Goal: Task Accomplishment & Management: Manage account settings

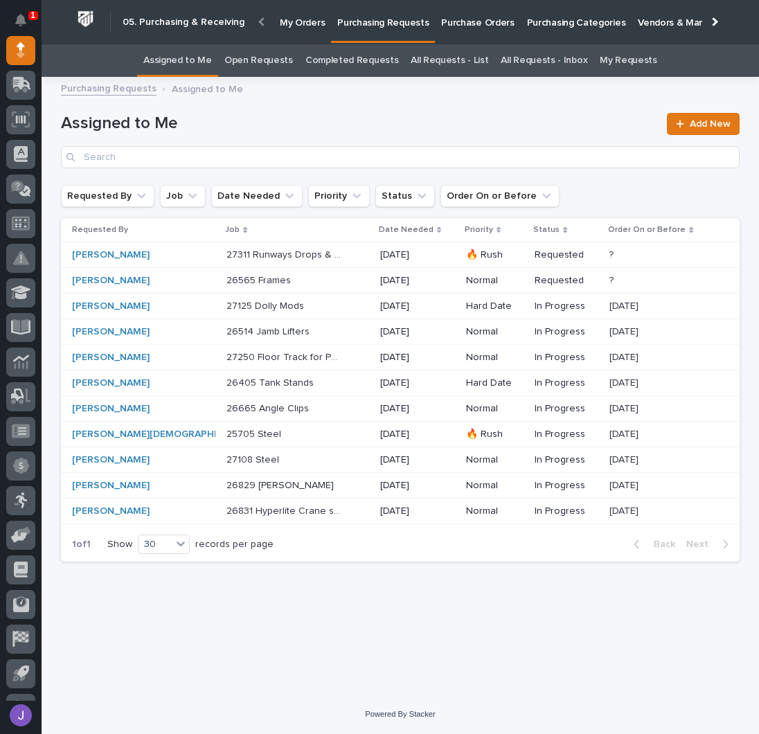
click at [488, 28] on p "Purchase Orders" at bounding box center [477, 14] width 73 height 29
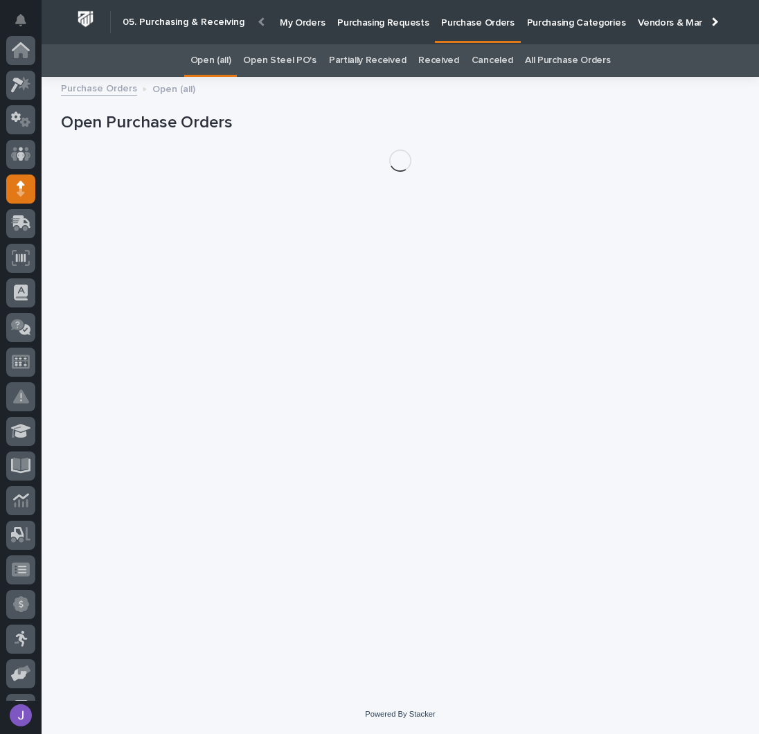
scroll to position [139, 0]
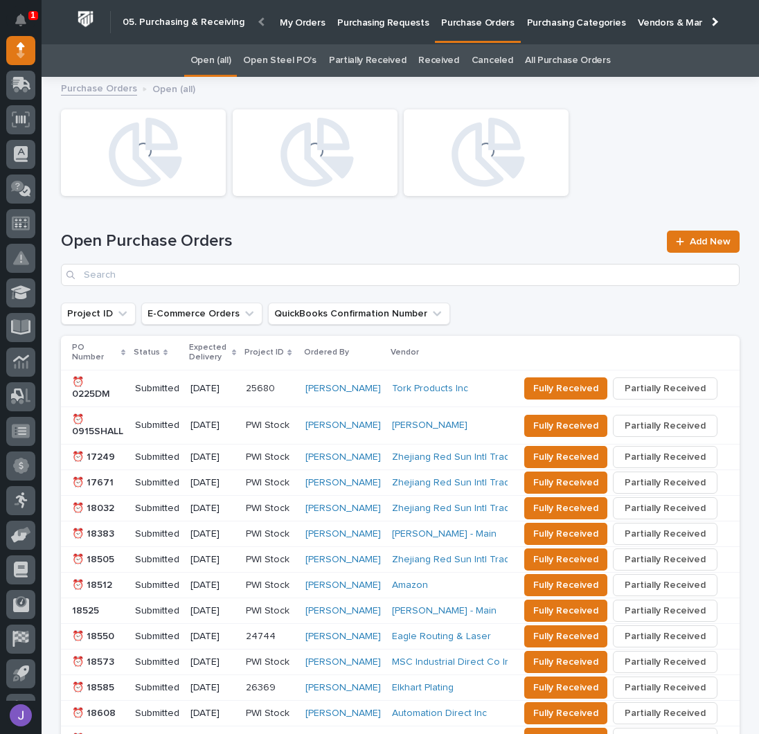
click at [269, 59] on link "Open Steel PO's" at bounding box center [279, 60] width 73 height 33
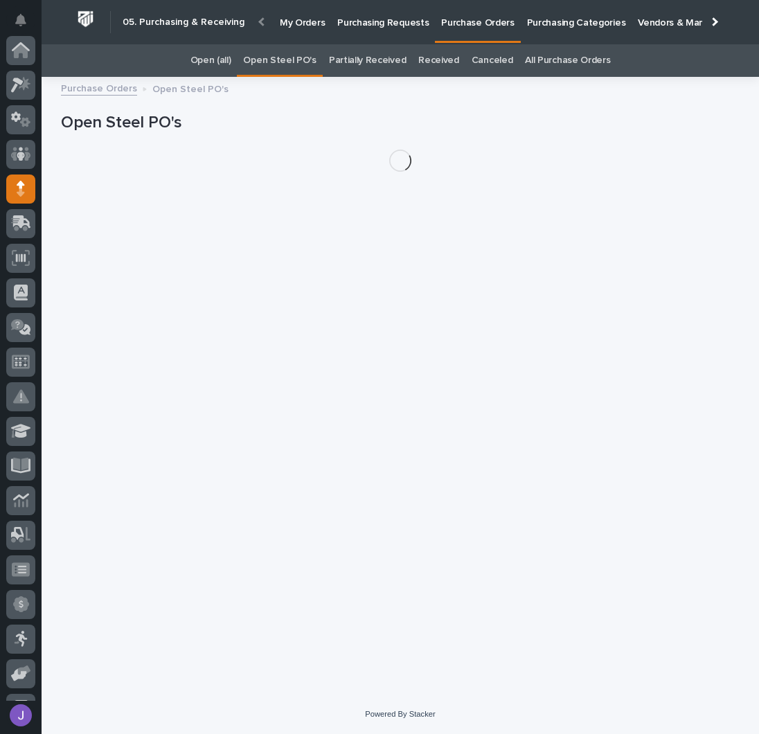
scroll to position [139, 0]
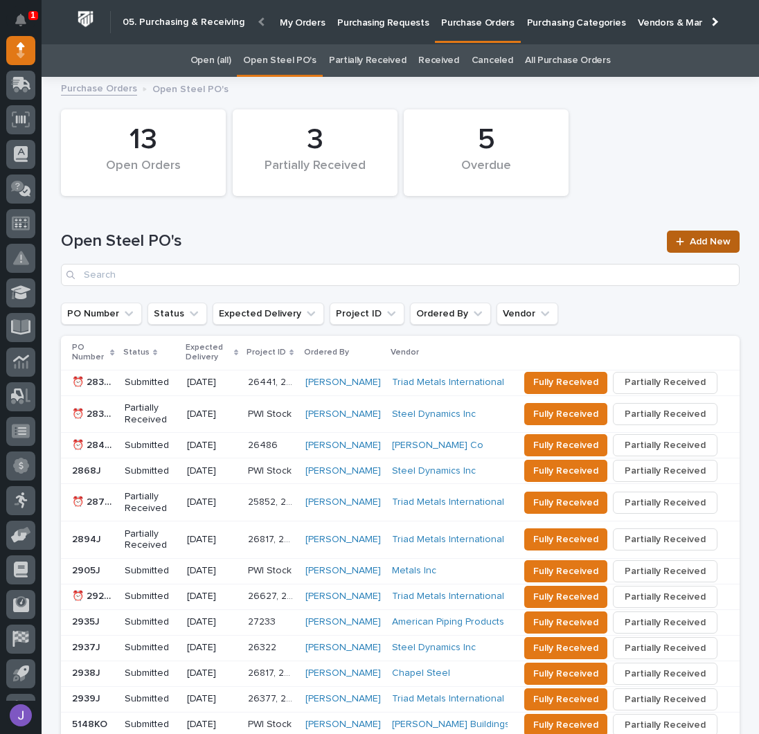
click at [680, 237] on div at bounding box center [683, 242] width 14 height 10
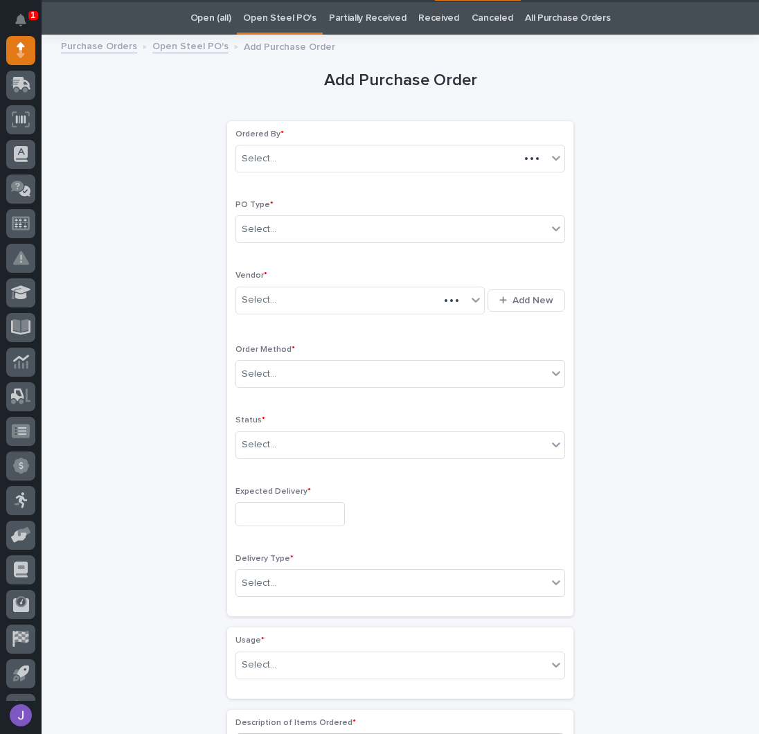
scroll to position [44, 0]
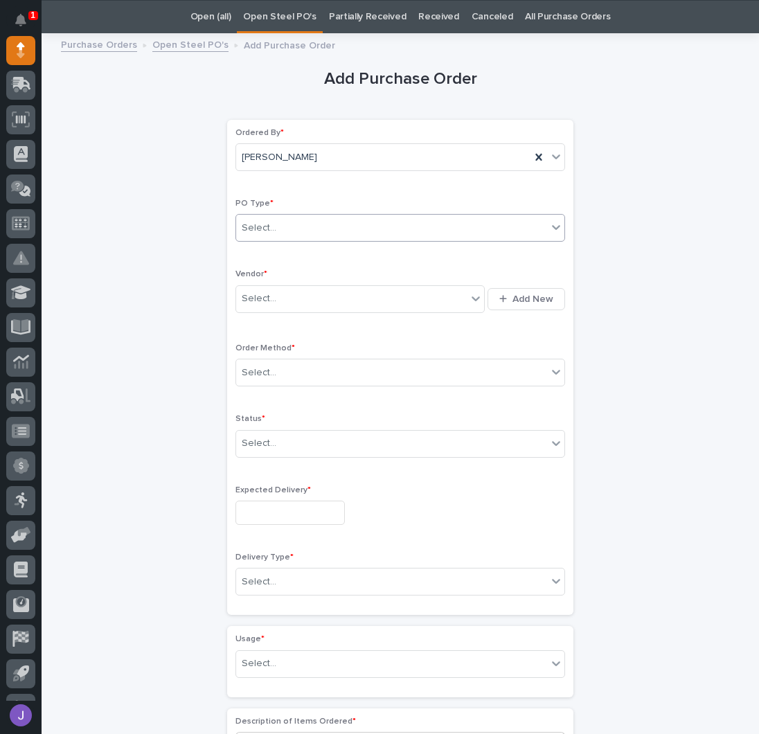
click at [286, 235] on div "Select..." at bounding box center [391, 228] width 311 height 23
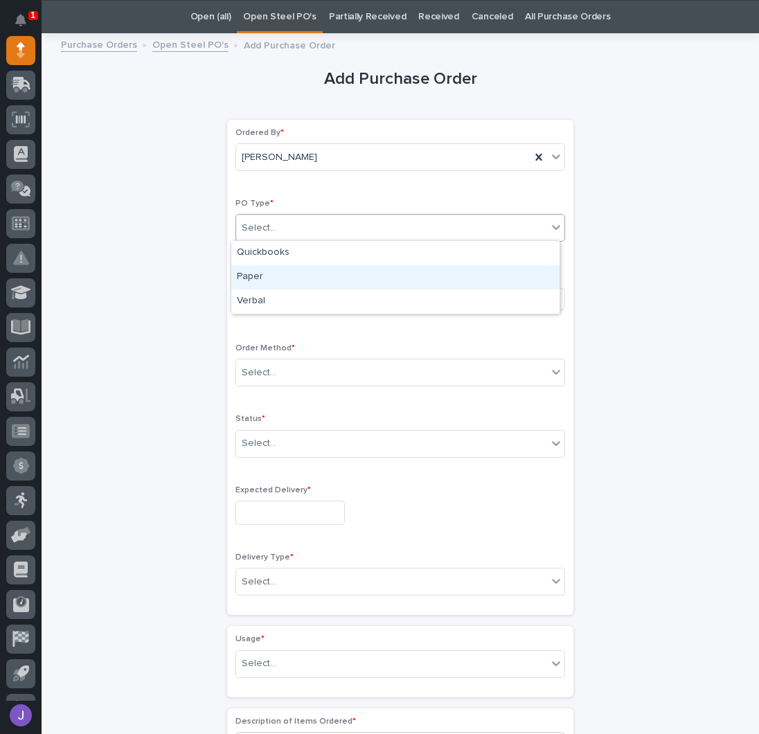
click at [269, 270] on div "Paper" at bounding box center [395, 277] width 328 height 24
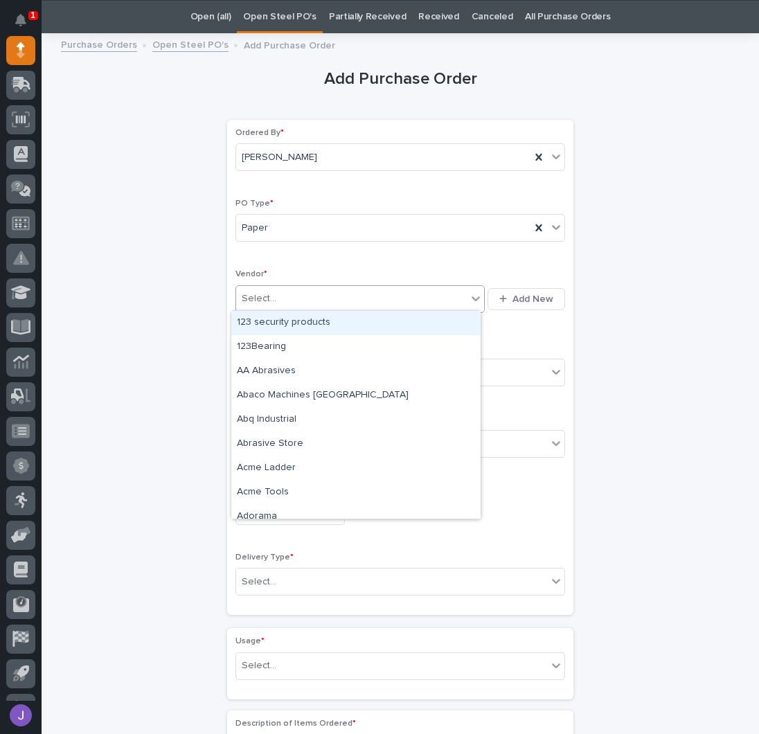
click at [270, 294] on div "Select..." at bounding box center [351, 299] width 231 height 23
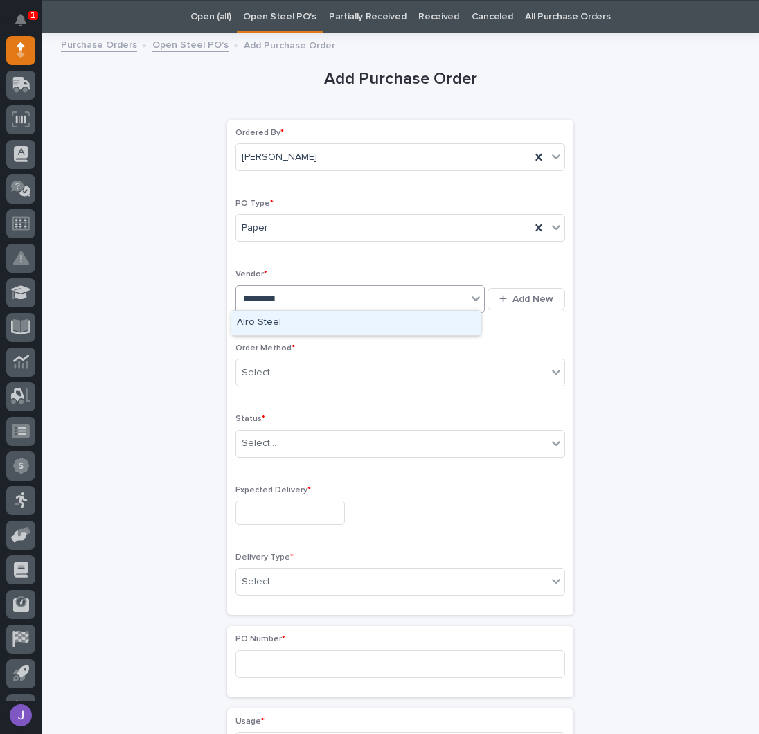
type input "**********"
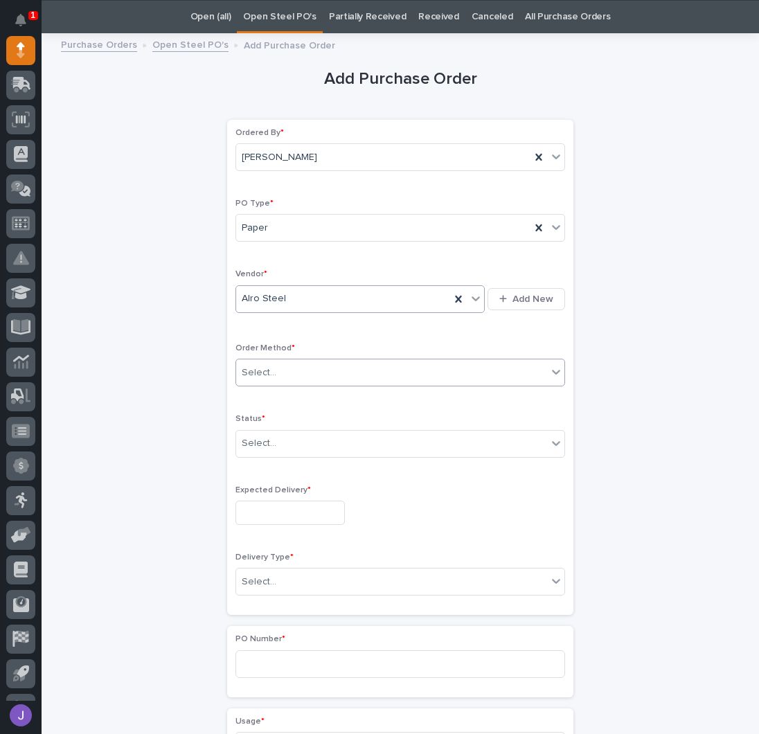
click at [284, 375] on div "Select..." at bounding box center [391, 373] width 311 height 23
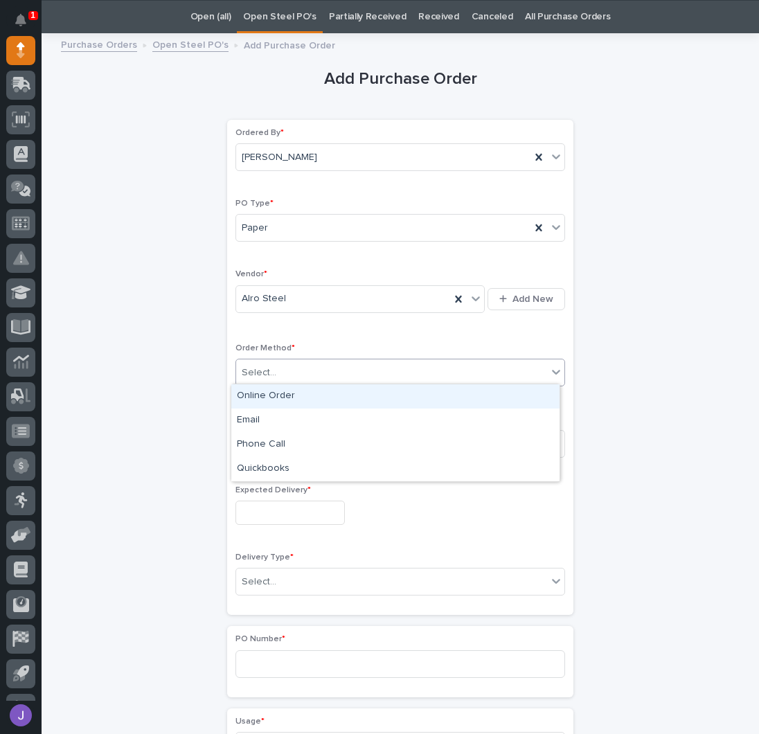
click at [270, 394] on div "Online Order" at bounding box center [395, 397] width 328 height 24
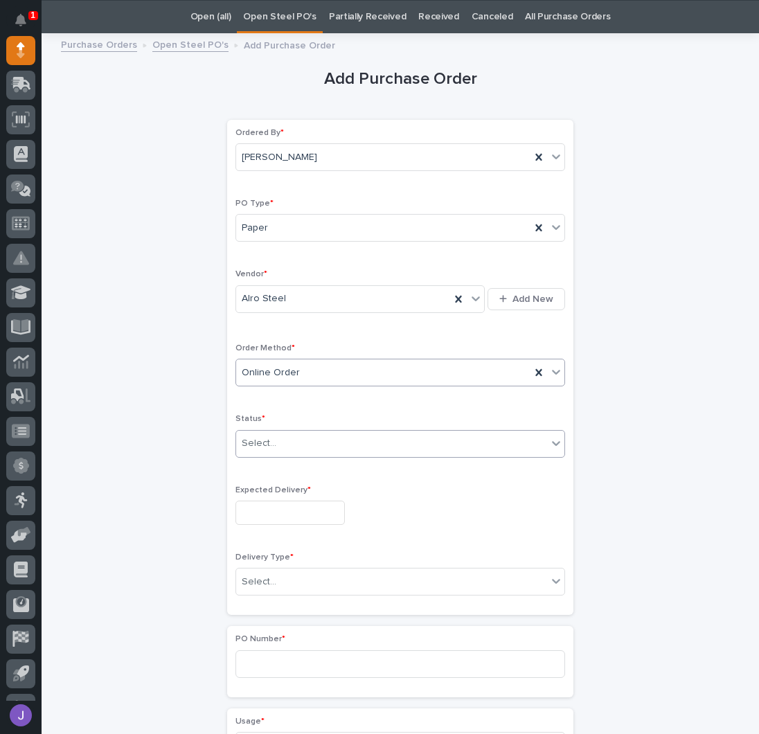
click at [265, 437] on div "Select..." at bounding box center [259, 443] width 35 height 15
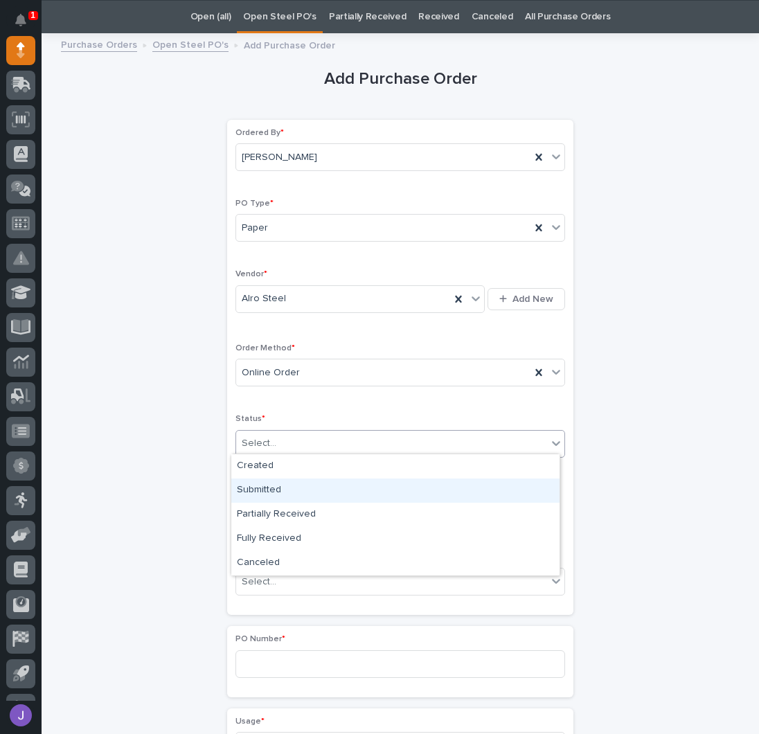
click at [264, 488] on div "Submitted" at bounding box center [395, 491] width 328 height 24
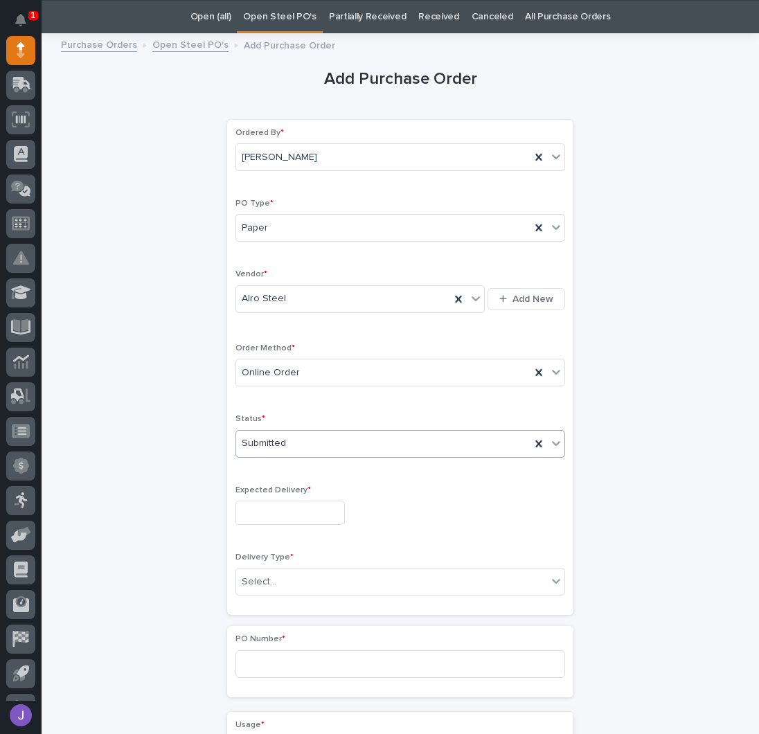
click at [265, 509] on input "text" at bounding box center [290, 513] width 109 height 24
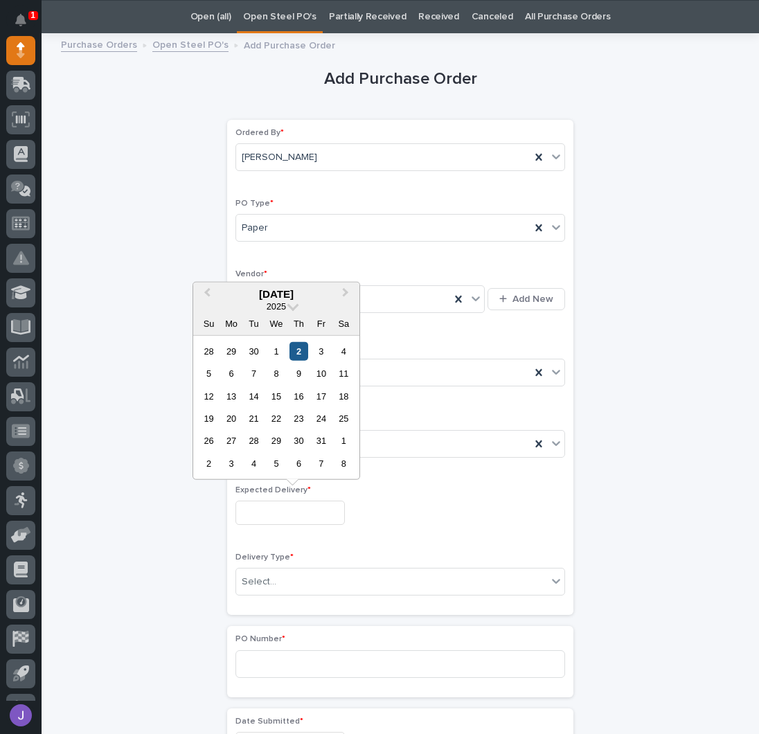
click at [297, 349] on div "2" at bounding box center [299, 351] width 19 height 19
type input "**********"
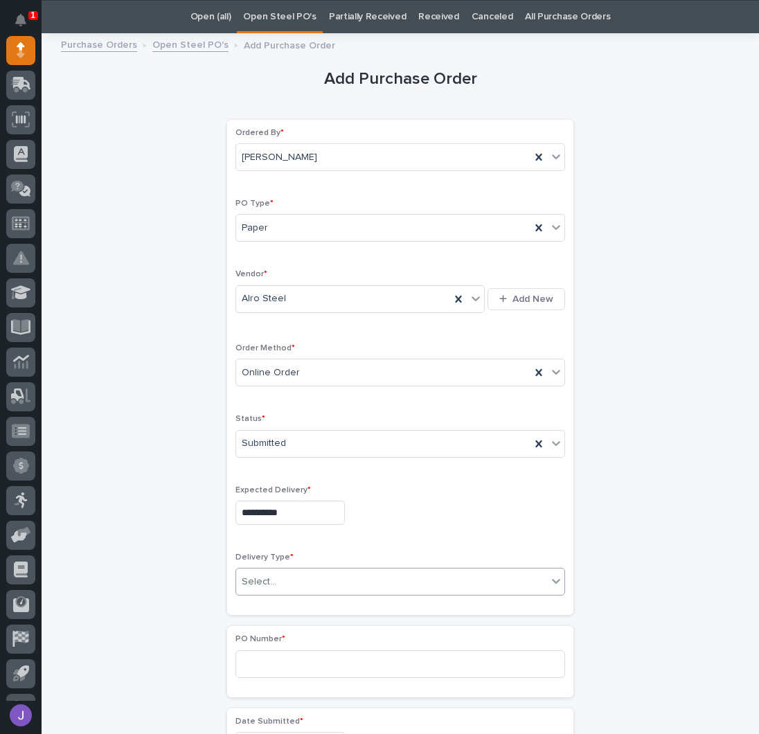
click at [255, 580] on div "Select..." at bounding box center [259, 582] width 35 height 15
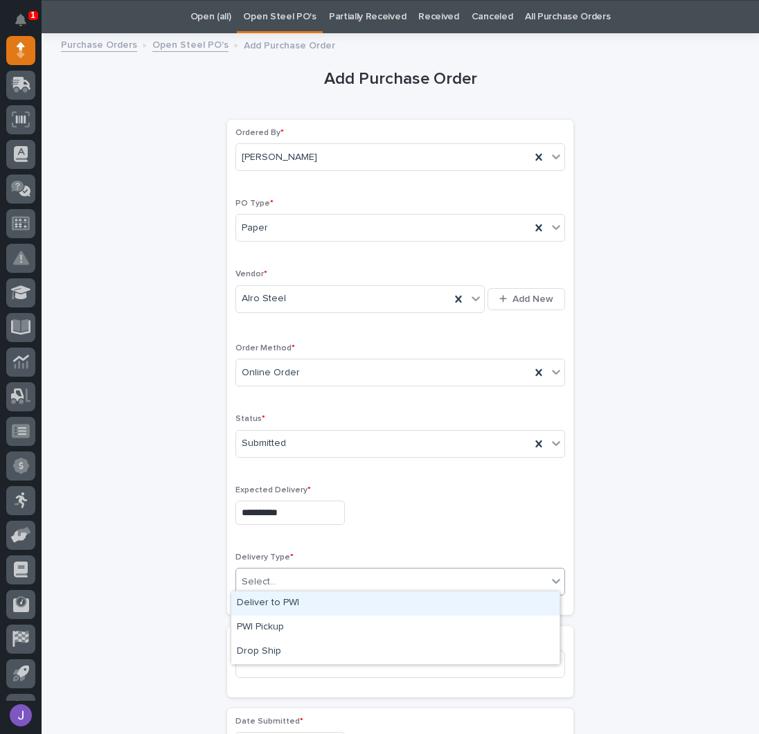
click at [262, 607] on div "Deliver to PWI" at bounding box center [395, 604] width 328 height 24
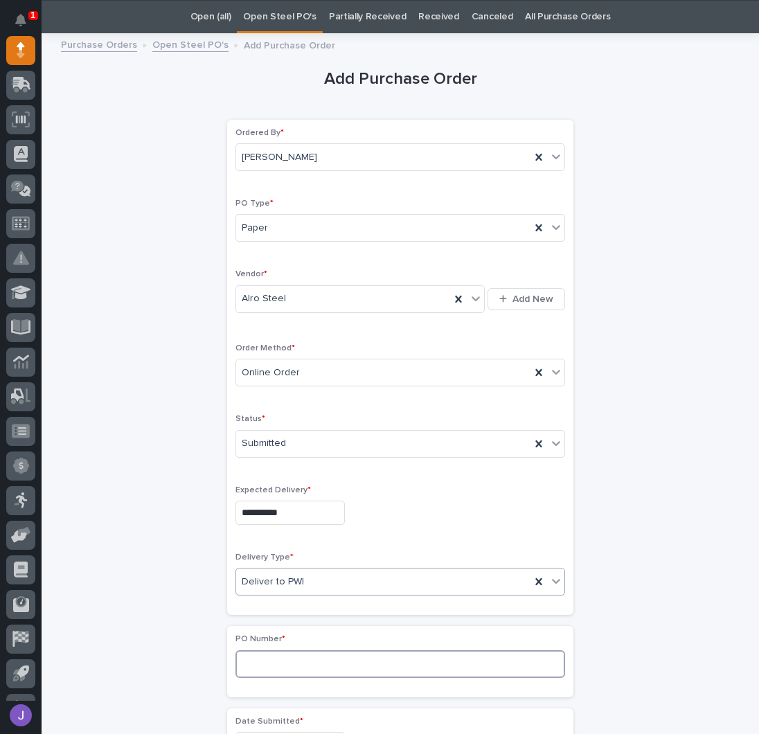
click at [257, 665] on input at bounding box center [401, 665] width 330 height 28
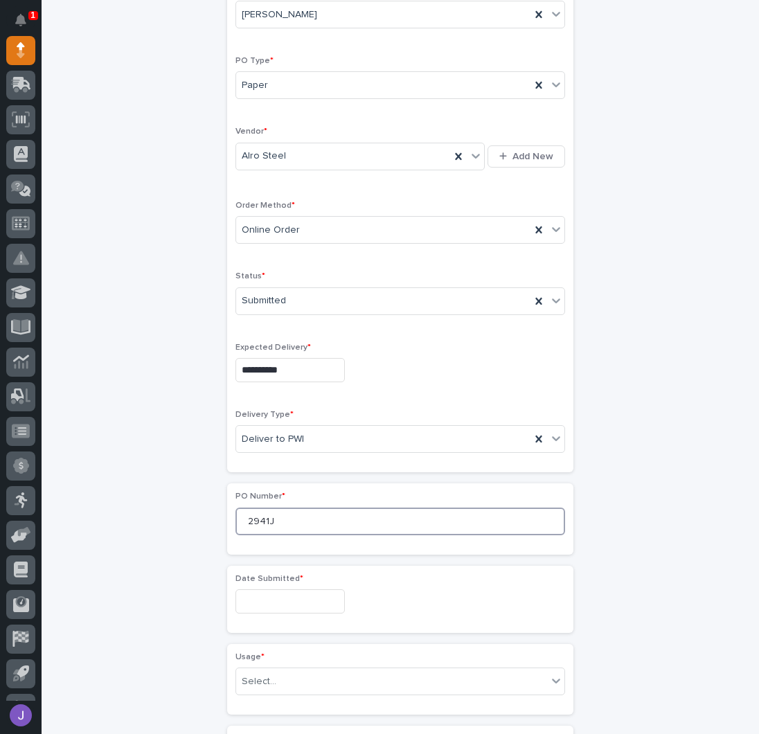
scroll to position [229, 0]
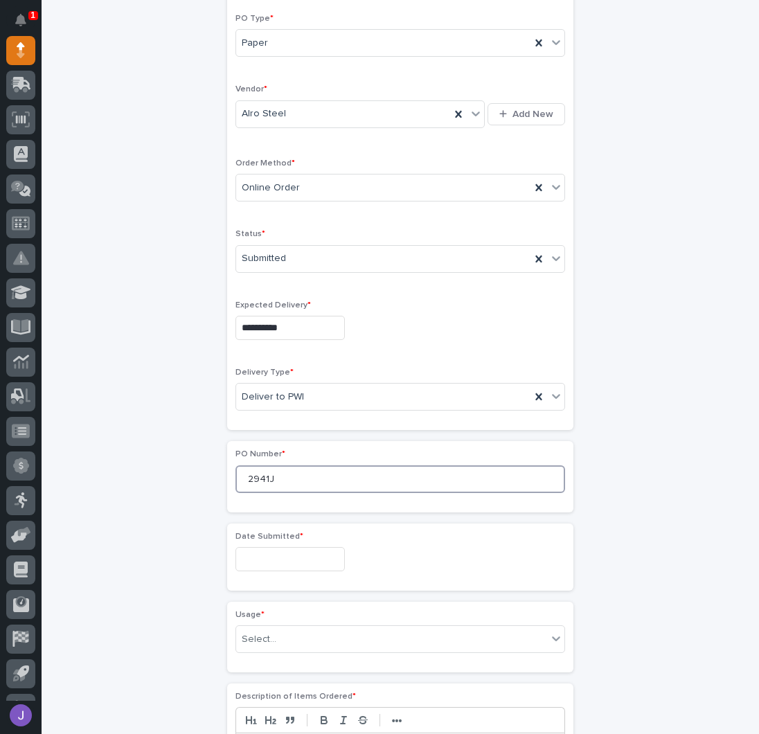
type input "2941J"
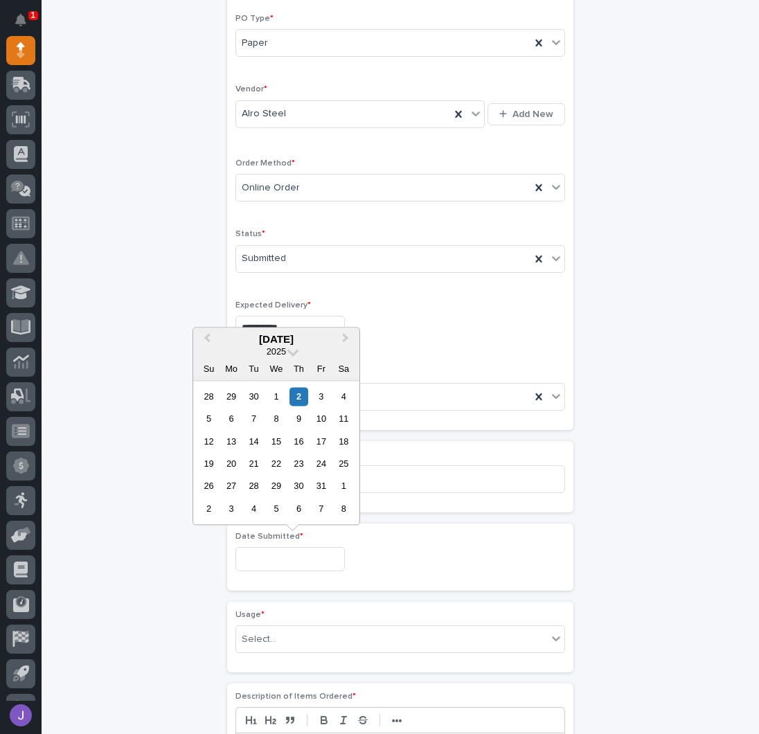
click at [261, 548] on input "text" at bounding box center [290, 559] width 109 height 24
click at [281, 396] on div "1" at bounding box center [276, 396] width 19 height 19
type input "**********"
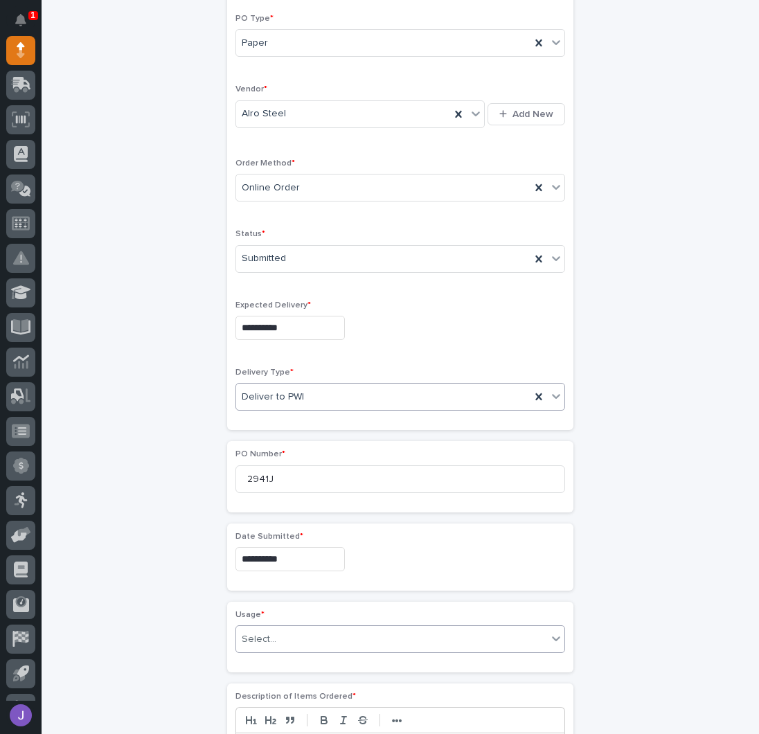
click at [288, 641] on div "Select..." at bounding box center [391, 639] width 311 height 23
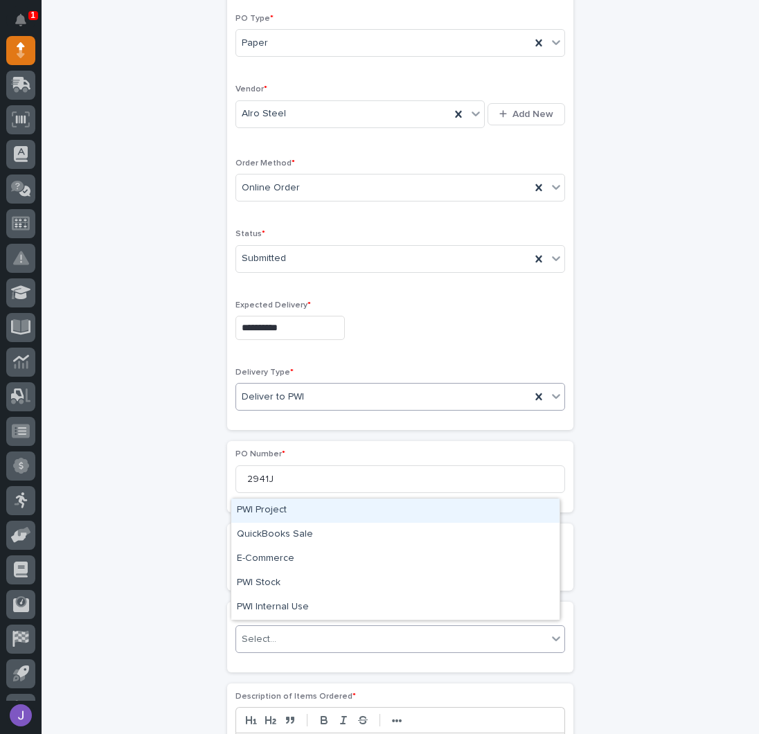
click at [272, 518] on div "PWI Project" at bounding box center [395, 511] width 328 height 24
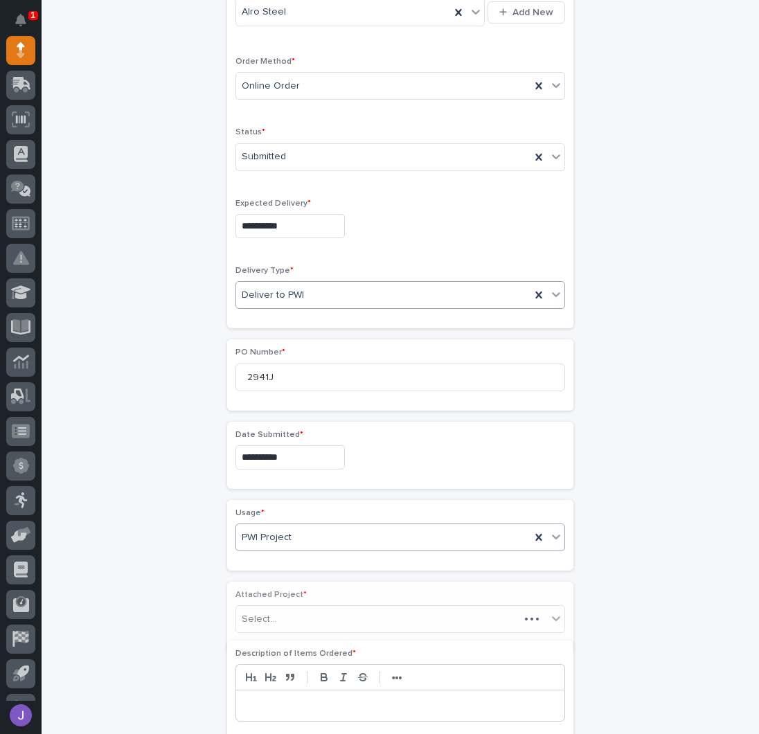
scroll to position [362, 0]
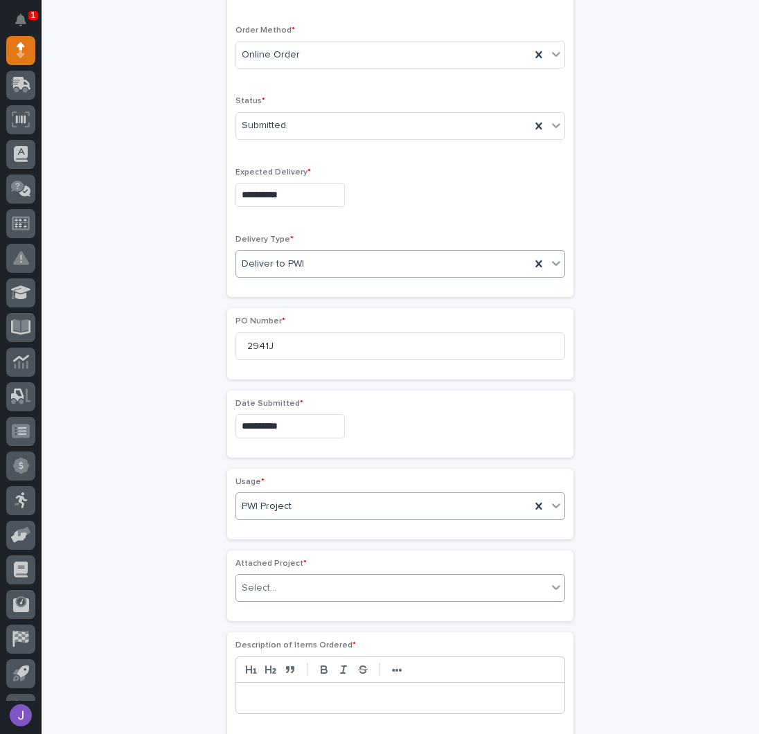
click at [270, 580] on div "Select..." at bounding box center [391, 588] width 311 height 23
type input "*****"
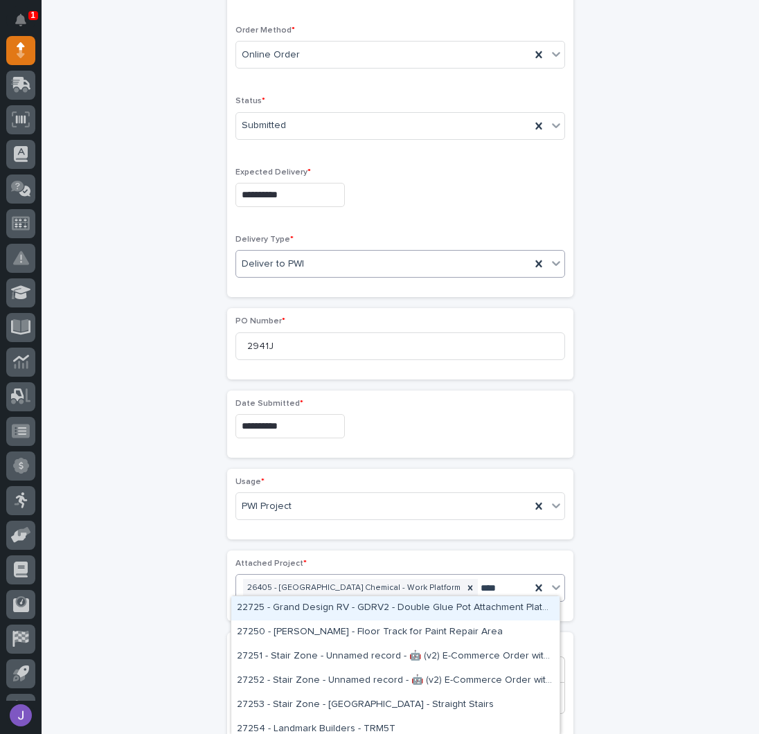
type input "*****"
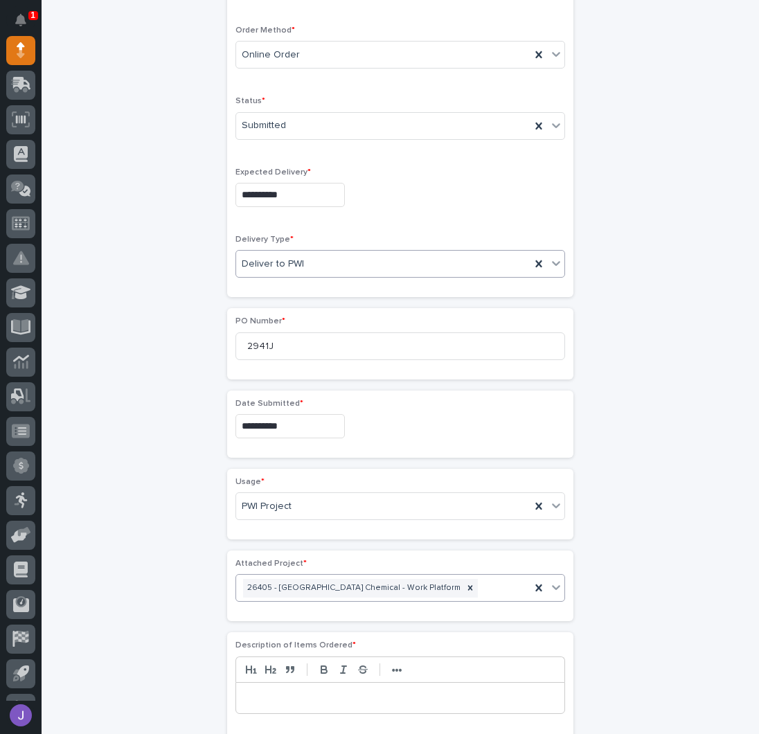
scroll to position [371, 0]
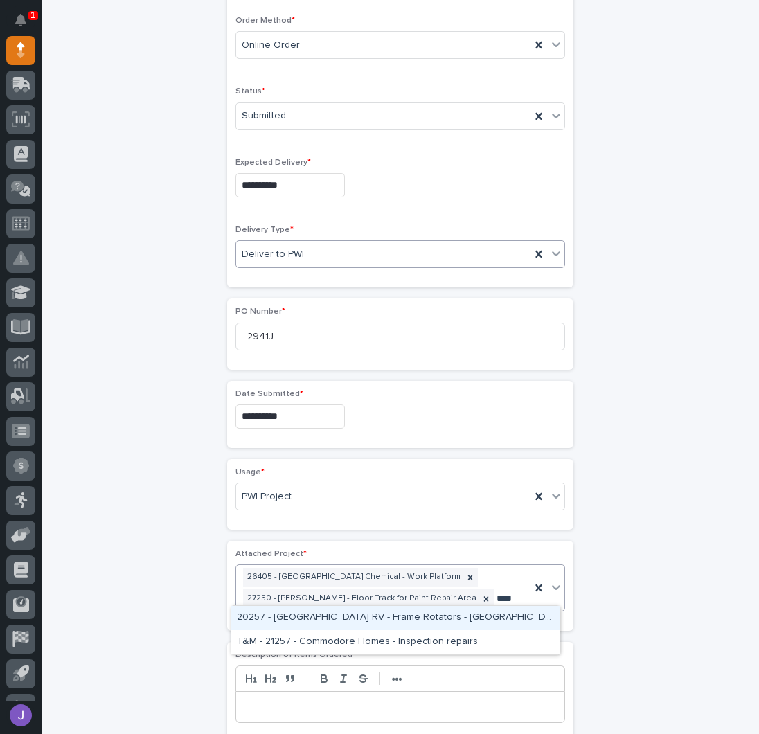
type input "*****"
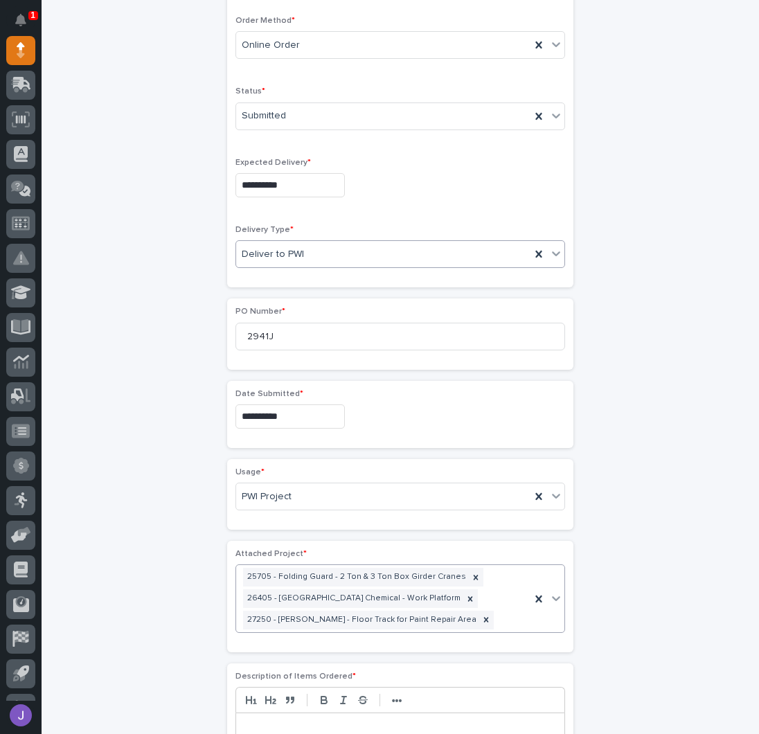
scroll to position [382, 0]
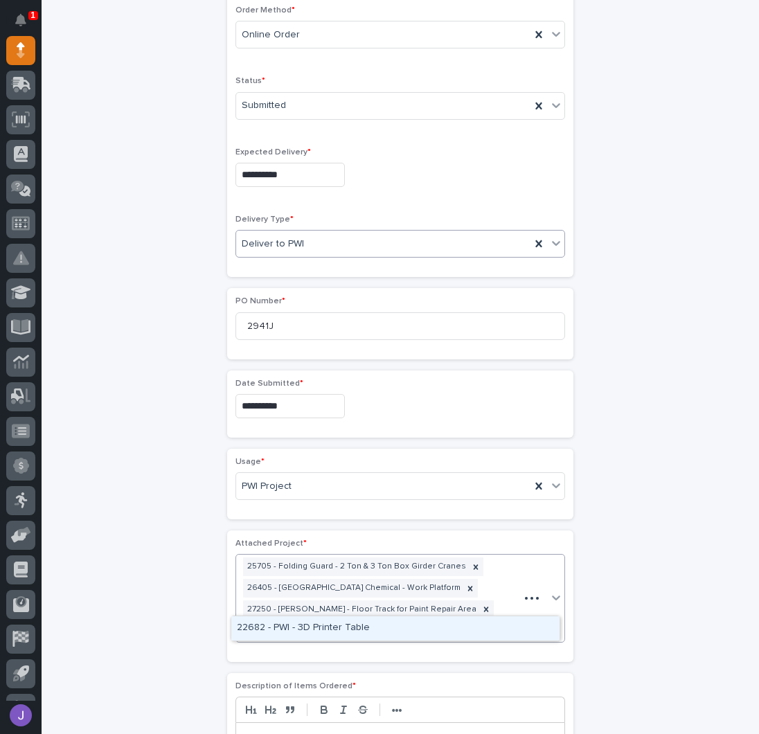
type input "*****"
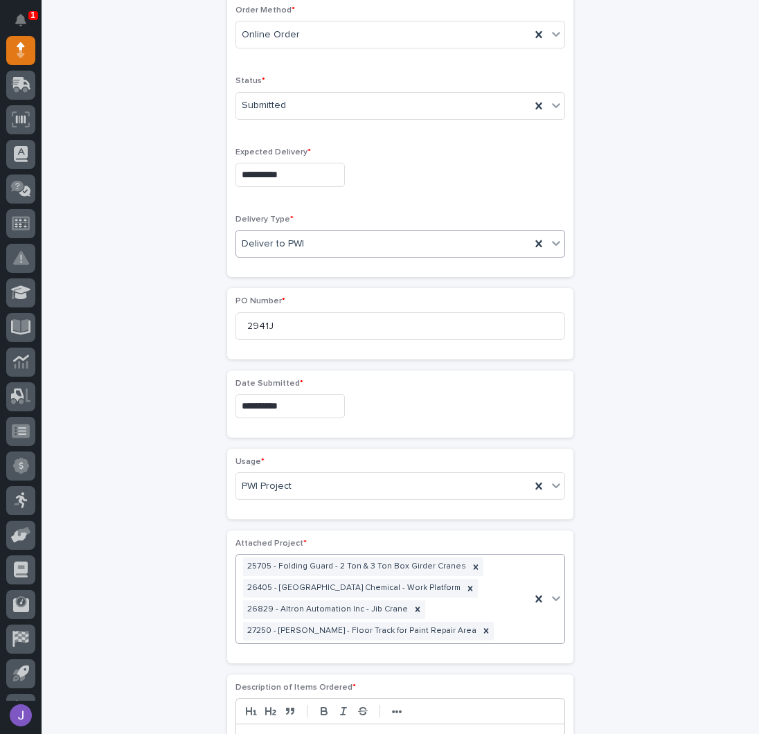
scroll to position [392, 0]
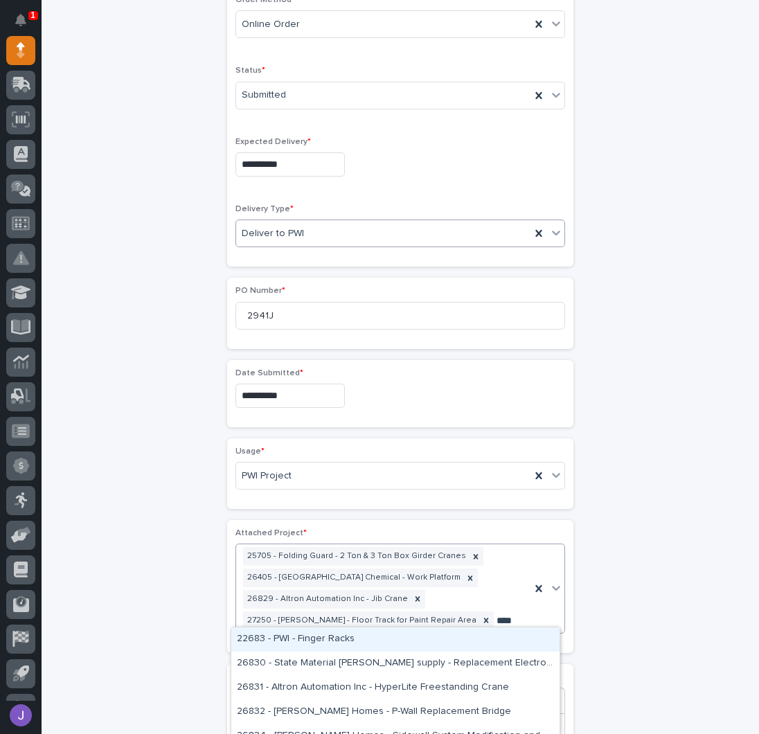
type input "*****"
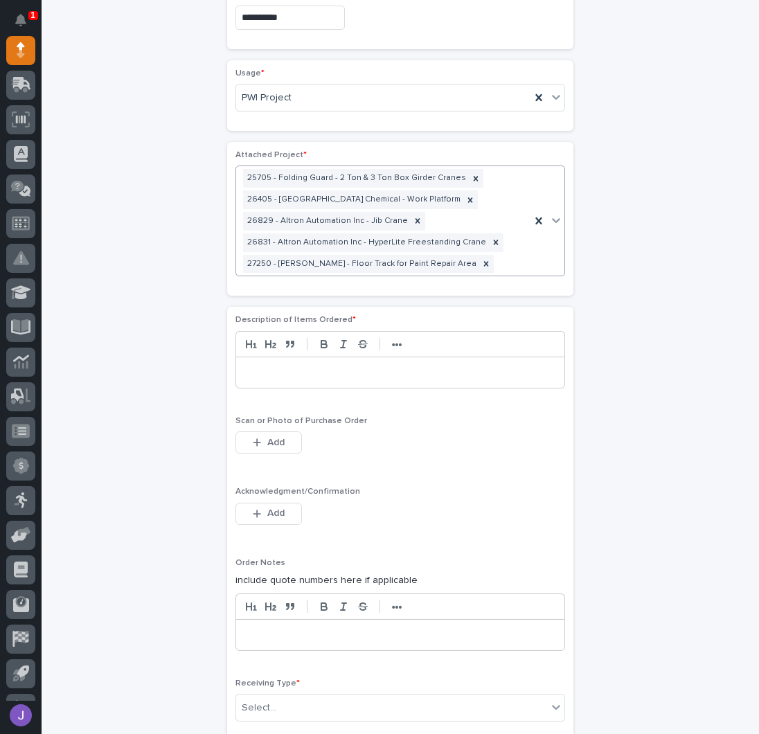
scroll to position [772, 0]
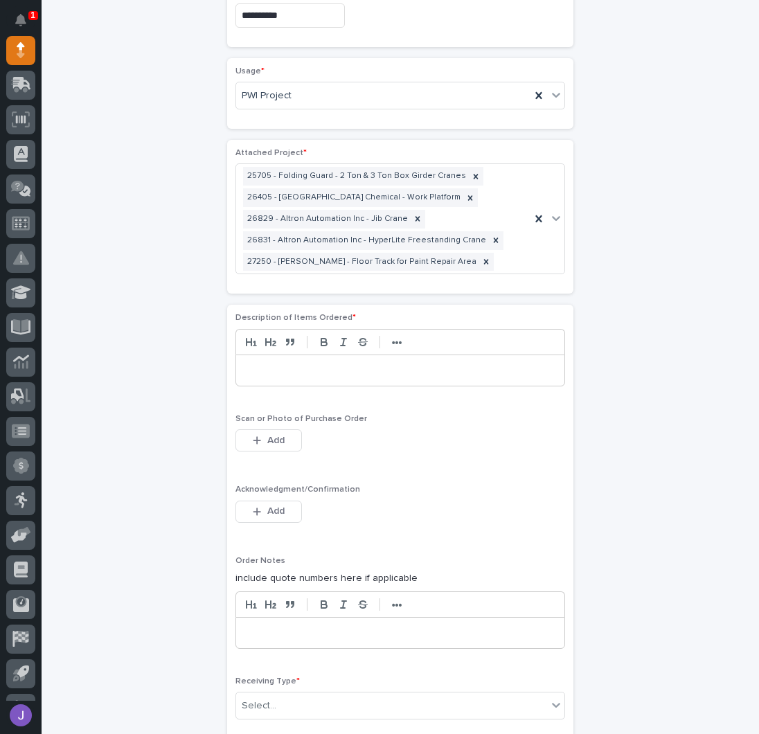
click at [303, 371] on div at bounding box center [400, 370] width 328 height 30
click at [267, 506] on span "Add" at bounding box center [275, 511] width 17 height 12
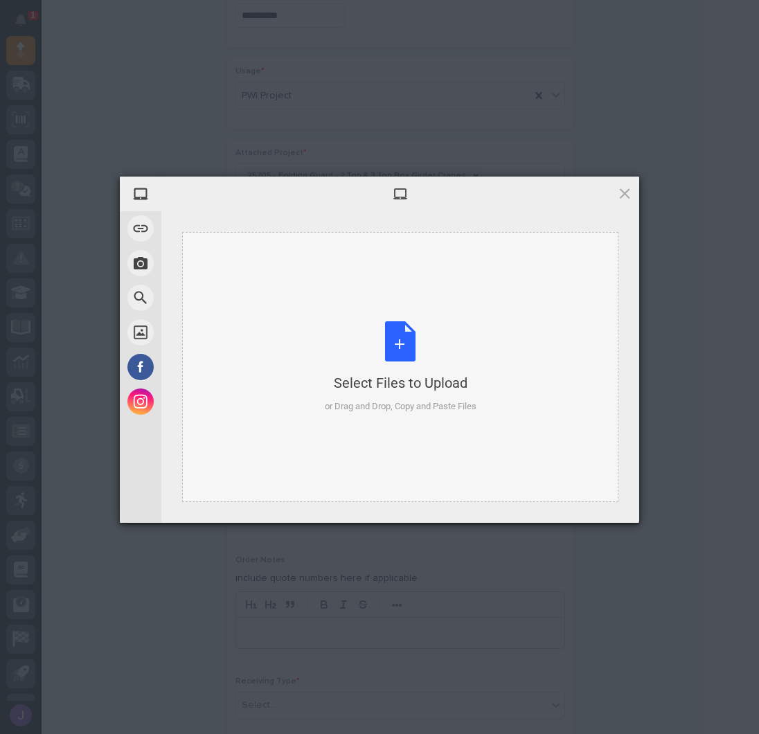
click at [389, 344] on div "Select Files to Upload or Drag and Drop, Copy and Paste Files" at bounding box center [401, 367] width 152 height 92
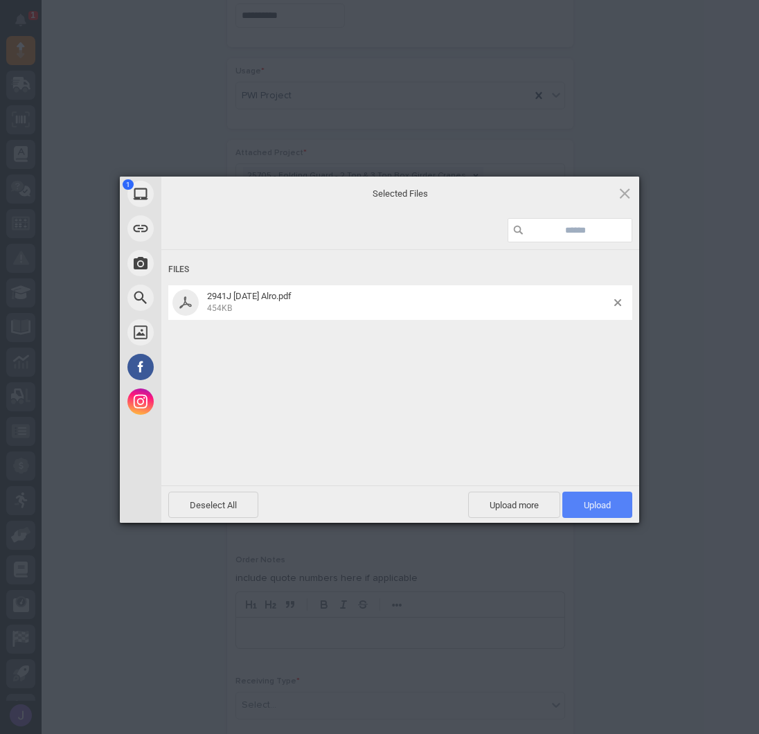
click at [581, 497] on span "Upload 1" at bounding box center [598, 505] width 70 height 26
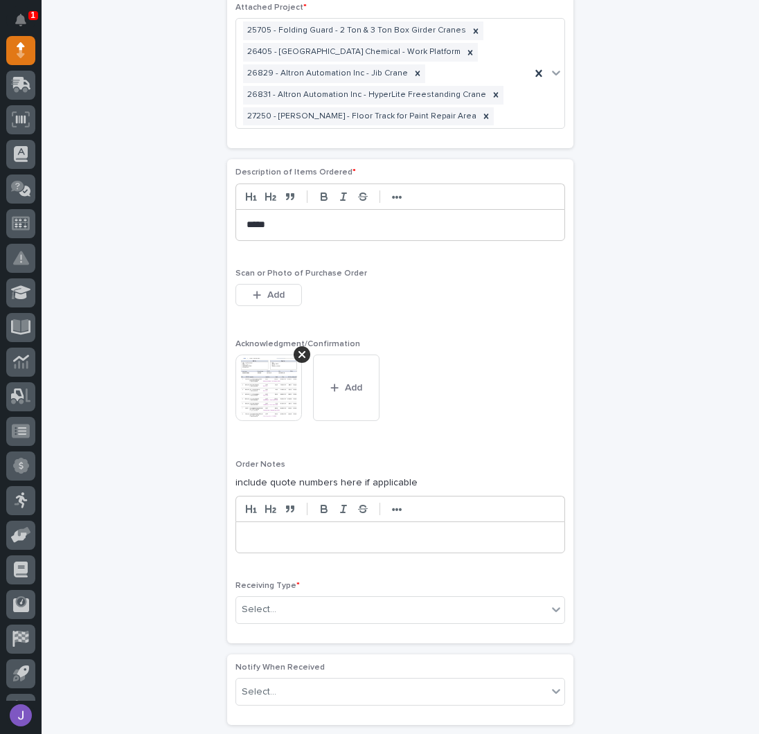
scroll to position [982, 0]
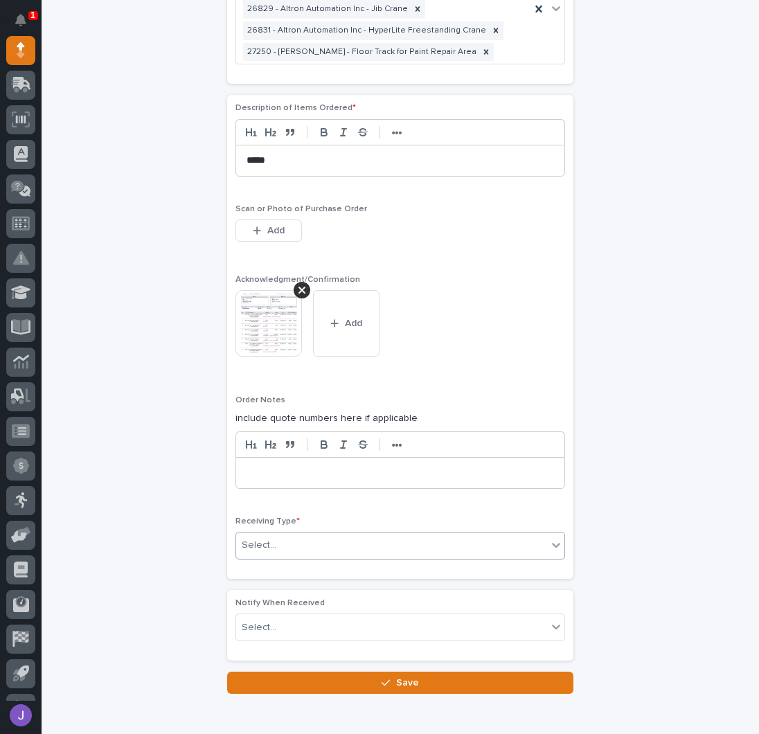
click at [314, 535] on div "Select..." at bounding box center [391, 545] width 311 height 23
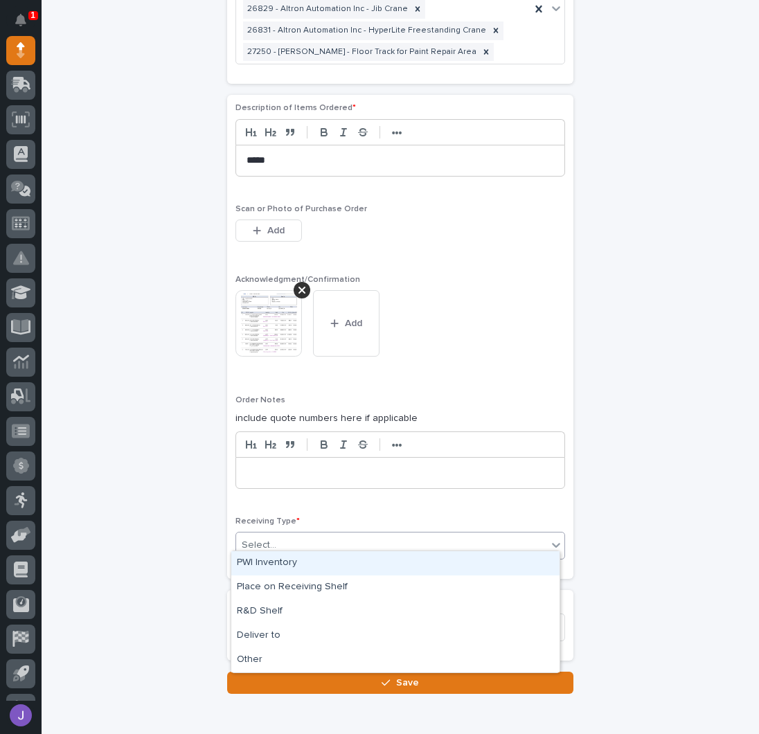
click at [286, 564] on div "PWI Inventory" at bounding box center [395, 563] width 328 height 24
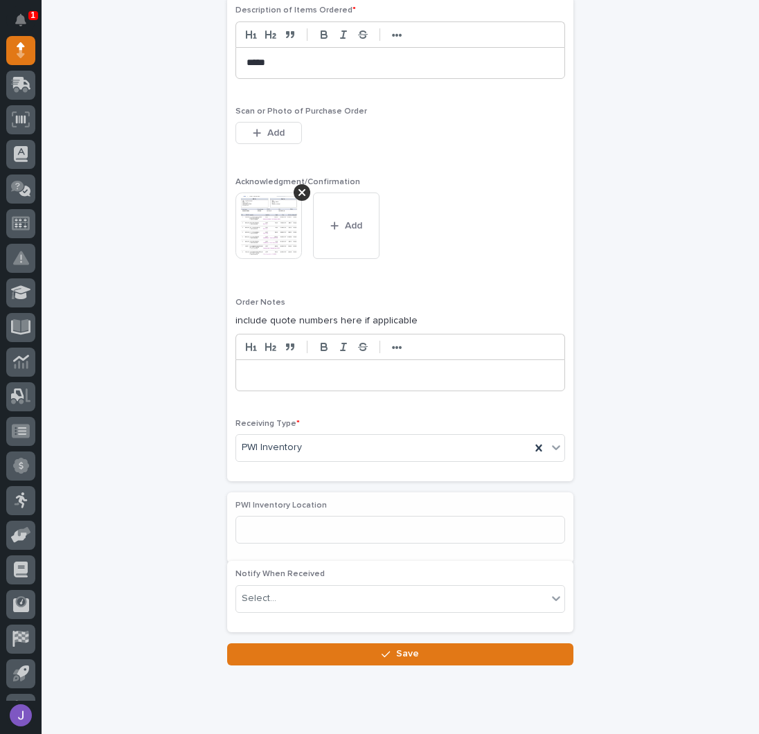
scroll to position [1084, 0]
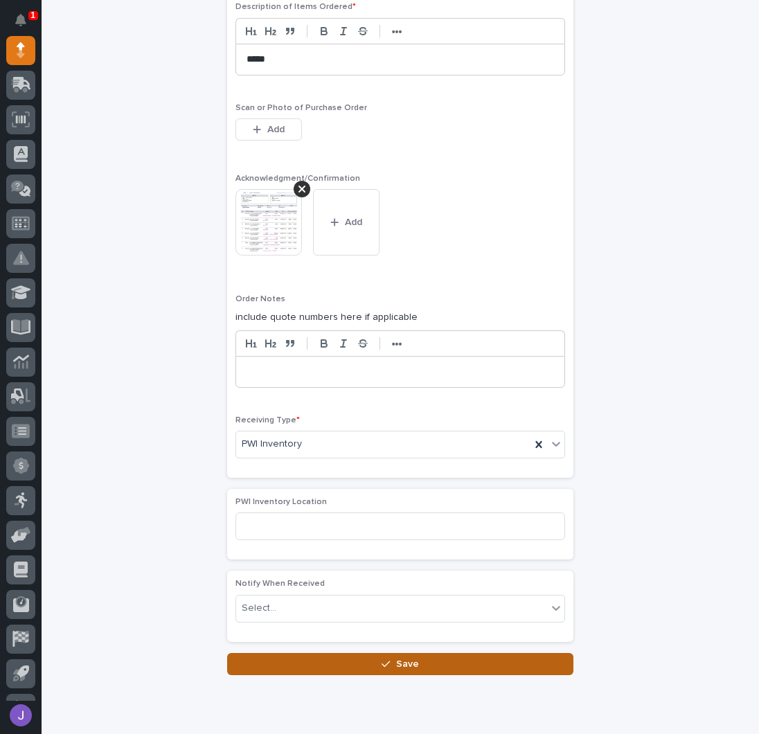
click at [299, 656] on button "Save" at bounding box center [400, 664] width 346 height 22
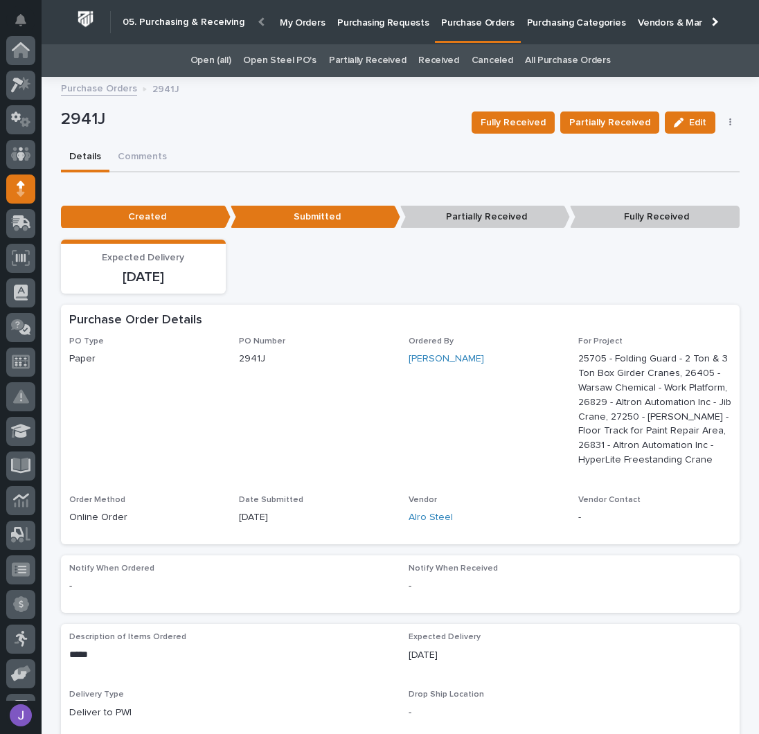
scroll to position [139, 0]
click at [300, 58] on link "Open Steel PO's" at bounding box center [279, 60] width 73 height 33
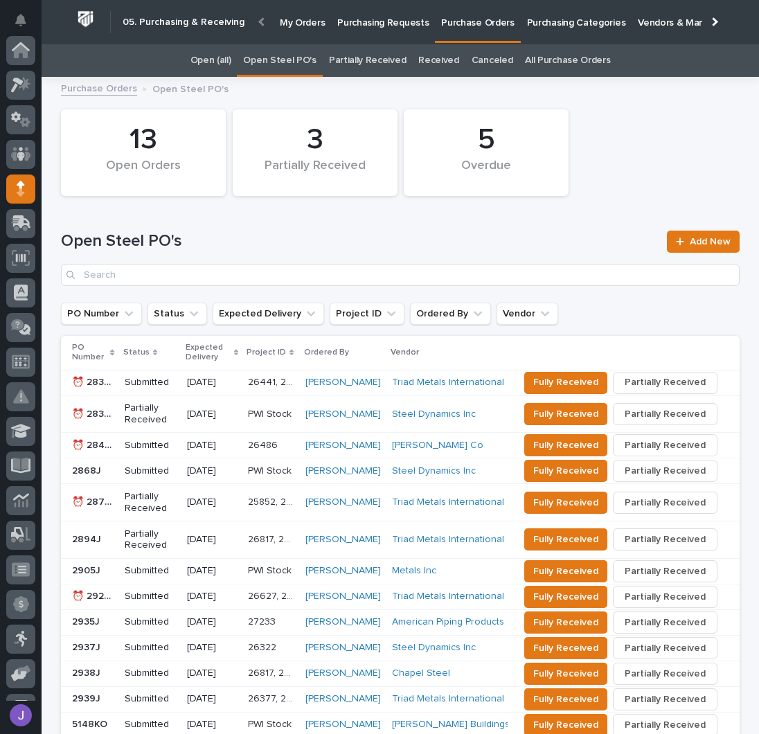
scroll to position [139, 0]
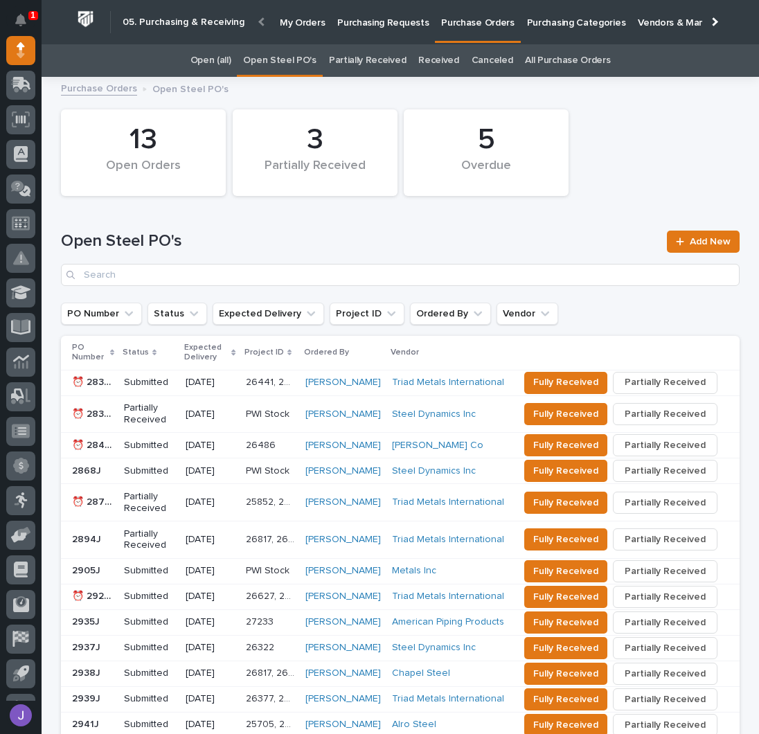
click at [283, 237] on h1 "Open Steel PO's" at bounding box center [360, 241] width 598 height 20
click at [295, 64] on link "Open Steel PO's" at bounding box center [279, 60] width 73 height 33
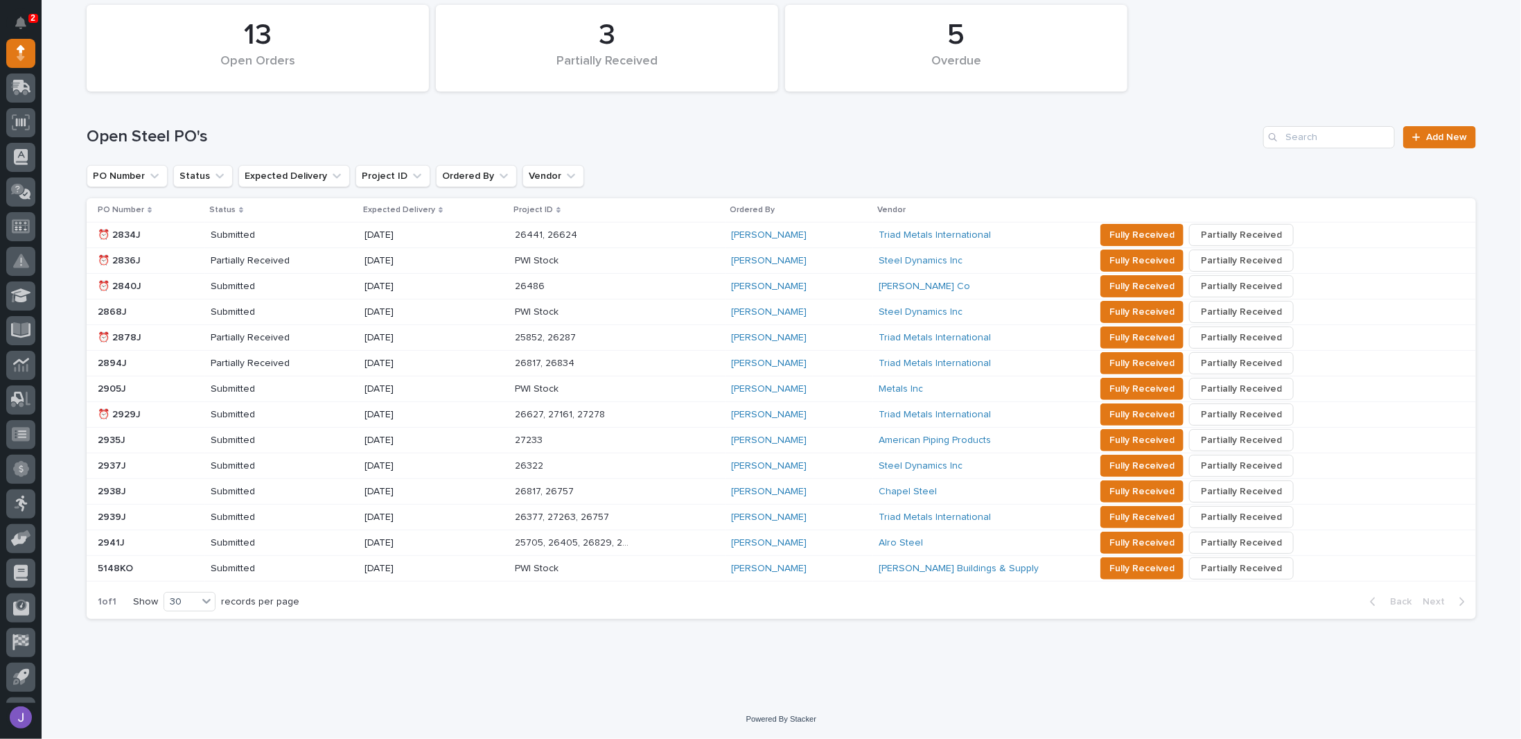
scroll to position [93, 0]
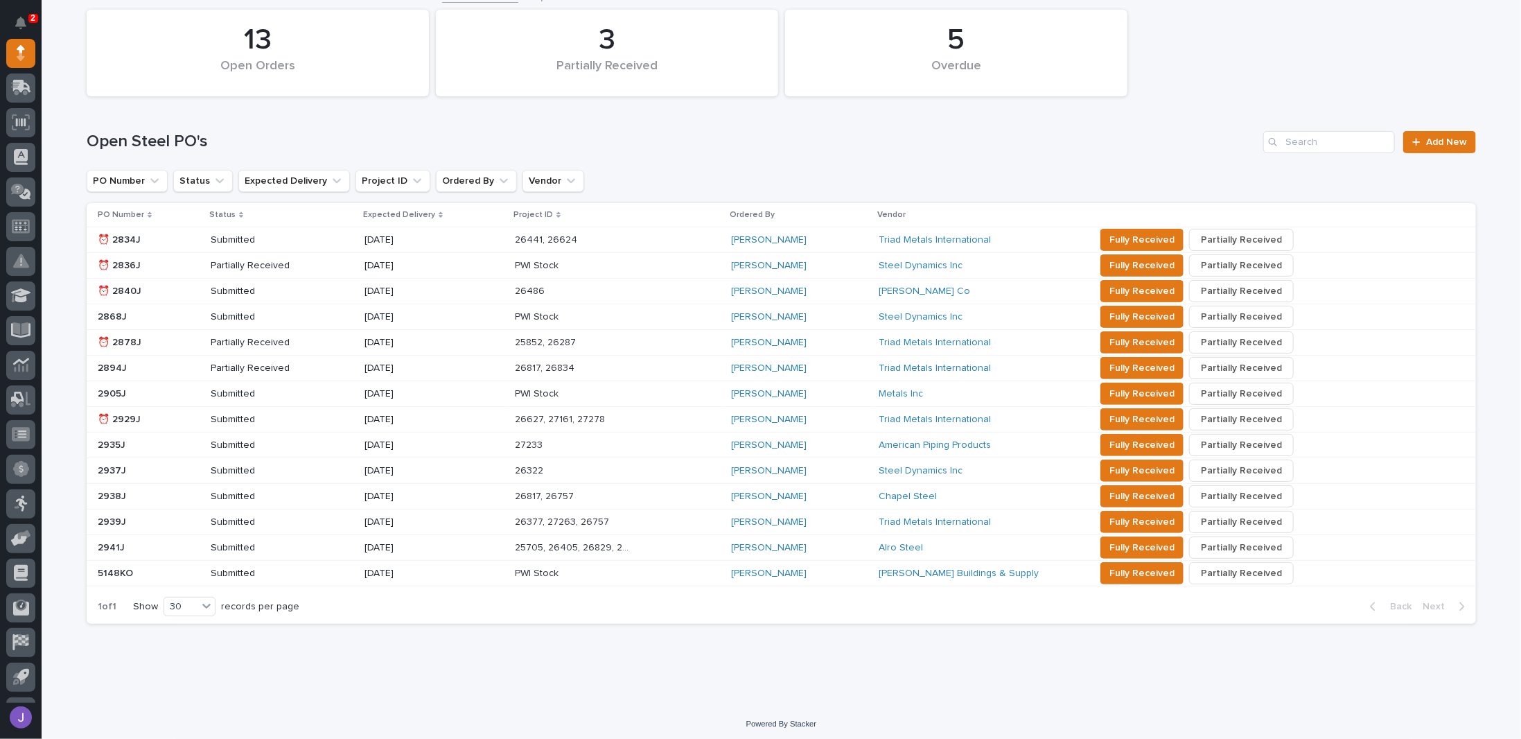
click at [166, 245] on div "⏰ 2834J ⏰ 2834J" at bounding box center [149, 240] width 102 height 23
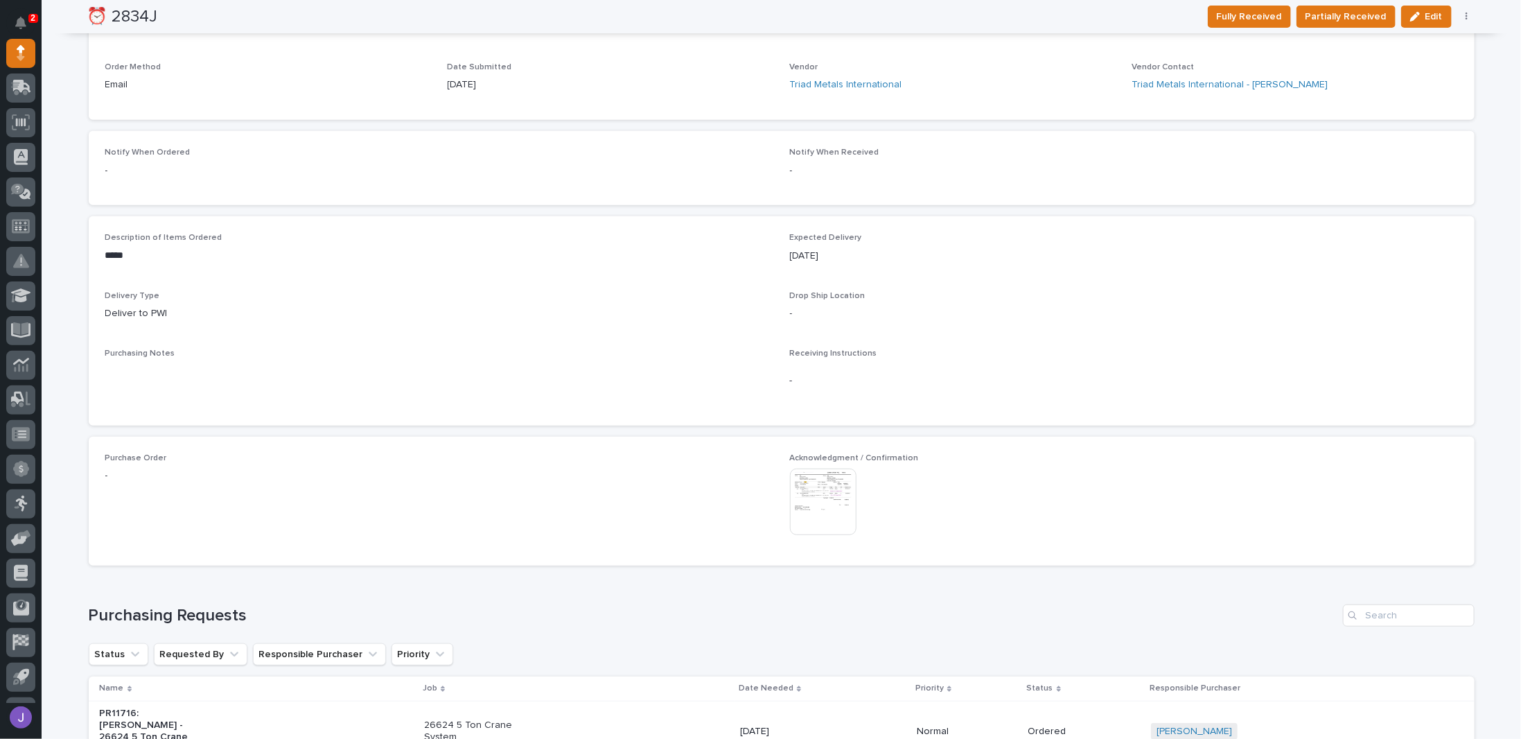
scroll to position [671, 0]
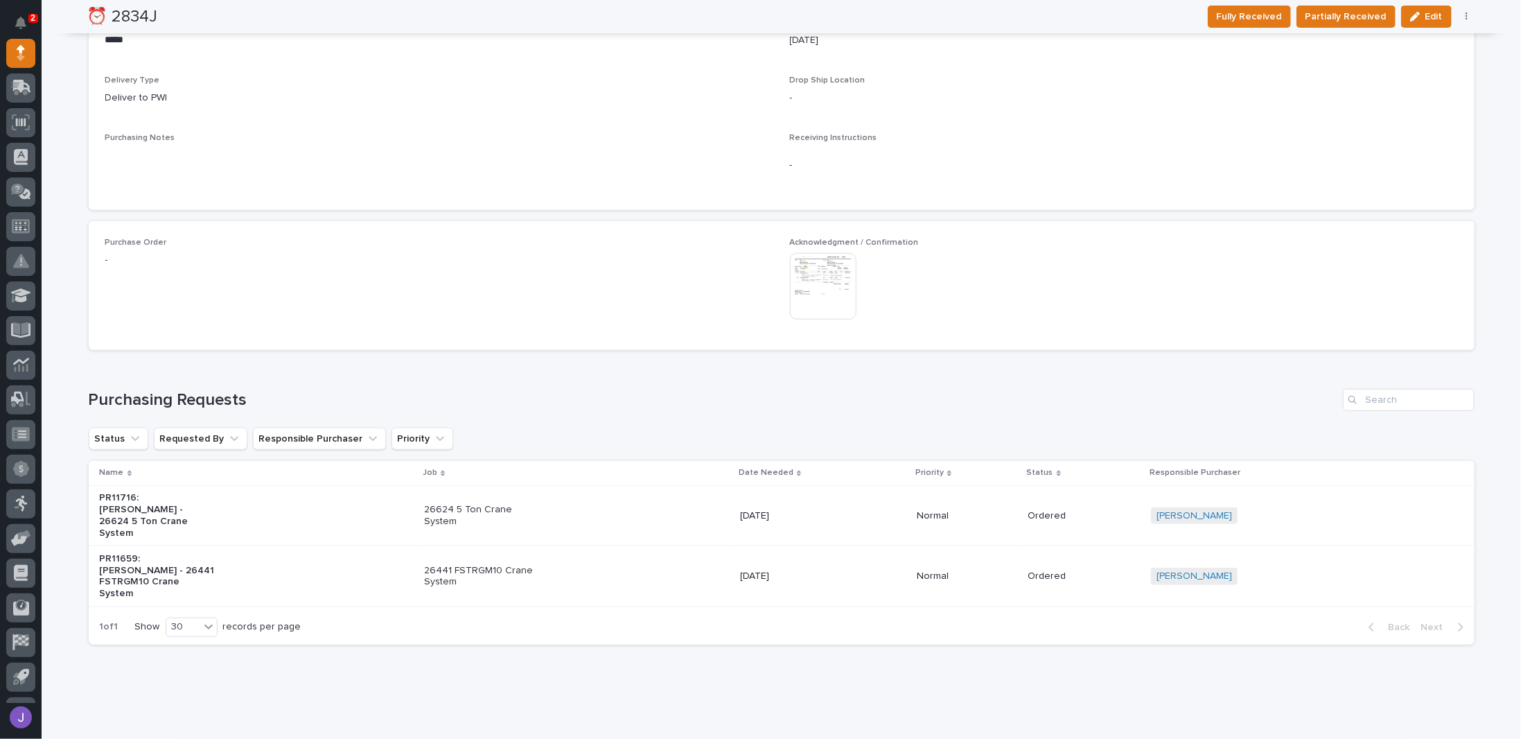
click at [759, 293] on img at bounding box center [823, 286] width 67 height 67
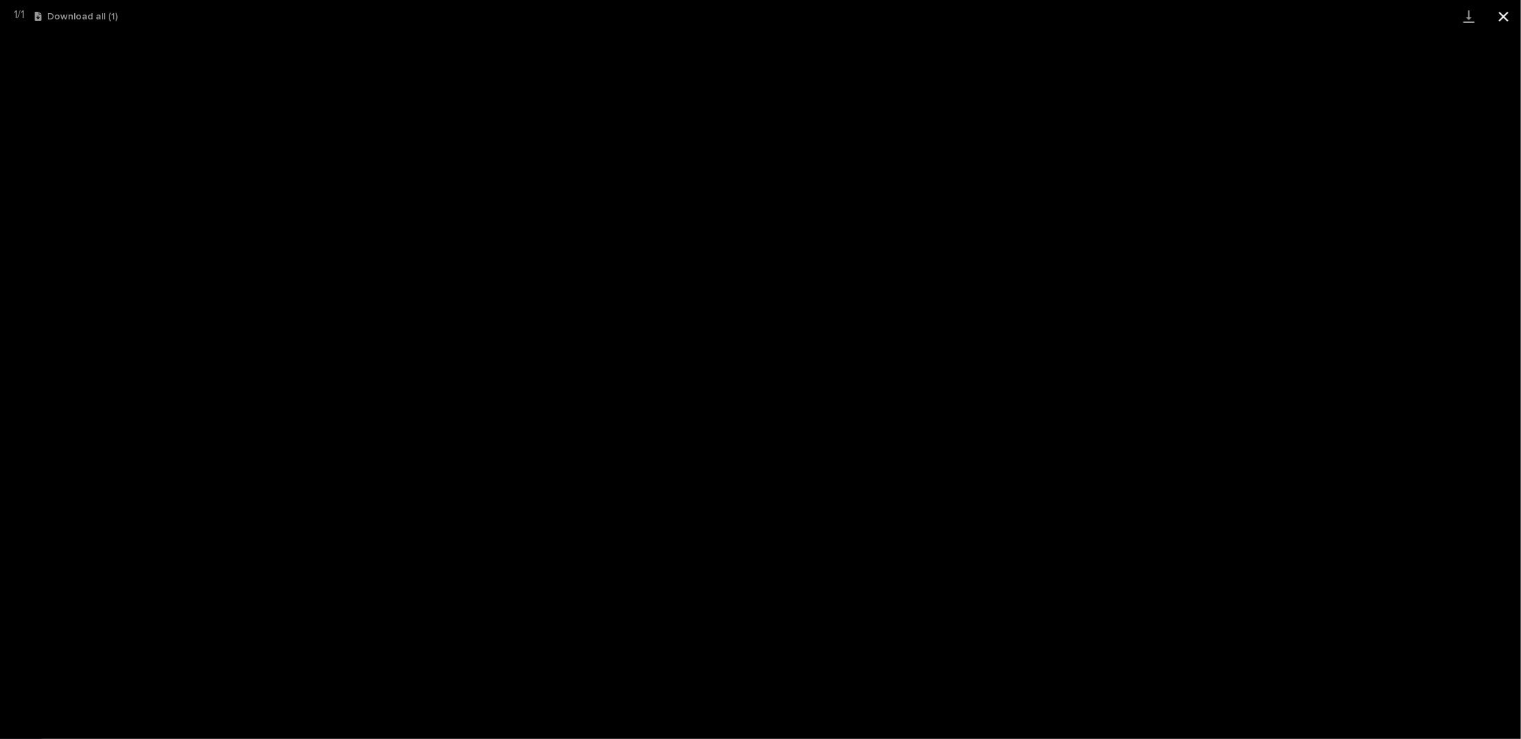
click at [759, 9] on button "Close gallery" at bounding box center [1503, 16] width 35 height 33
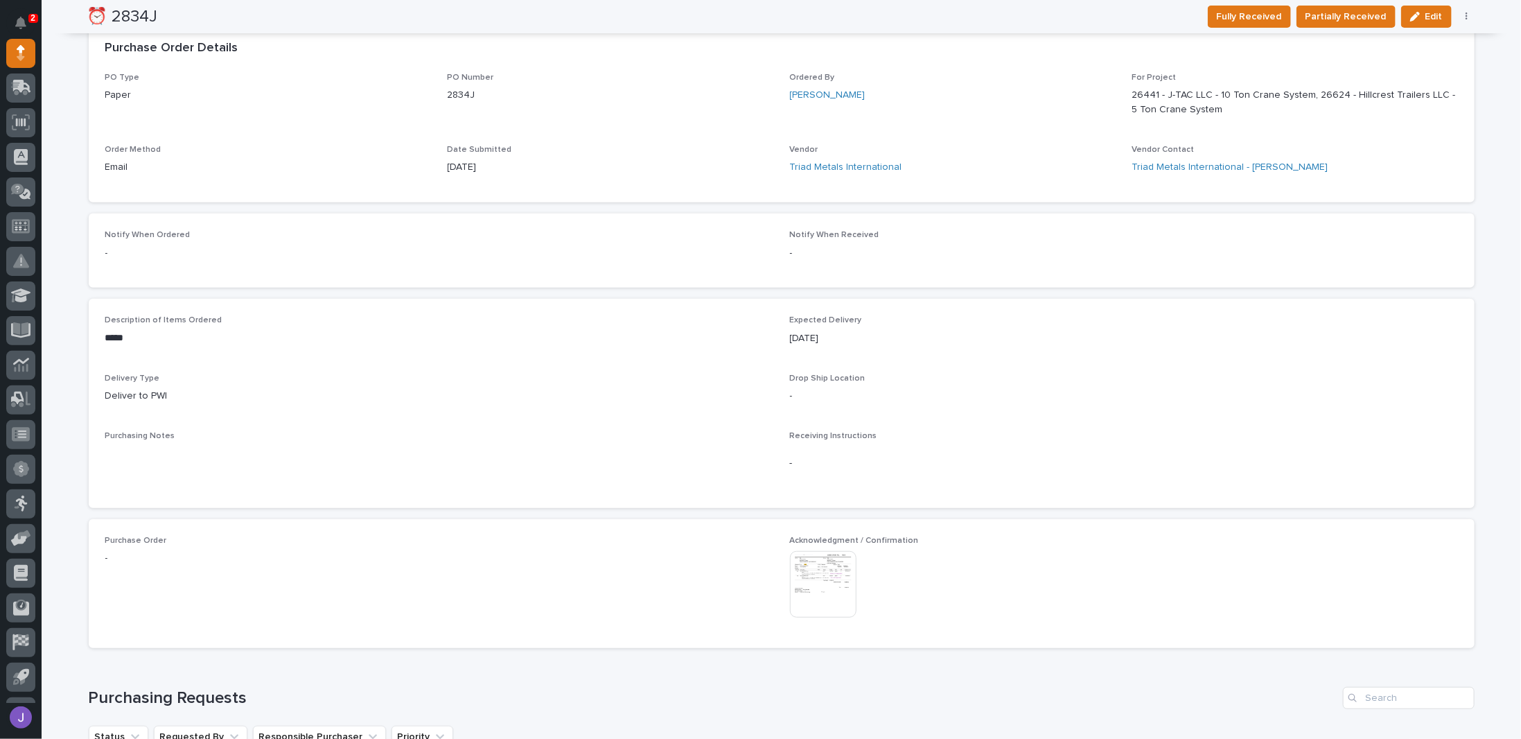
scroll to position [0, 0]
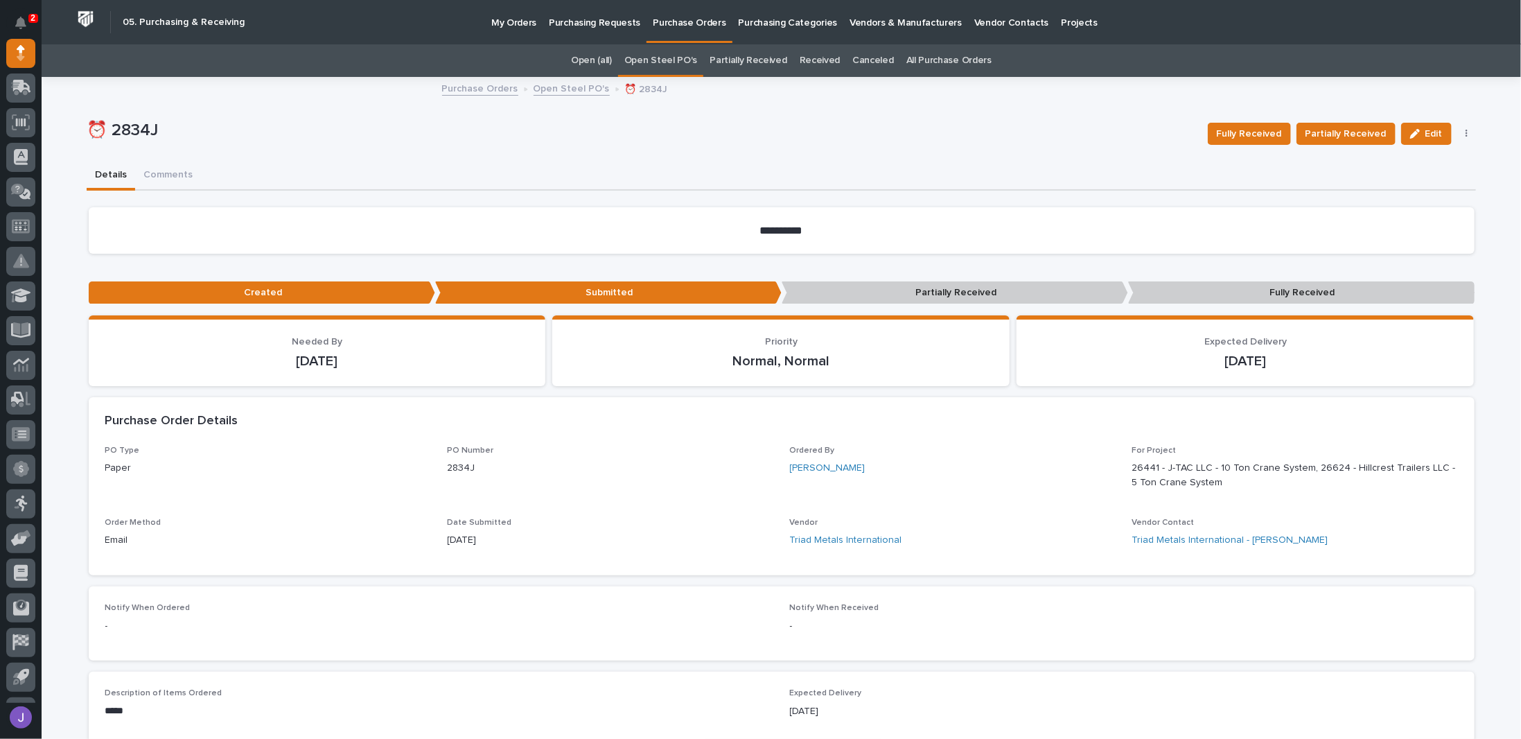
click at [429, 164] on div "Details Comments" at bounding box center [781, 175] width 1389 height 29
click at [563, 88] on link "Open Steel PO's" at bounding box center [571, 88] width 76 height 16
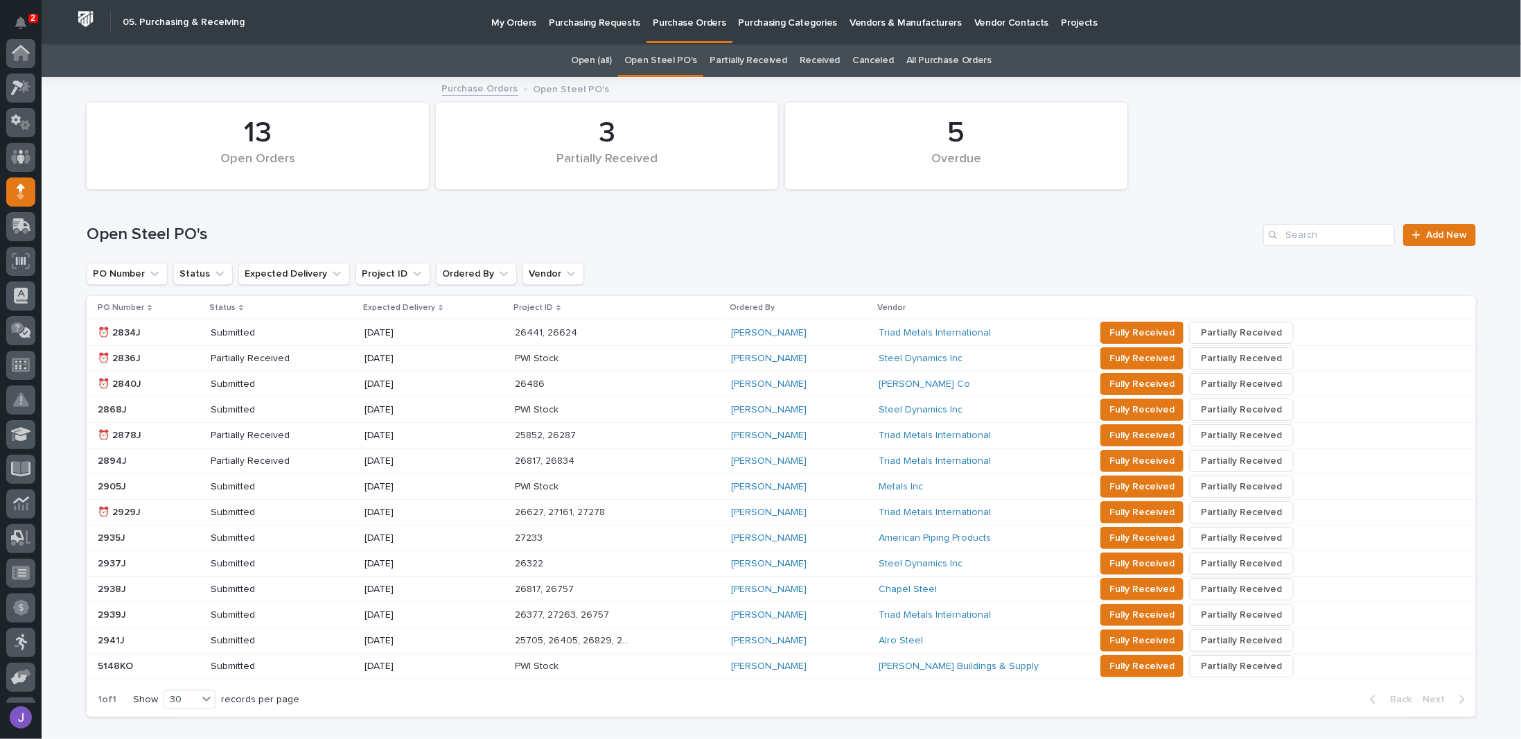
scroll to position [139, 0]
click at [759, 238] on span "Add New" at bounding box center [1446, 235] width 41 height 10
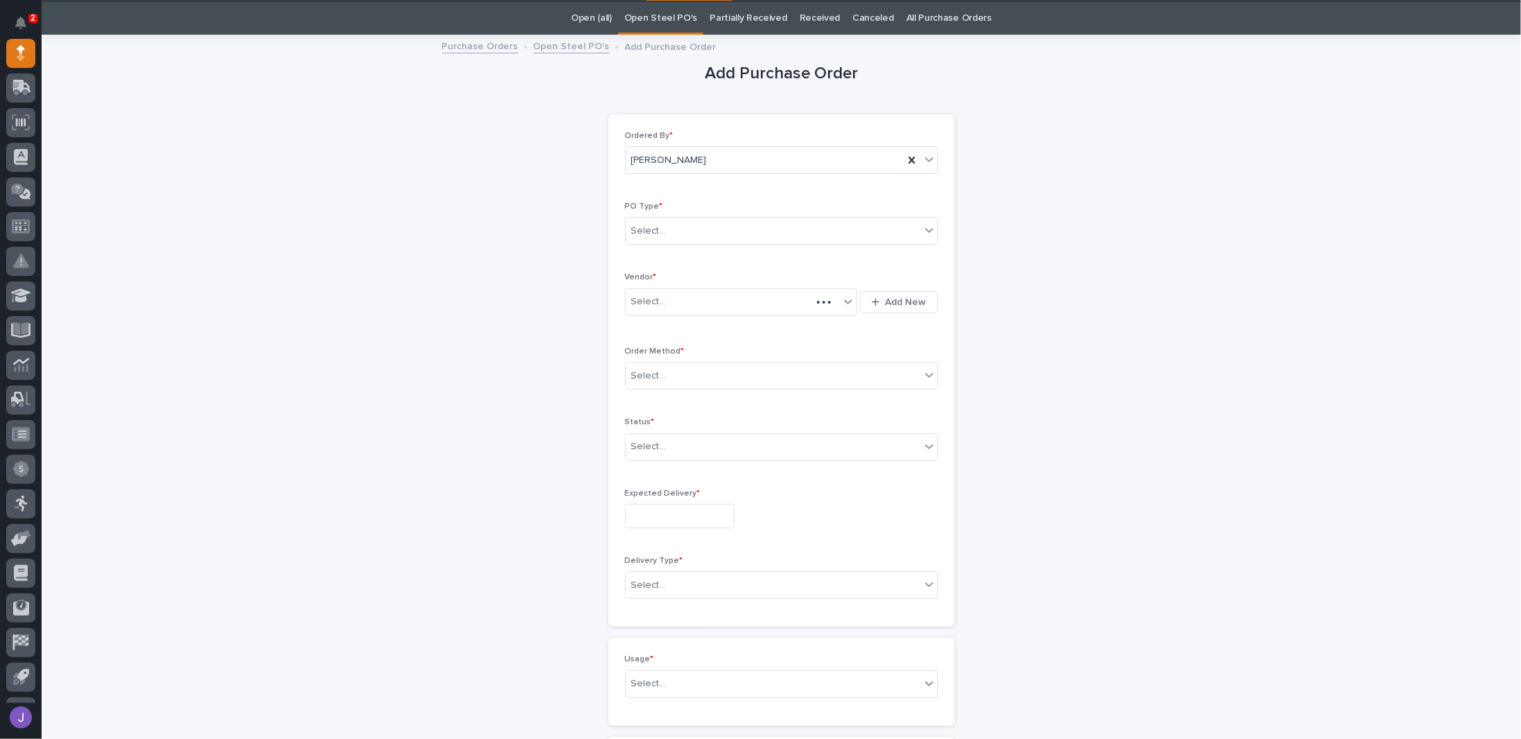
scroll to position [44, 0]
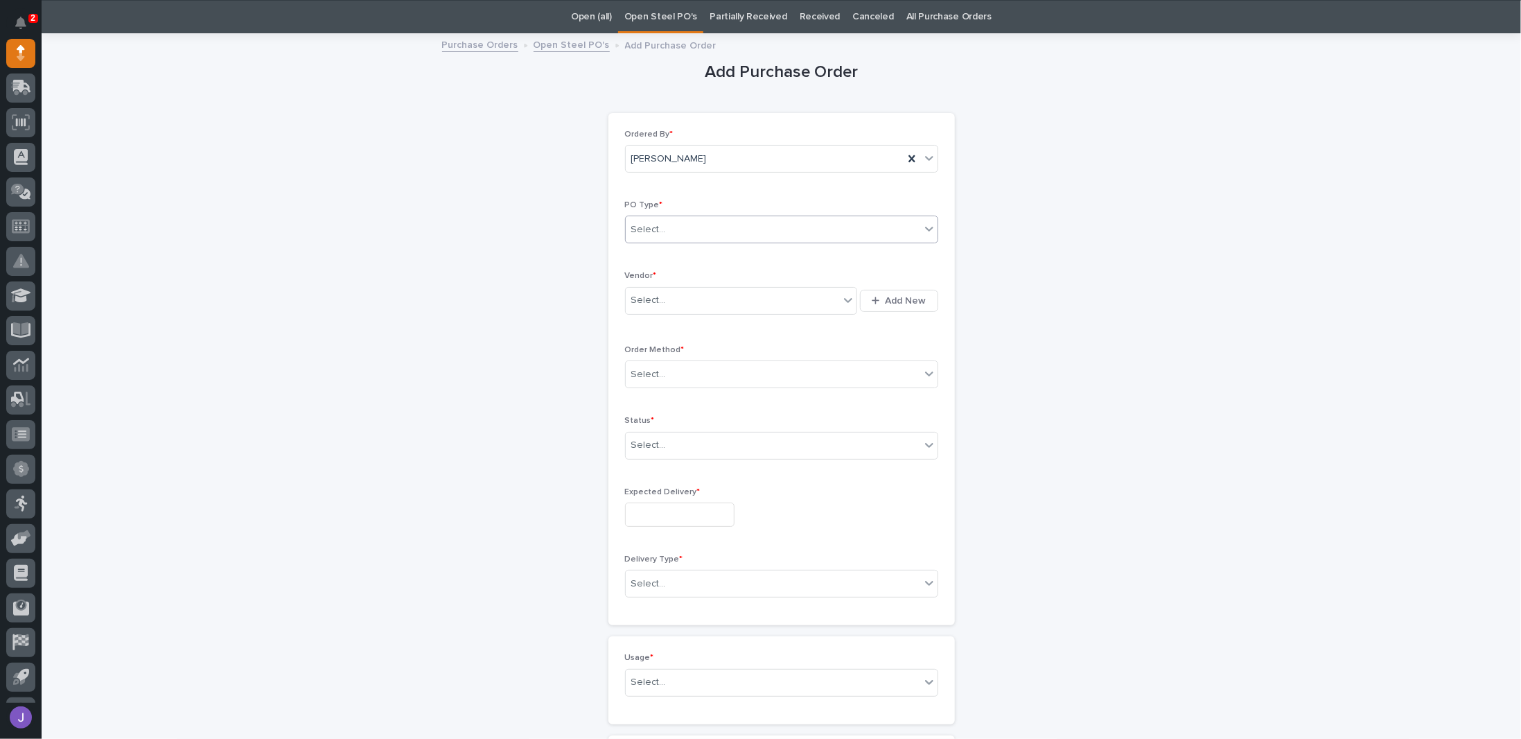
click at [700, 228] on div "Select..." at bounding box center [773, 229] width 294 height 23
click at [642, 278] on div "Paper" at bounding box center [776, 279] width 312 height 24
click at [653, 299] on div "Select..." at bounding box center [648, 300] width 35 height 15
type input "*********"
click at [688, 380] on div "Select..." at bounding box center [773, 374] width 294 height 23
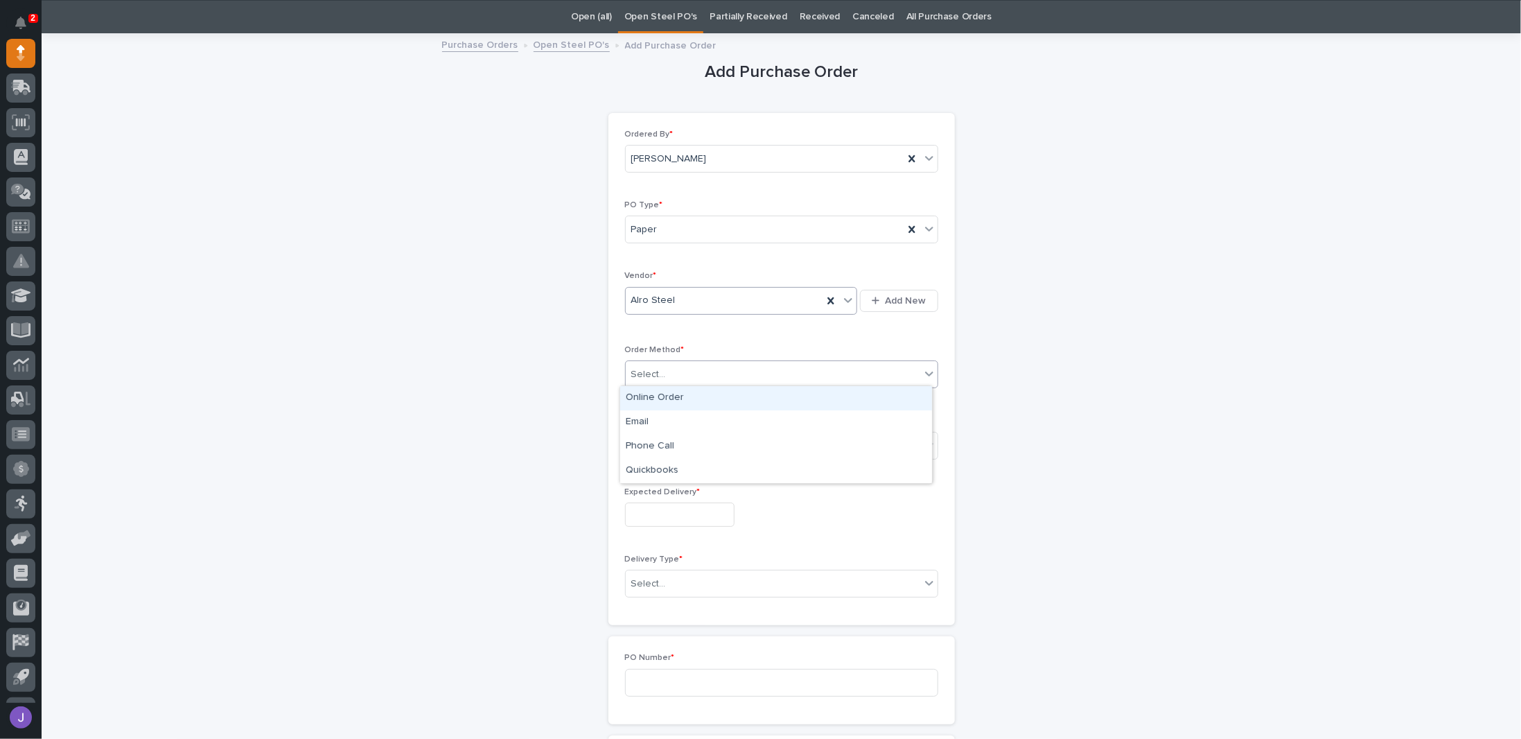
click at [671, 400] on div "Online Order" at bounding box center [776, 398] width 312 height 24
click at [666, 443] on div "Select..." at bounding box center [773, 445] width 294 height 23
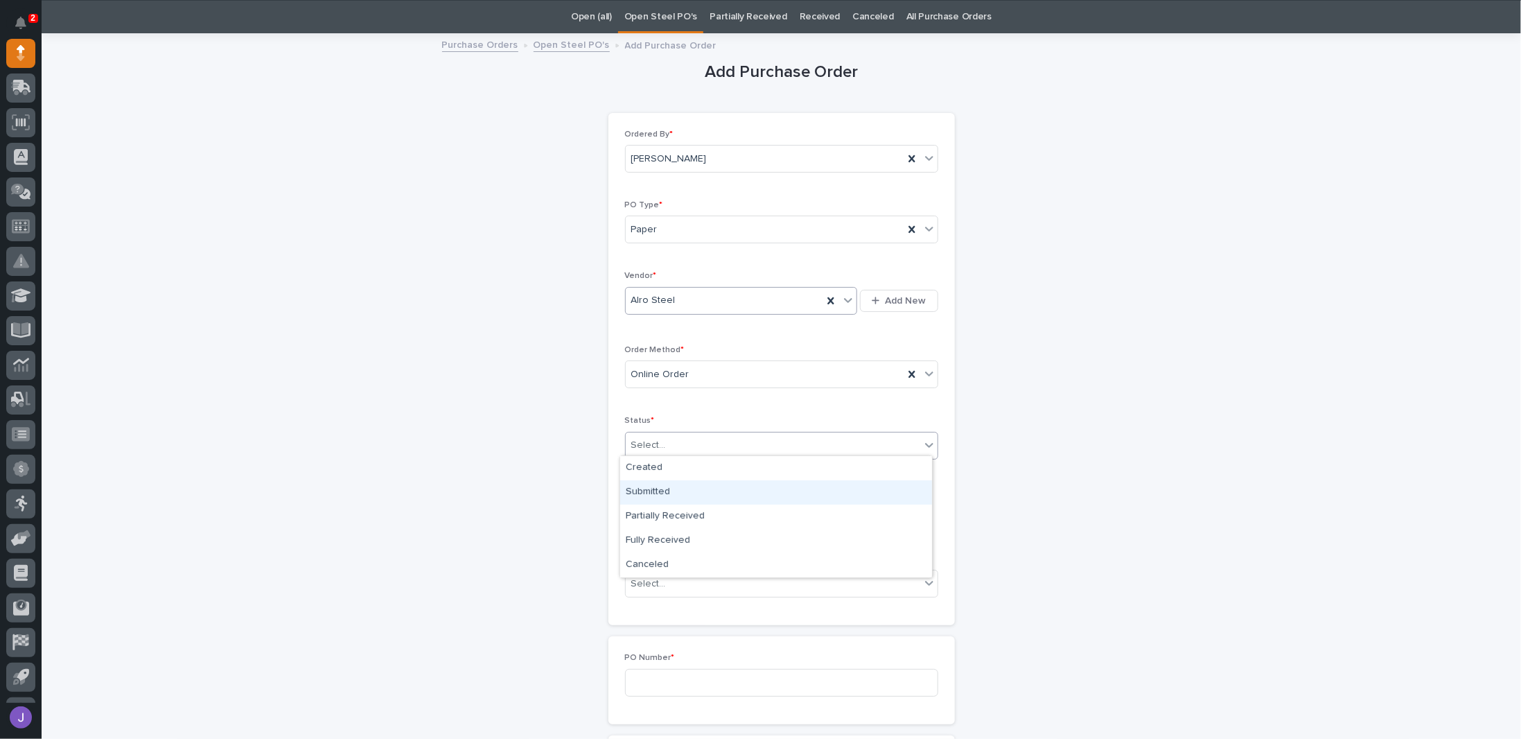
click at [653, 488] on div "Submitted" at bounding box center [776, 492] width 312 height 24
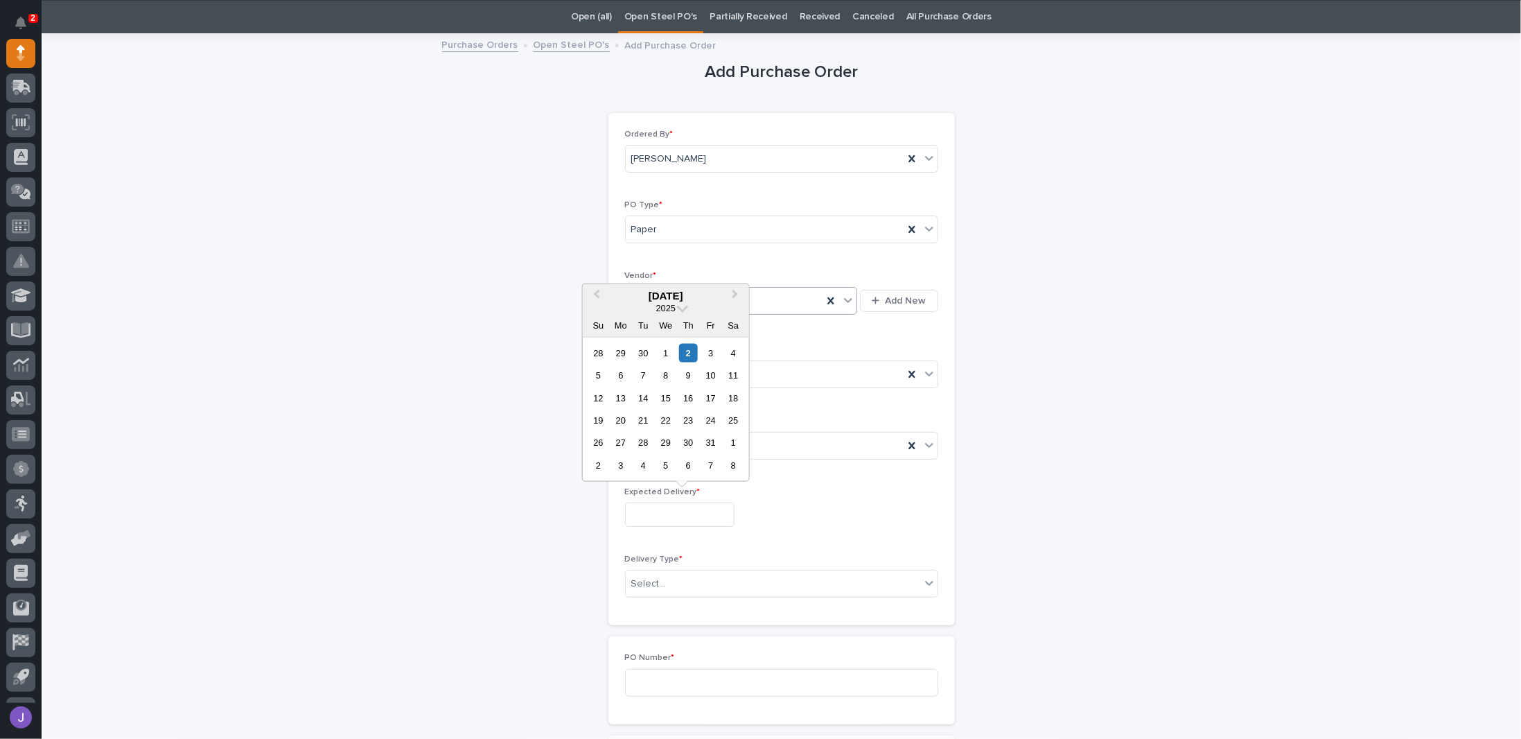
click at [658, 502] on input "text" at bounding box center [679, 514] width 109 height 24
click at [685, 351] on div "2" at bounding box center [688, 352] width 19 height 19
type input "**********"
click at [656, 576] on div "Select..." at bounding box center [648, 583] width 35 height 15
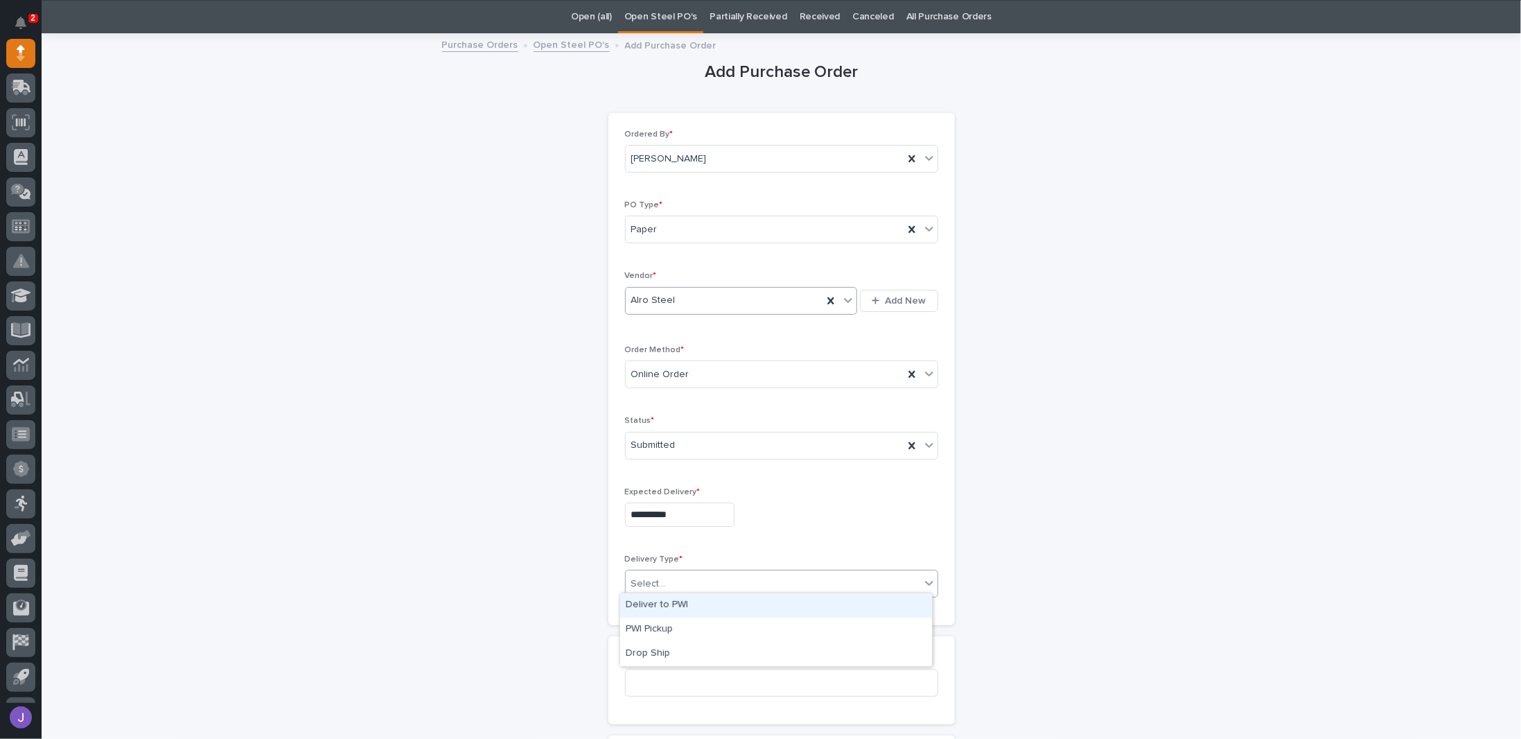
click at [661, 610] on div "Deliver to PWI" at bounding box center [776, 605] width 312 height 24
click at [647, 669] on input at bounding box center [781, 683] width 313 height 28
type input "2942J"
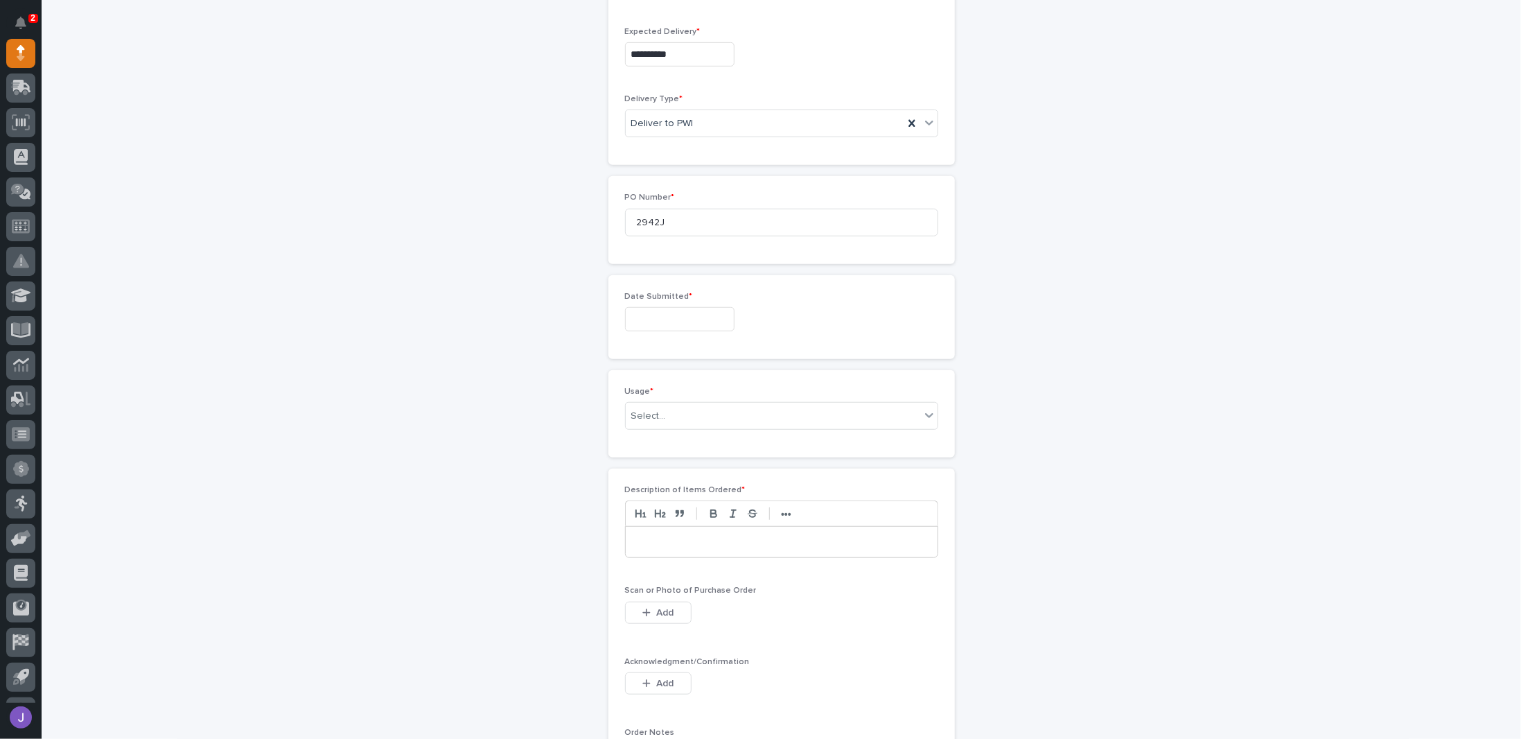
scroll to position [506, 0]
click at [664, 314] on input "text" at bounding box center [679, 317] width 109 height 24
click at [669, 155] on div "1" at bounding box center [665, 154] width 19 height 19
type input "**********"
click at [676, 407] on div "Select..." at bounding box center [773, 414] width 294 height 23
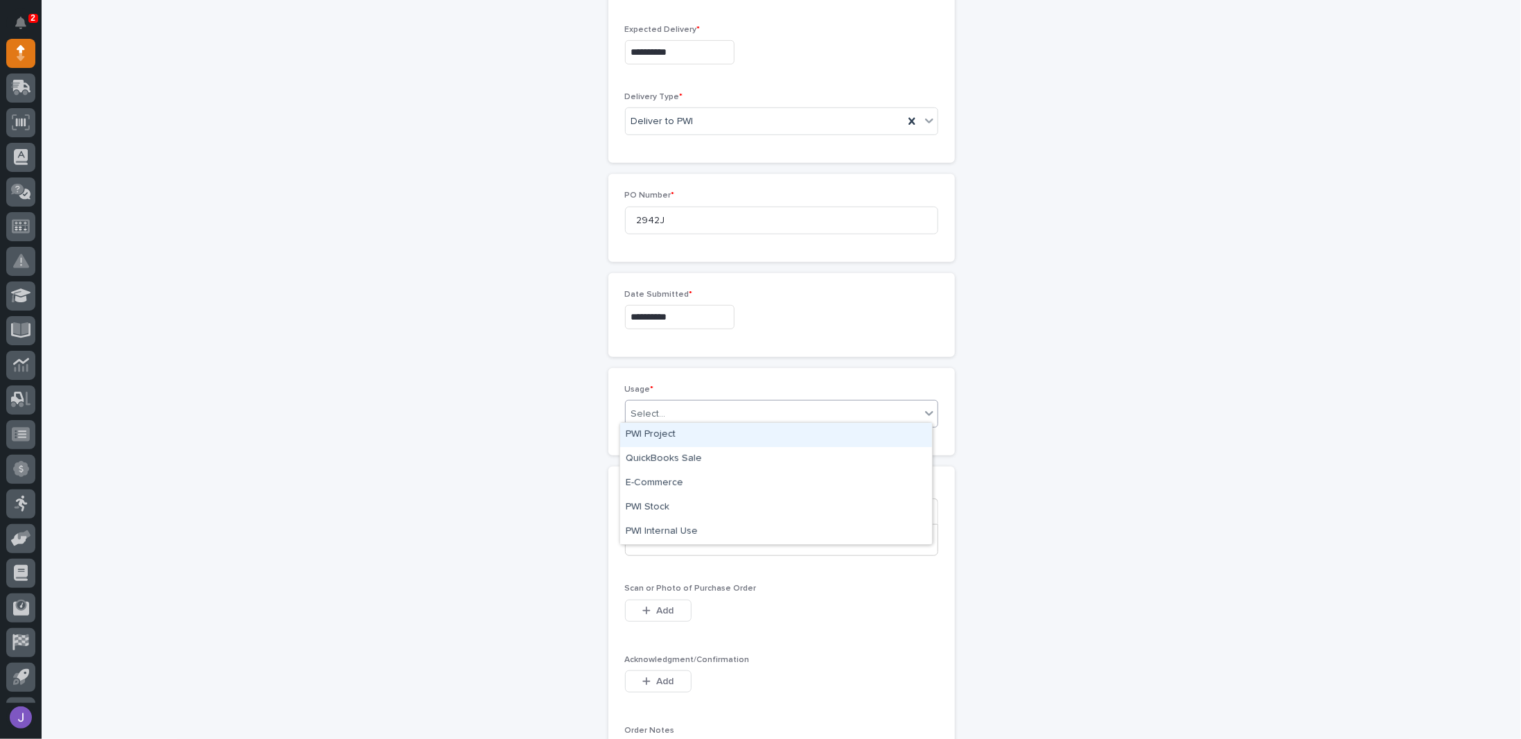
click at [671, 433] on div "PWI Project" at bounding box center [776, 435] width 312 height 24
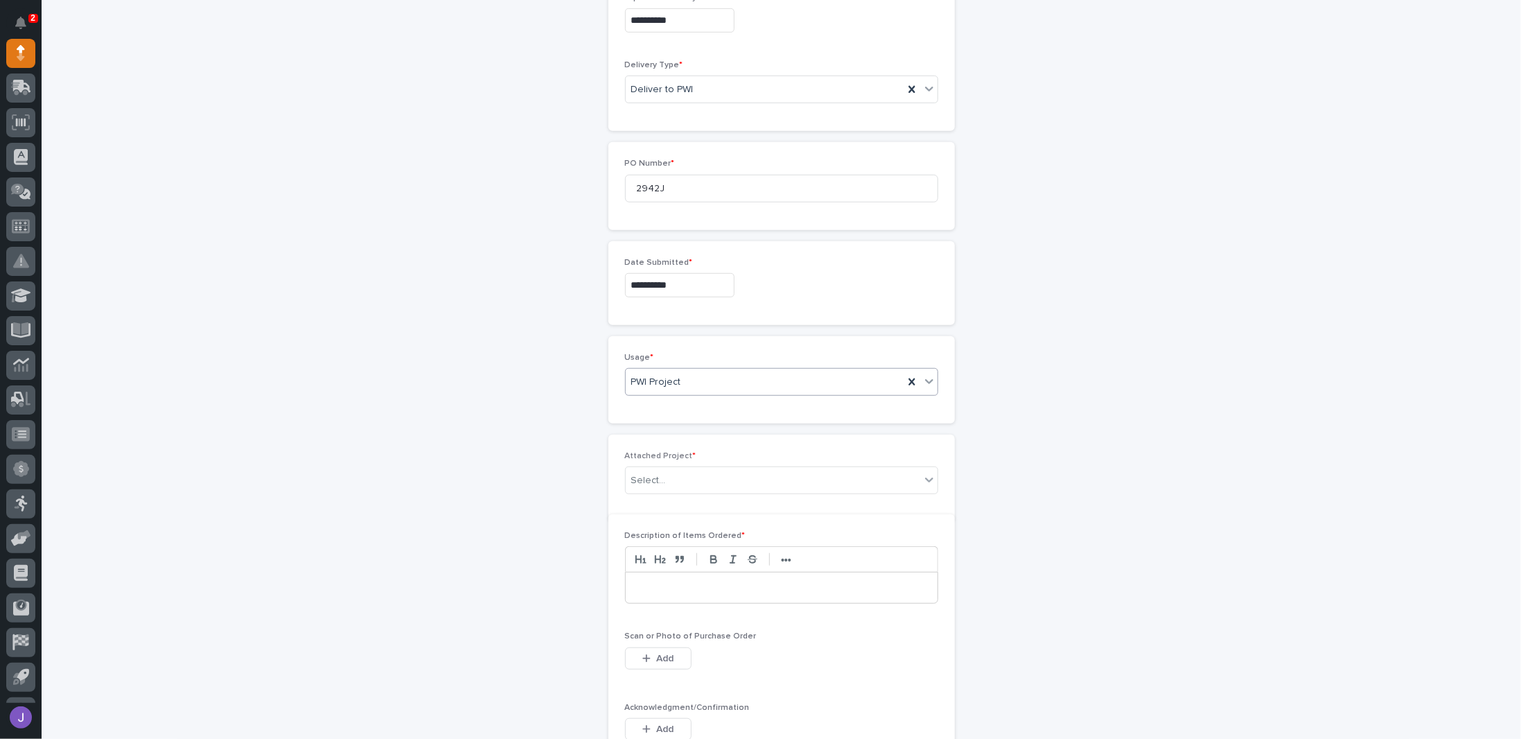
scroll to position [555, 0]
click at [666, 454] on div "Select..." at bounding box center [773, 463] width 294 height 23
type input "*****"
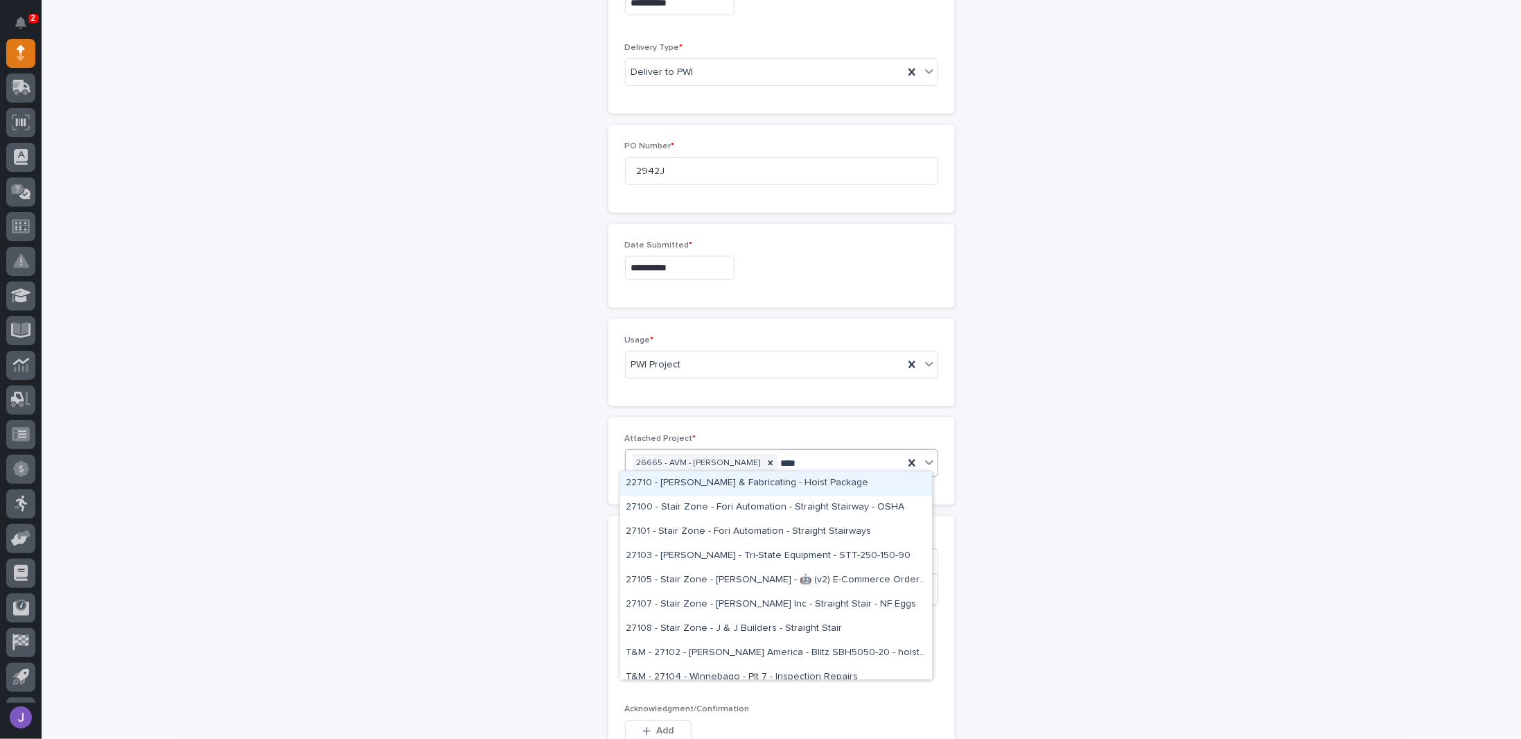
type input "*****"
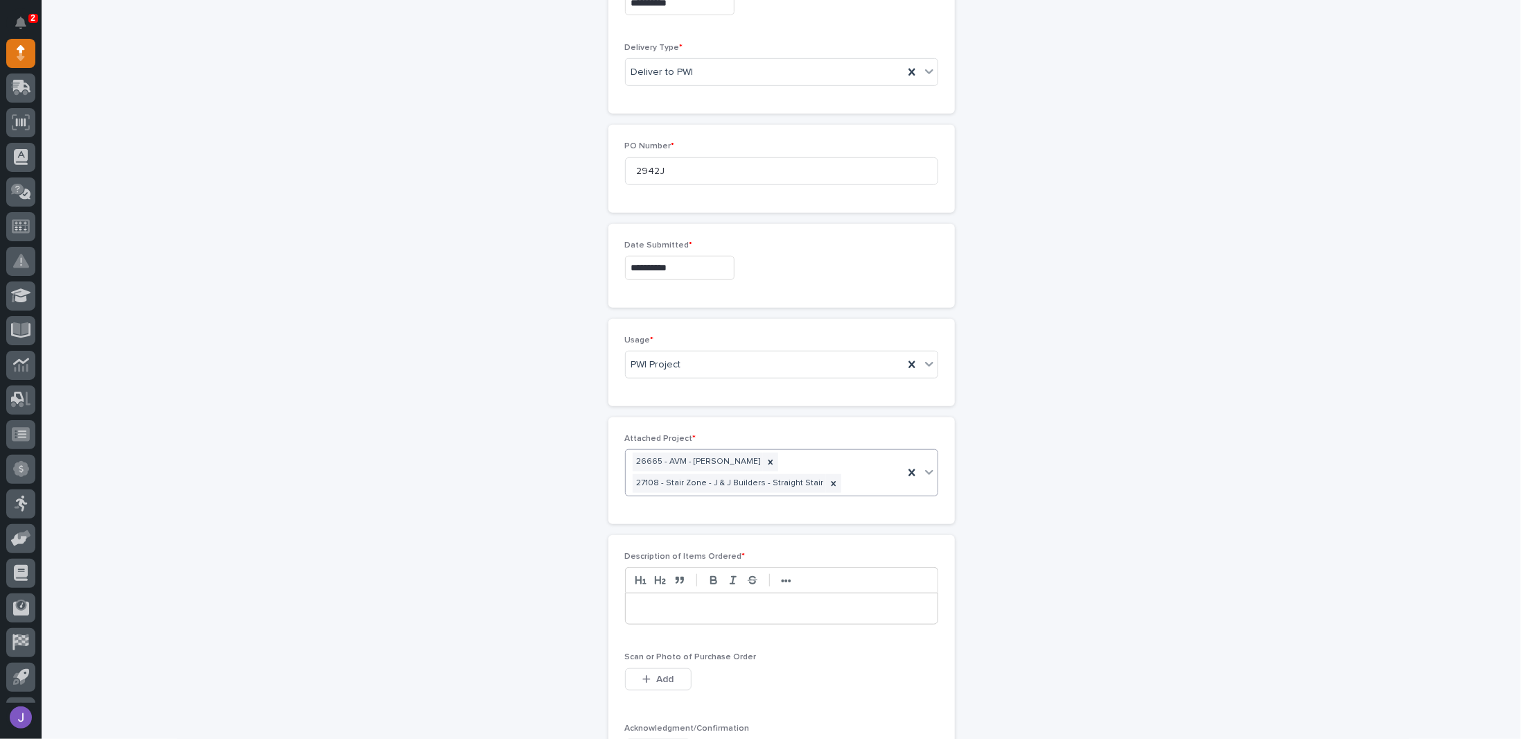
scroll to position [564, 0]
click at [661, 604] on div at bounding box center [782, 599] width 312 height 30
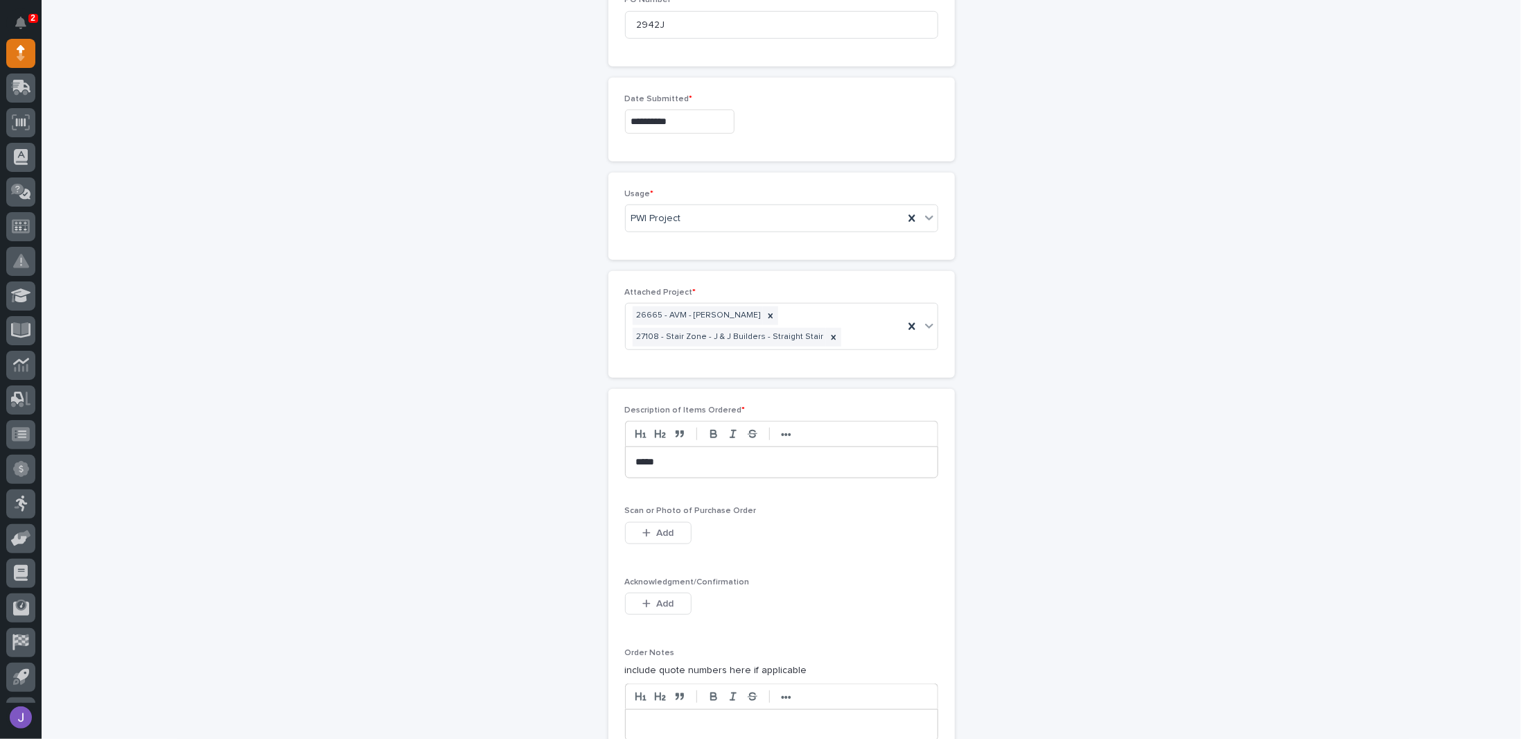
scroll to position [841, 0]
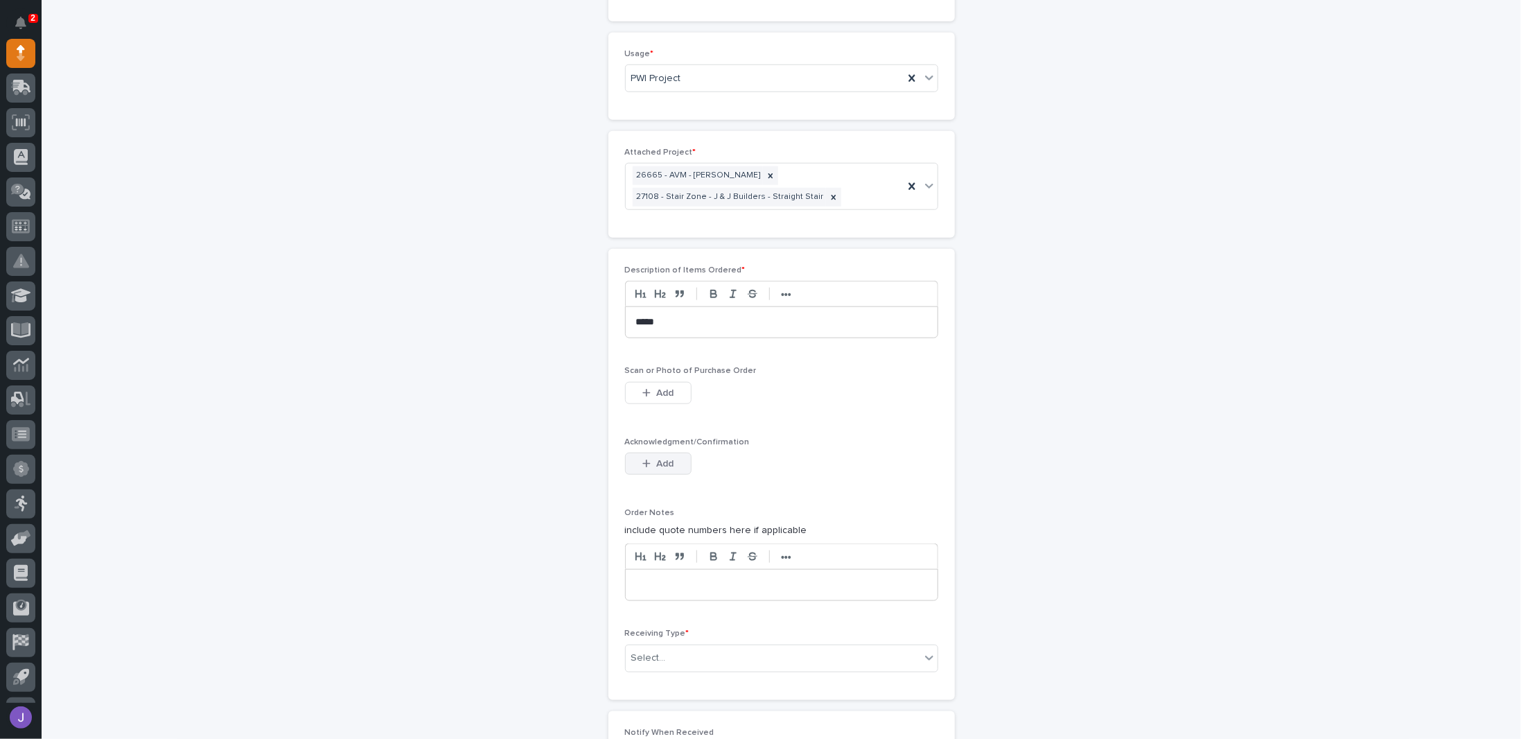
click at [647, 459] on div "button" at bounding box center [649, 464] width 14 height 10
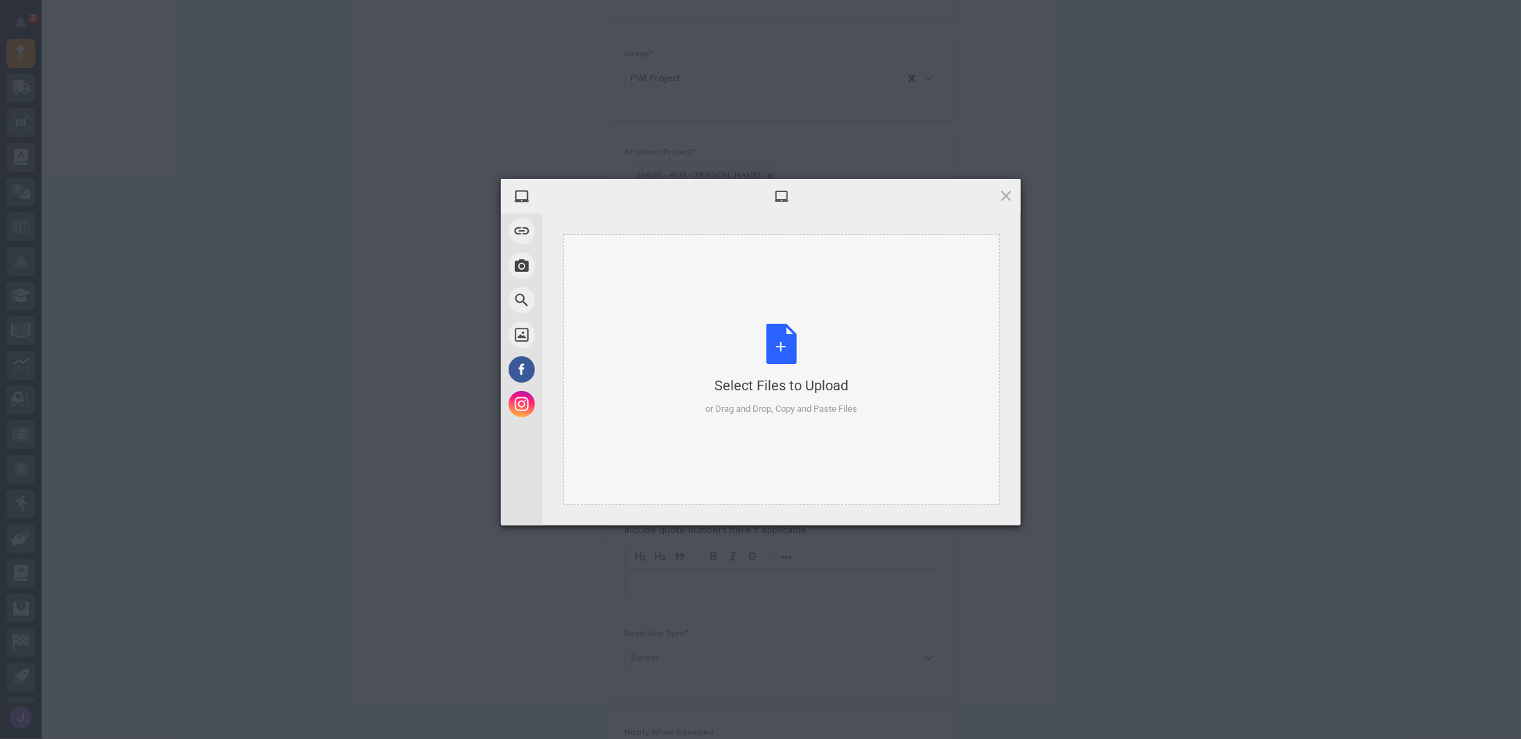
click at [759, 351] on div "Select Files to Upload or Drag and Drop, Copy and Paste Files" at bounding box center [781, 370] width 152 height 92
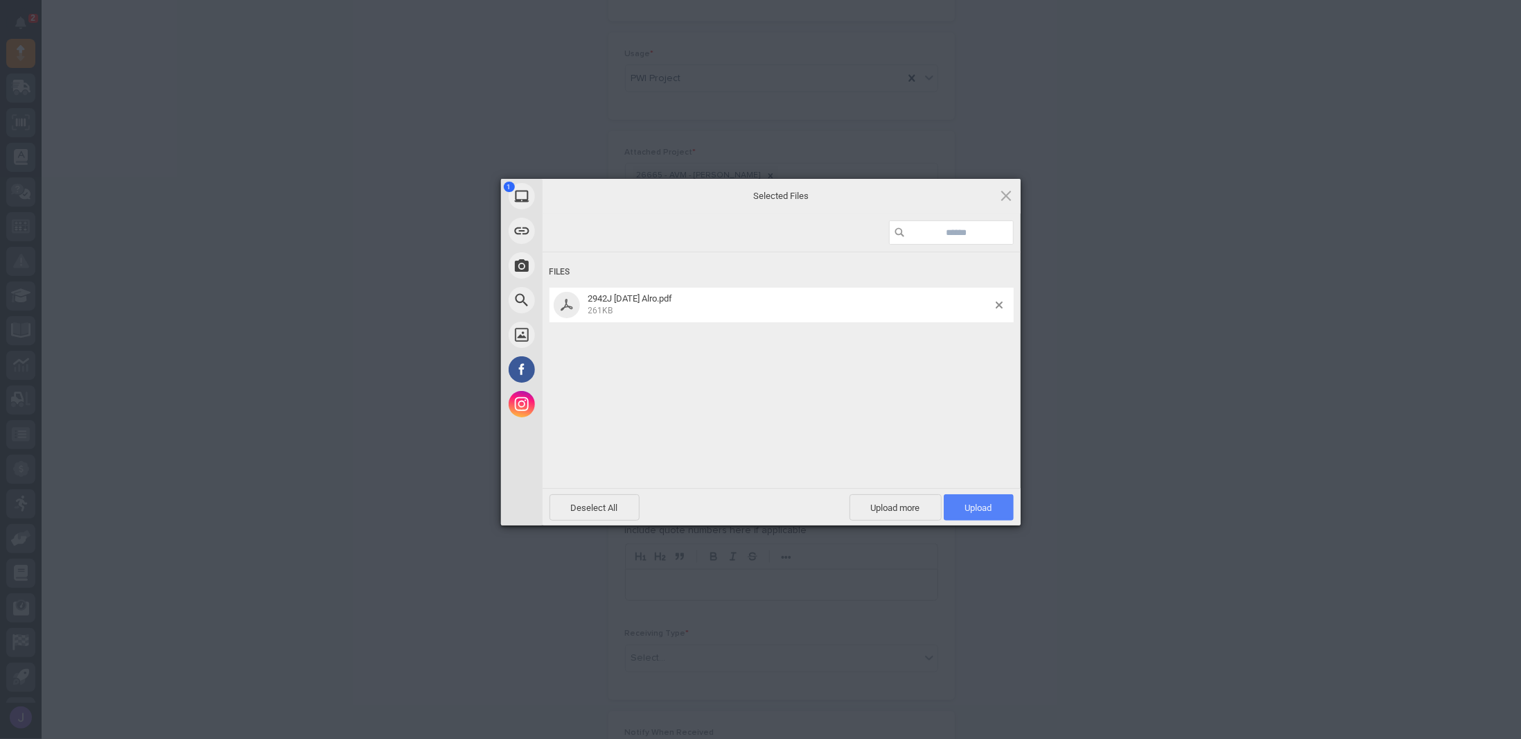
click at [759, 502] on span "Upload 1" at bounding box center [978, 507] width 27 height 10
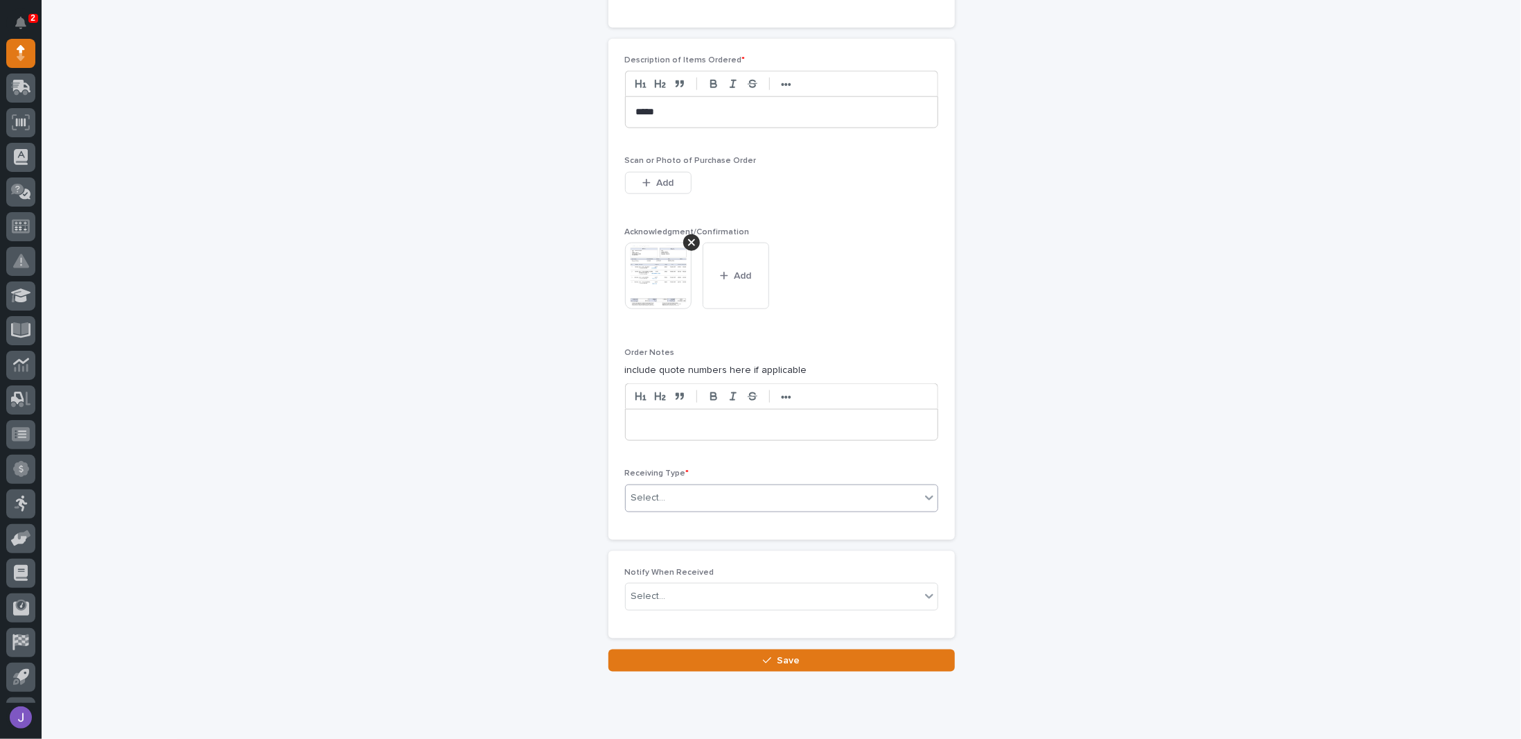
click at [671, 492] on div "Select..." at bounding box center [773, 497] width 294 height 23
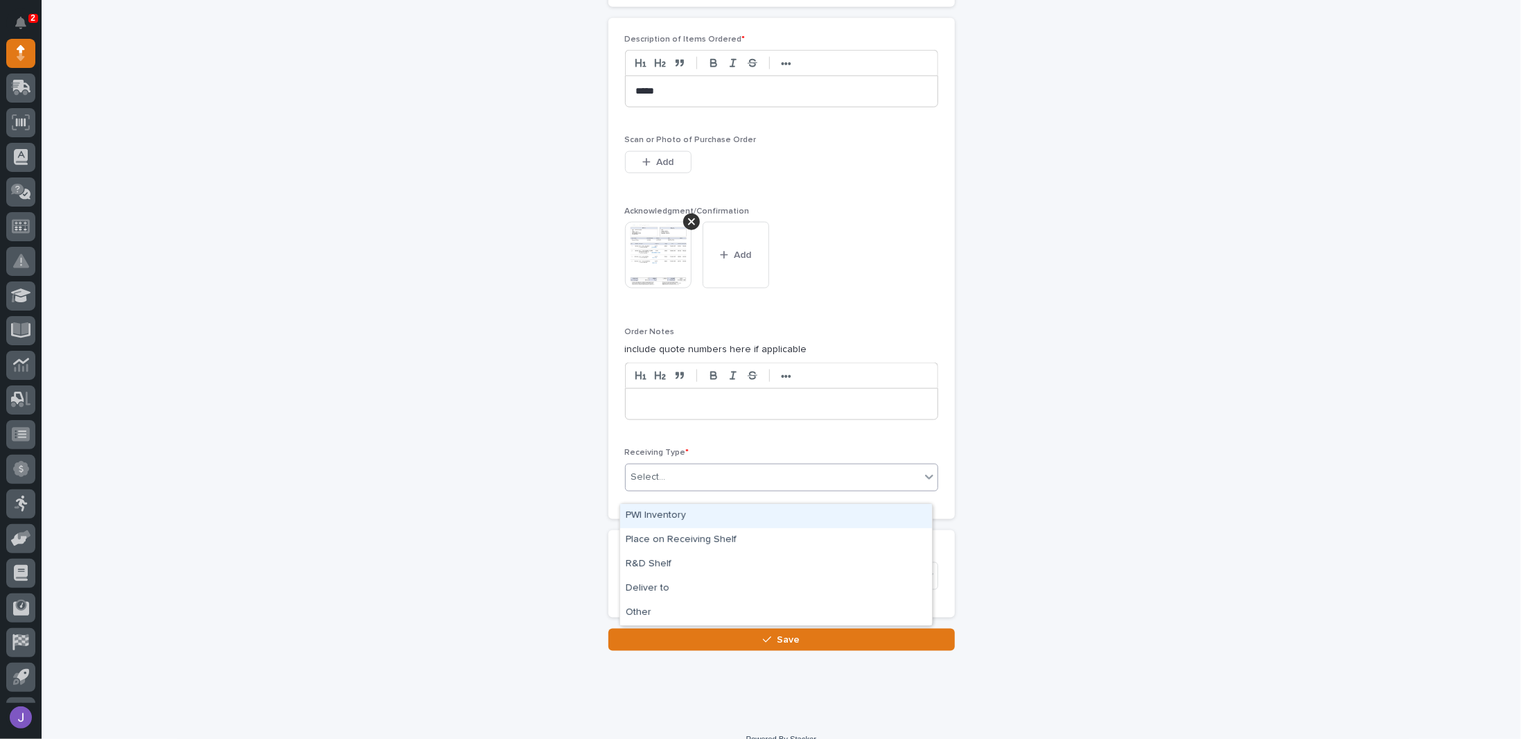
scroll to position [1083, 0]
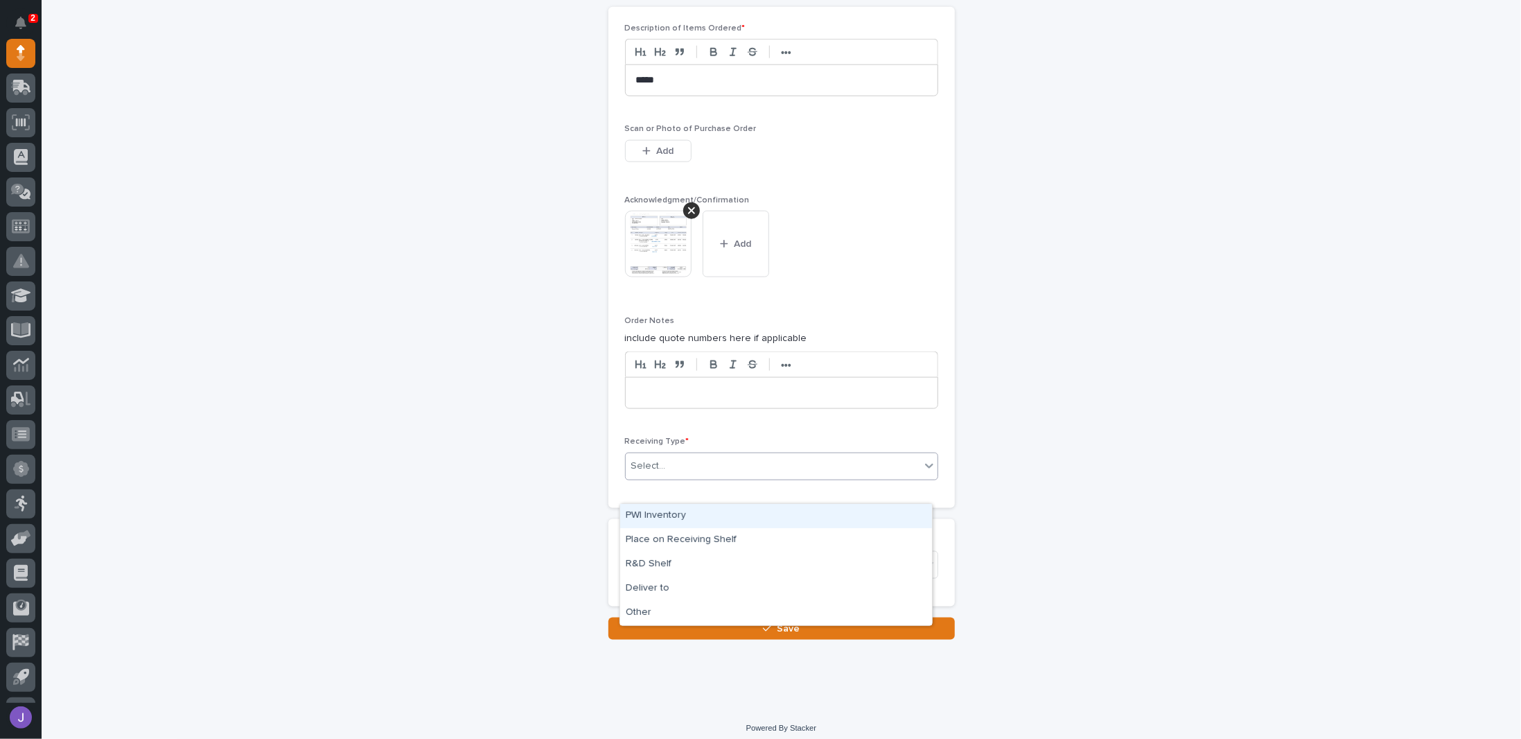
click at [666, 519] on div "PWI Inventory" at bounding box center [776, 516] width 312 height 24
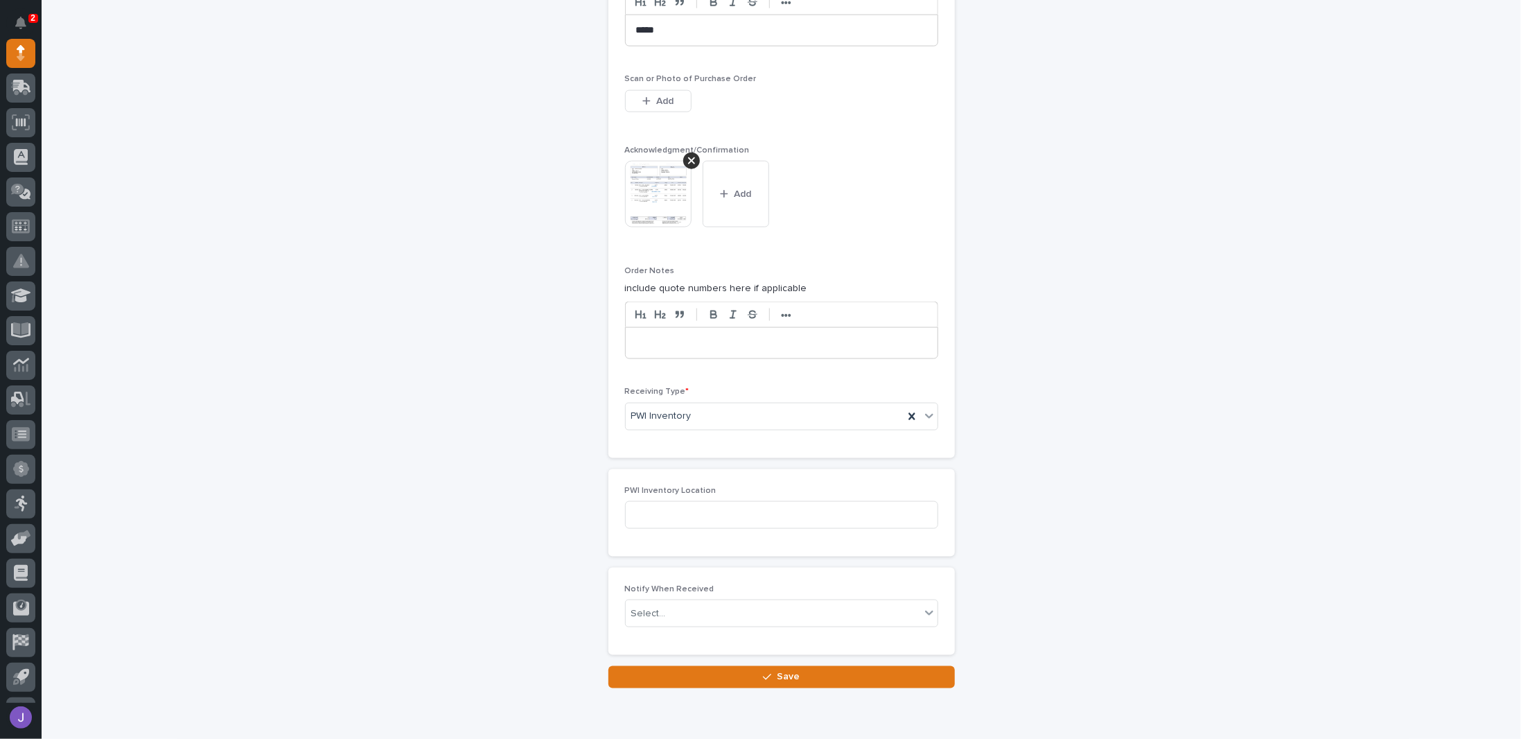
scroll to position [1181, 0]
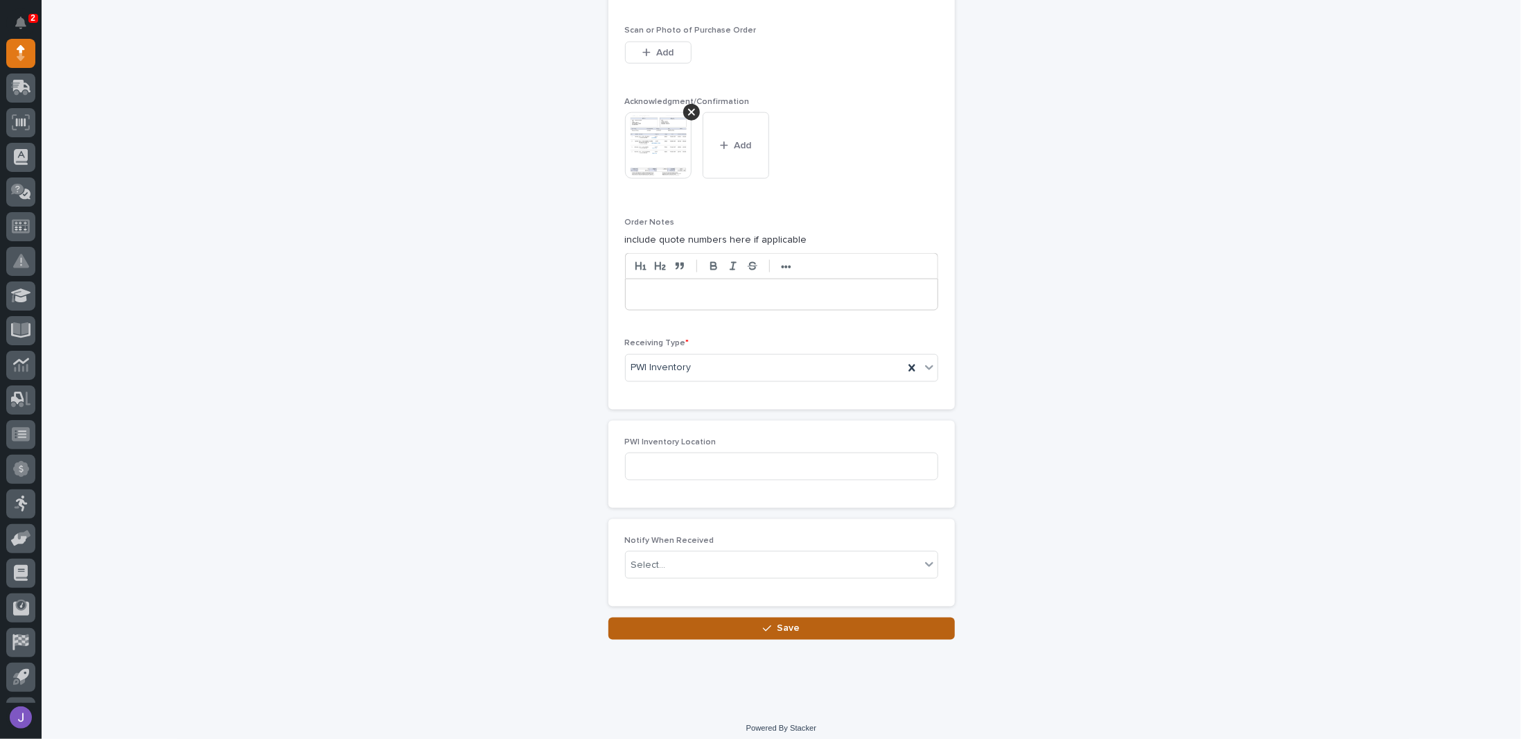
click at [684, 623] on button "Save" at bounding box center [781, 628] width 346 height 22
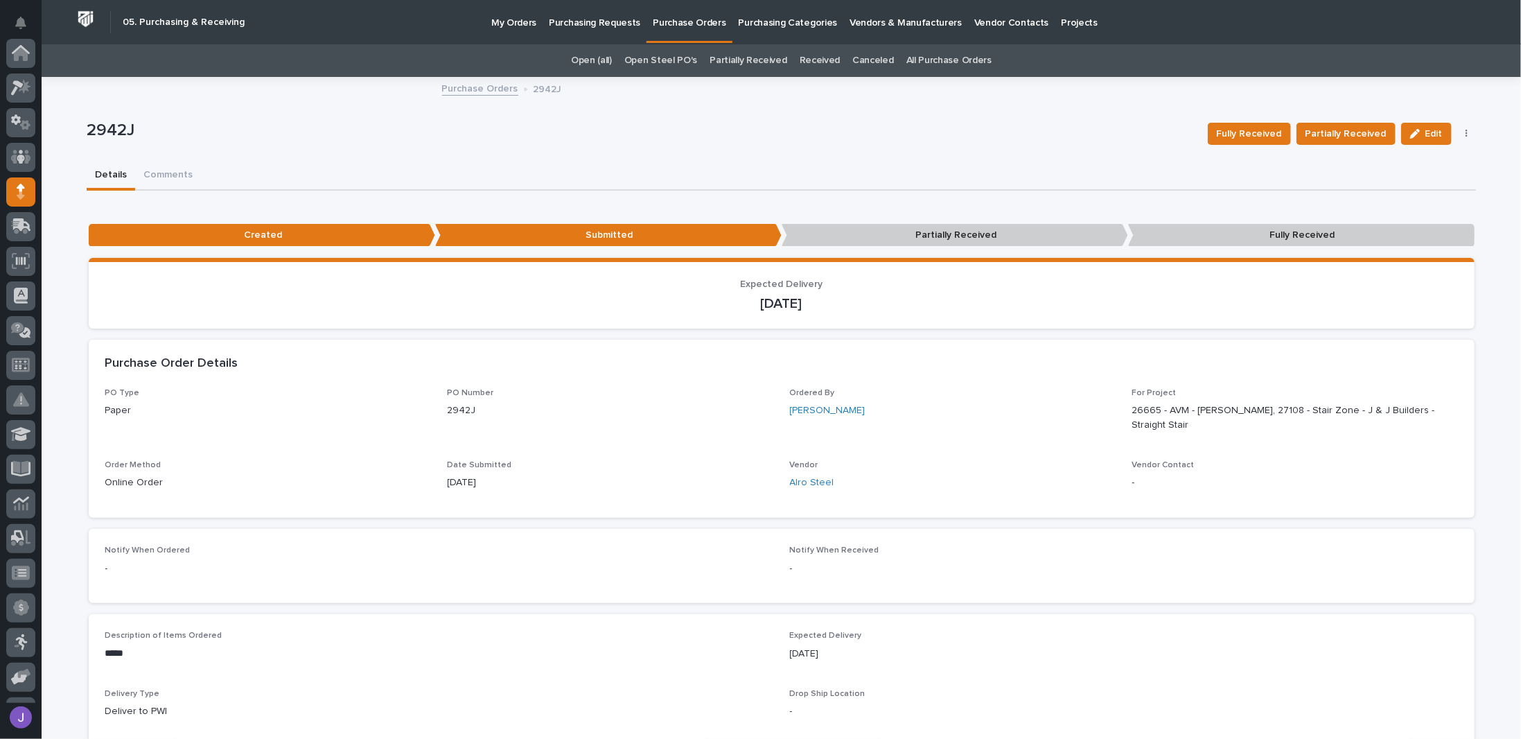
scroll to position [139, 0]
click at [615, 21] on p "Purchasing Requests" at bounding box center [594, 14] width 91 height 29
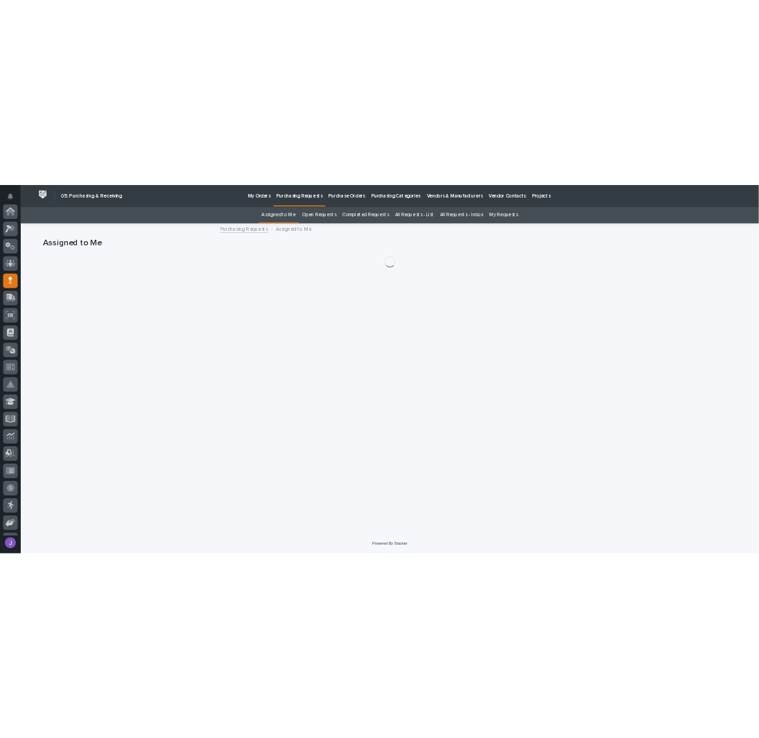
scroll to position [139, 0]
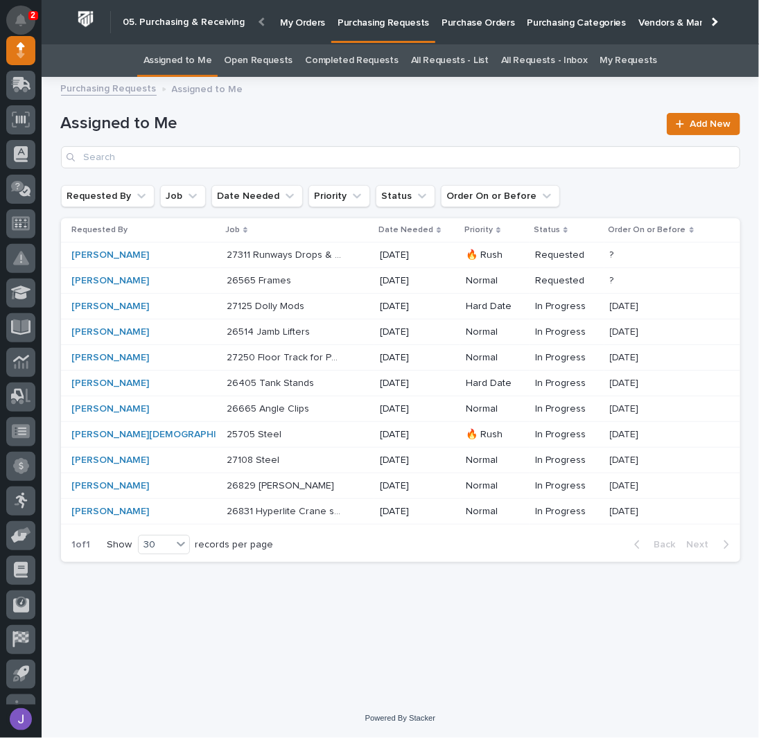
click at [25, 22] on icon "Notifications" at bounding box center [20, 20] width 11 height 12
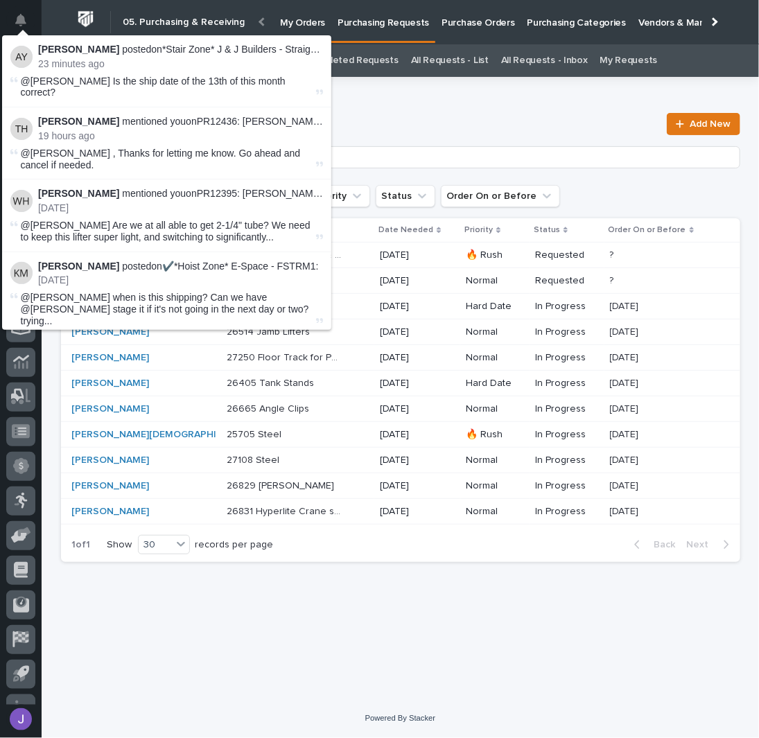
click at [471, 92] on div "Purchasing Requests Assigned to Me" at bounding box center [400, 89] width 693 height 19
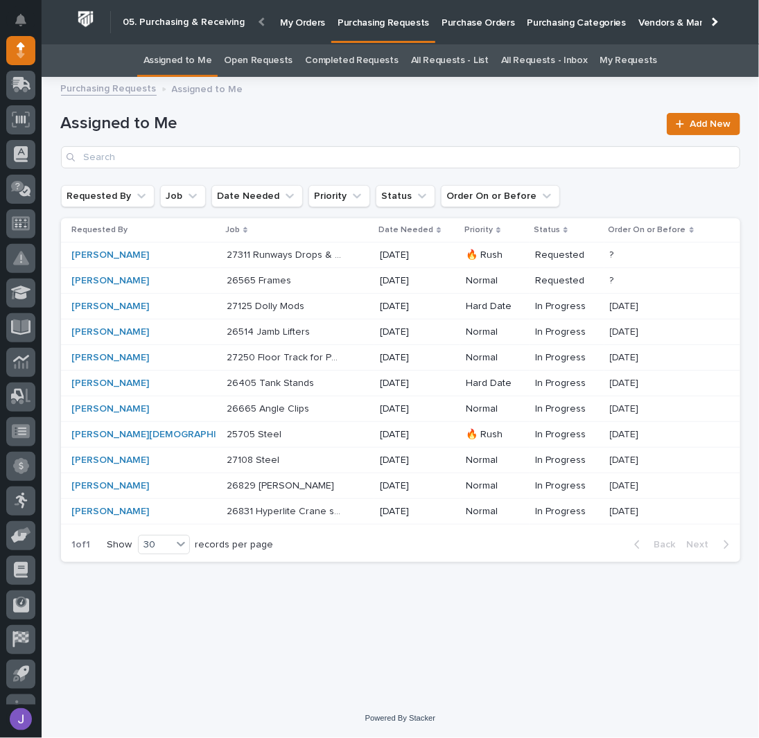
click at [292, 379] on p at bounding box center [285, 384] width 116 height 12
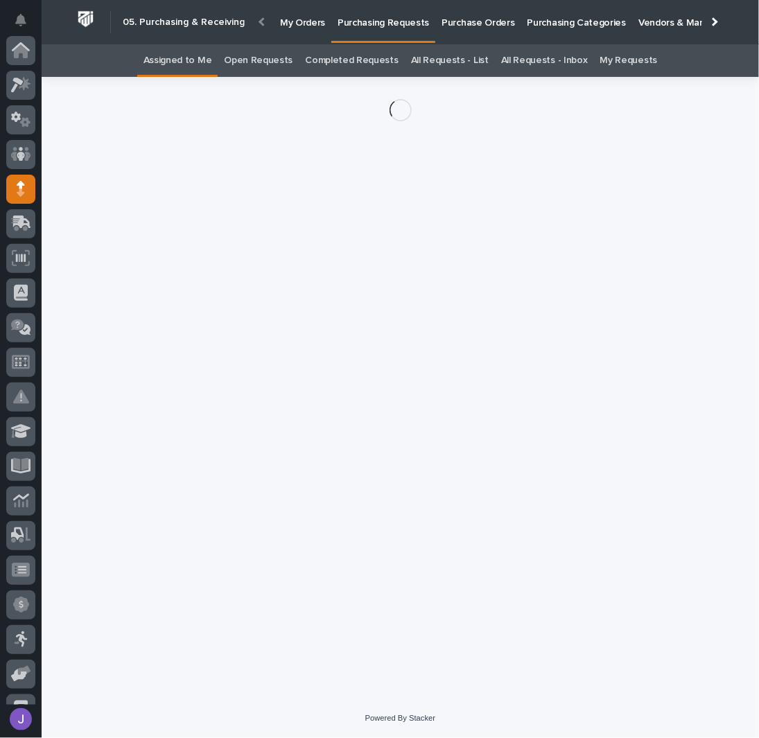
scroll to position [139, 0]
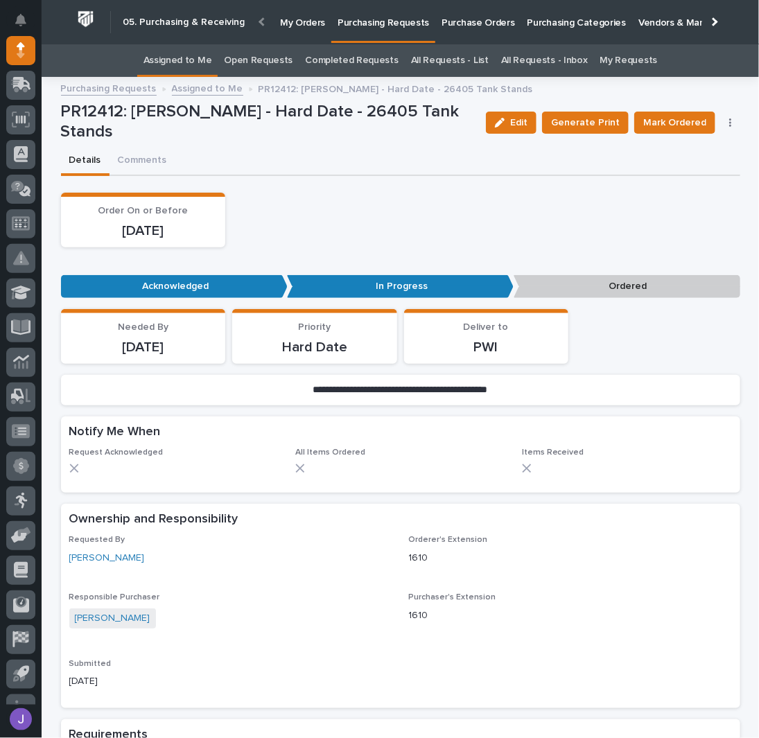
click at [731, 119] on button "button" at bounding box center [730, 123] width 19 height 10
click at [676, 174] on span "Edit Linked PO's" at bounding box center [686, 172] width 71 height 17
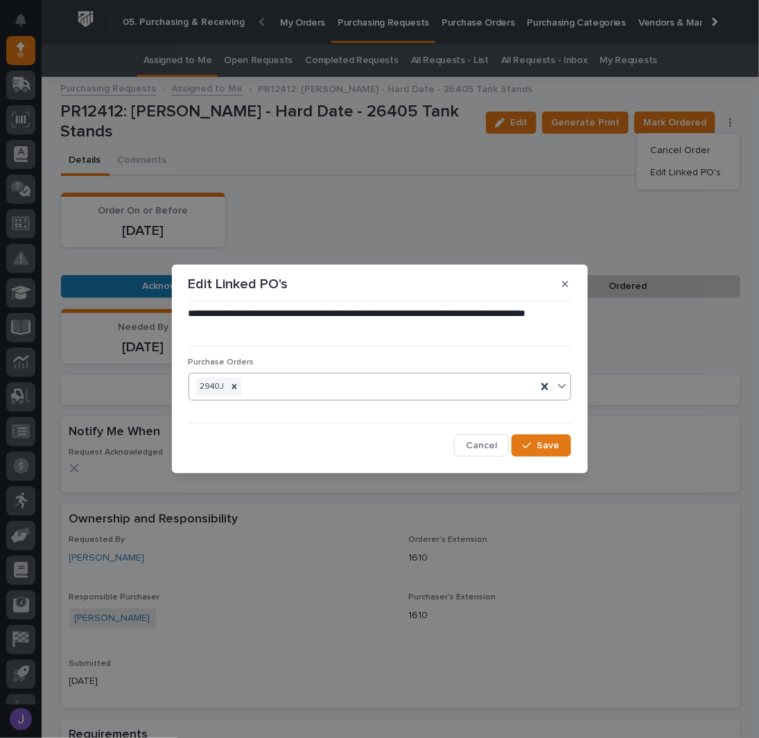
click at [309, 383] on div "2940J" at bounding box center [362, 387] width 347 height 24
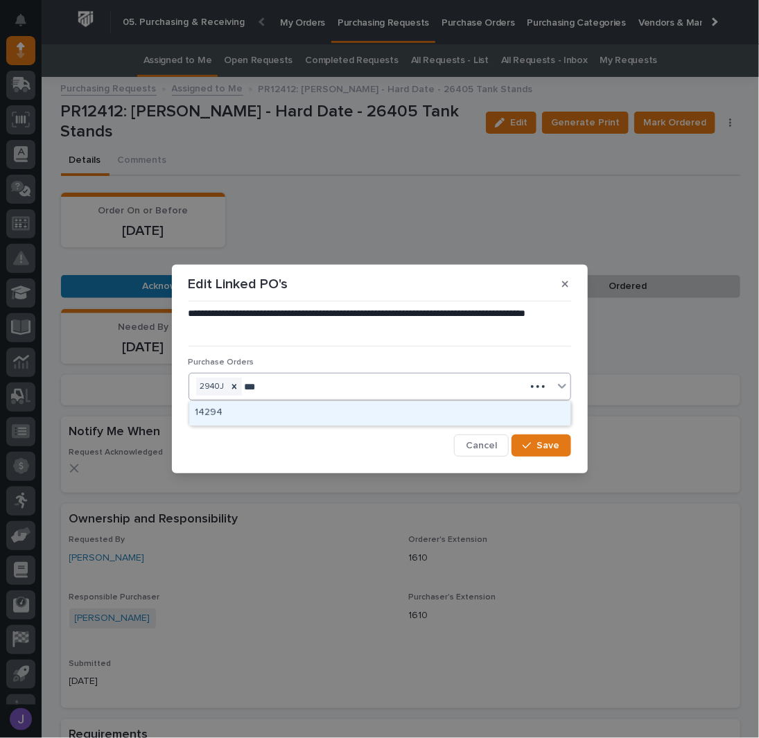
type input "****"
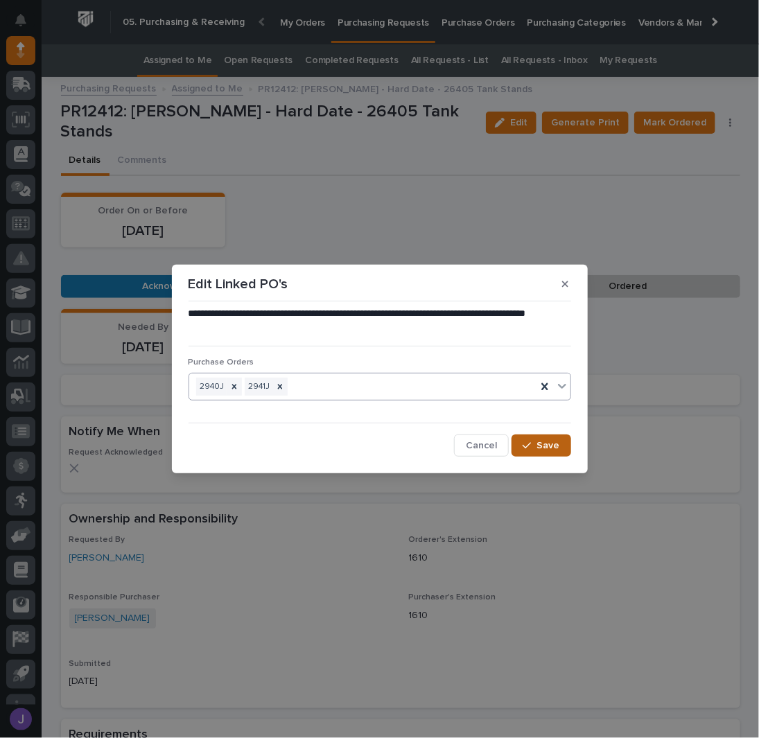
click at [558, 439] on span "Save" at bounding box center [548, 445] width 23 height 12
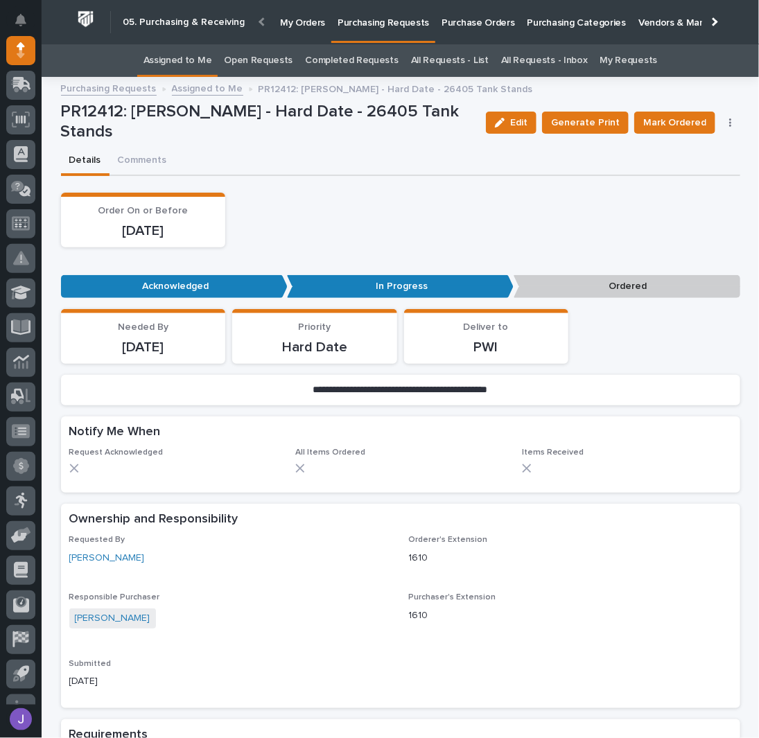
click at [666, 119] on span "Mark Ordered" at bounding box center [674, 122] width 63 height 17
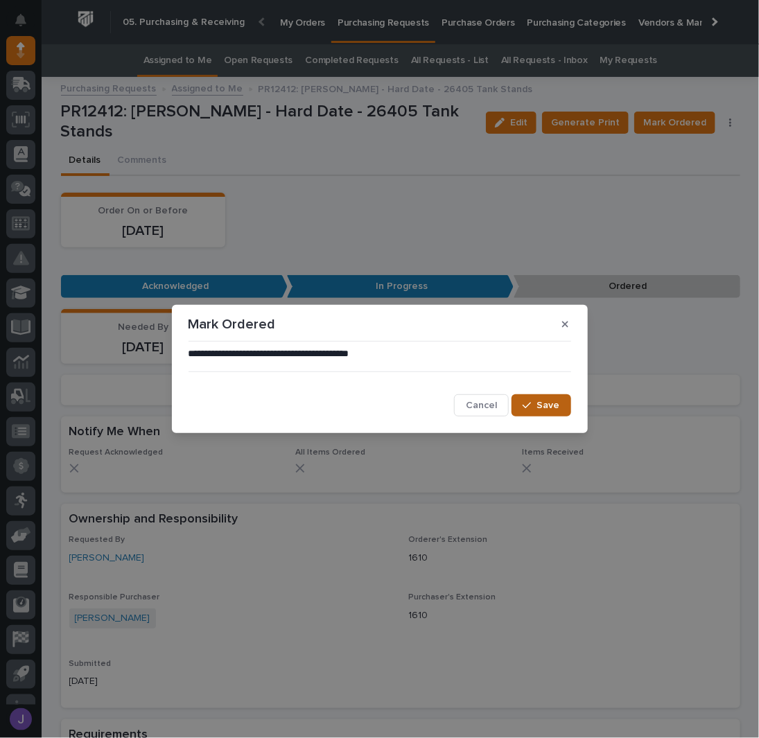
click at [536, 400] on button "Save" at bounding box center [540, 405] width 59 height 22
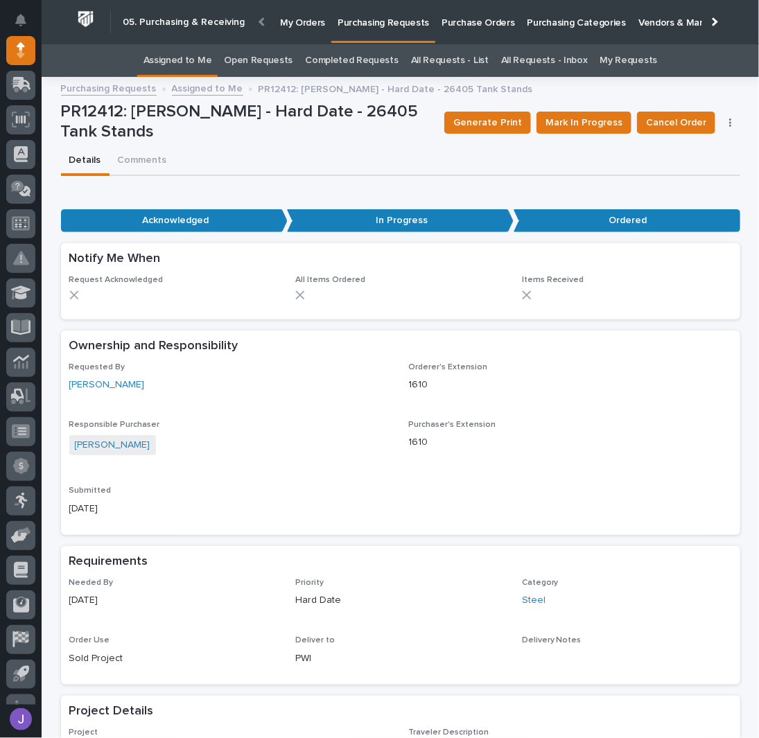
click at [287, 141] on div "PR12412: [PERSON_NAME] - Hard Date - 26405 Tank Stands" at bounding box center [247, 125] width 373 height 46
click at [183, 61] on link "Assigned to Me" at bounding box center [177, 60] width 69 height 33
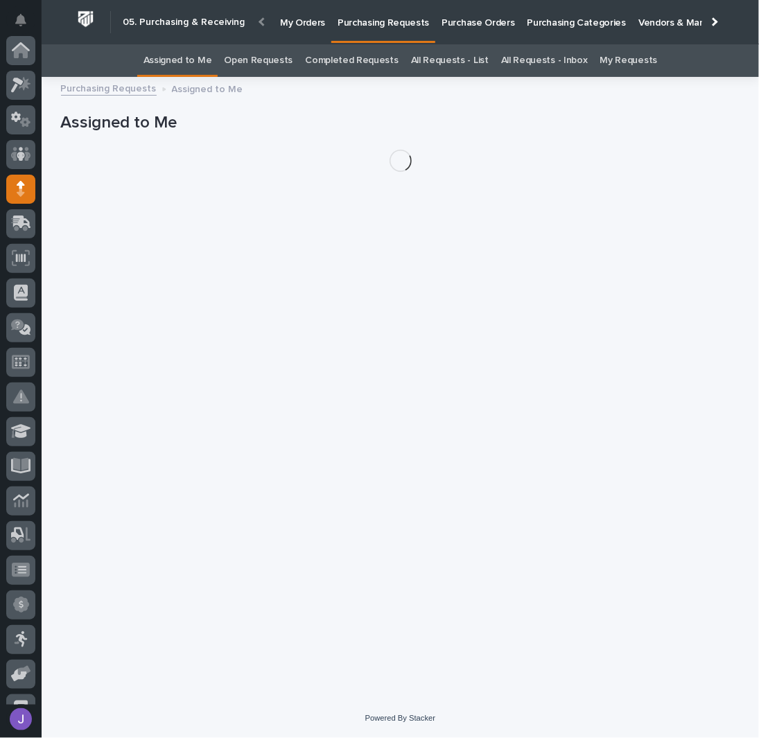
scroll to position [139, 0]
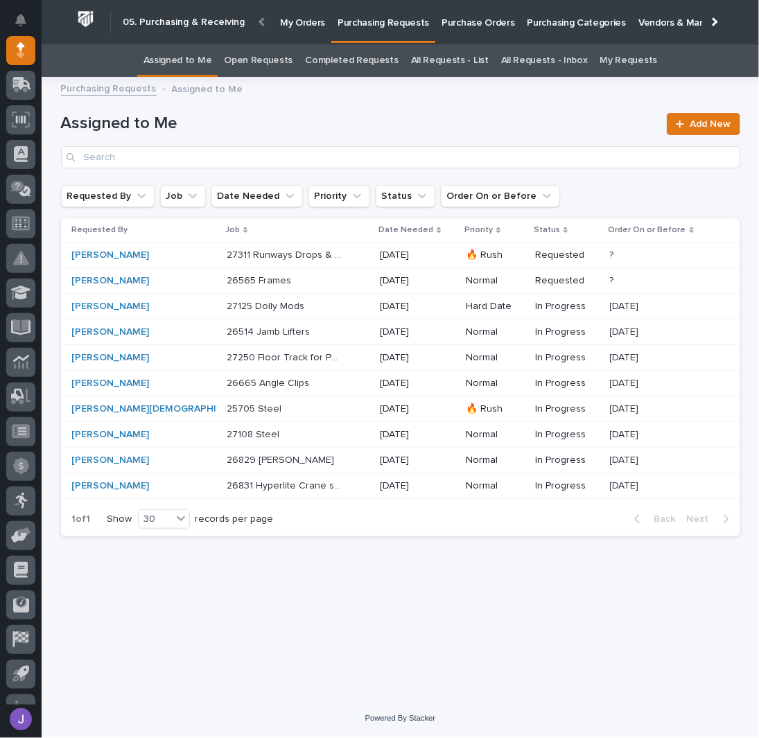
click at [298, 352] on p "27250 Floor Track for Paint Repair Area - Steel" at bounding box center [286, 356] width 118 height 15
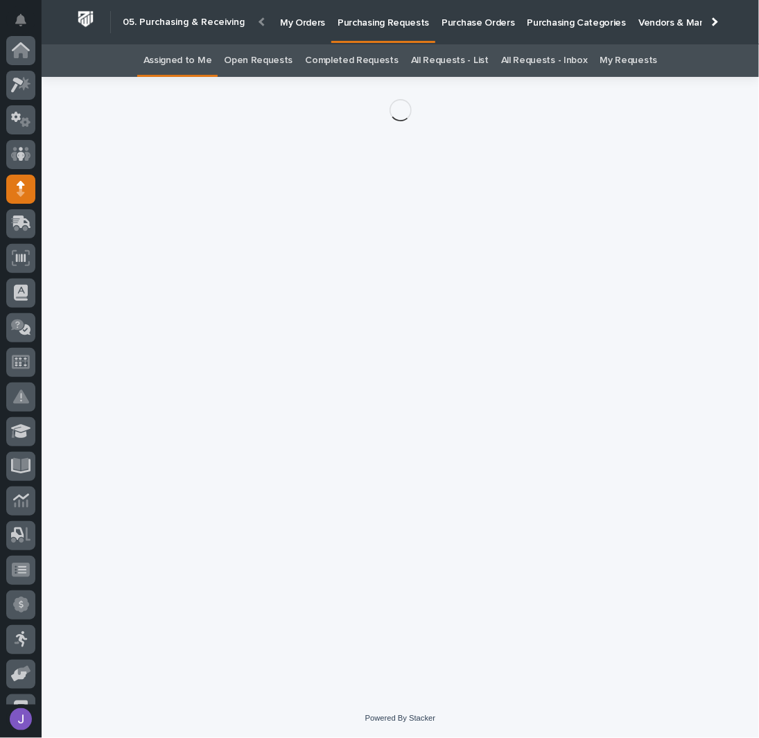
scroll to position [139, 0]
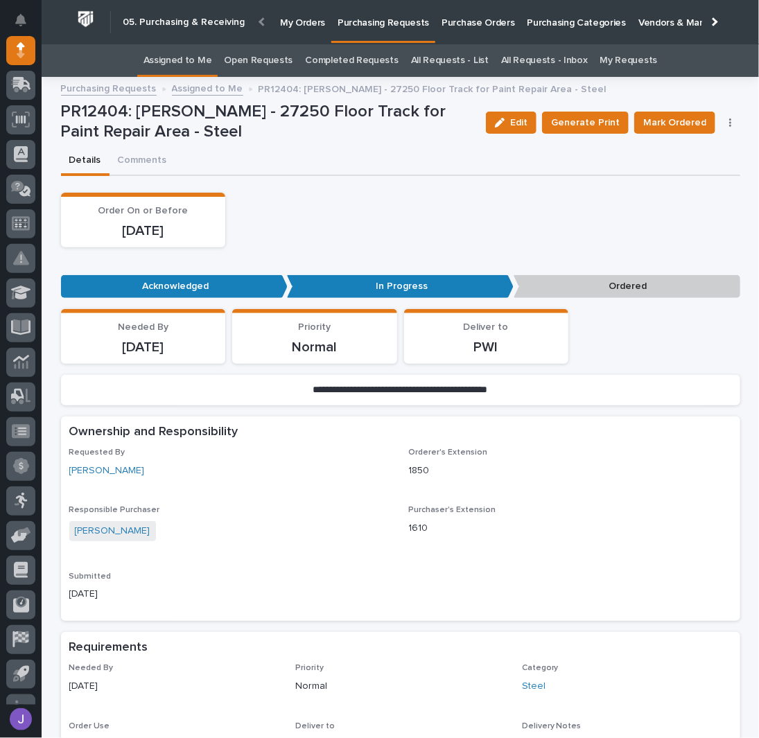
click at [729, 120] on icon "button" at bounding box center [730, 123] width 3 height 10
click at [685, 172] on span "Edit Linked PO's" at bounding box center [686, 172] width 71 height 17
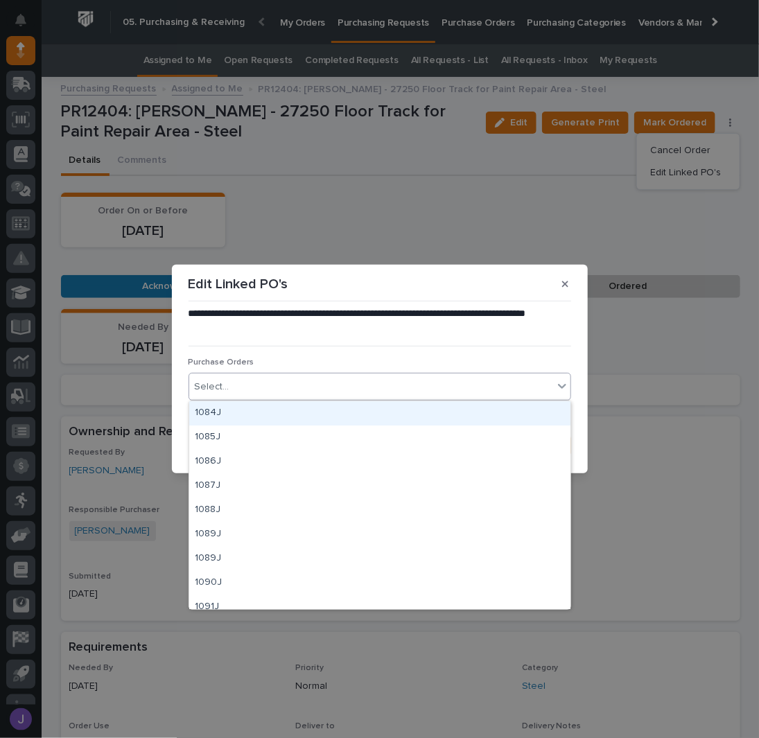
click at [277, 390] on div "Select..." at bounding box center [371, 387] width 364 height 23
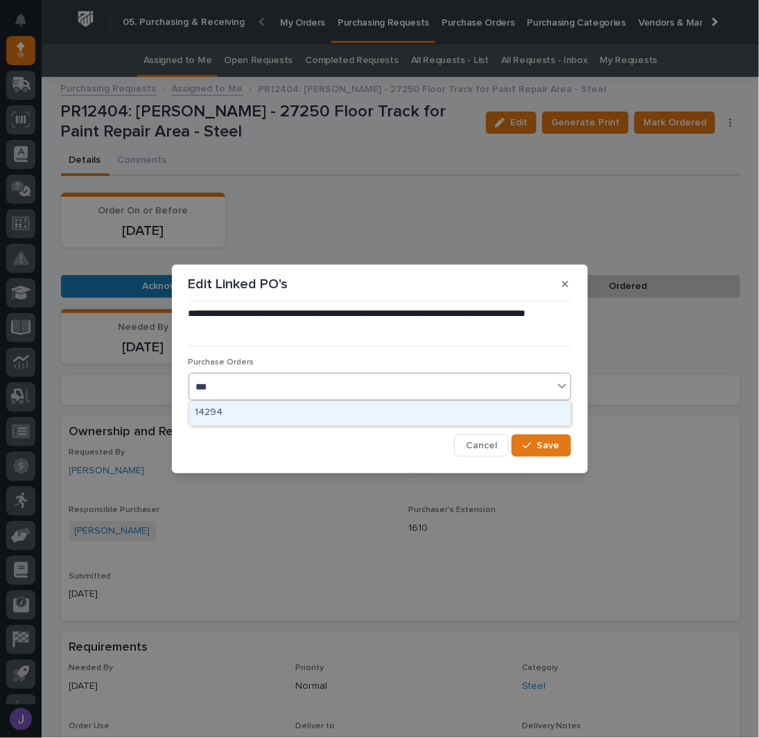
type input "****"
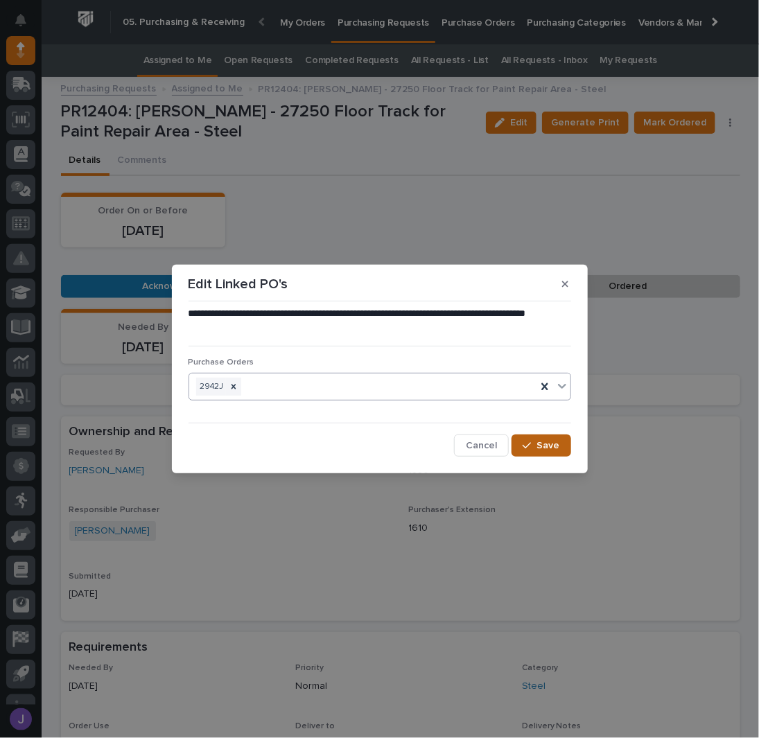
click at [518, 443] on button "Save" at bounding box center [540, 445] width 59 height 22
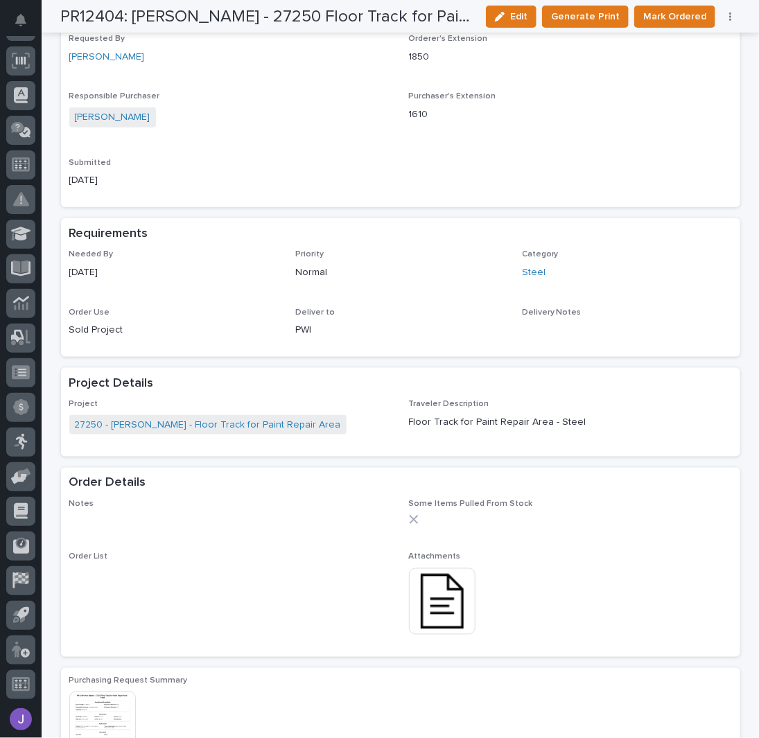
scroll to position [0, 0]
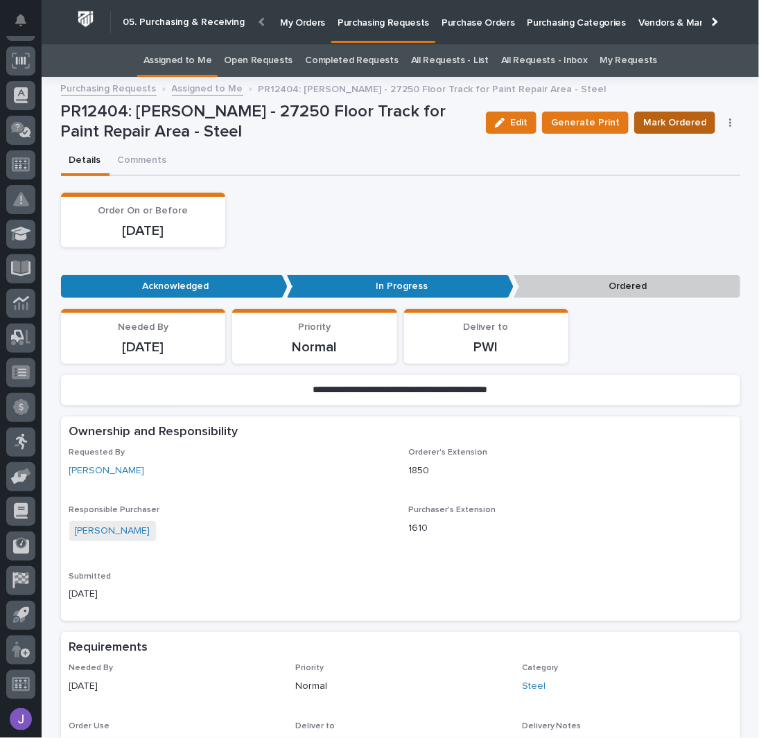
click at [681, 118] on span "Mark Ordered" at bounding box center [674, 122] width 63 height 17
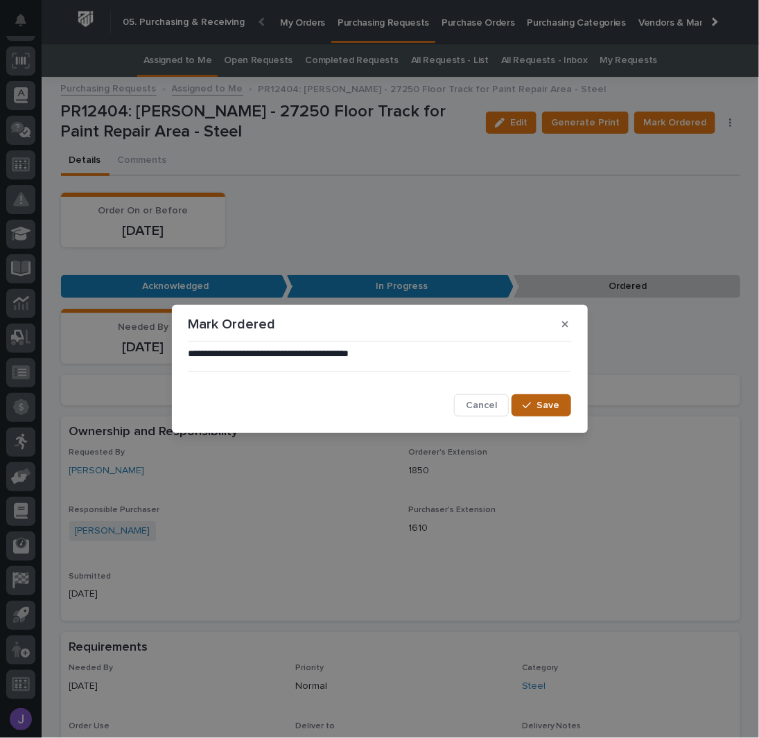
click at [546, 411] on span "Save" at bounding box center [548, 405] width 23 height 12
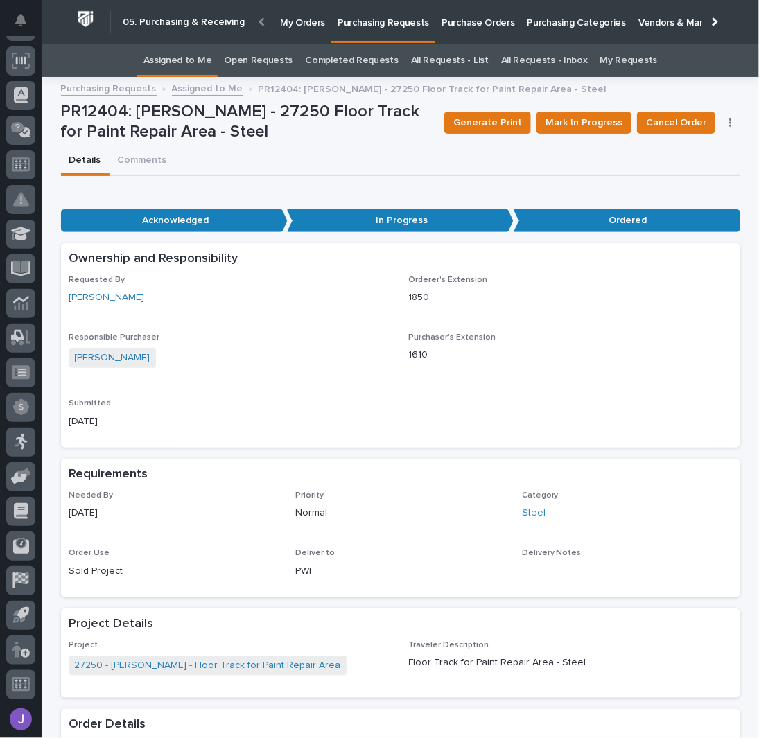
click at [210, 55] on link "Assigned to Me" at bounding box center [177, 60] width 69 height 33
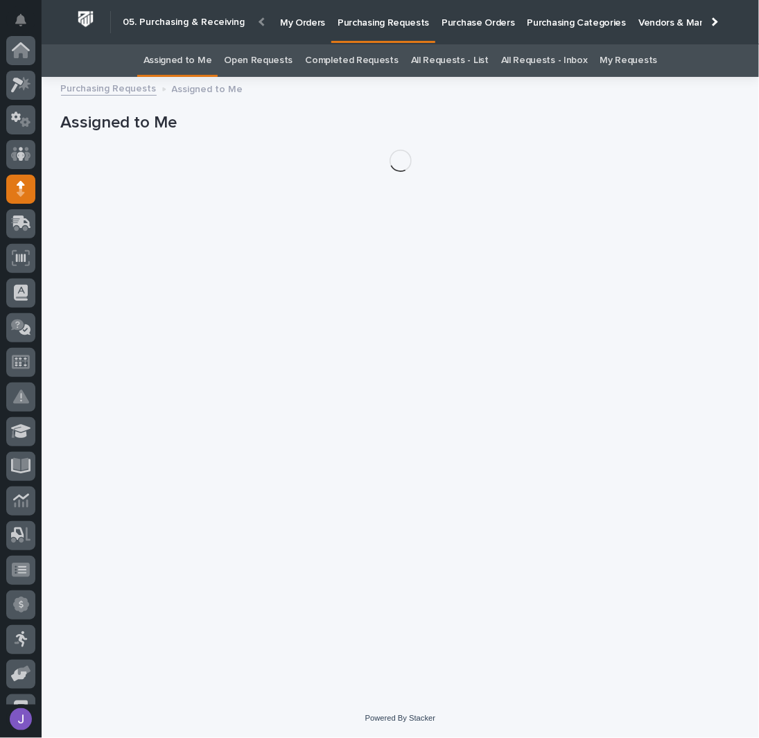
scroll to position [139, 0]
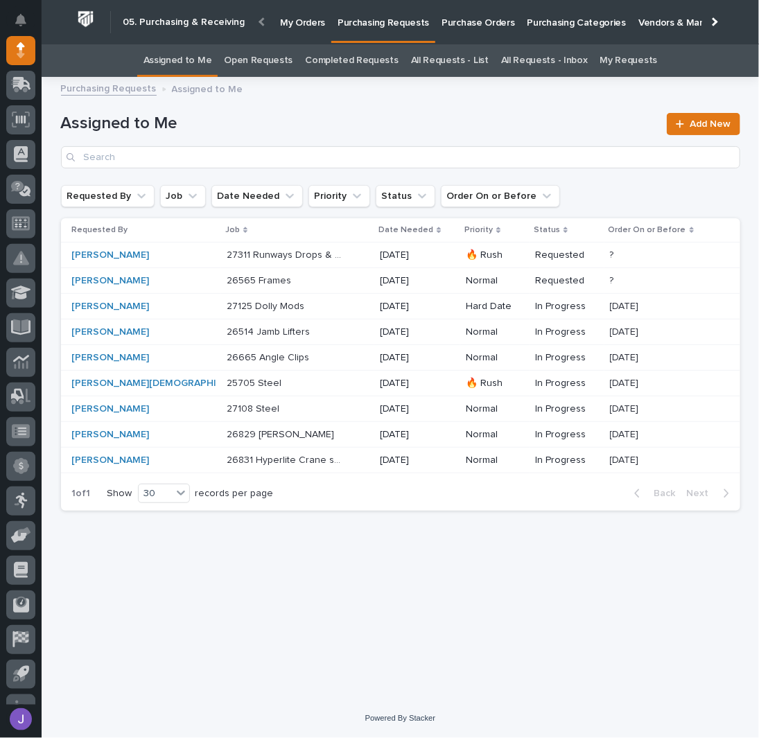
click at [227, 349] on p "26665 Angle Clips" at bounding box center [269, 356] width 85 height 15
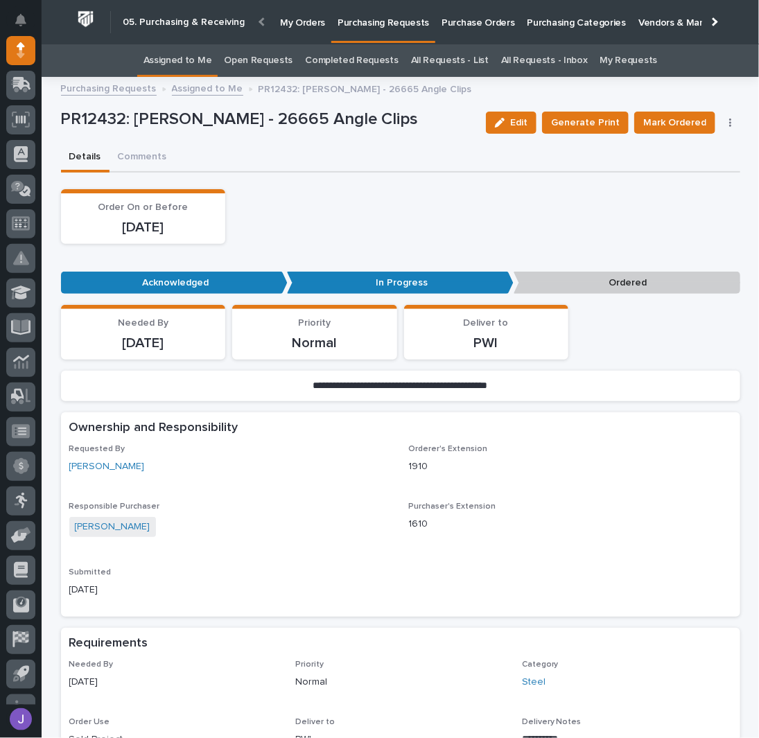
click at [723, 118] on button "button" at bounding box center [730, 123] width 19 height 10
click at [675, 170] on span "Edit Linked PO's" at bounding box center [686, 172] width 71 height 17
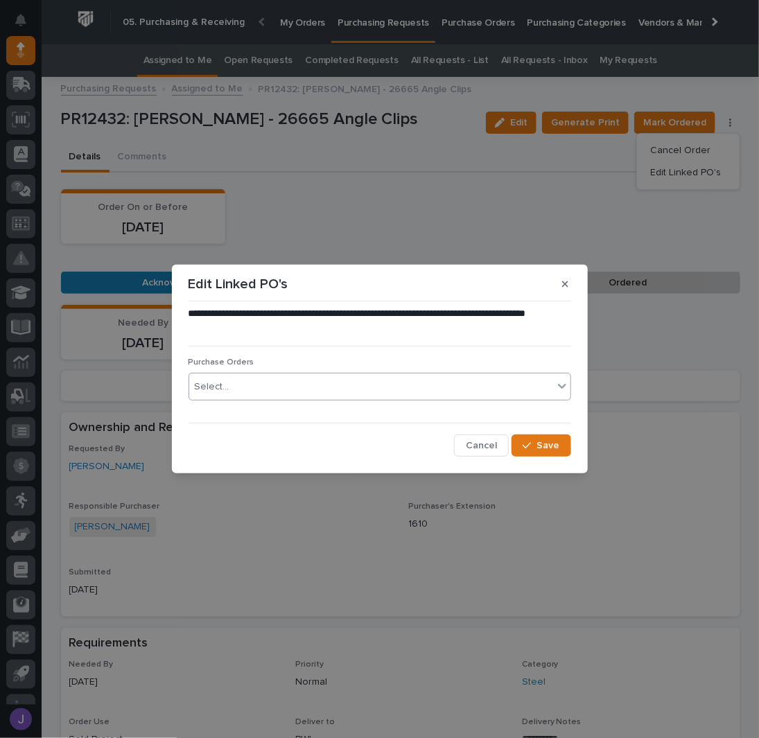
click at [304, 376] on div "Select..." at bounding box center [371, 387] width 364 height 23
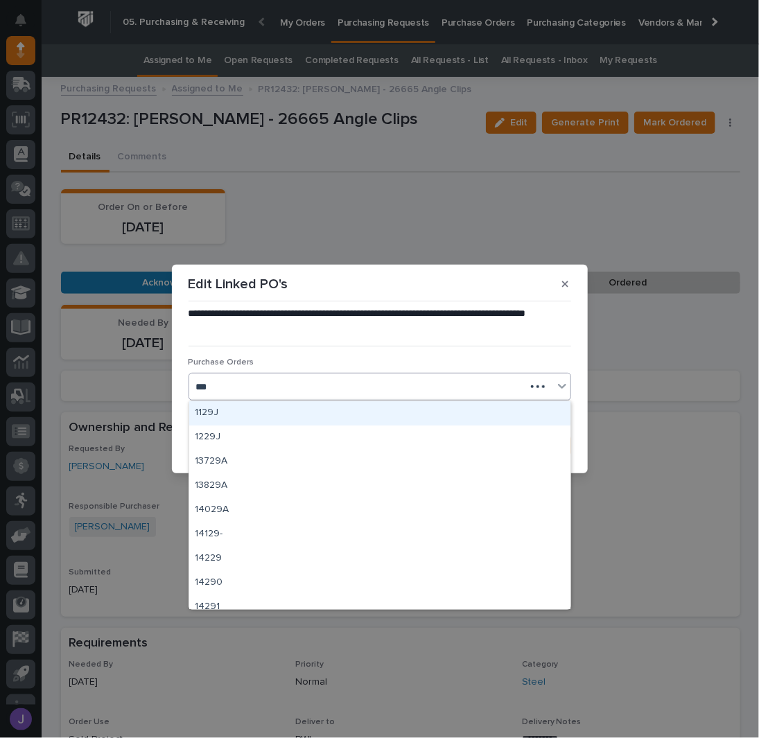
type input "****"
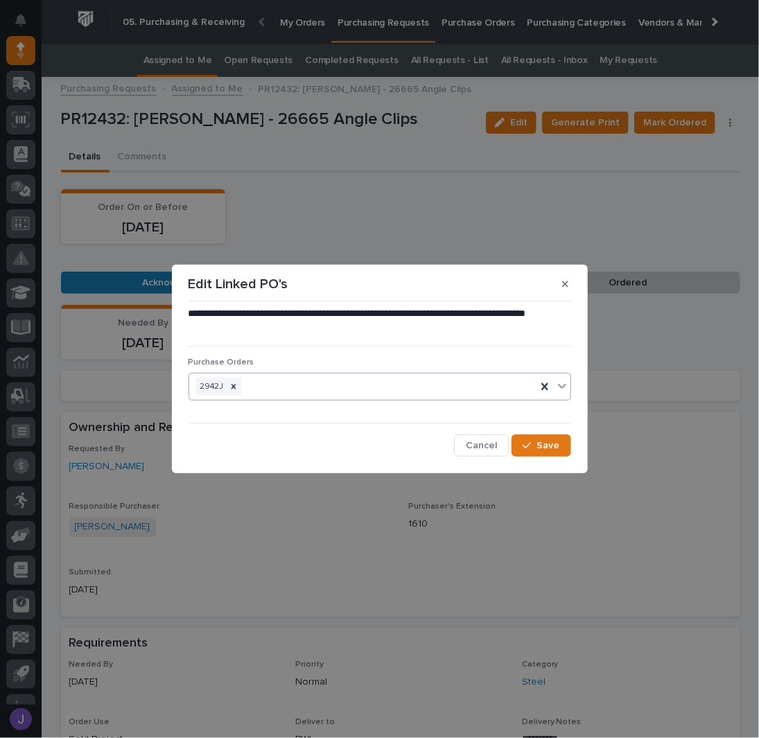
click at [572, 442] on div "**********" at bounding box center [379, 381] width 389 height 157
click at [568, 441] on button "Save" at bounding box center [540, 445] width 59 height 22
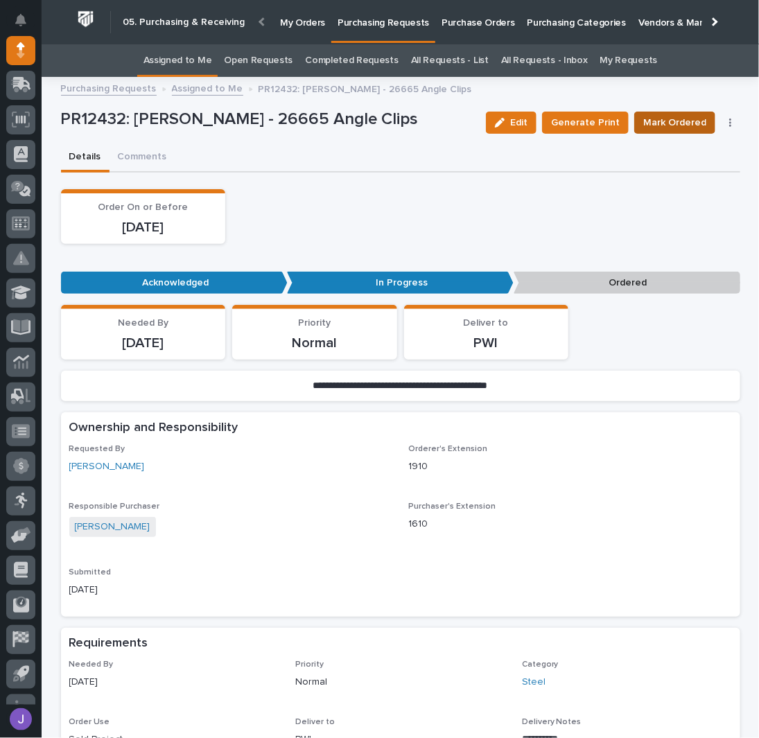
click at [682, 124] on span "Mark Ordered" at bounding box center [674, 122] width 63 height 17
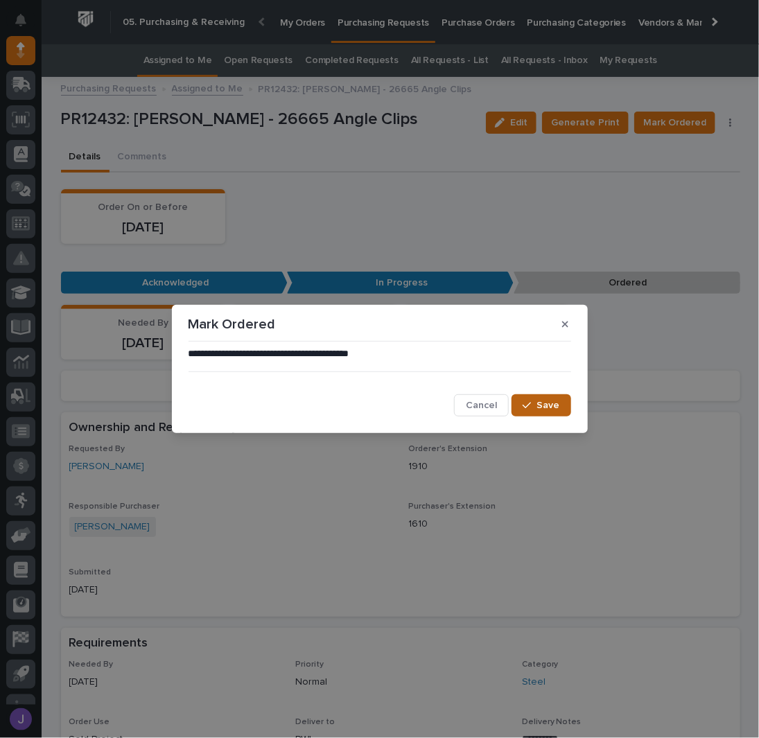
click at [542, 402] on span "Save" at bounding box center [548, 405] width 23 height 12
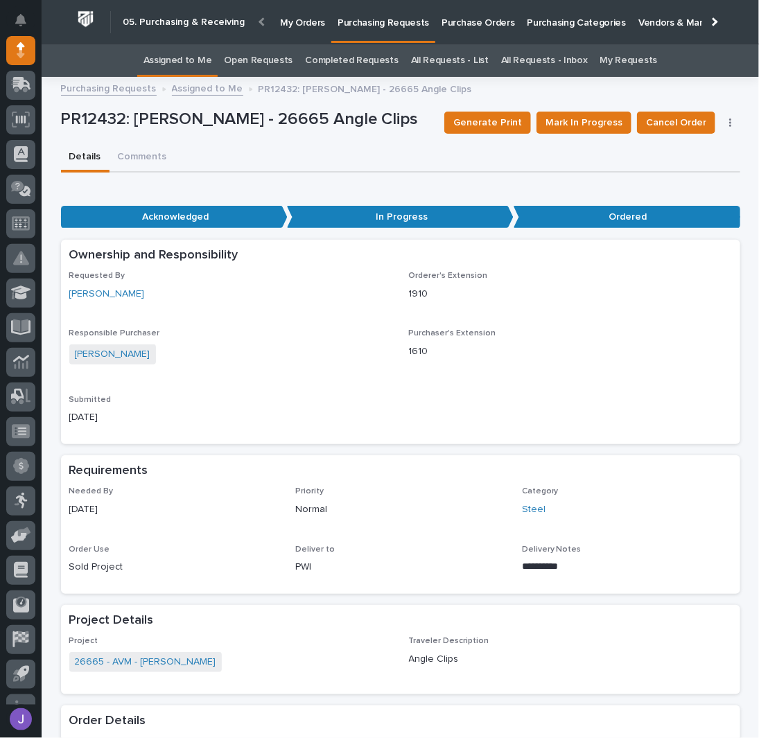
click at [195, 54] on link "Assigned to Me" at bounding box center [177, 60] width 69 height 33
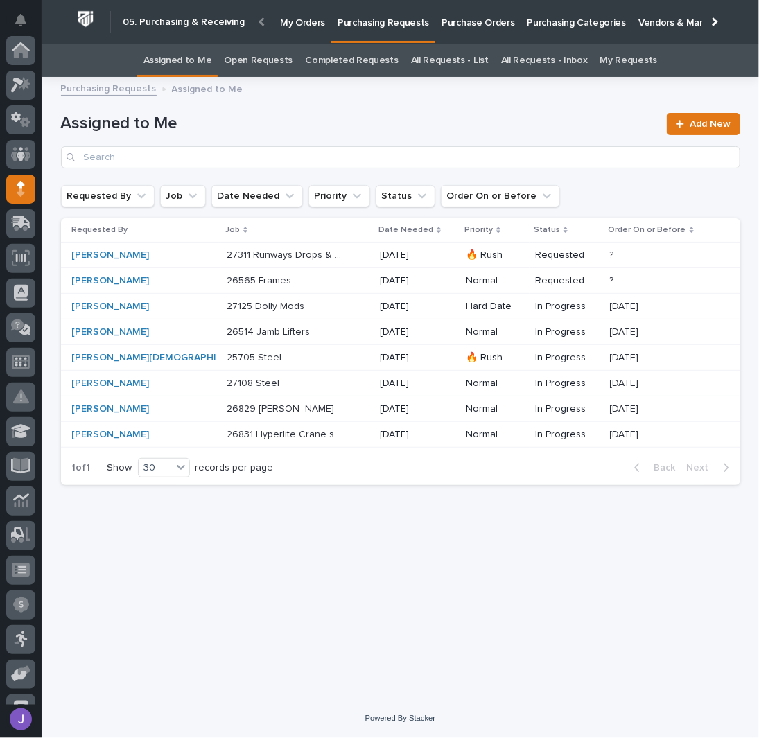
scroll to position [139, 0]
click at [256, 357] on p at bounding box center [285, 358] width 116 height 12
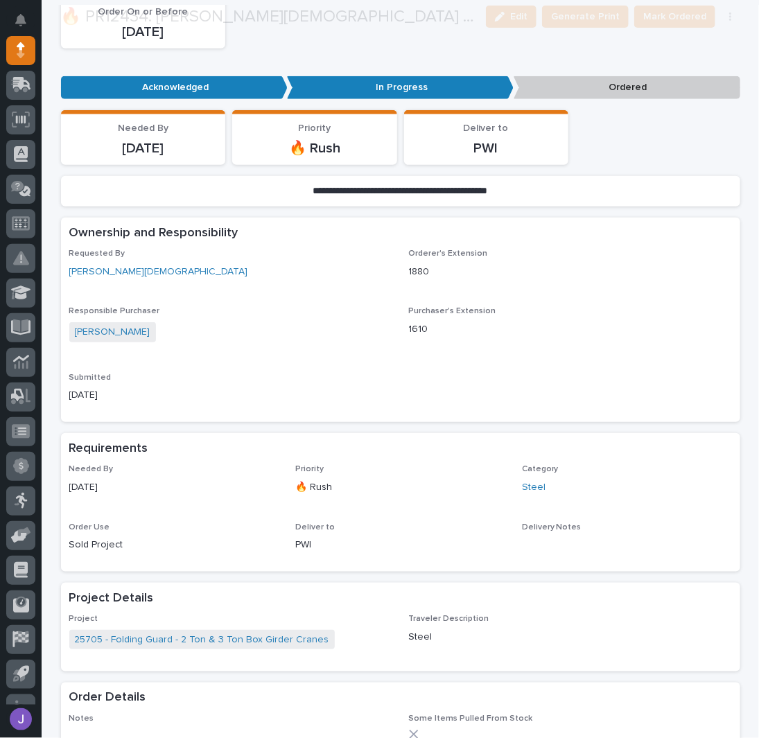
scroll to position [369, 0]
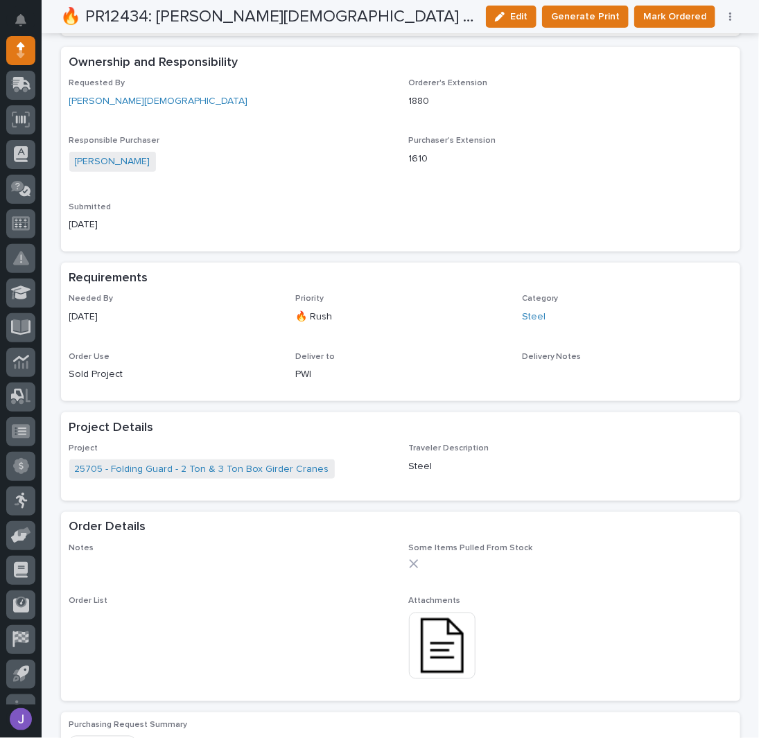
click at [726, 17] on button "button" at bounding box center [730, 17] width 19 height 10
click at [694, 59] on span "Edit Linked PO's" at bounding box center [686, 66] width 71 height 17
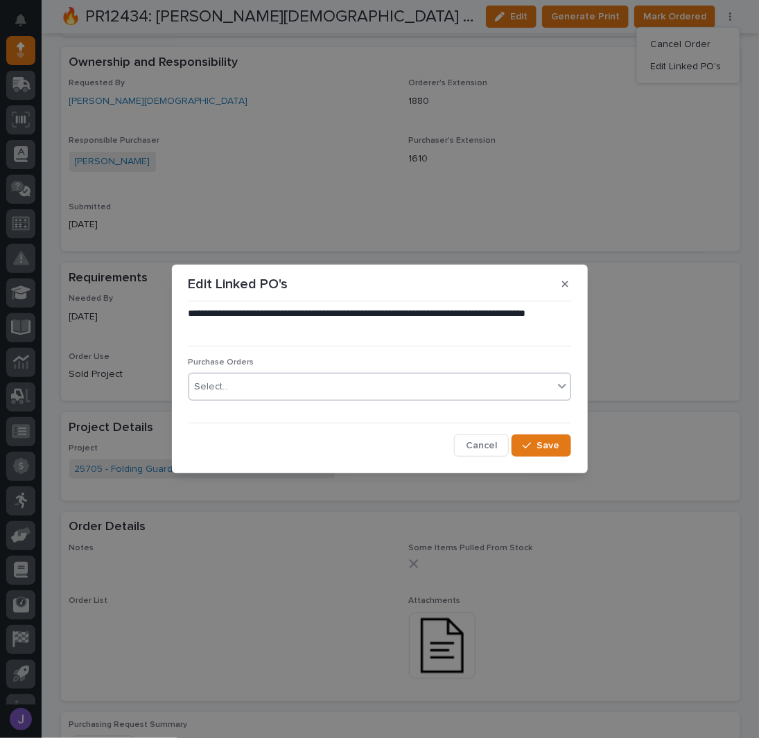
click at [236, 388] on div "Select..." at bounding box center [371, 387] width 364 height 23
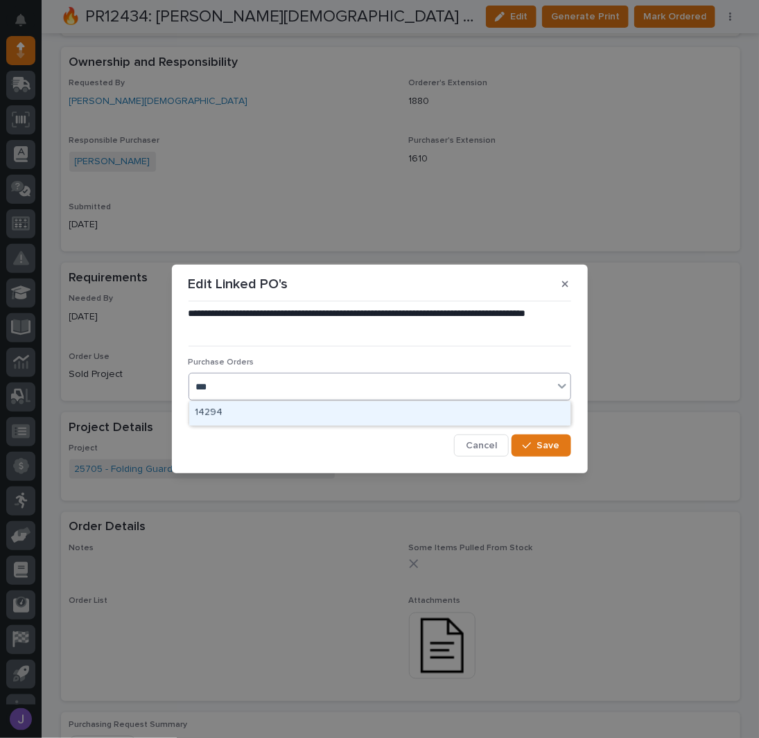
type input "****"
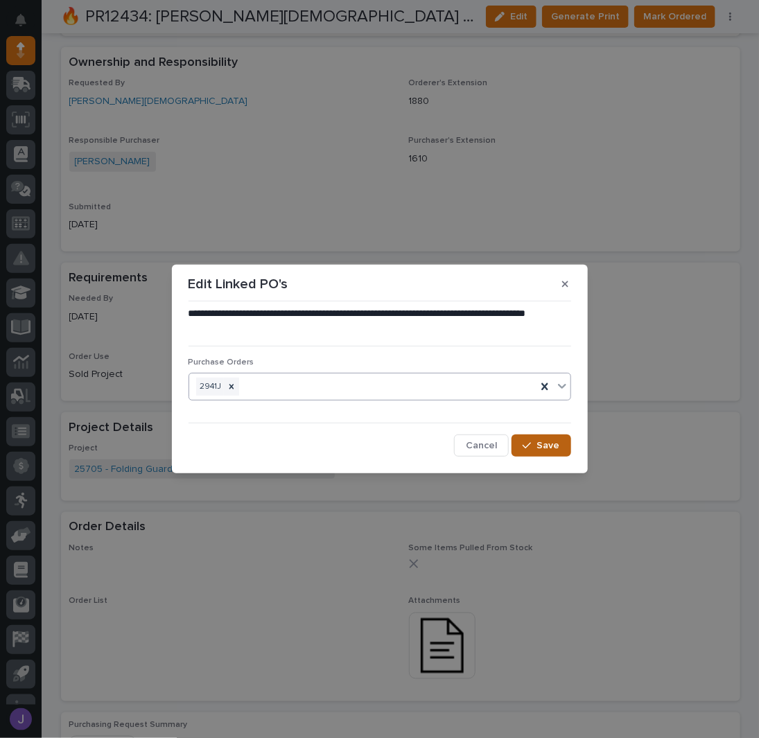
click at [527, 450] on icon "button" at bounding box center [526, 446] width 8 height 10
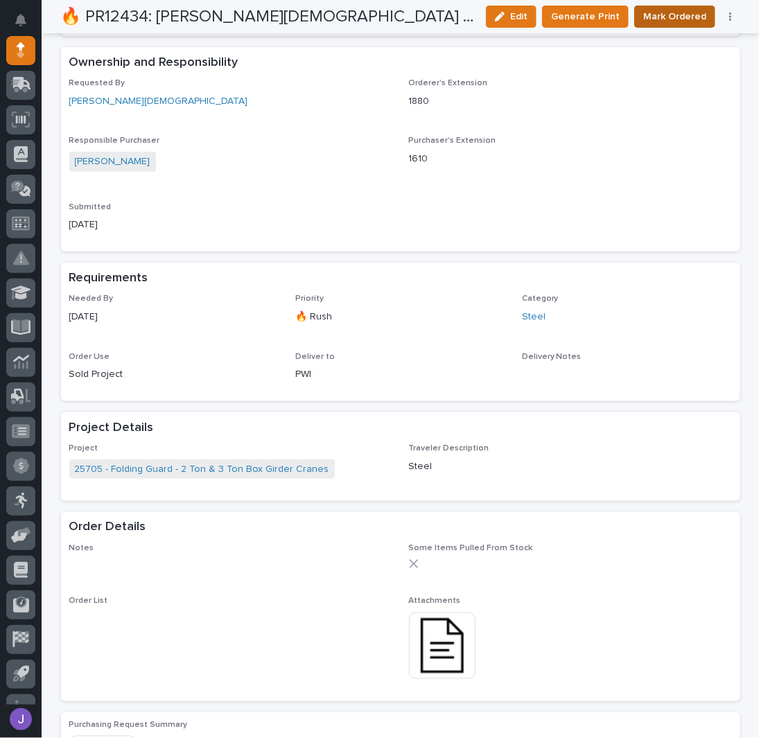
click at [650, 19] on span "Mark Ordered" at bounding box center [674, 16] width 63 height 17
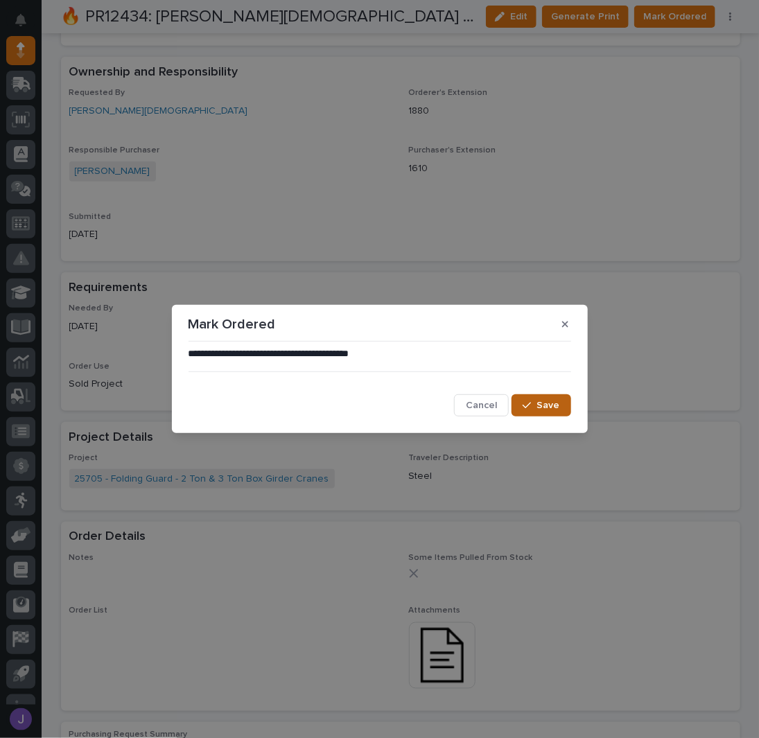
click at [524, 409] on icon "button" at bounding box center [526, 405] width 8 height 10
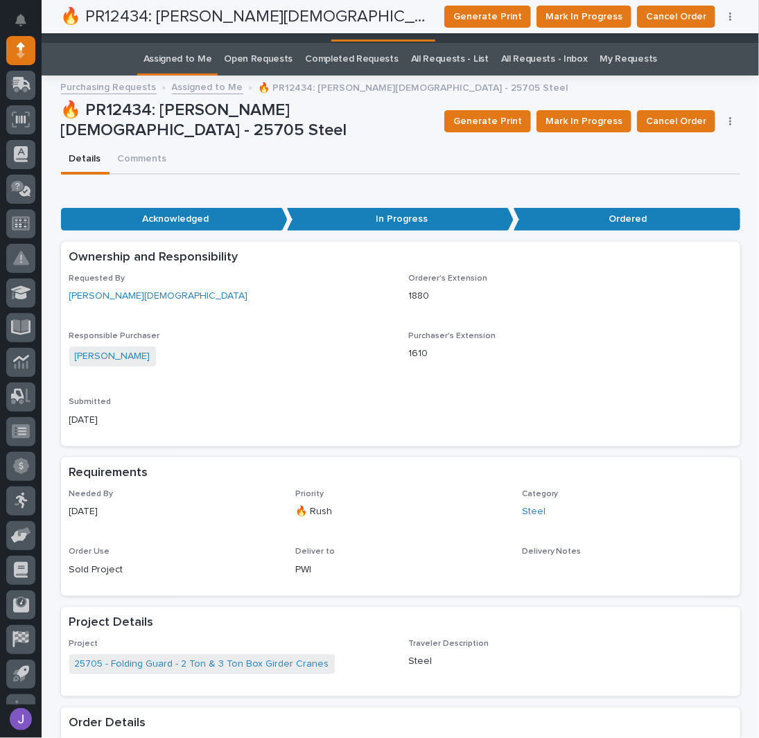
scroll to position [0, 0]
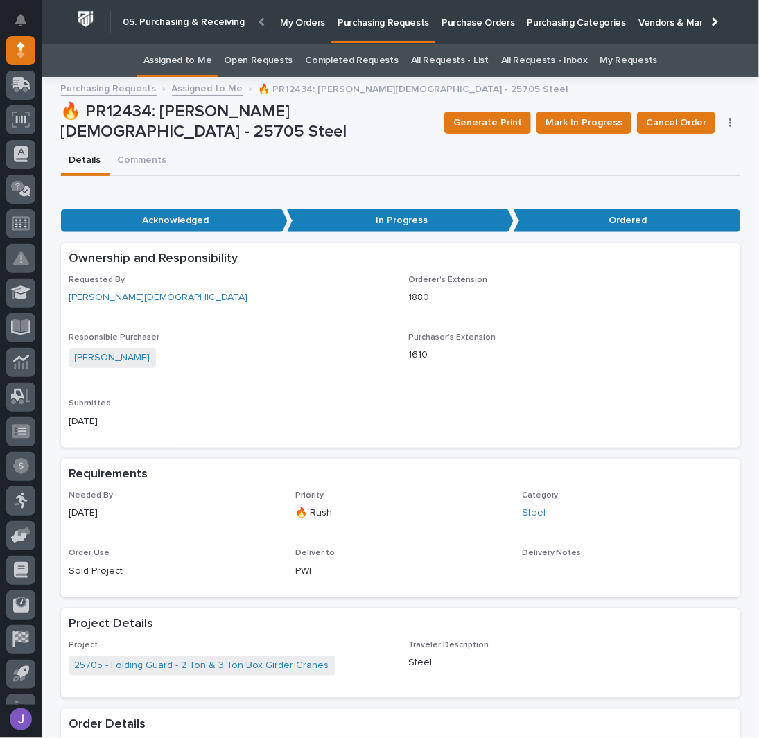
click at [200, 60] on link "Assigned to Me" at bounding box center [177, 60] width 69 height 33
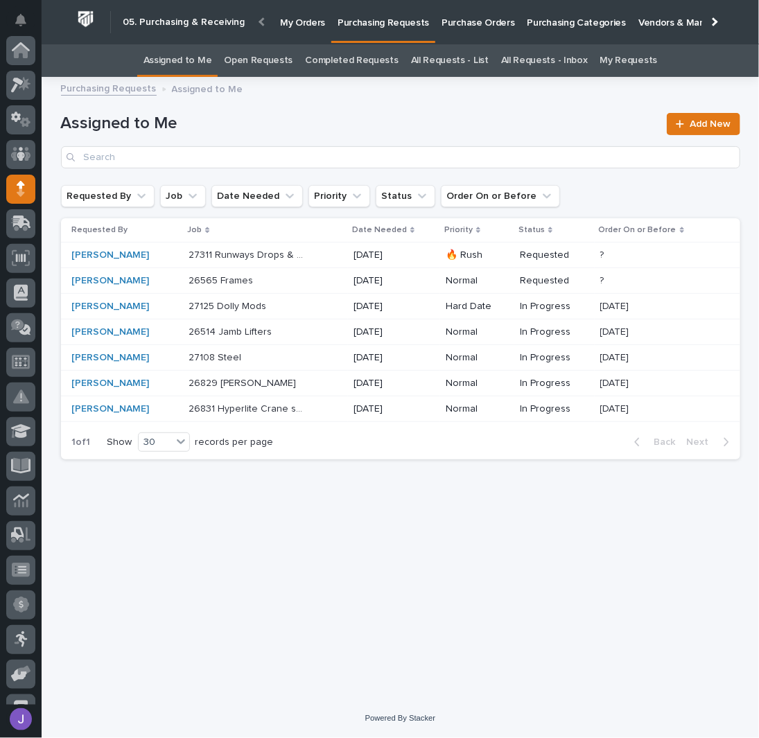
scroll to position [139, 0]
click at [291, 358] on p at bounding box center [246, 358] width 116 height 12
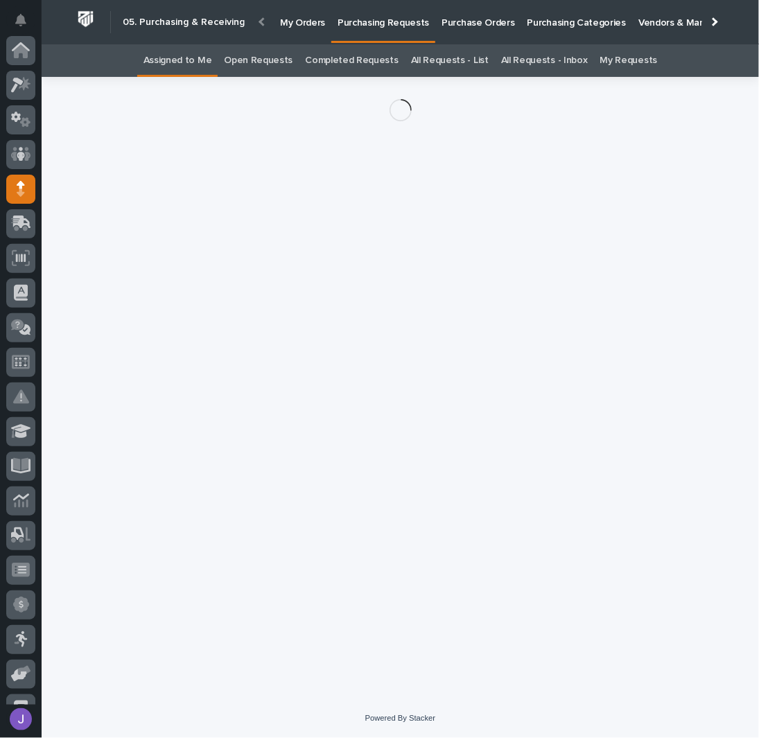
scroll to position [139, 0]
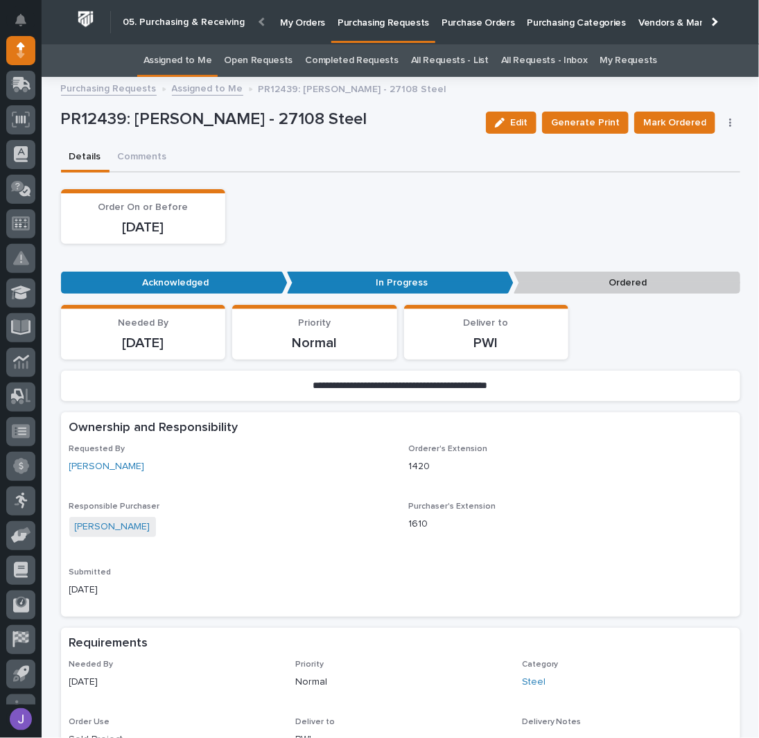
click at [722, 123] on button "button" at bounding box center [730, 123] width 19 height 10
click at [682, 170] on span "Edit Linked PO's" at bounding box center [686, 172] width 71 height 17
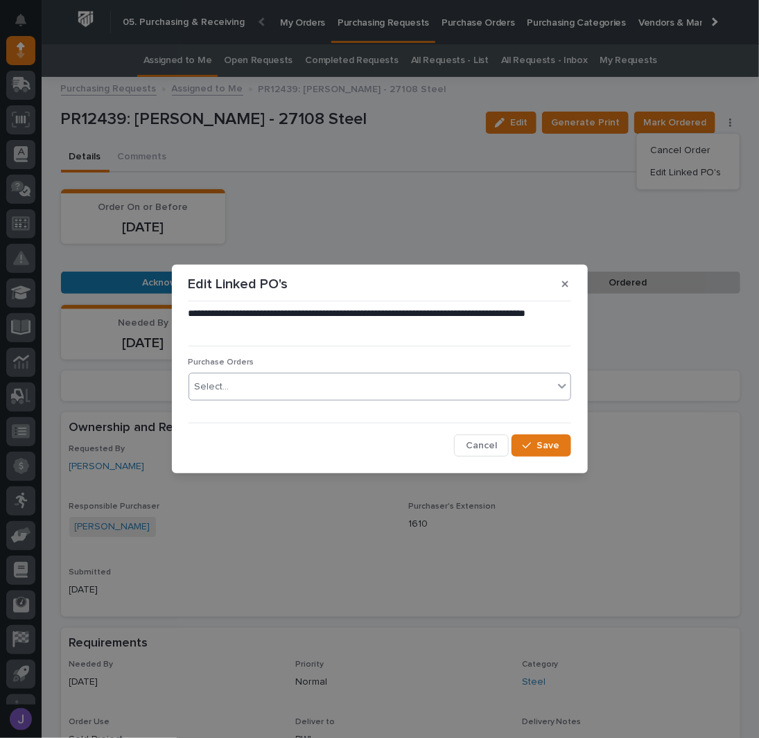
click at [269, 394] on div "Select..." at bounding box center [371, 387] width 364 height 23
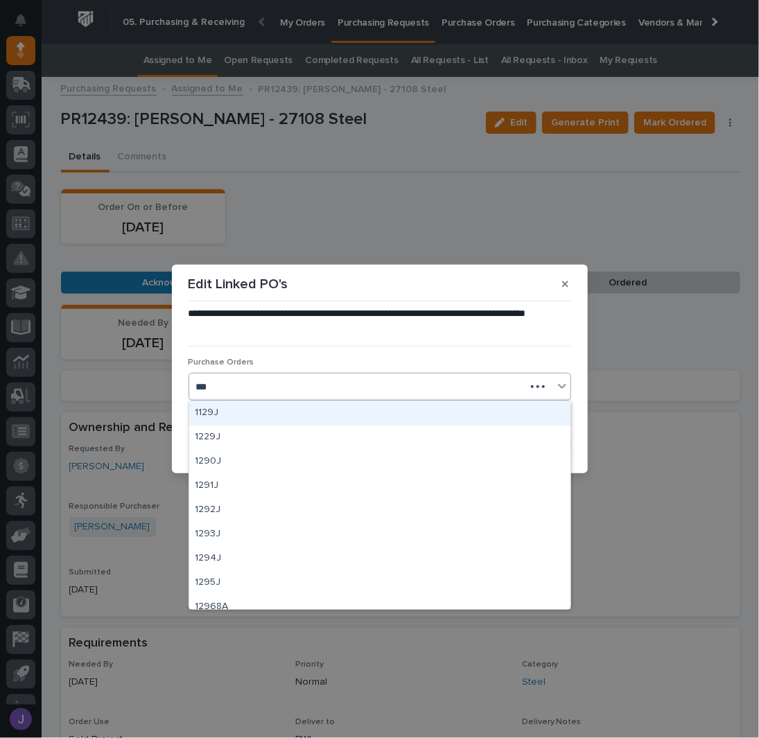
type input "****"
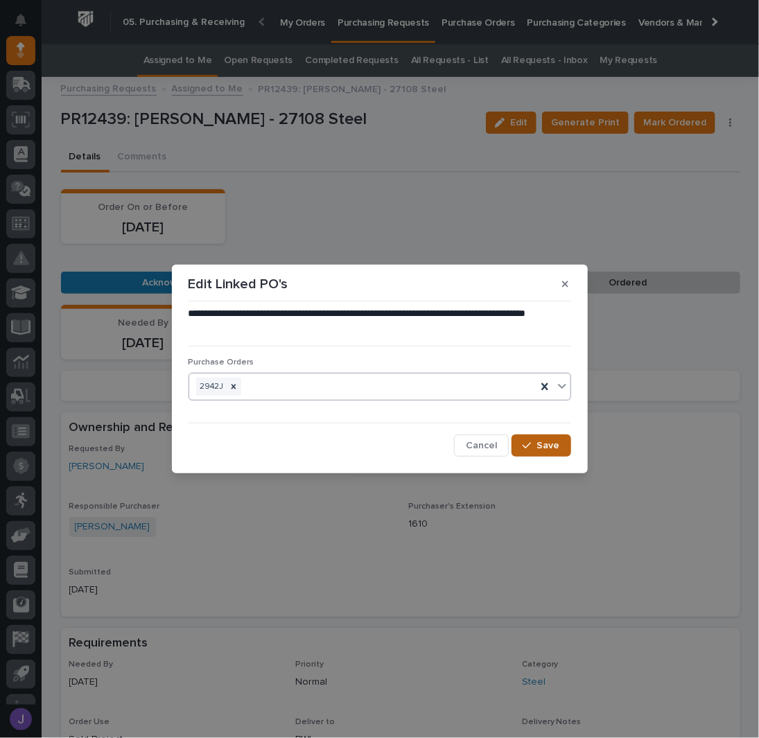
click at [533, 452] on button "Save" at bounding box center [540, 445] width 59 height 22
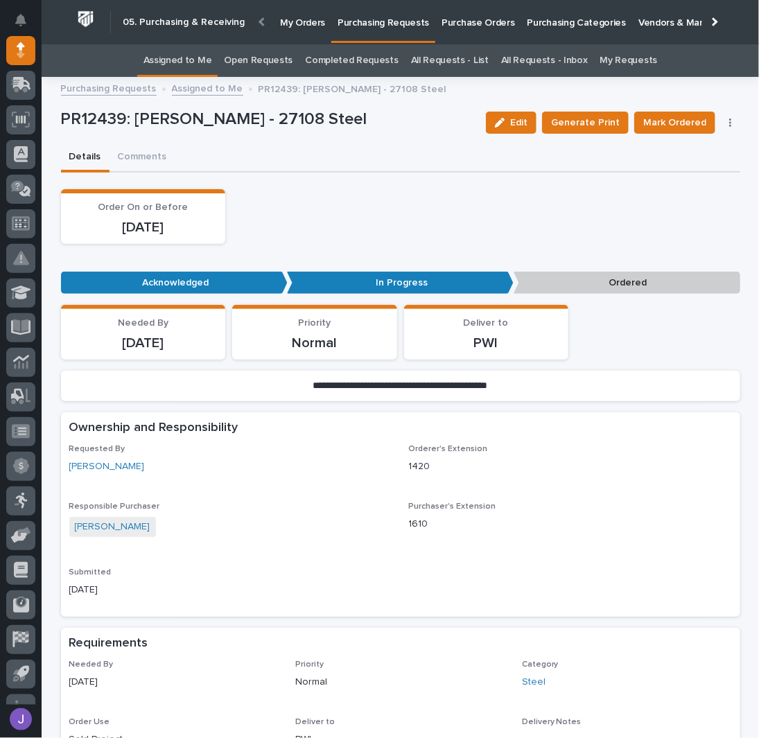
click at [680, 116] on span "Mark Ordered" at bounding box center [674, 122] width 63 height 17
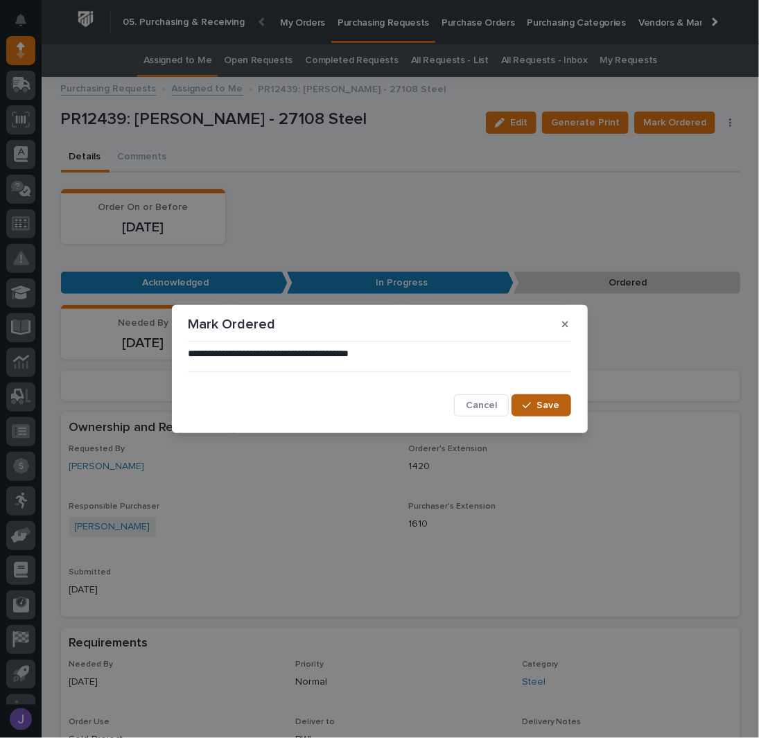
click at [549, 400] on span "Save" at bounding box center [548, 405] width 23 height 12
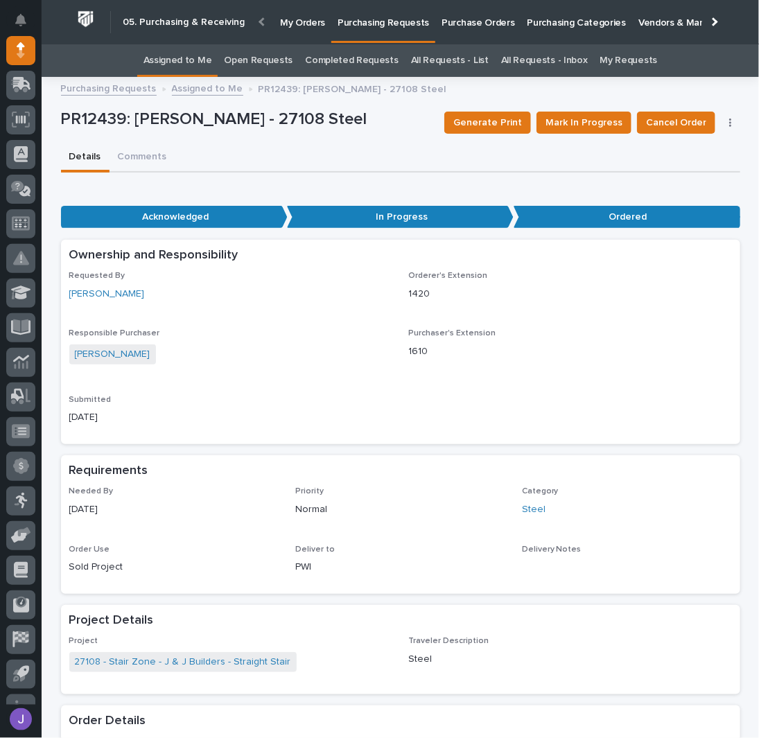
click at [212, 55] on link "Assigned to Me" at bounding box center [177, 60] width 69 height 33
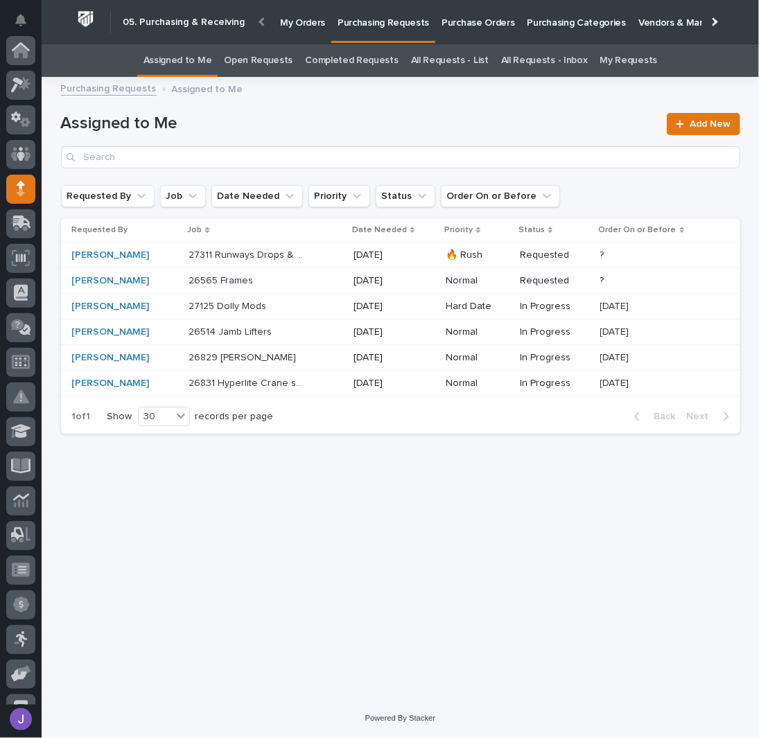
scroll to position [139, 0]
click at [264, 352] on p at bounding box center [246, 358] width 116 height 12
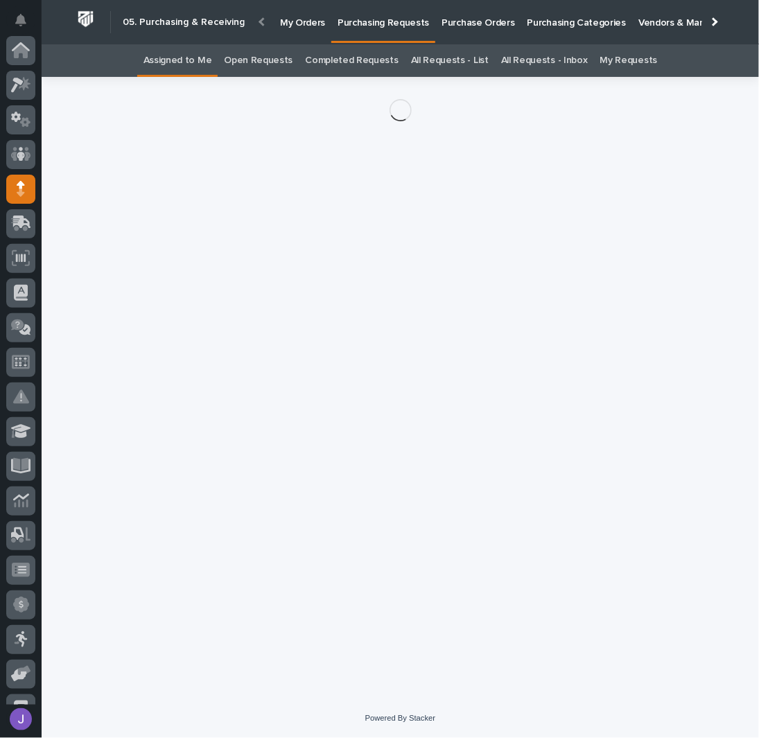
scroll to position [139, 0]
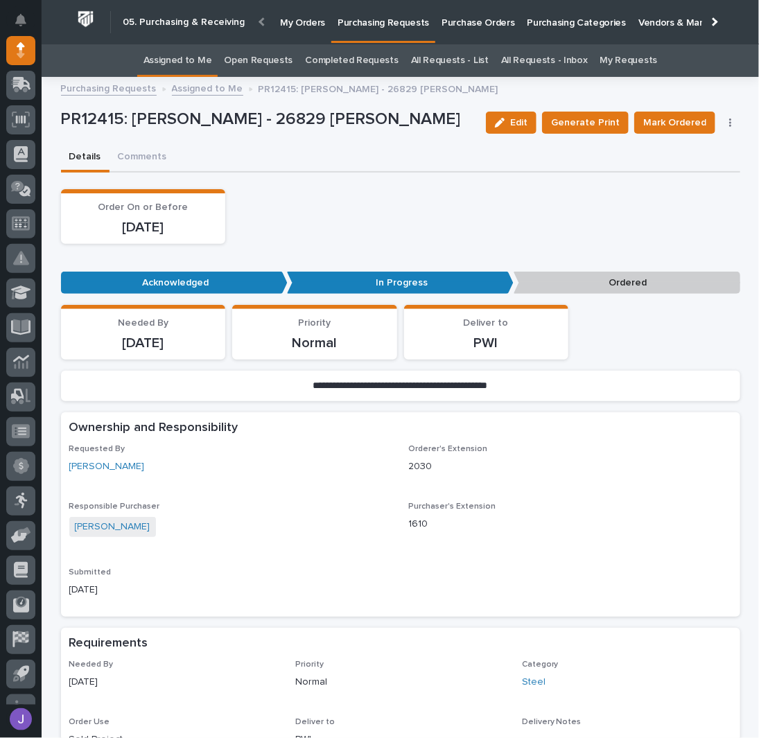
click at [729, 121] on icon "button" at bounding box center [730, 122] width 2 height 8
click at [700, 168] on span "Edit Linked PO's" at bounding box center [686, 172] width 71 height 17
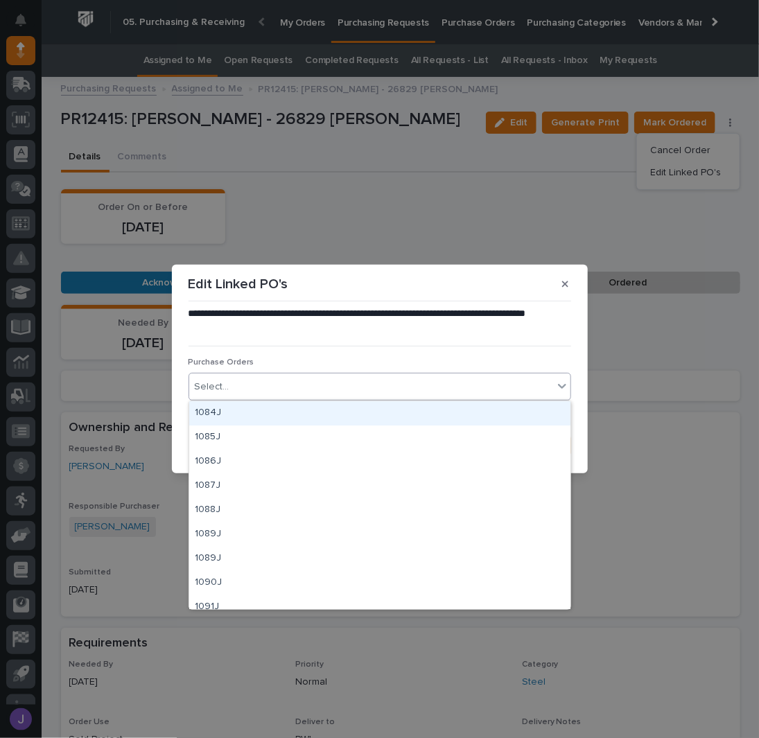
click at [361, 397] on div "Select..." at bounding box center [371, 387] width 364 height 23
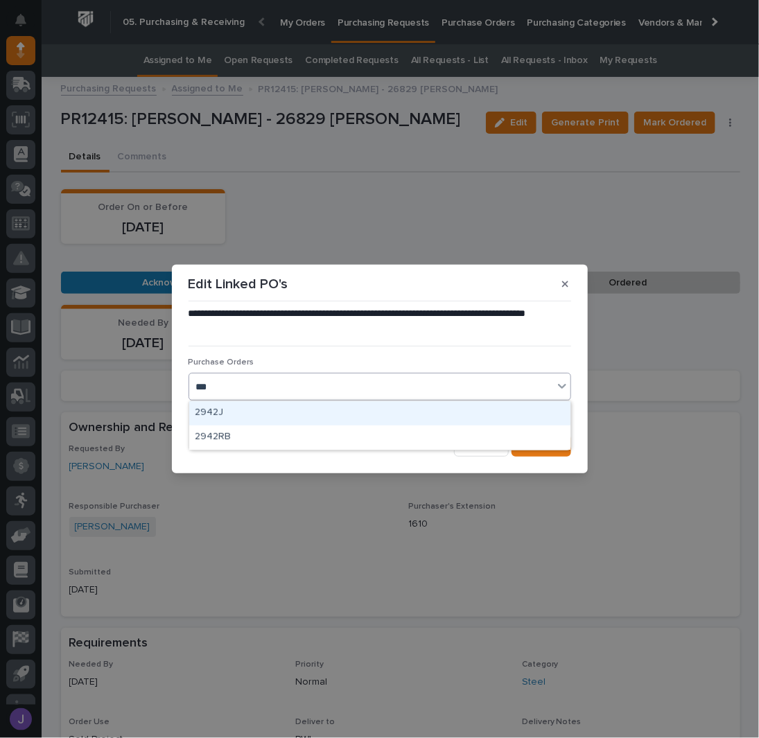
type input "****"
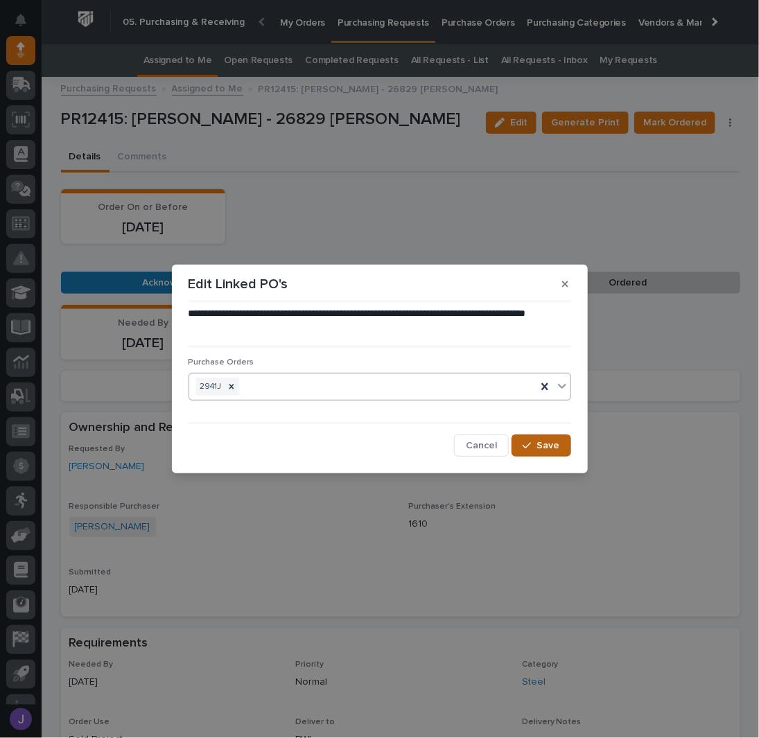
click at [558, 446] on span "Save" at bounding box center [548, 445] width 23 height 12
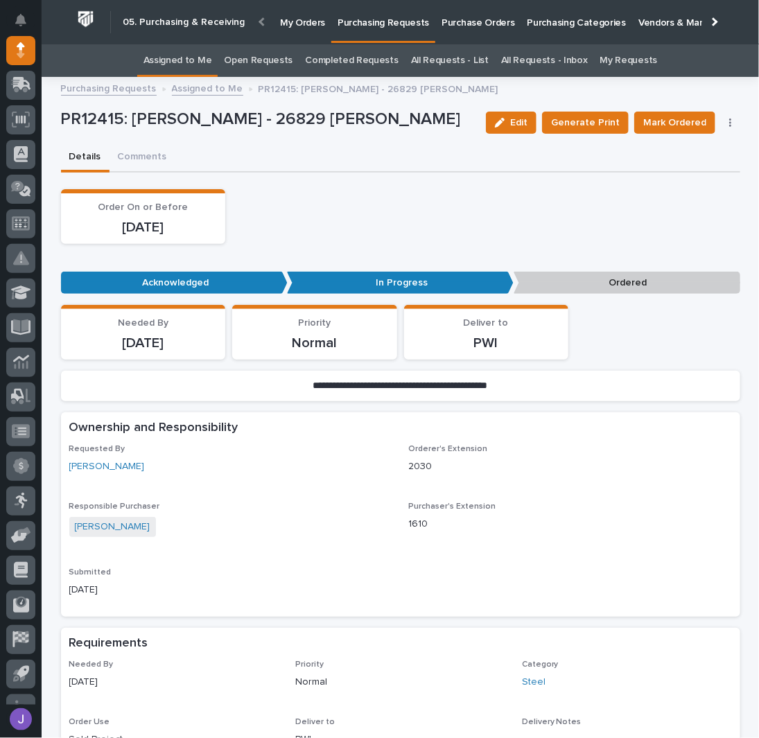
click at [673, 116] on span "Mark Ordered" at bounding box center [674, 122] width 63 height 17
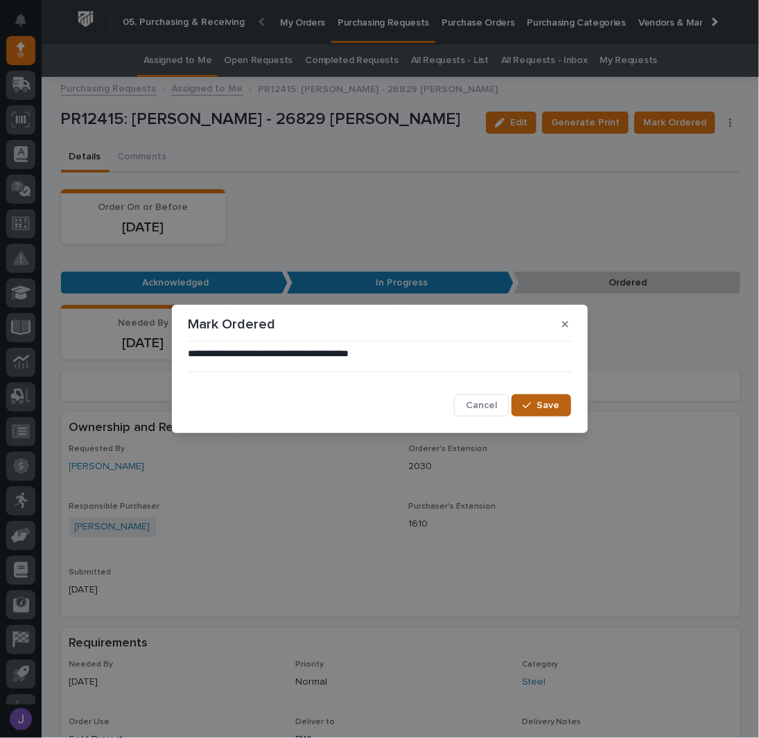
click at [538, 401] on span "Save" at bounding box center [548, 405] width 23 height 12
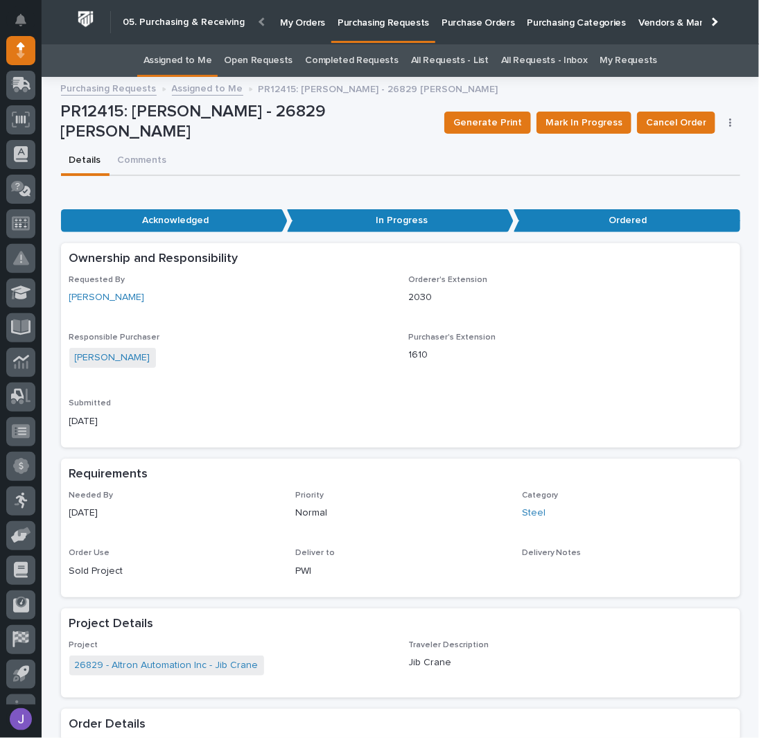
click at [200, 67] on link "Assigned to Me" at bounding box center [177, 60] width 69 height 33
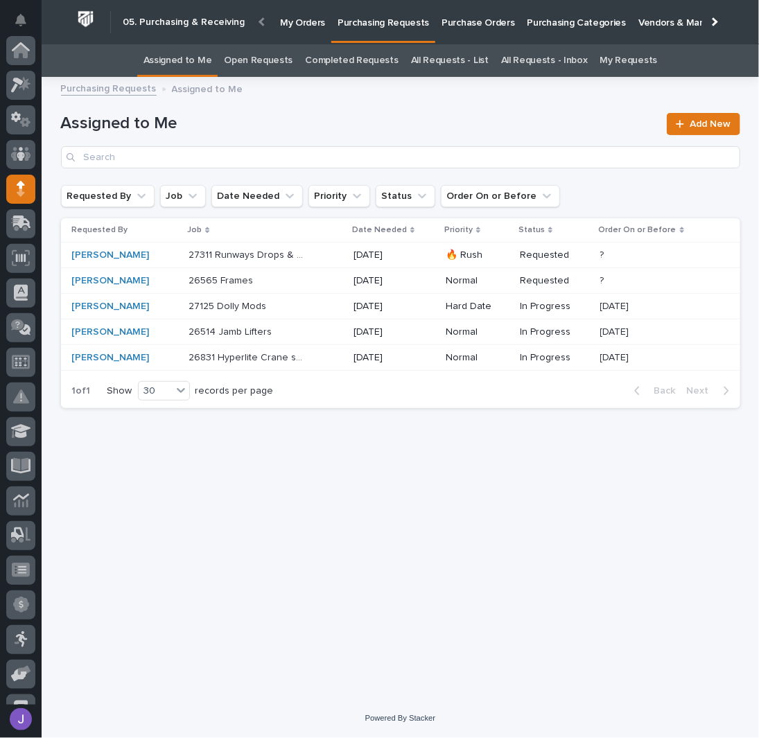
scroll to position [139, 0]
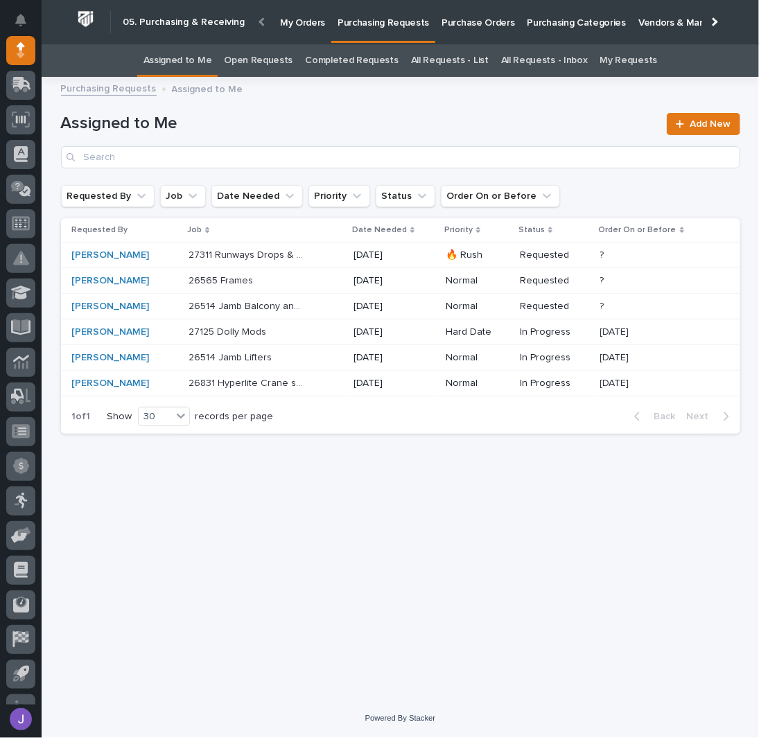
click at [326, 385] on div "26831 Hyperlite Crane system 26831 Hyperlite Crane system" at bounding box center [265, 383] width 154 height 23
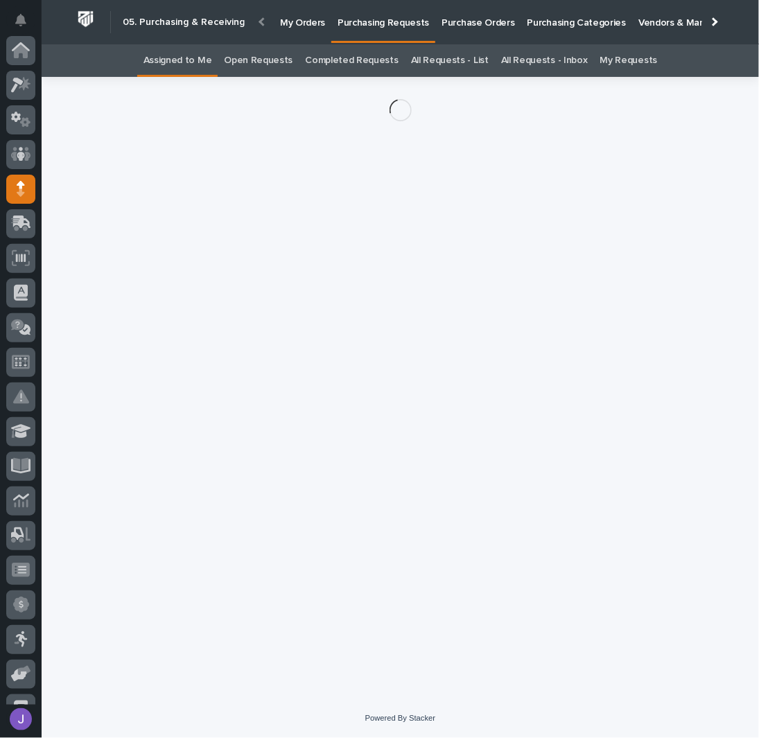
scroll to position [139, 0]
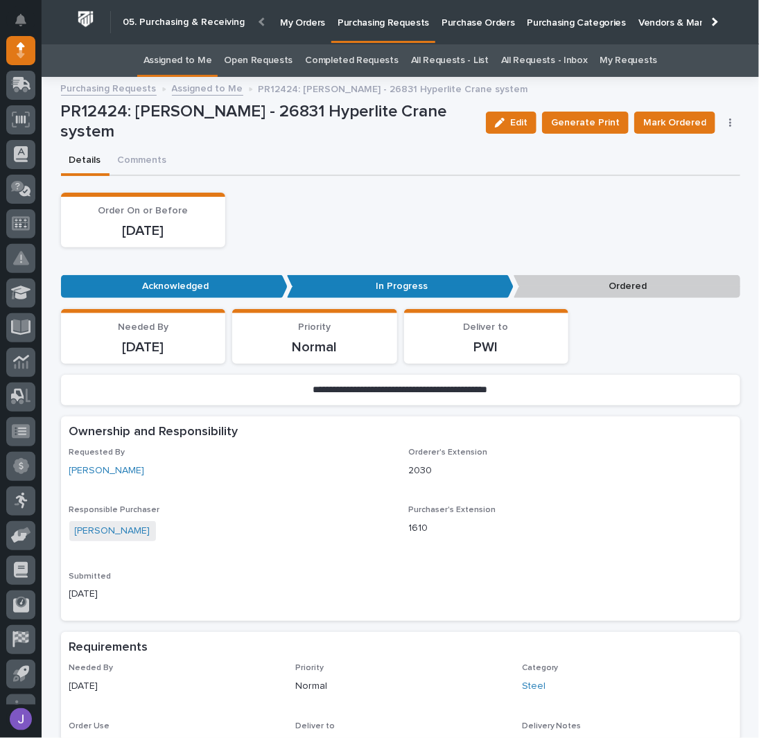
click at [727, 125] on button "button" at bounding box center [730, 123] width 19 height 10
click at [671, 174] on span "Edit Linked PO's" at bounding box center [686, 172] width 71 height 17
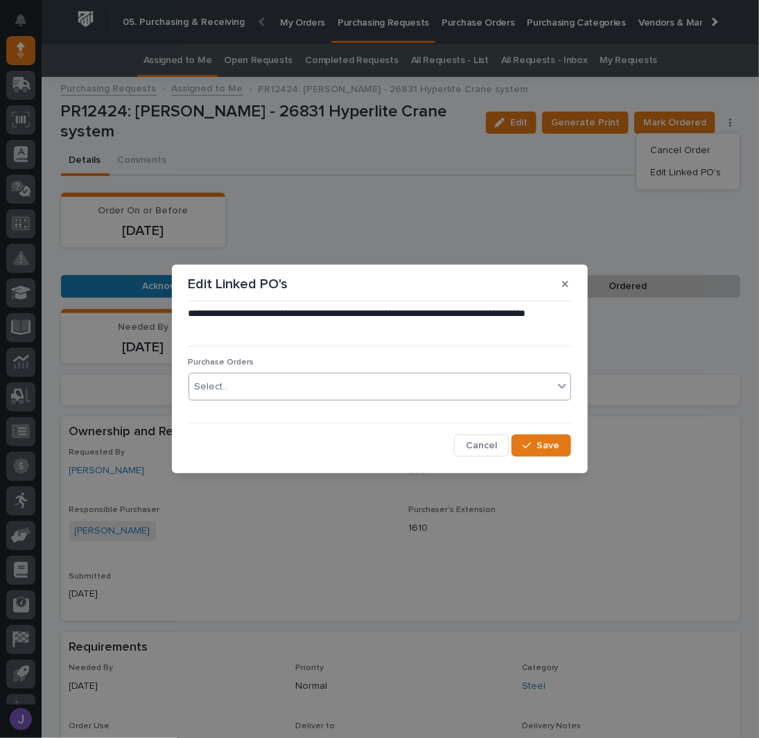
click at [308, 388] on div "Select..." at bounding box center [371, 387] width 364 height 23
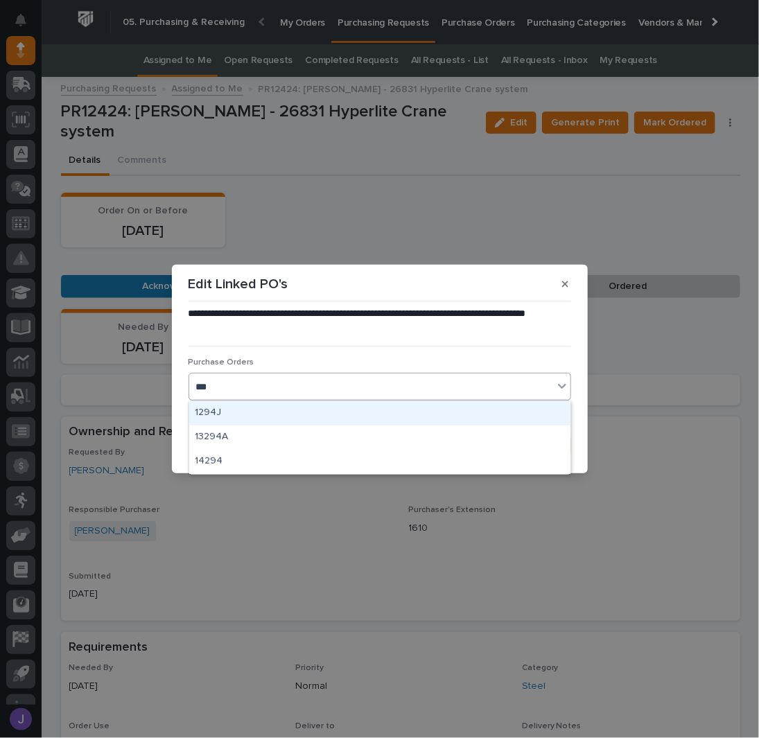
type input "****"
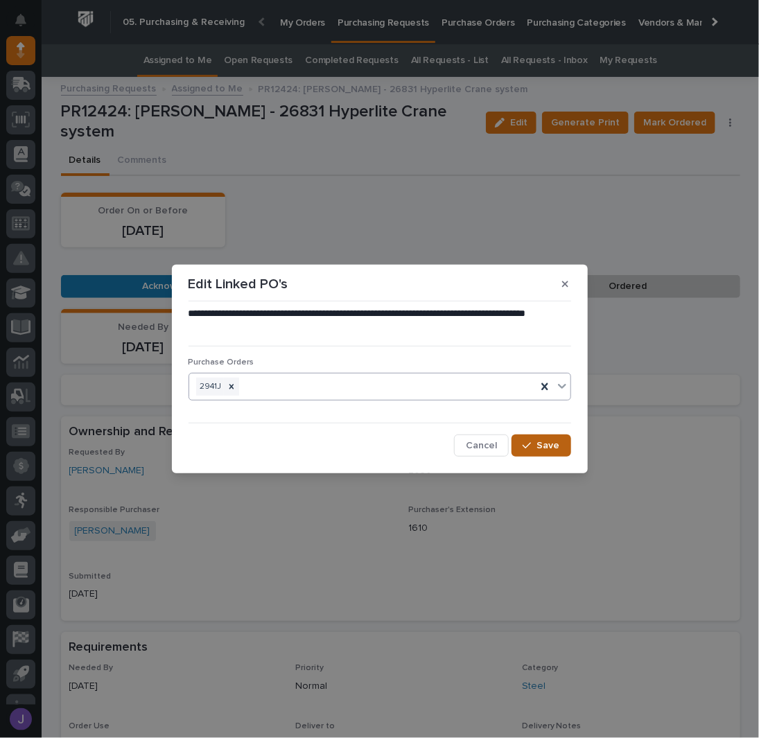
click at [533, 444] on div "button" at bounding box center [529, 446] width 14 height 10
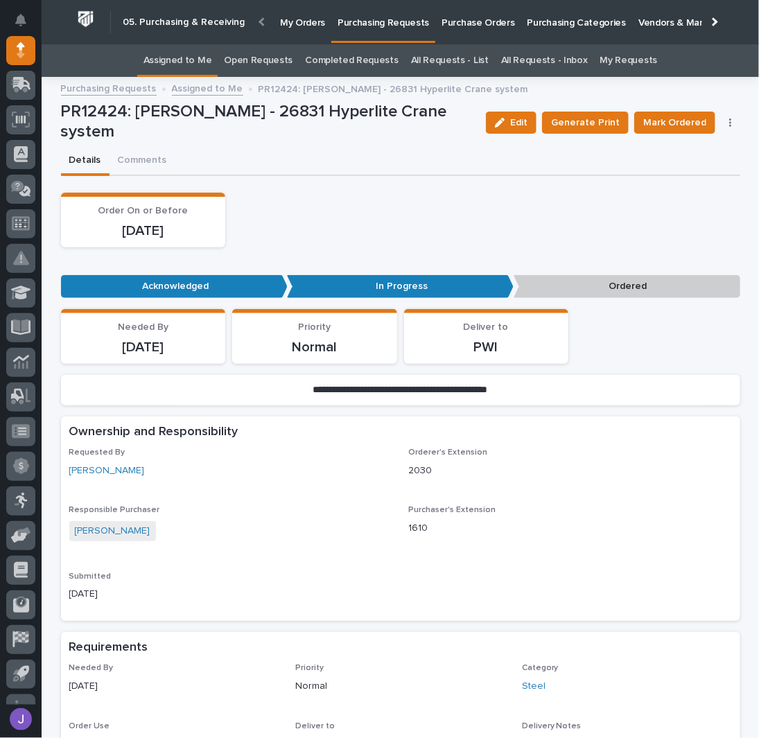
click at [685, 121] on span "Mark Ordered" at bounding box center [674, 122] width 63 height 17
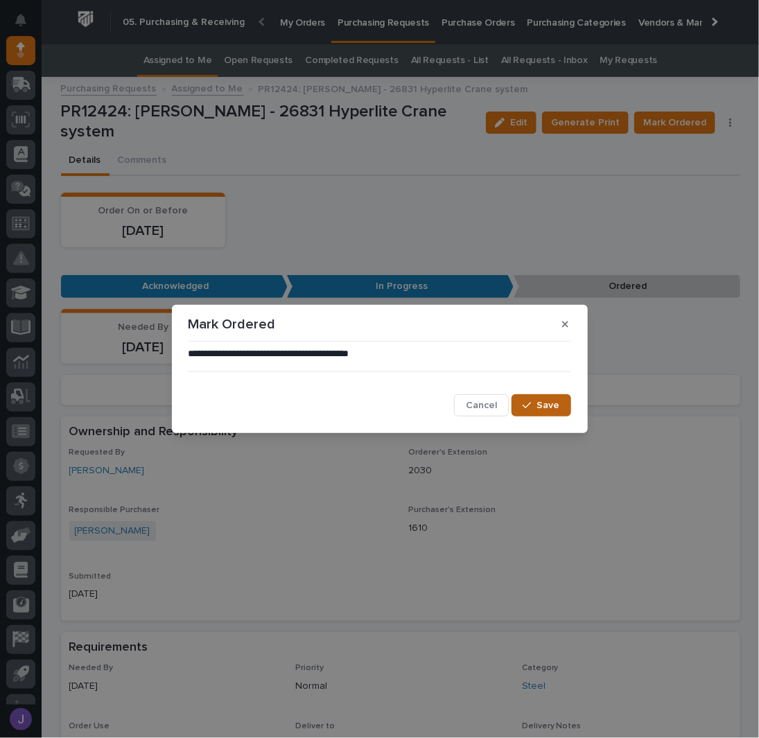
click at [545, 397] on button "Save" at bounding box center [540, 405] width 59 height 22
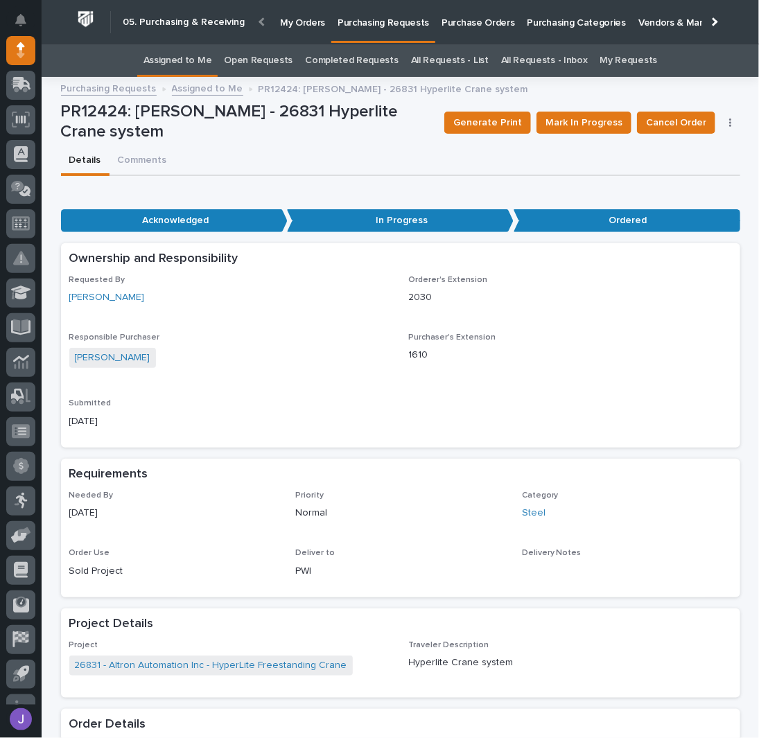
click at [197, 48] on link "Assigned to Me" at bounding box center [177, 60] width 69 height 33
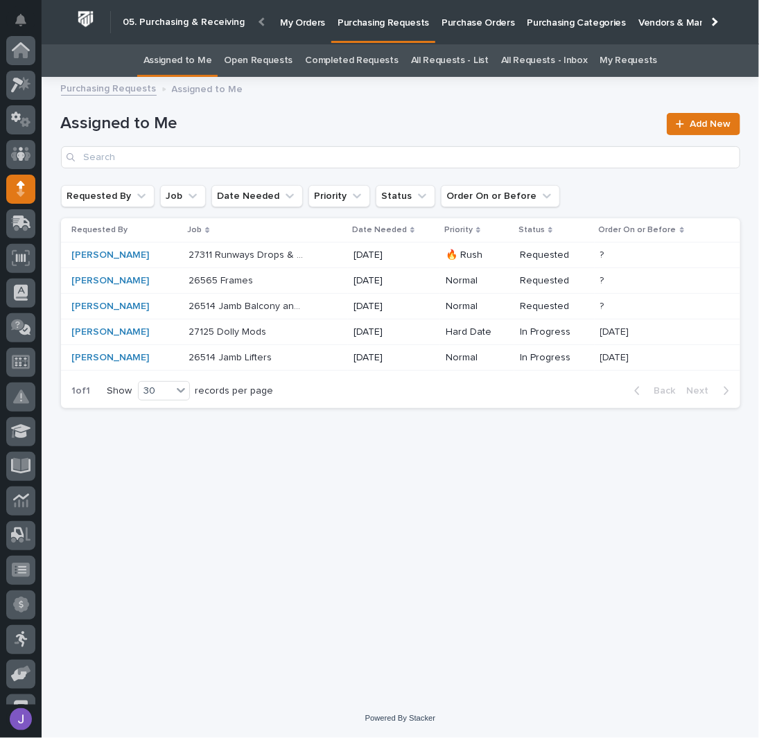
scroll to position [139, 0]
click at [131, 454] on div "Loading... Saving… Loading... Saving… Assigned to Me Add New Requested By Job D…" at bounding box center [400, 374] width 693 height 578
click at [214, 250] on p "27311 Runways Drops & Bracing" at bounding box center [247, 254] width 118 height 15
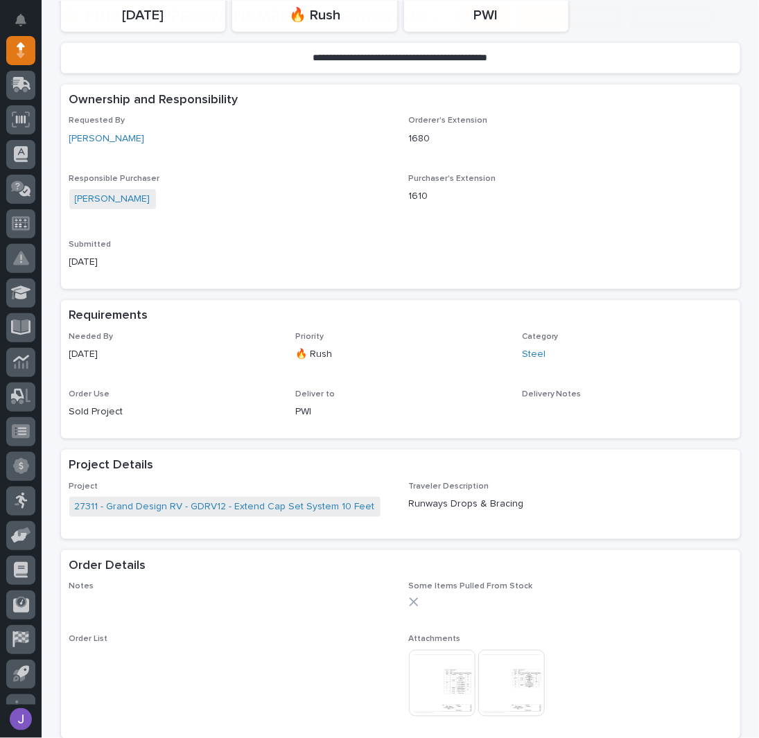
scroll to position [277, 0]
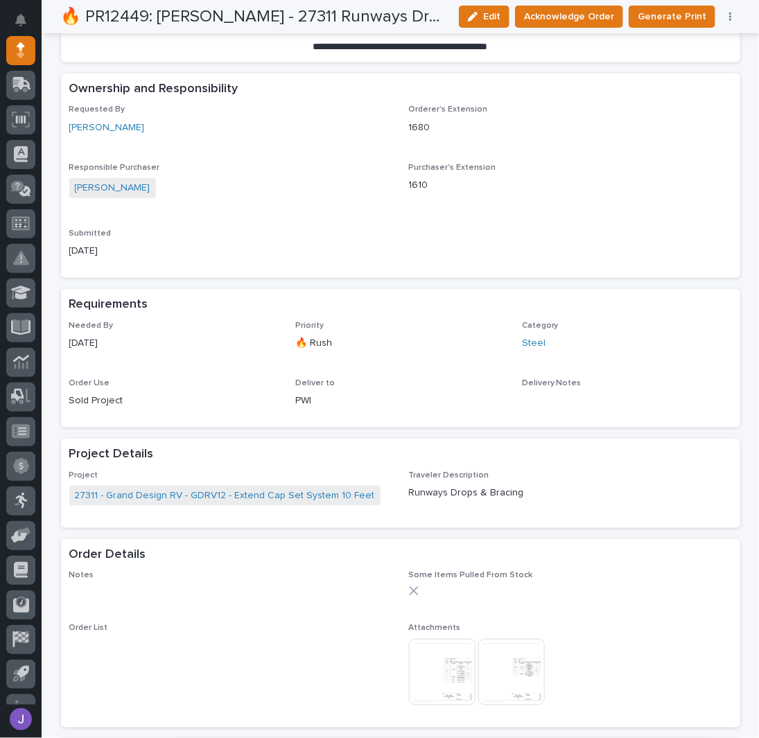
click at [451, 669] on img at bounding box center [442, 672] width 67 height 67
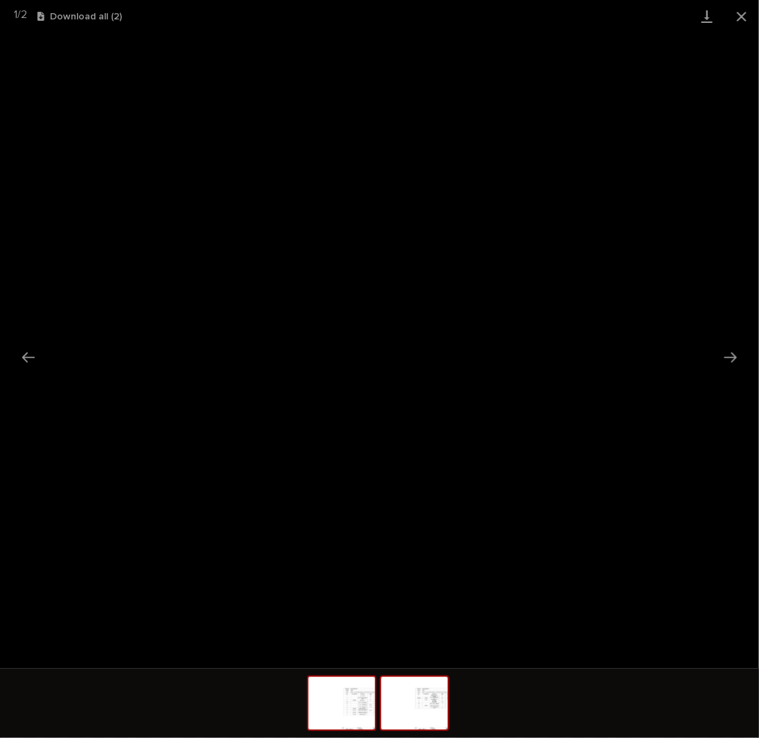
click at [425, 718] on img at bounding box center [414, 703] width 67 height 53
click at [741, 22] on button "Close gallery" at bounding box center [741, 16] width 35 height 33
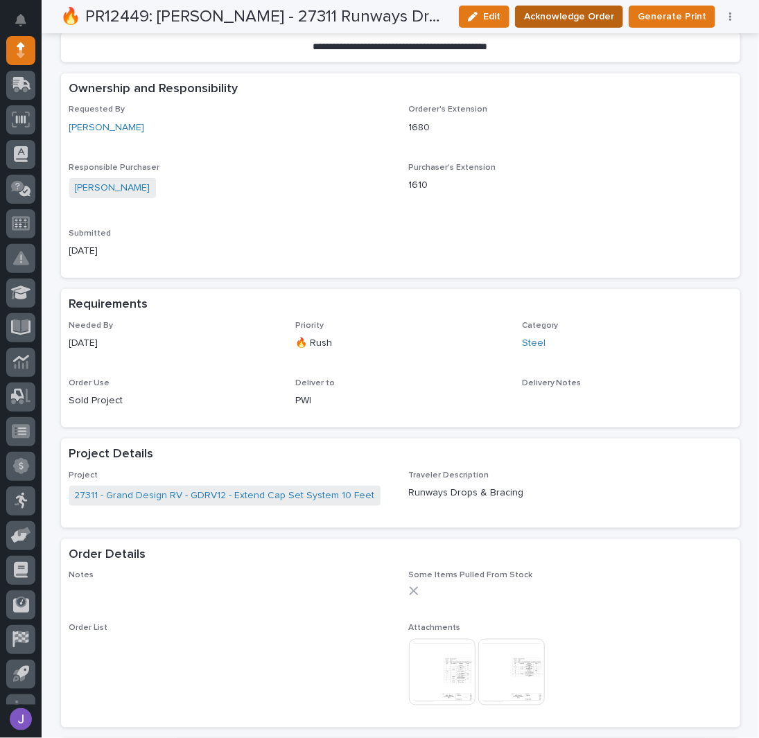
click at [606, 18] on span "Acknowledge Order" at bounding box center [569, 16] width 90 height 17
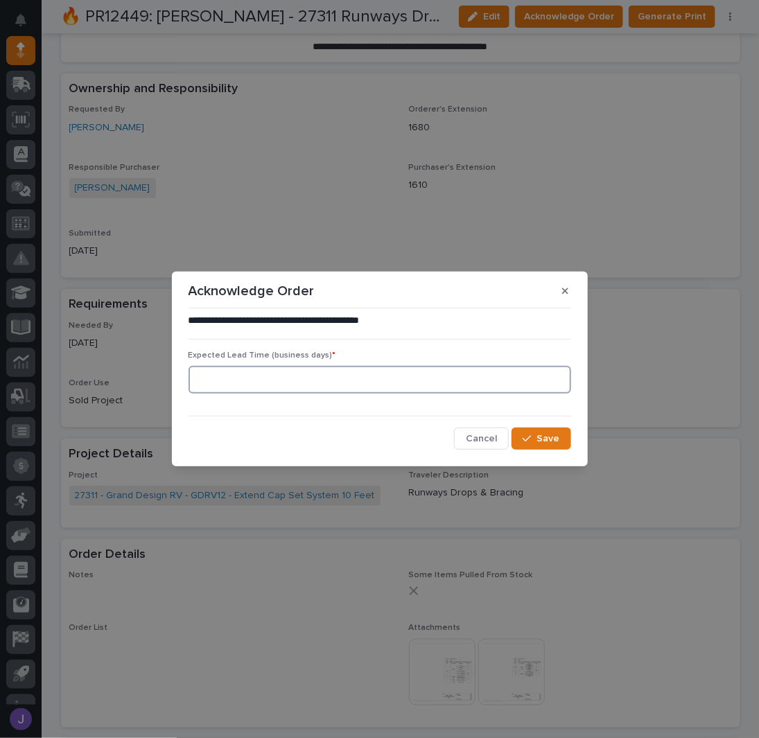
click at [289, 384] on input at bounding box center [379, 380] width 382 height 28
type input "0"
click at [545, 440] on span "Save" at bounding box center [548, 438] width 23 height 12
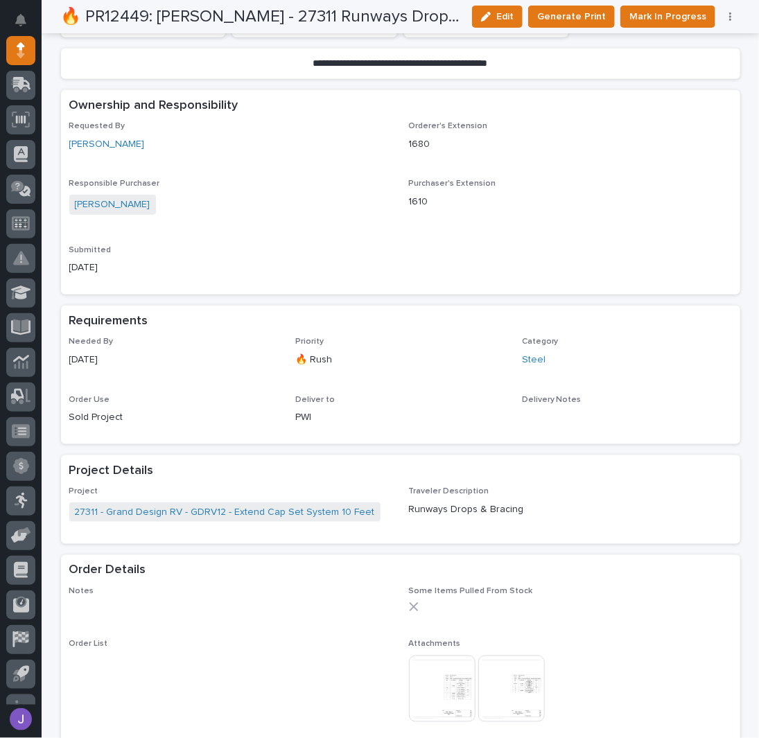
scroll to position [403, 0]
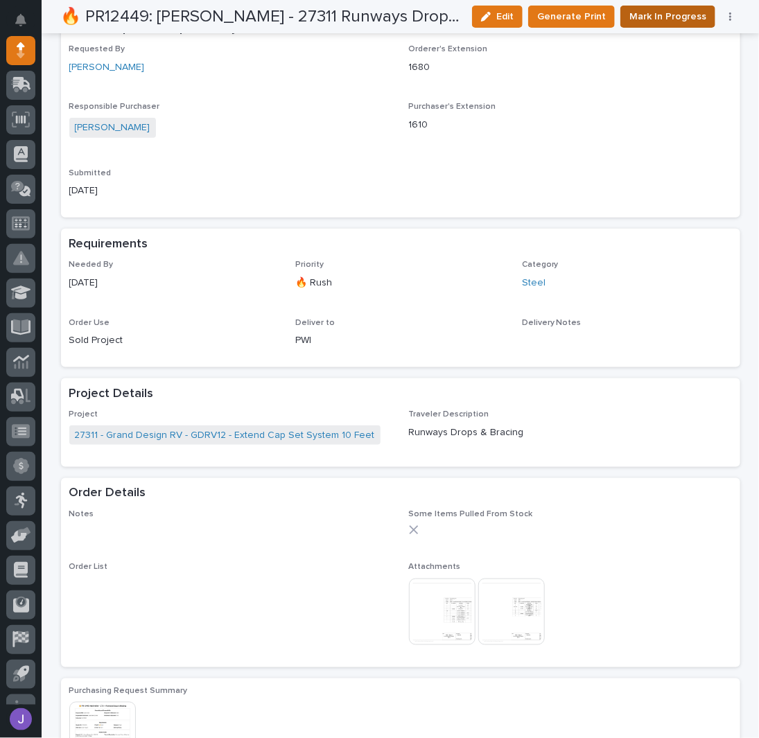
click at [655, 24] on span "Mark In Progress" at bounding box center [667, 16] width 77 height 17
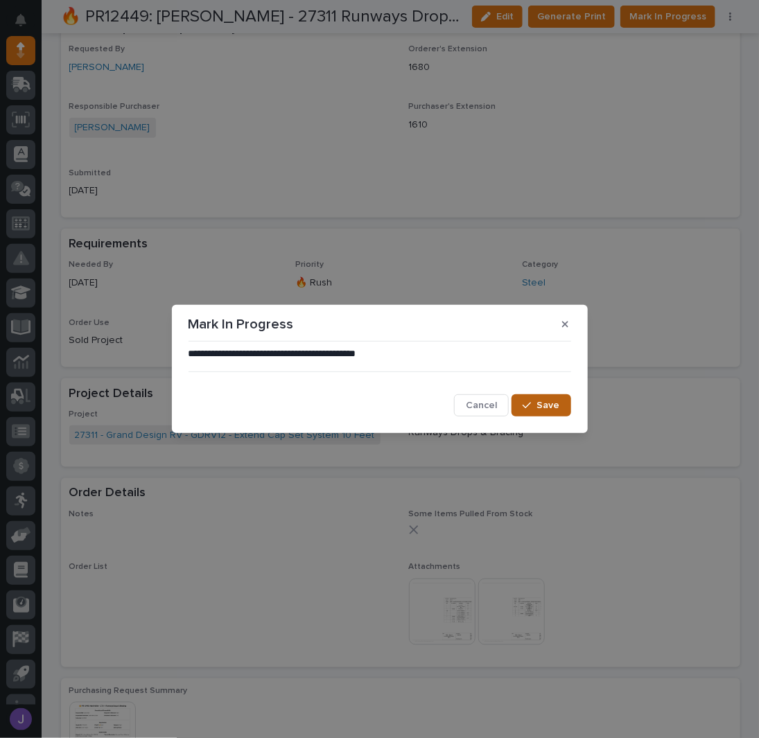
click at [551, 412] on button "Save" at bounding box center [540, 405] width 59 height 22
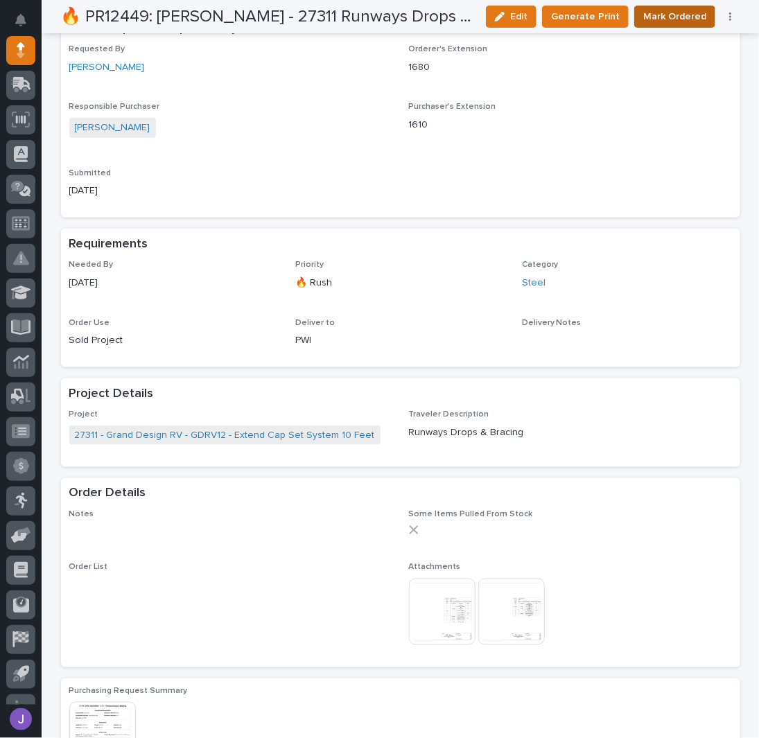
click at [661, 12] on span "Mark Ordered" at bounding box center [674, 16] width 63 height 17
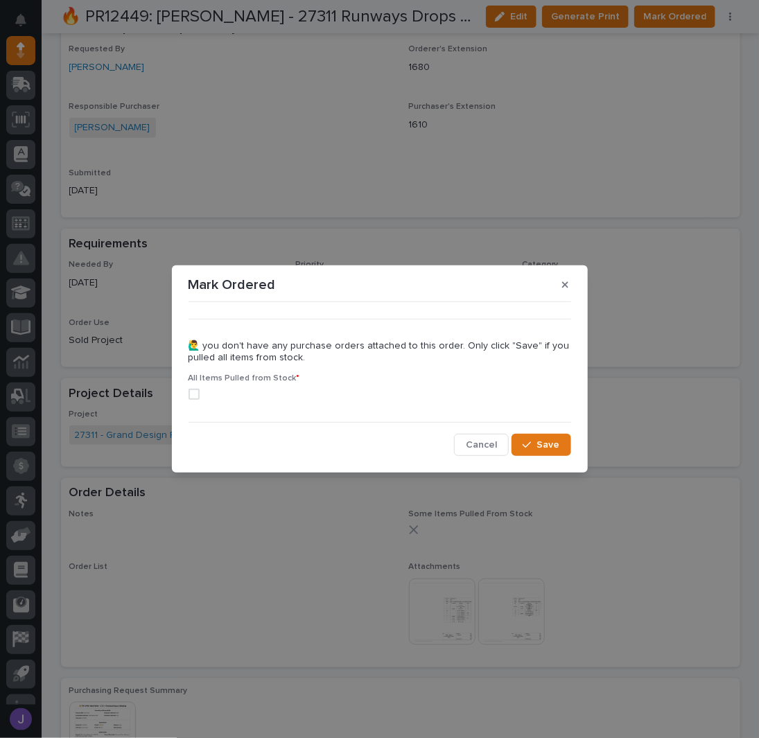
click at [197, 396] on span at bounding box center [193, 394] width 11 height 11
click at [549, 446] on span "Save" at bounding box center [548, 445] width 23 height 12
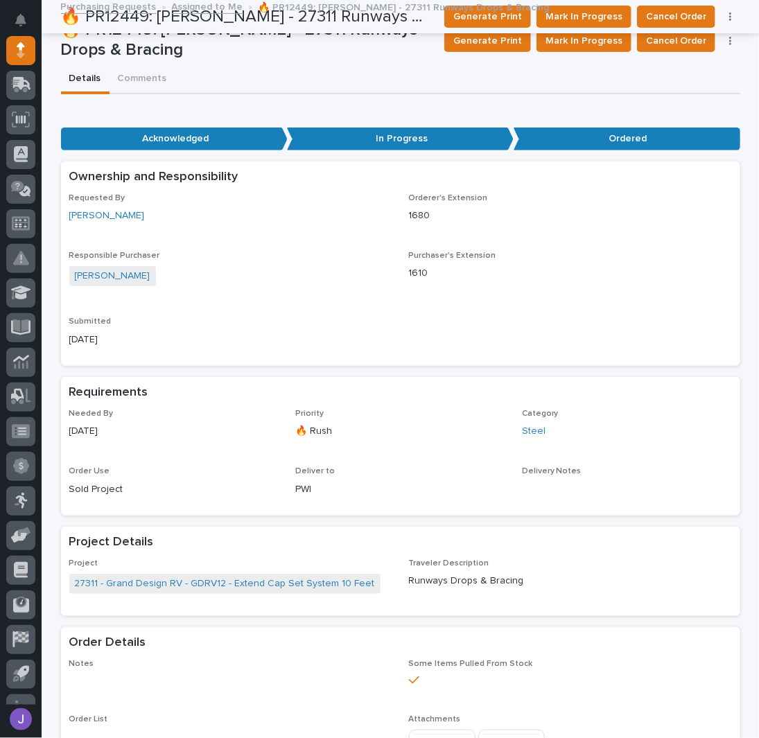
scroll to position [0, 0]
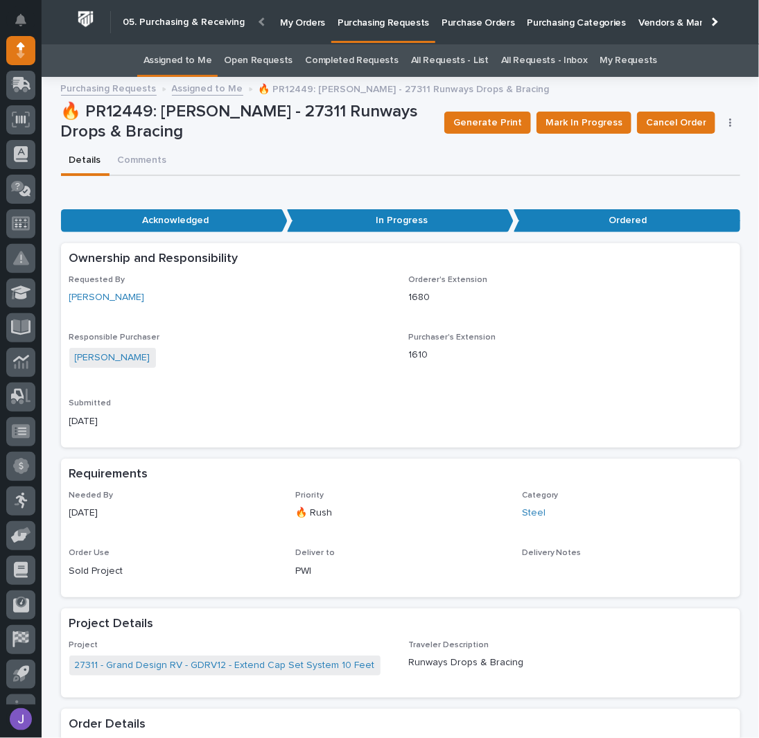
click at [172, 58] on link "Assigned to Me" at bounding box center [177, 60] width 69 height 33
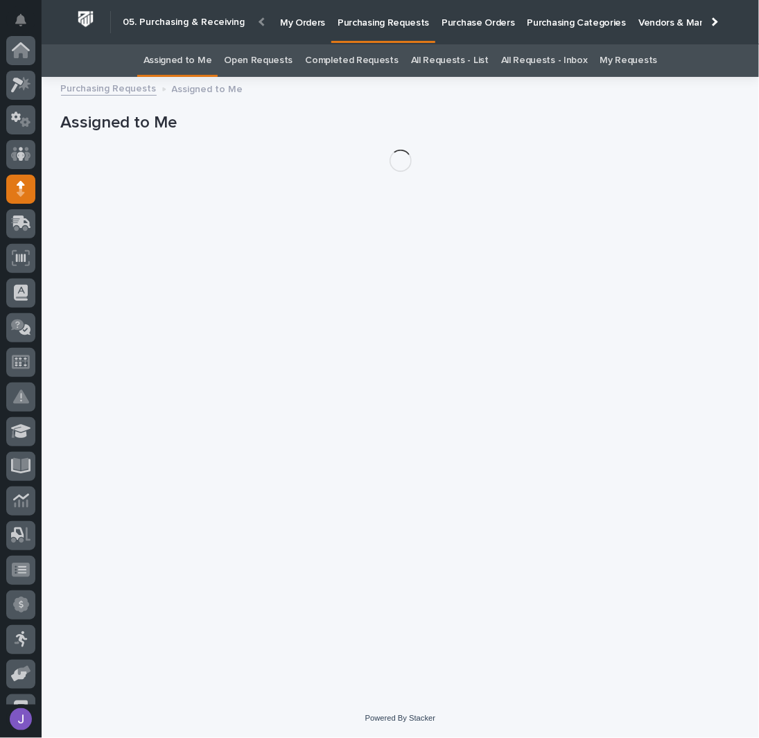
scroll to position [139, 0]
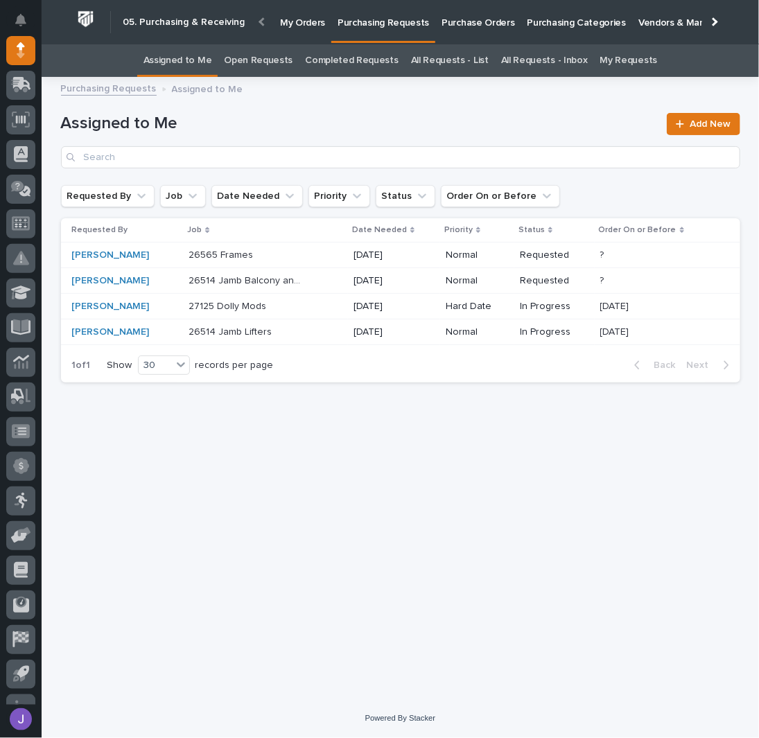
click at [278, 257] on p at bounding box center [246, 255] width 116 height 12
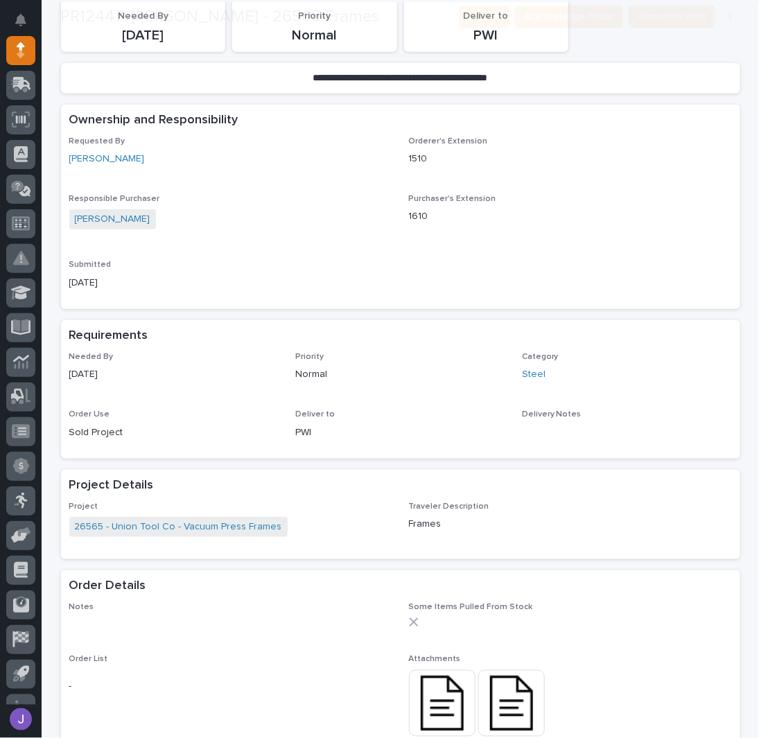
scroll to position [369, 0]
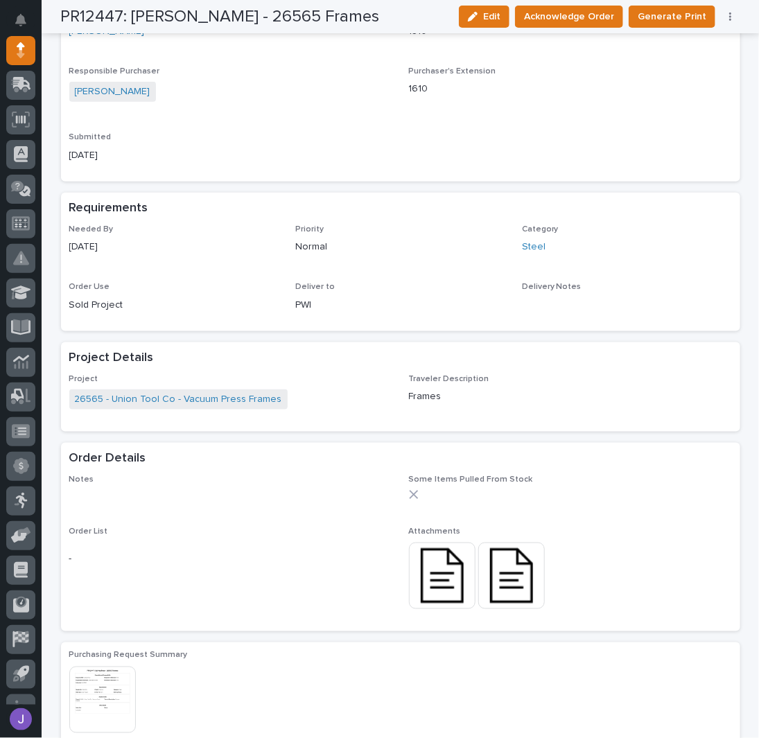
click at [446, 565] on img at bounding box center [442, 575] width 67 height 67
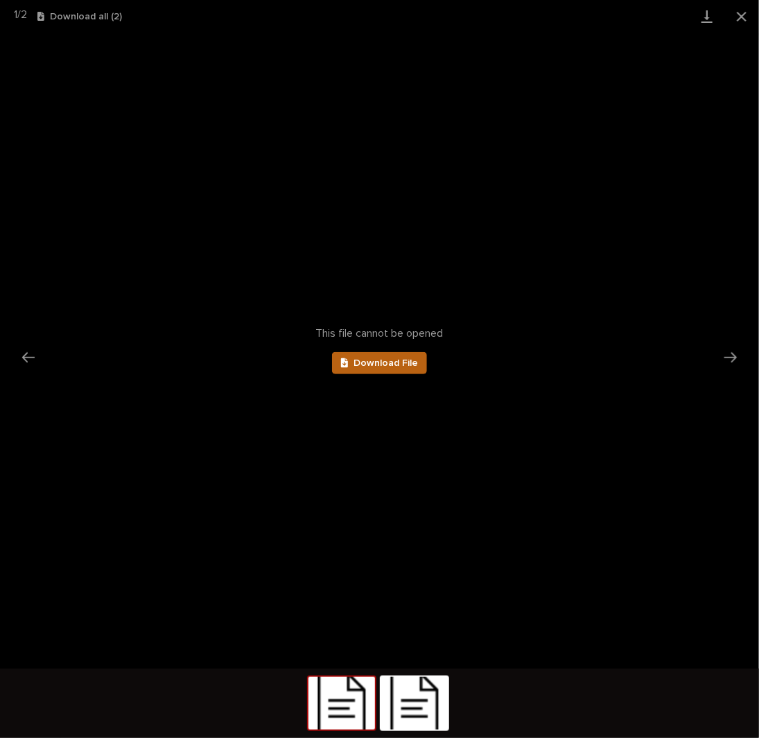
click at [385, 366] on span "Download File" at bounding box center [385, 363] width 64 height 10
click at [743, 16] on button "Close gallery" at bounding box center [741, 16] width 35 height 33
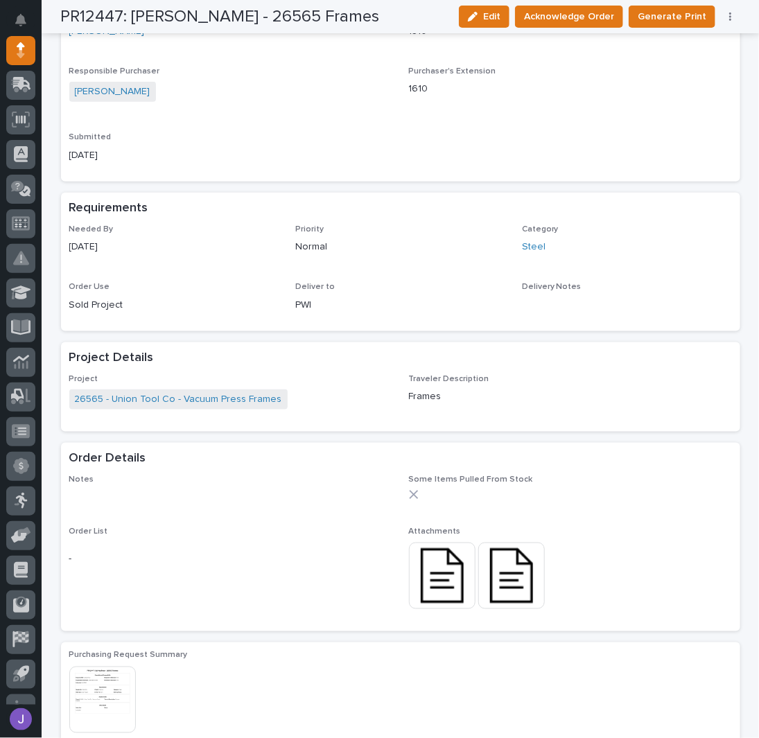
click at [454, 563] on img at bounding box center [442, 575] width 67 height 67
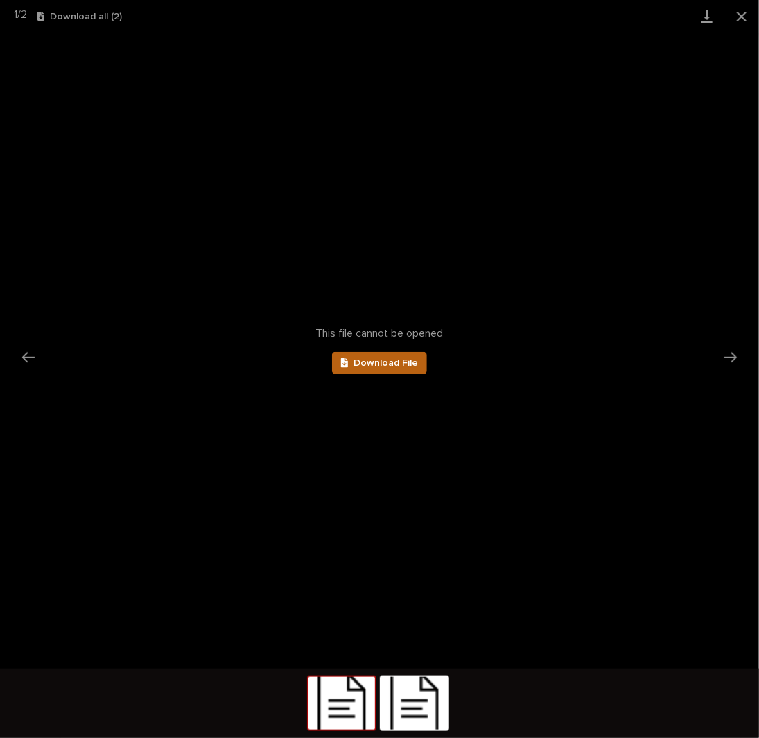
click at [402, 355] on link "Download File" at bounding box center [380, 363] width 96 height 22
click at [747, 19] on button "Close gallery" at bounding box center [741, 16] width 35 height 33
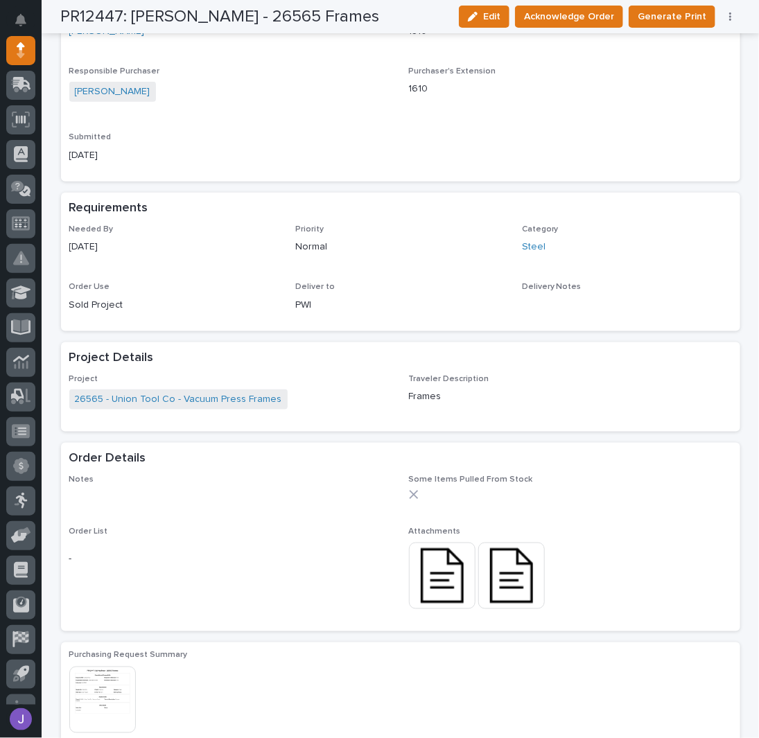
click at [290, 94] on div "[PERSON_NAME]" at bounding box center [230, 93] width 323 height 23
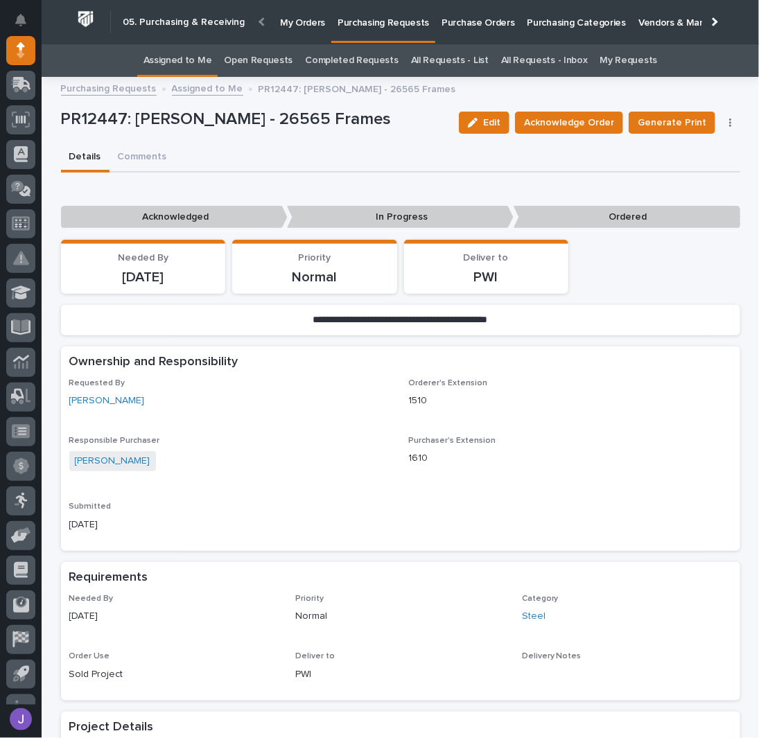
click at [435, 62] on link "All Requests - List" at bounding box center [450, 60] width 78 height 33
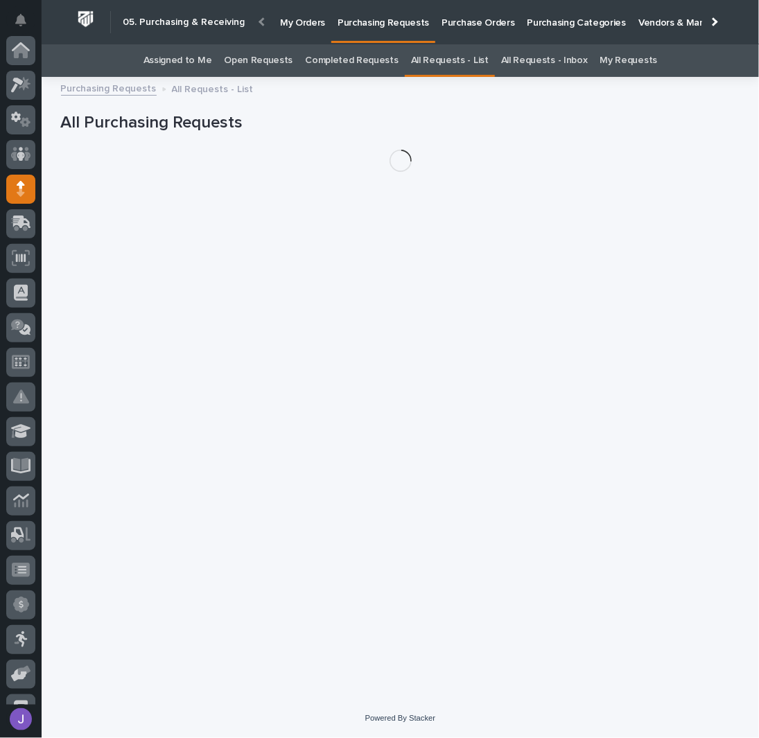
scroll to position [139, 0]
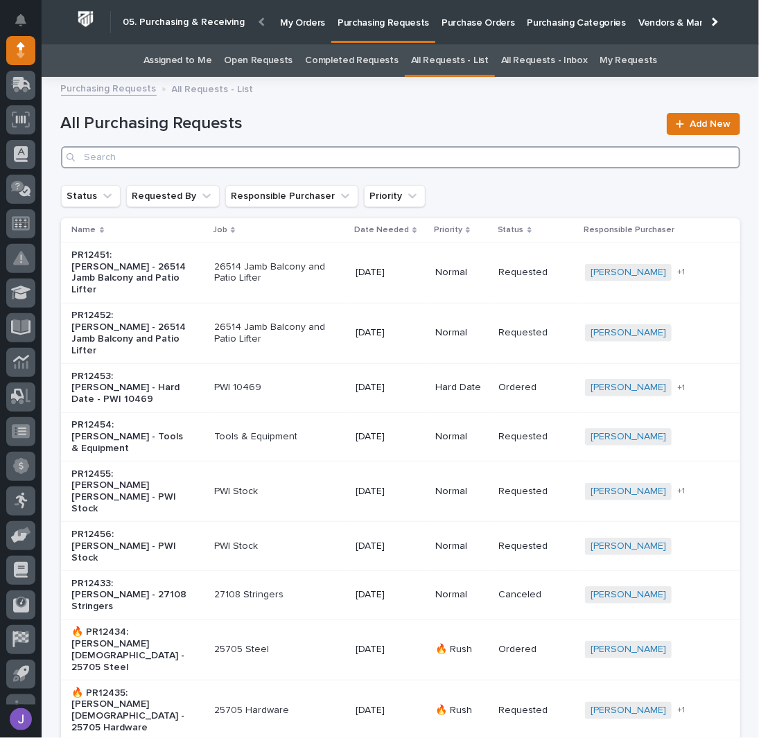
click at [197, 155] on input "Search" at bounding box center [400, 157] width 679 height 22
click at [217, 158] on input "Search" at bounding box center [400, 157] width 679 height 22
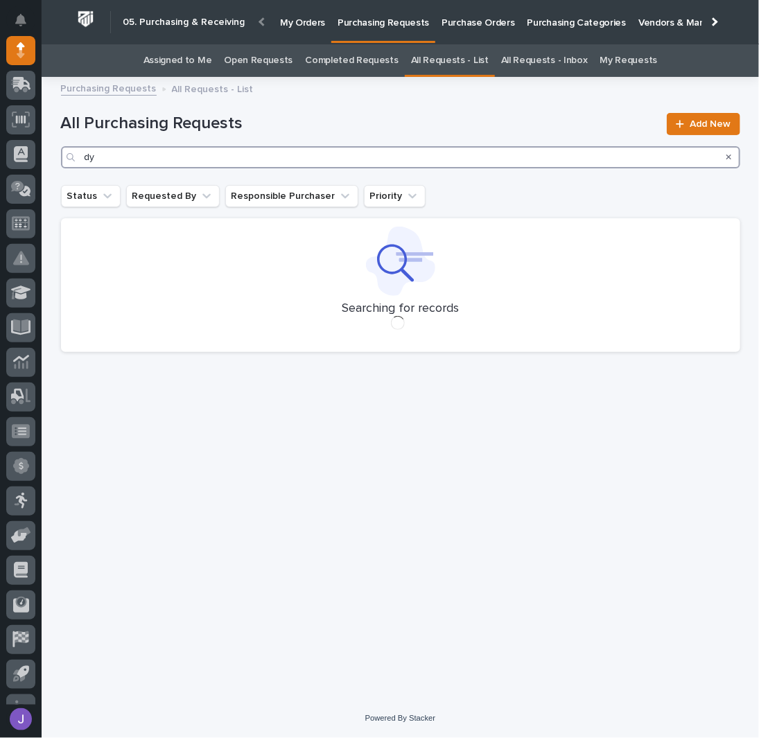
type input "d"
type input "2"
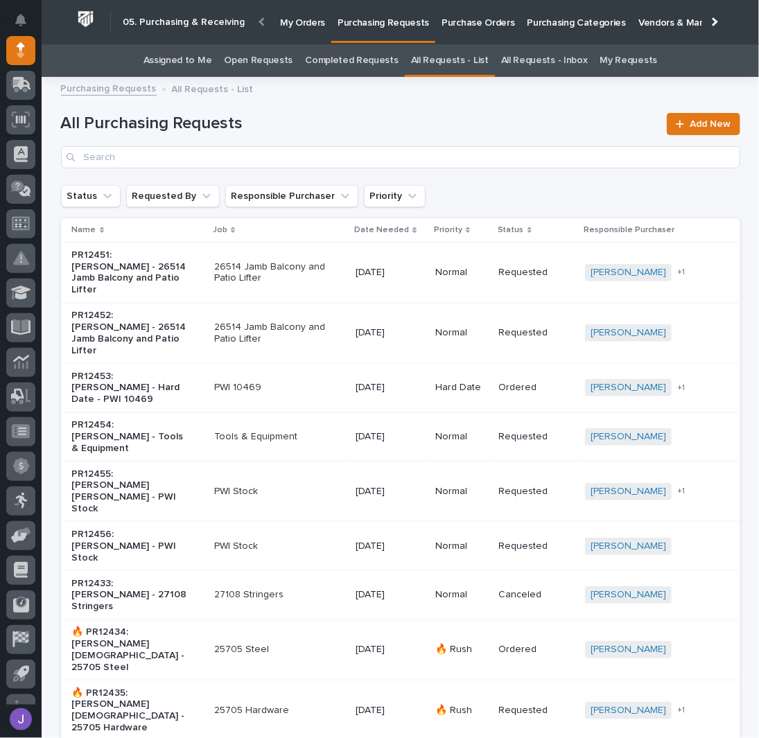
click at [279, 89] on div "Purchasing Requests All Requests - List" at bounding box center [400, 89] width 693 height 19
click at [212, 57] on link "Assigned to Me" at bounding box center [177, 60] width 69 height 33
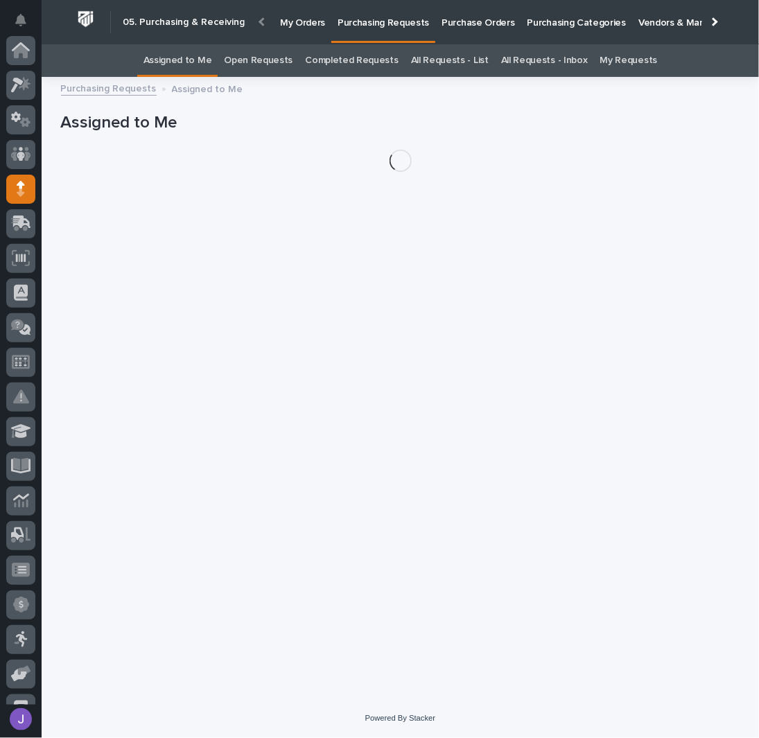
scroll to position [139, 0]
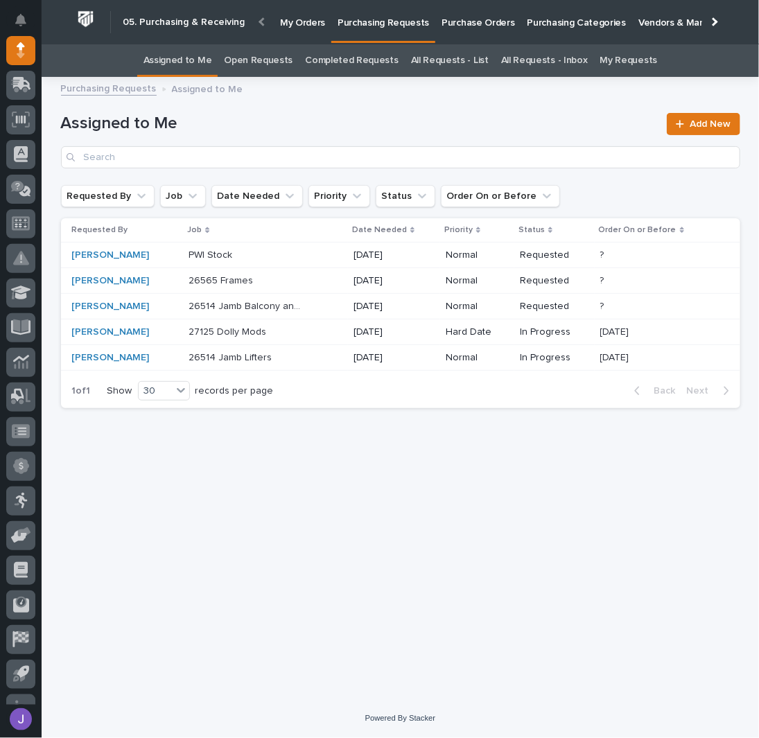
click at [424, 55] on link "All Requests - List" at bounding box center [450, 60] width 78 height 33
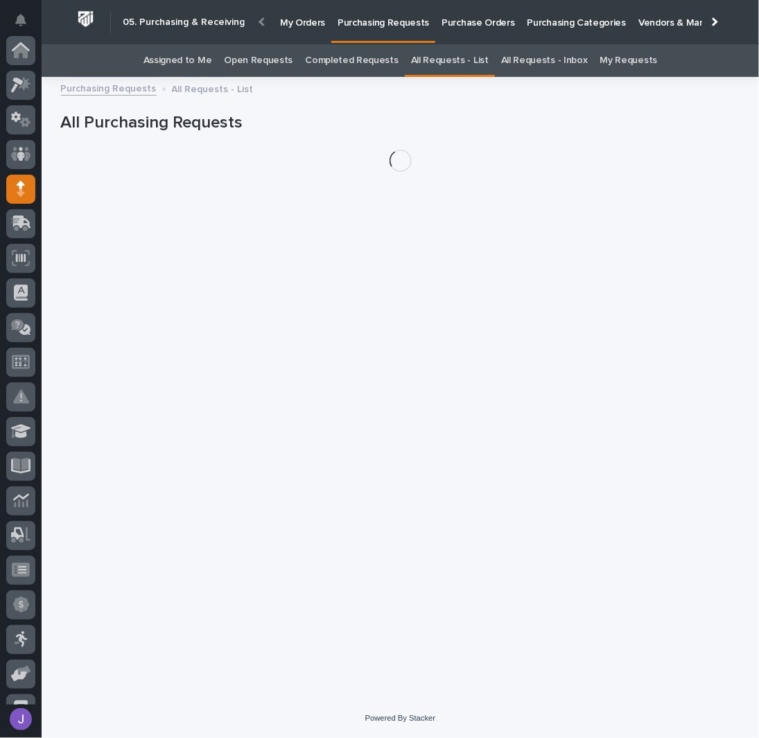
scroll to position [139, 0]
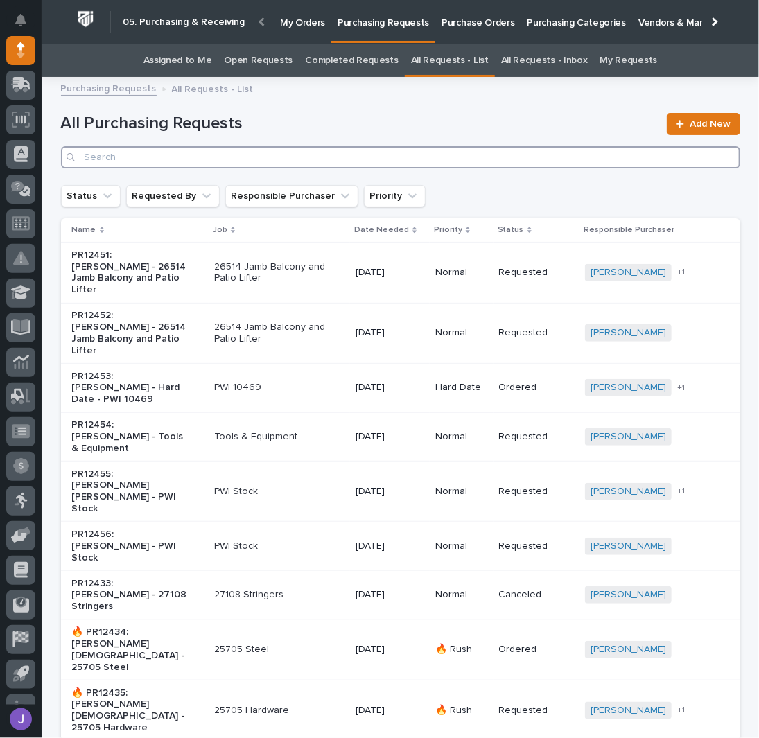
click at [209, 164] on input "Search" at bounding box center [400, 157] width 679 height 22
type input "25053"
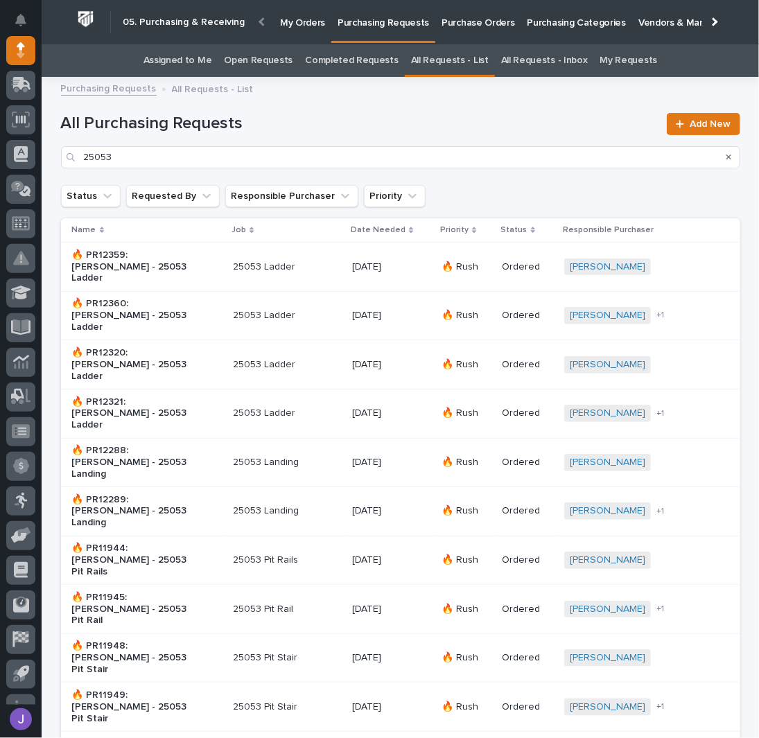
click at [198, 269] on div "🔥 PR12359: [PERSON_NAME] - 25053 Ladder" at bounding box center [147, 267] width 150 height 46
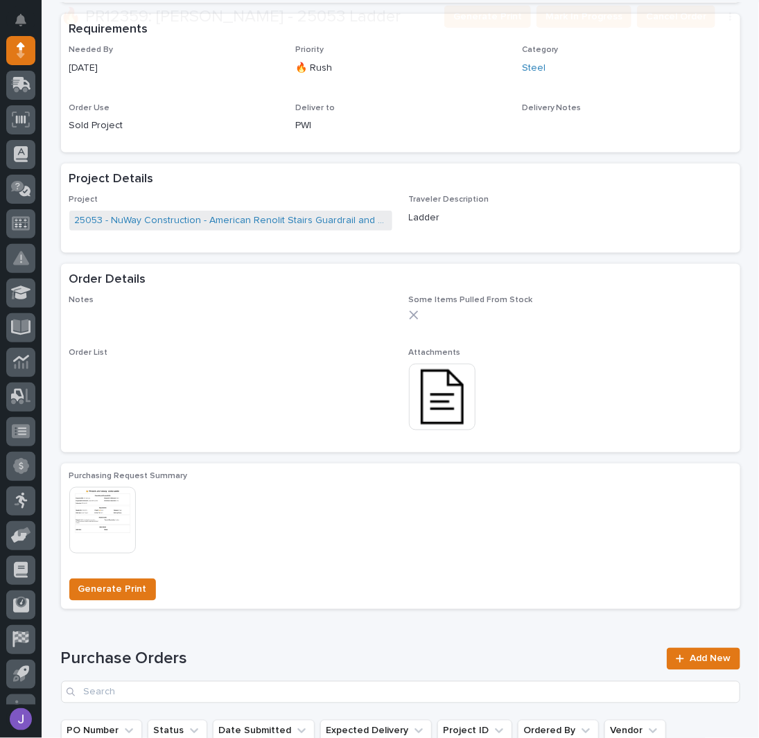
scroll to position [466, 0]
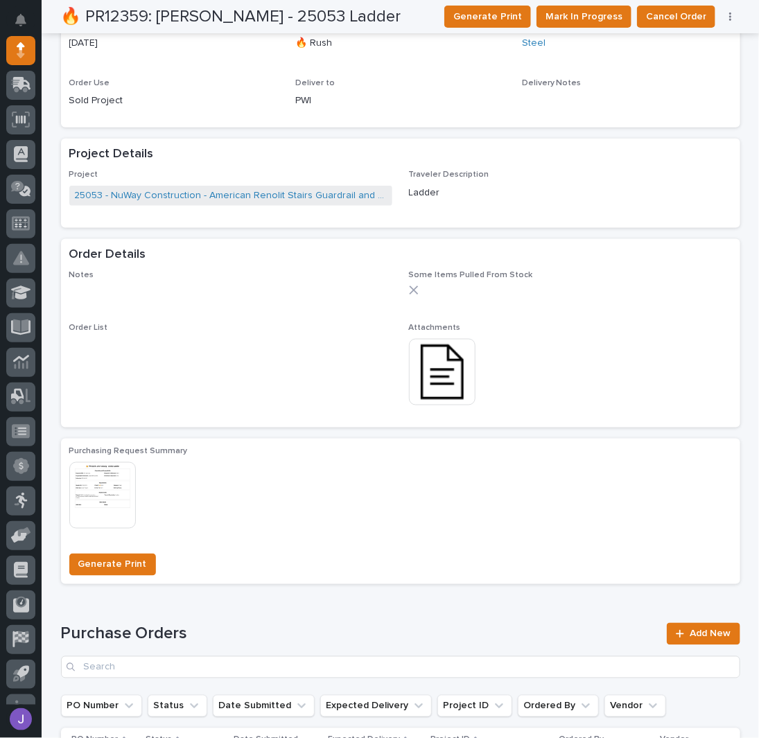
click at [431, 380] on img at bounding box center [442, 372] width 67 height 67
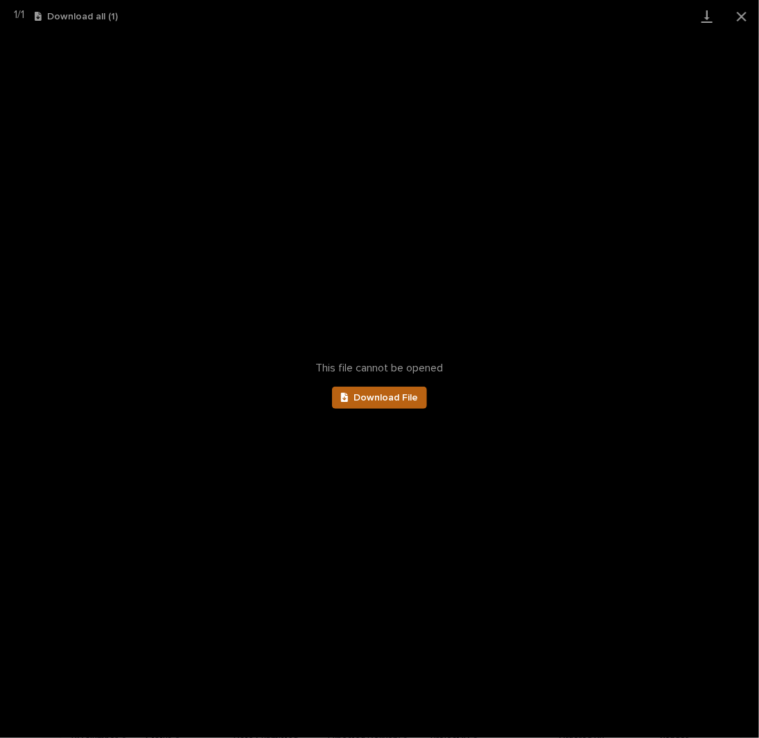
click at [381, 393] on span "Download File" at bounding box center [385, 398] width 64 height 10
click at [744, 16] on button "Close gallery" at bounding box center [741, 16] width 35 height 33
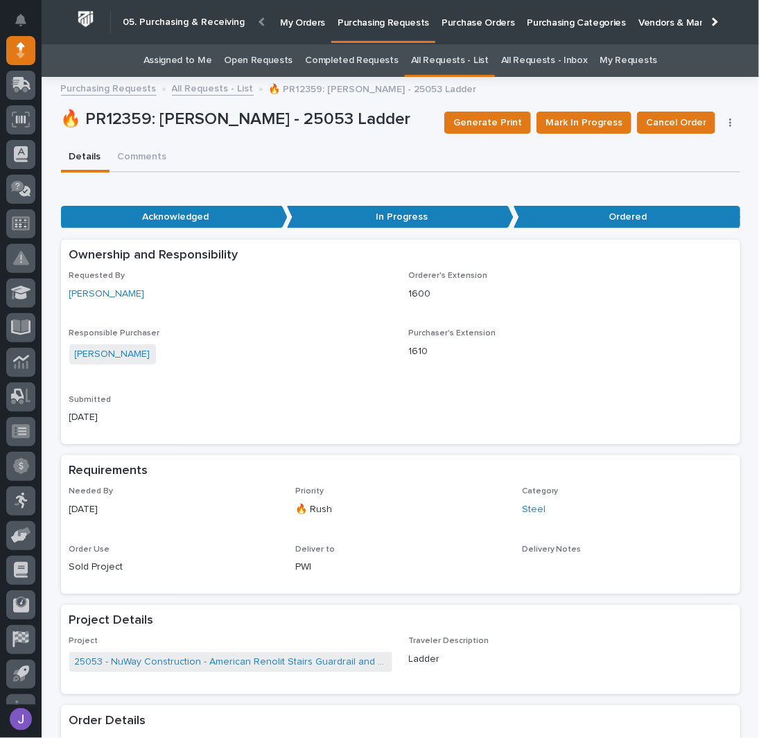
scroll to position [0, 0]
click at [212, 63] on link "Assigned to Me" at bounding box center [177, 60] width 69 height 33
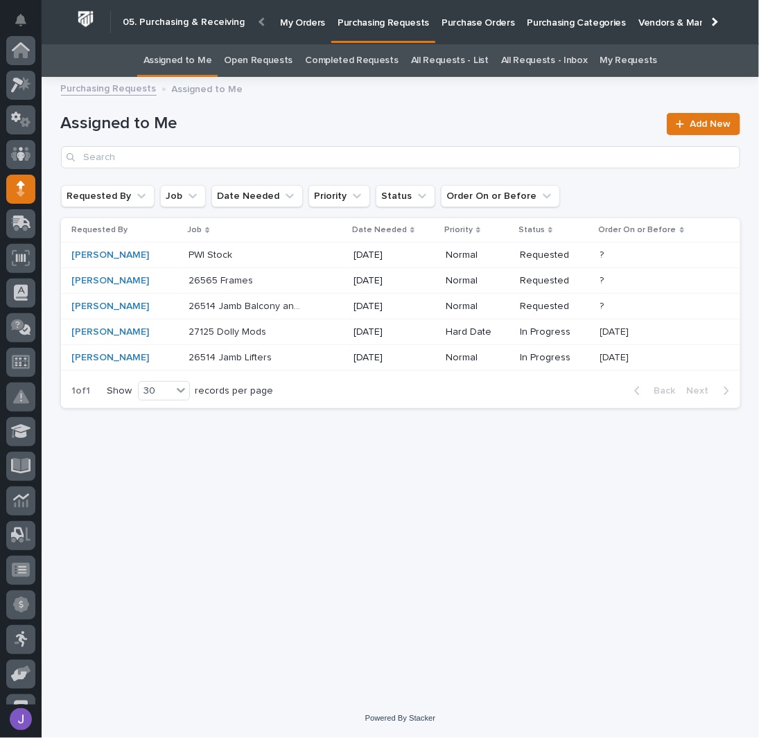
scroll to position [139, 0]
click at [457, 68] on link "All Requests - List" at bounding box center [450, 60] width 78 height 33
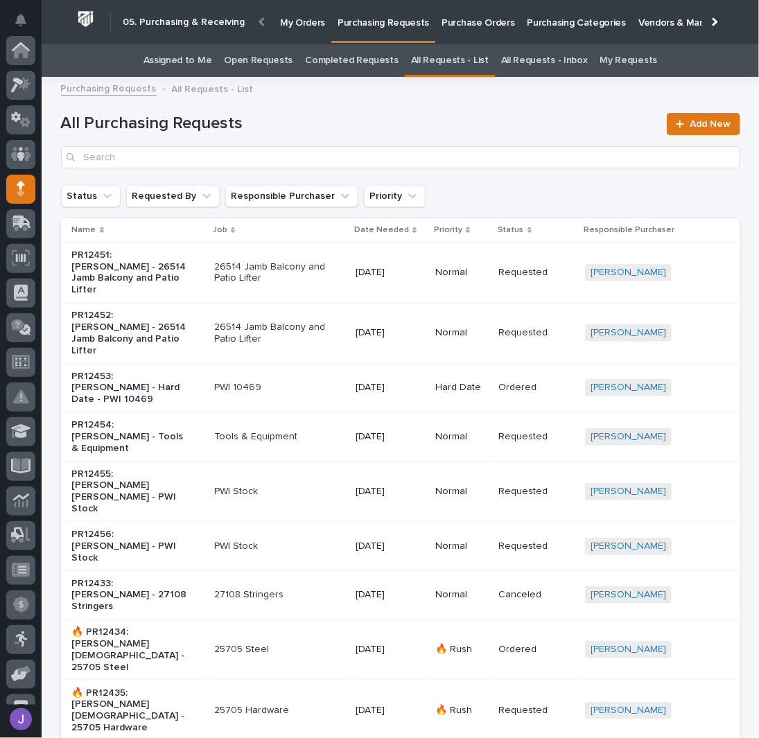
scroll to position [139, 0]
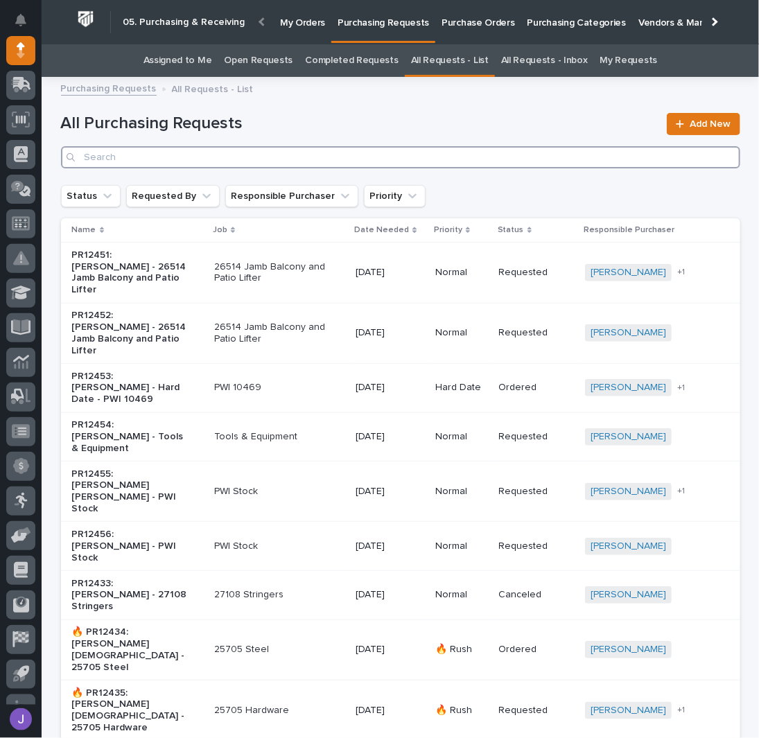
click at [179, 161] on input "Search" at bounding box center [400, 157] width 679 height 22
type input "25053"
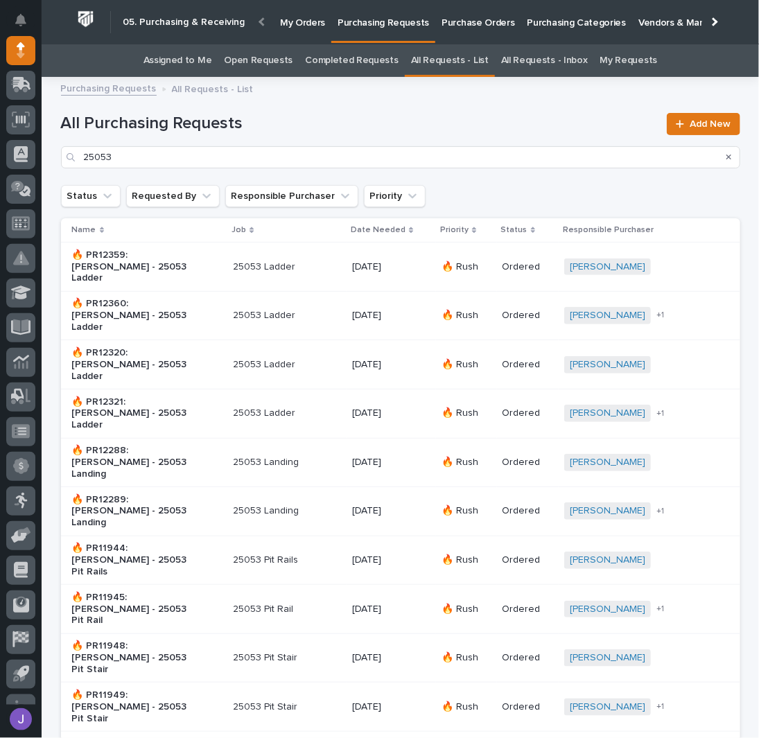
click at [220, 342] on div "🔥 PR12320: [PERSON_NAME] - 25053 Ladder" at bounding box center [147, 365] width 150 height 46
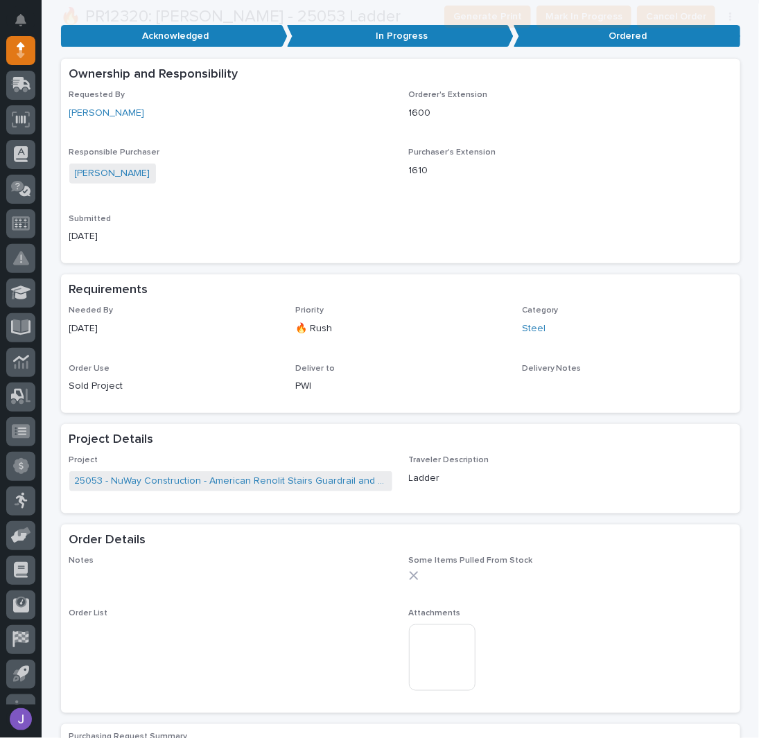
scroll to position [444, 0]
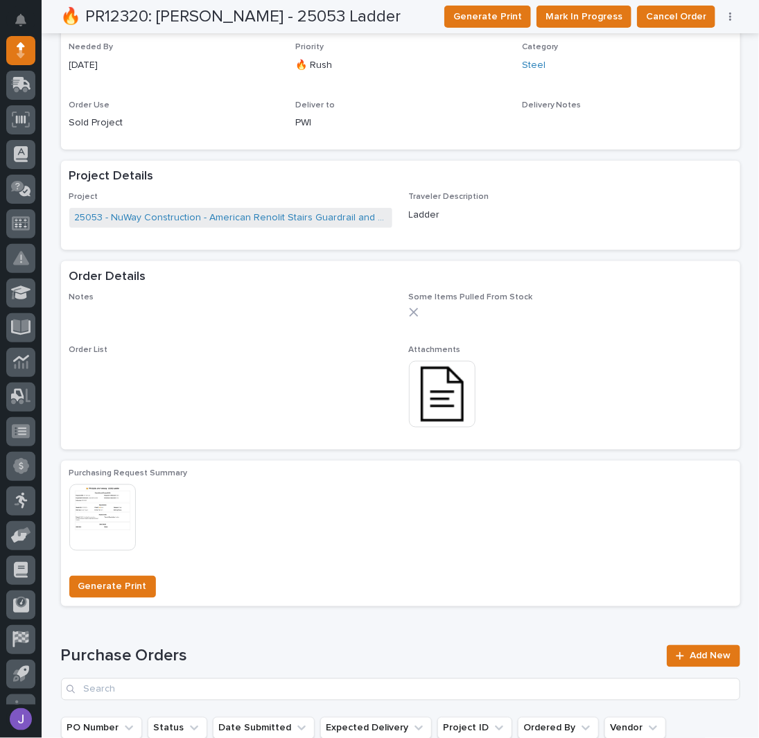
click at [423, 385] on img at bounding box center [442, 394] width 67 height 67
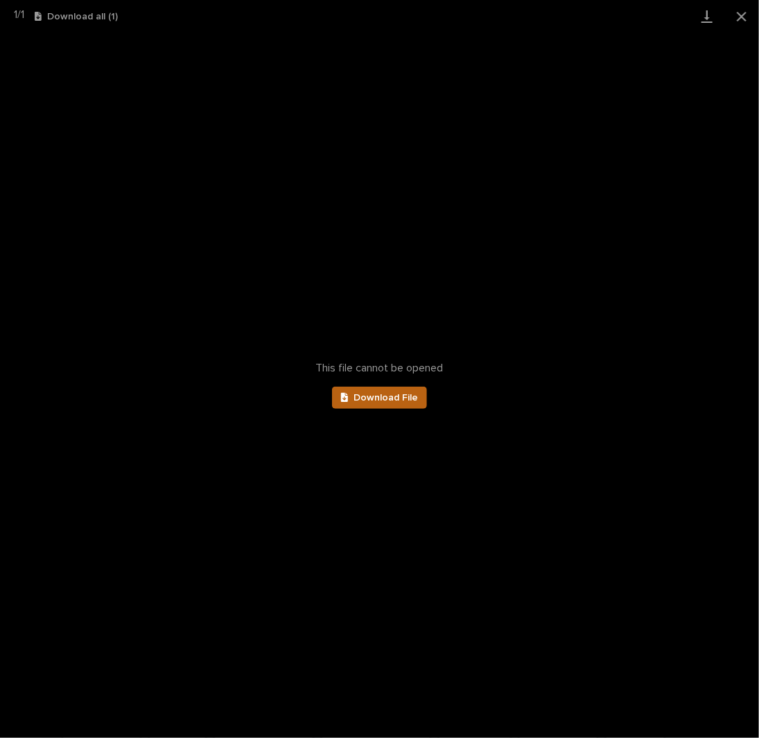
click at [387, 397] on span "Download File" at bounding box center [385, 398] width 64 height 10
click at [741, 16] on button "Close gallery" at bounding box center [741, 16] width 35 height 33
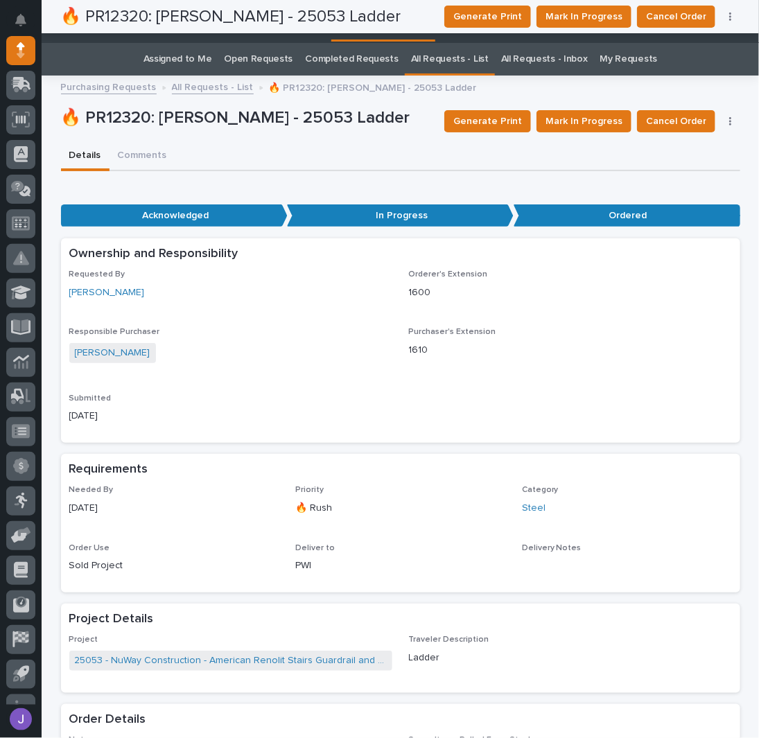
scroll to position [0, 0]
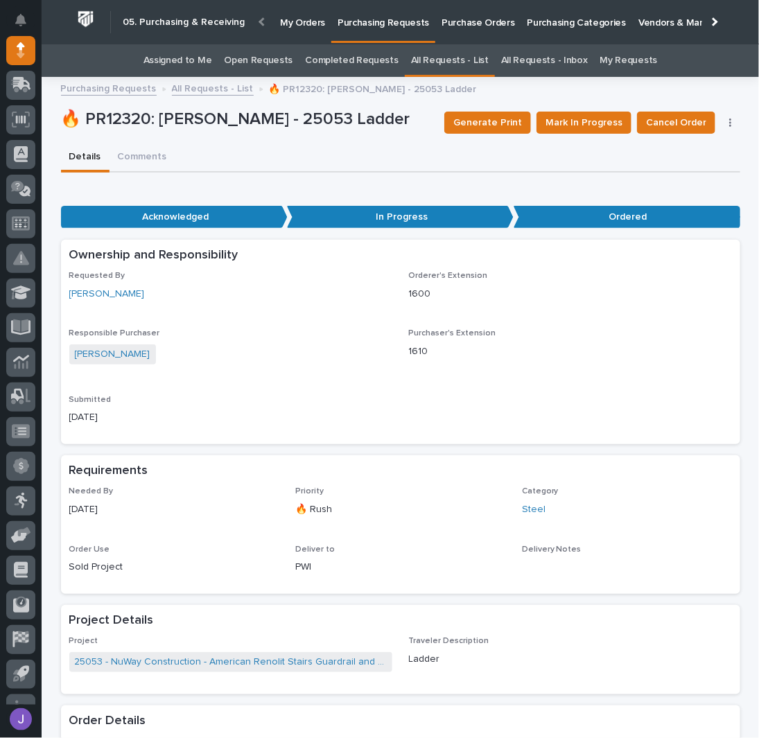
click at [209, 63] on link "Assigned to Me" at bounding box center [177, 60] width 69 height 33
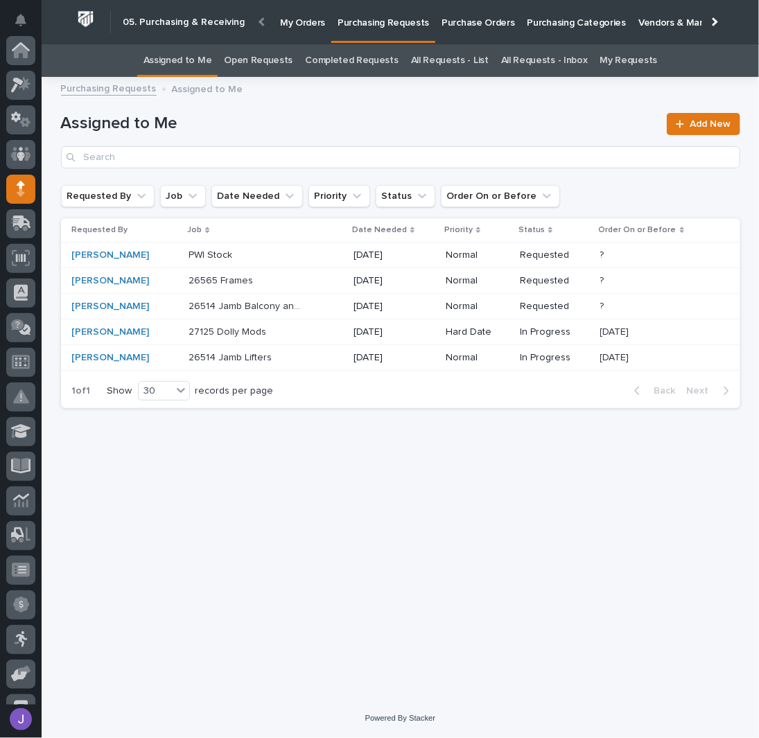
scroll to position [139, 0]
click at [472, 57] on link "All Requests - List" at bounding box center [450, 60] width 78 height 33
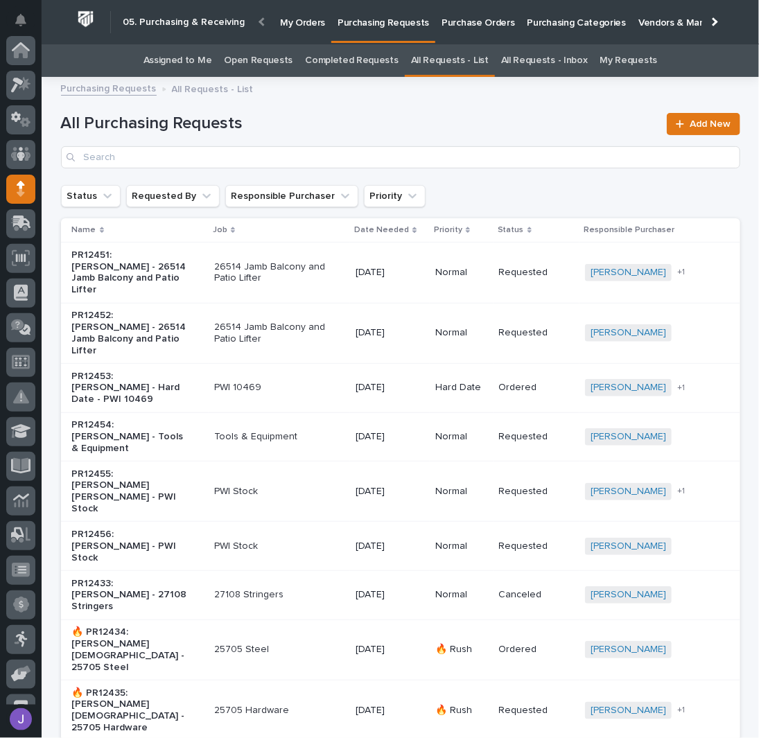
scroll to position [139, 0]
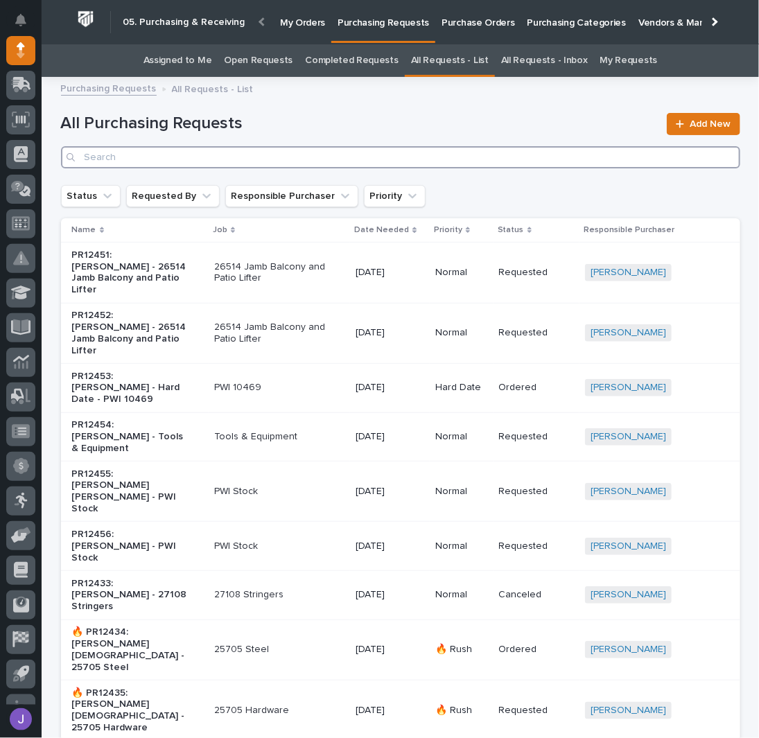
click at [233, 165] on input "Search" at bounding box center [400, 157] width 679 height 22
type input "25053"
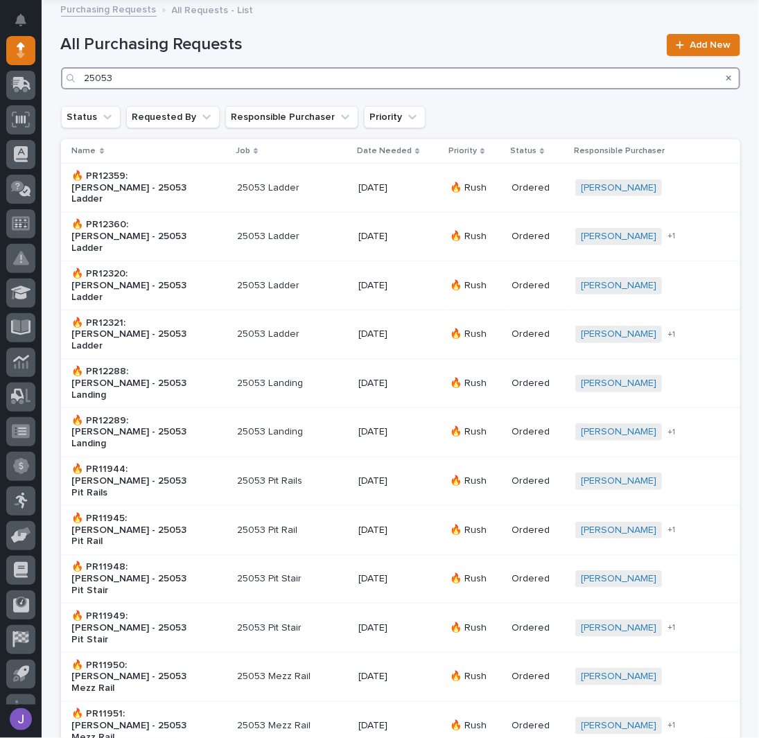
scroll to position [31, 0]
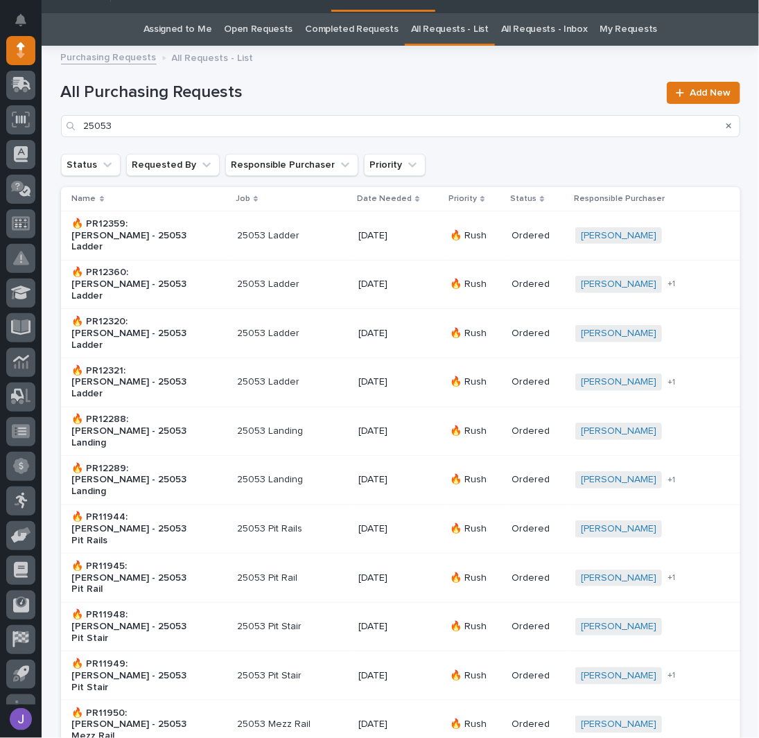
click at [204, 233] on div "🔥 PR12359: [PERSON_NAME] - 25053 Ladder" at bounding box center [149, 236] width 154 height 46
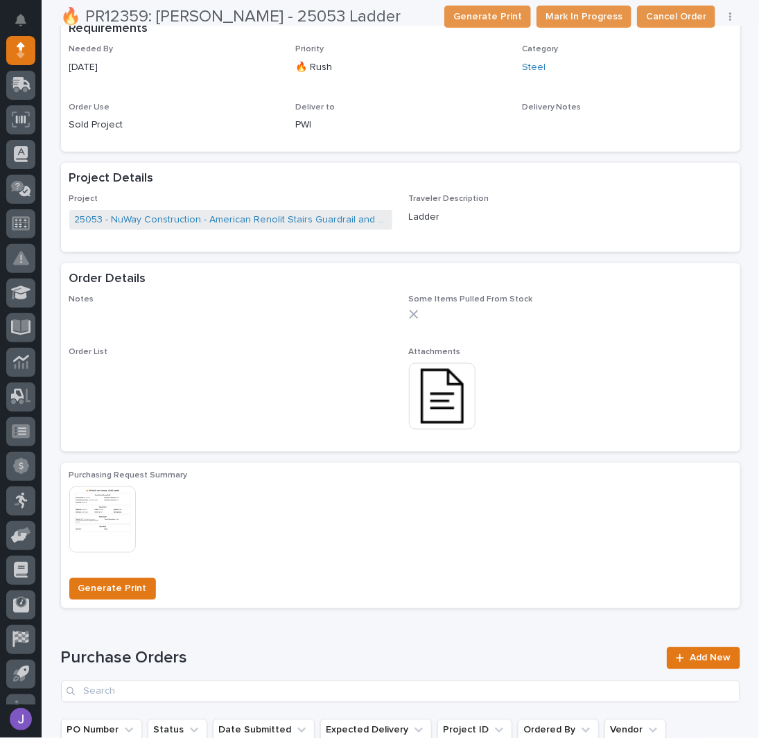
scroll to position [506, 0]
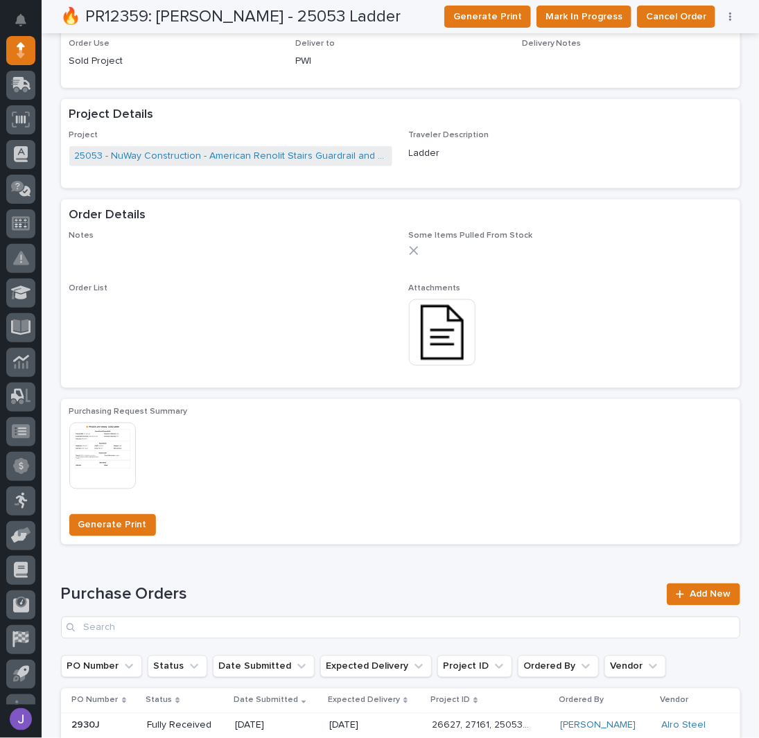
click at [446, 320] on img at bounding box center [442, 332] width 67 height 67
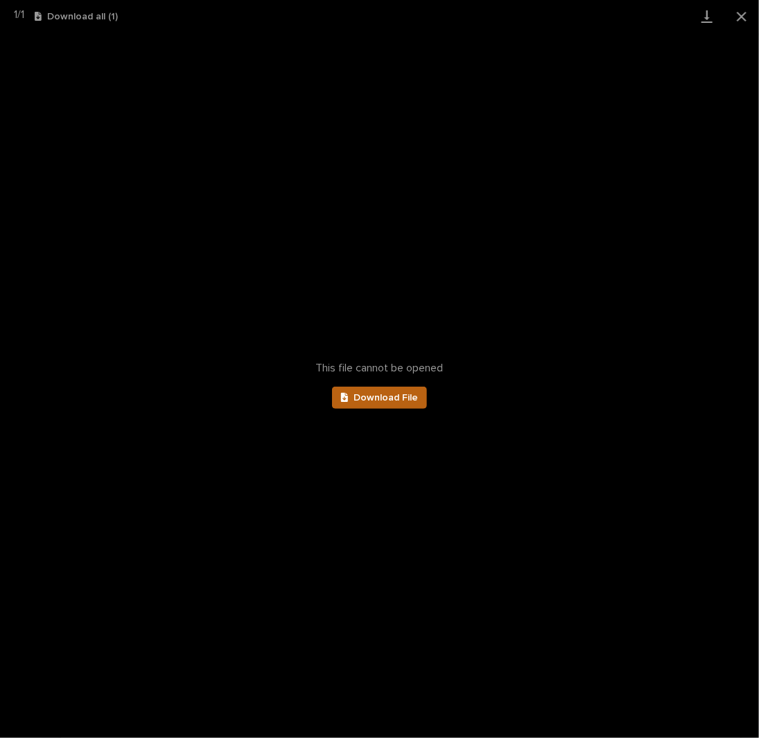
click at [393, 398] on span "Download File" at bounding box center [385, 398] width 64 height 10
click at [752, 17] on button "Close gallery" at bounding box center [741, 16] width 35 height 33
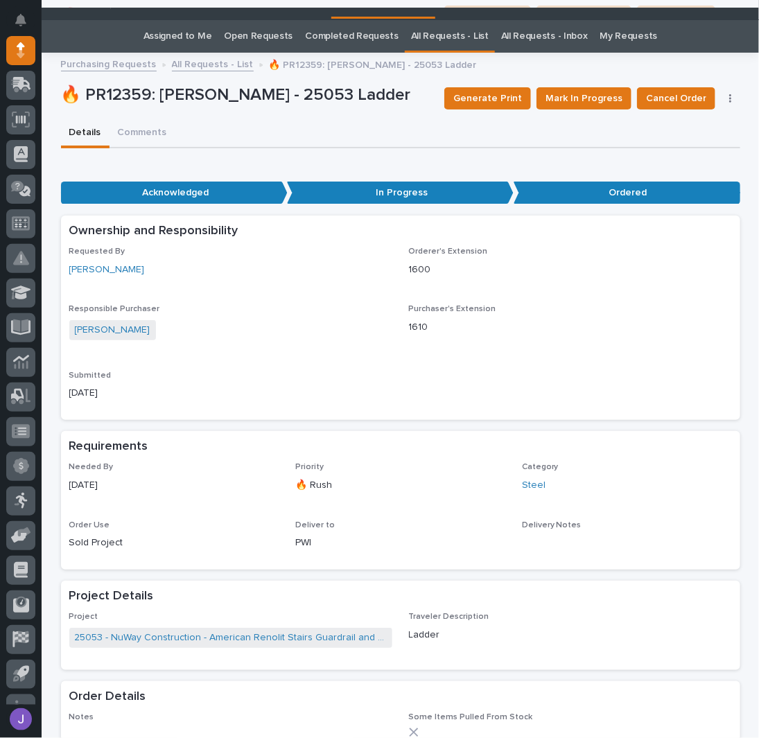
scroll to position [0, 0]
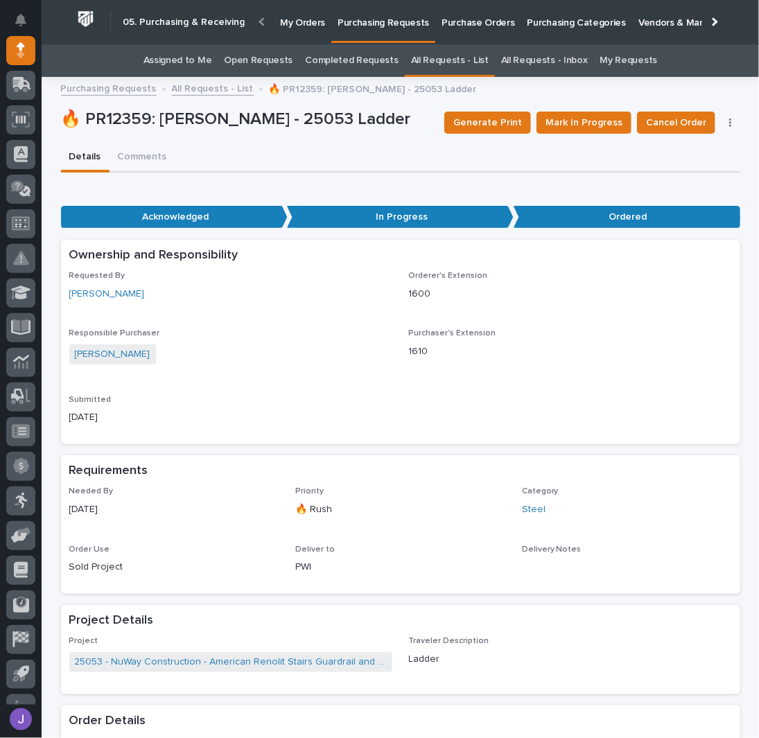
click at [229, 89] on link "All Requests - List" at bounding box center [213, 88] width 82 height 16
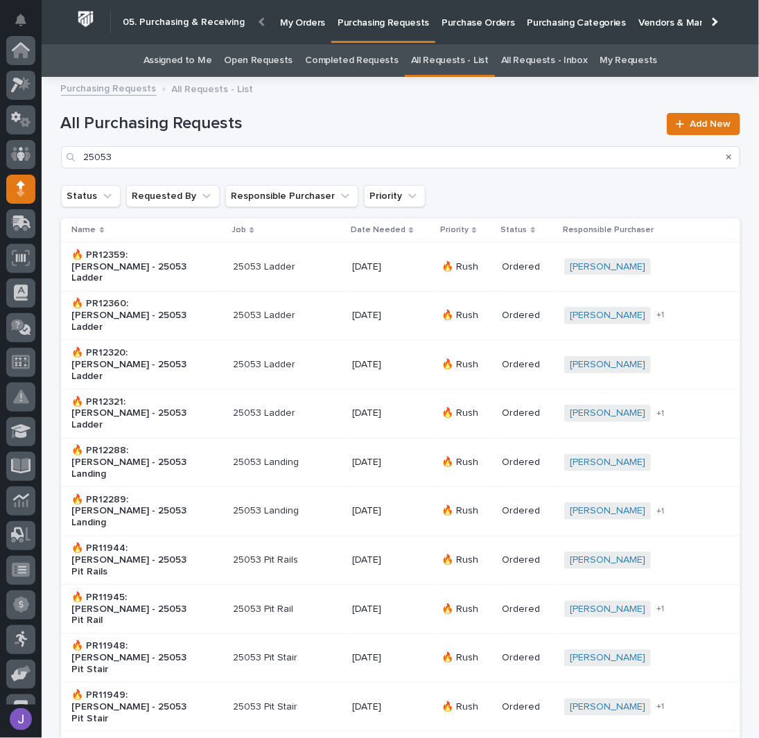
scroll to position [139, 0]
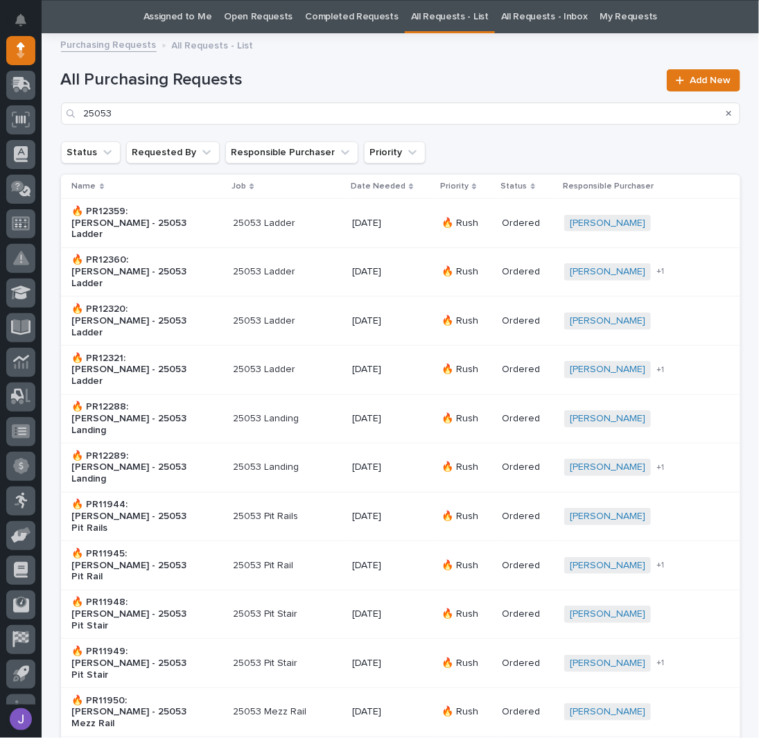
click at [166, 208] on p "🔥 PR12359: [PERSON_NAME] - 25053 Ladder" at bounding box center [130, 223] width 116 height 35
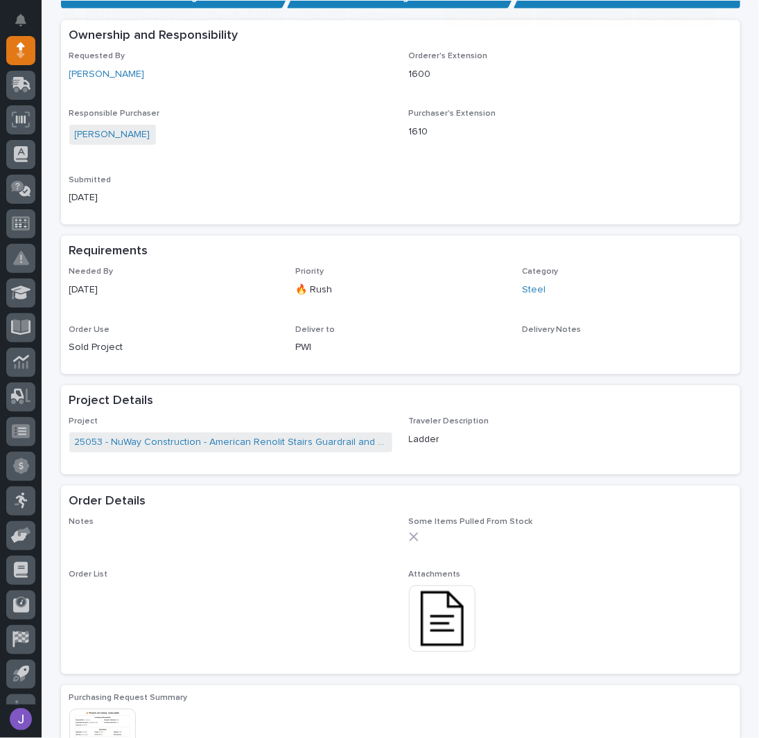
scroll to position [413, 0]
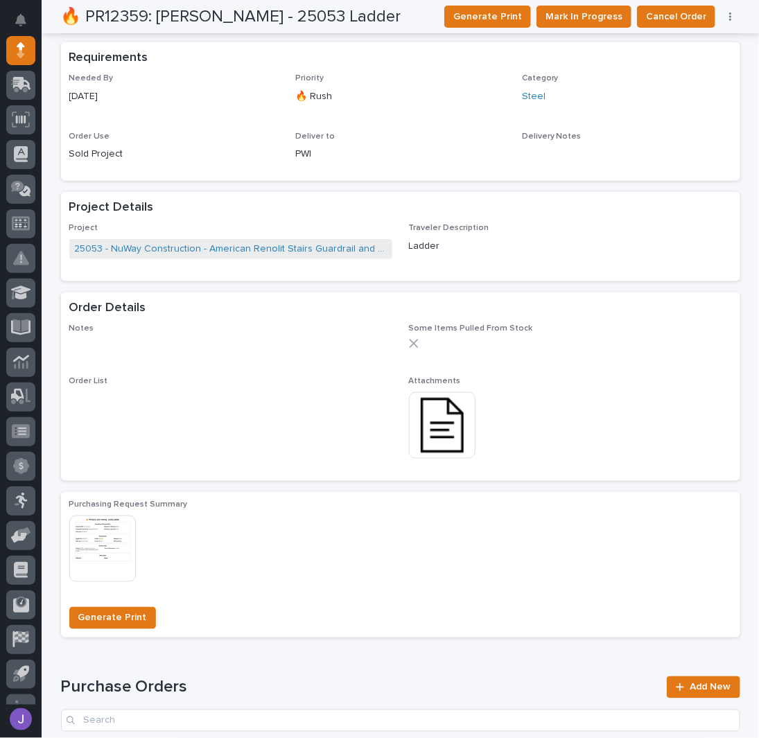
click at [422, 412] on img at bounding box center [442, 425] width 67 height 67
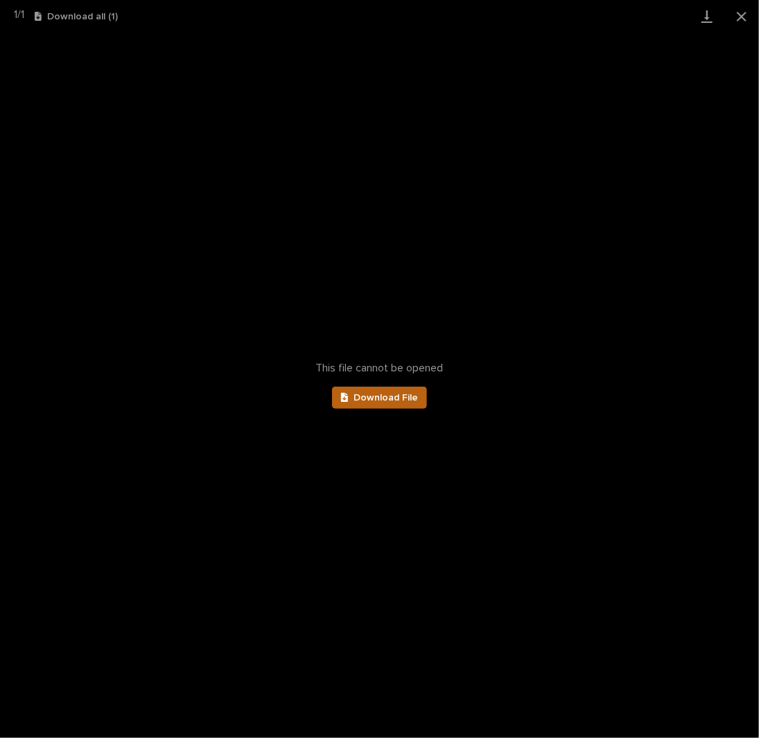
click at [423, 403] on link "Download File" at bounding box center [380, 398] width 96 height 22
click at [741, 17] on button "Close gallery" at bounding box center [741, 16] width 35 height 33
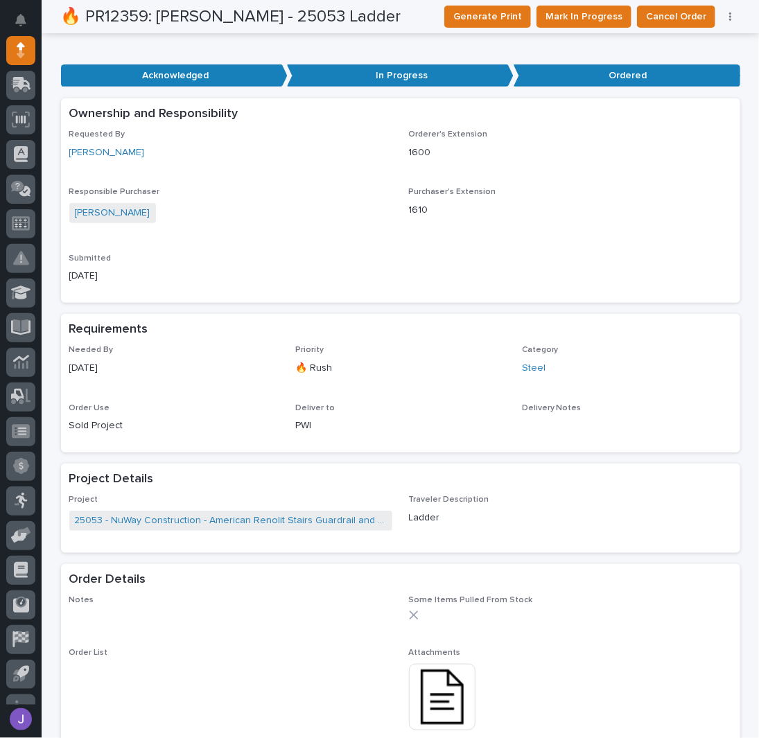
scroll to position [0, 0]
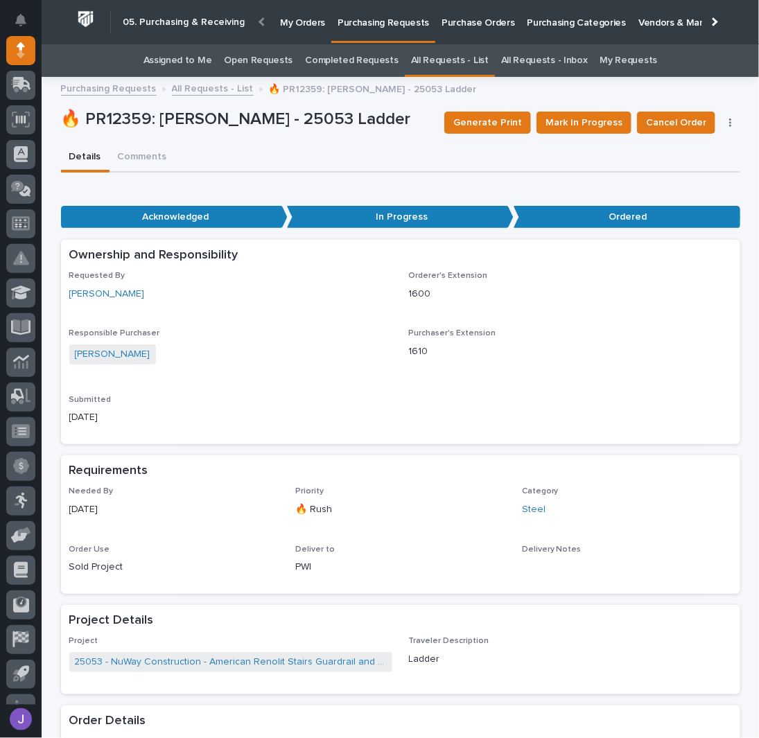
click at [199, 59] on link "Assigned to Me" at bounding box center [177, 60] width 69 height 33
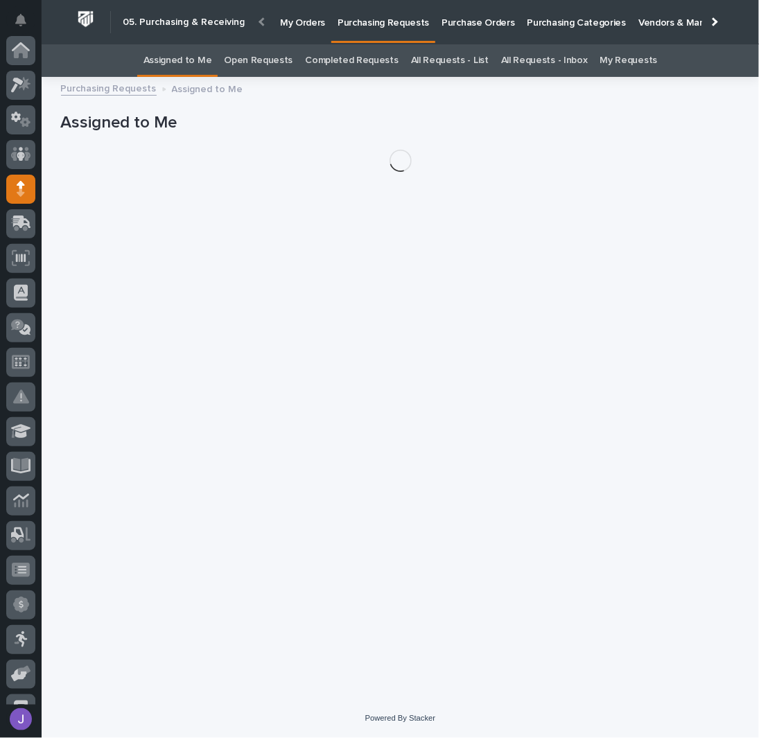
scroll to position [139, 0]
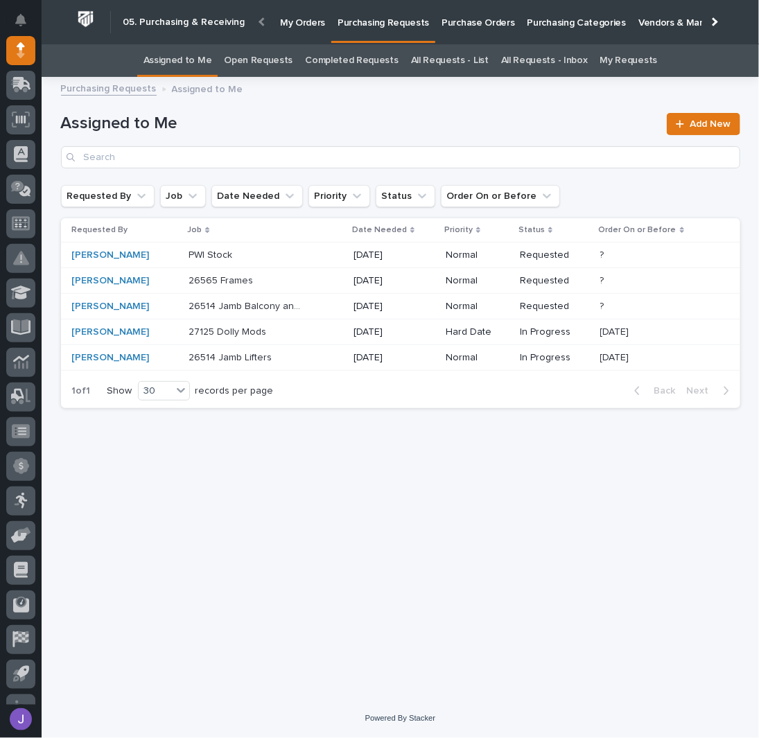
drag, startPoint x: 633, startPoint y: 385, endPoint x: 299, endPoint y: 485, distance: 348.7
click at [299, 485] on div "Loading... Saving… Loading... Saving… Assigned to Me Add New Requested By Job D…" at bounding box center [400, 374] width 693 height 578
click at [258, 468] on div "Loading... Saving… Loading... Saving… Assigned to Me Add New Requested By Job D…" at bounding box center [400, 374] width 693 height 578
click at [206, 498] on div "Loading... Saving… Loading... Saving… Assigned to Me Add New Requested By Job D…" at bounding box center [400, 374] width 693 height 578
click at [245, 281] on p at bounding box center [246, 281] width 116 height 12
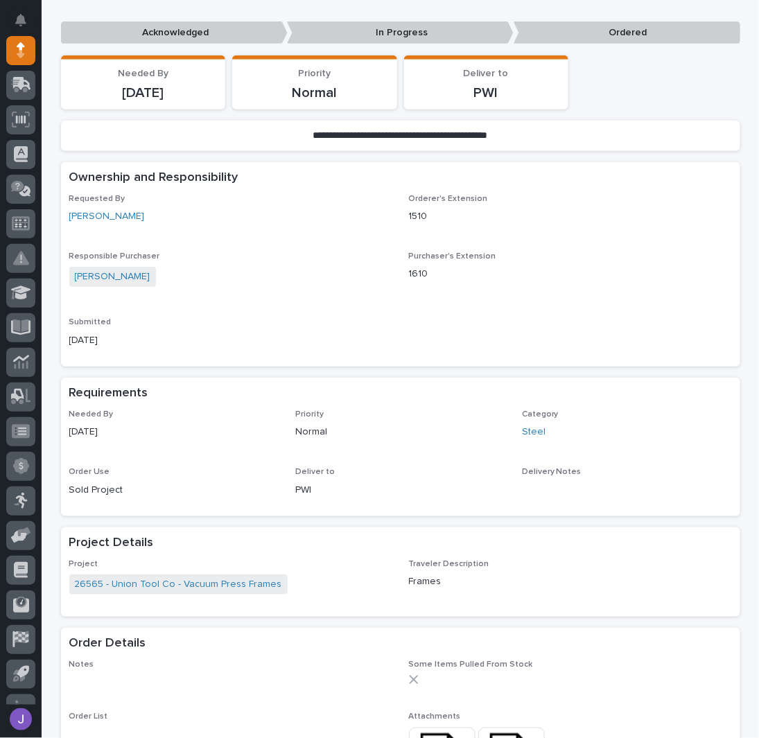
scroll to position [369, 0]
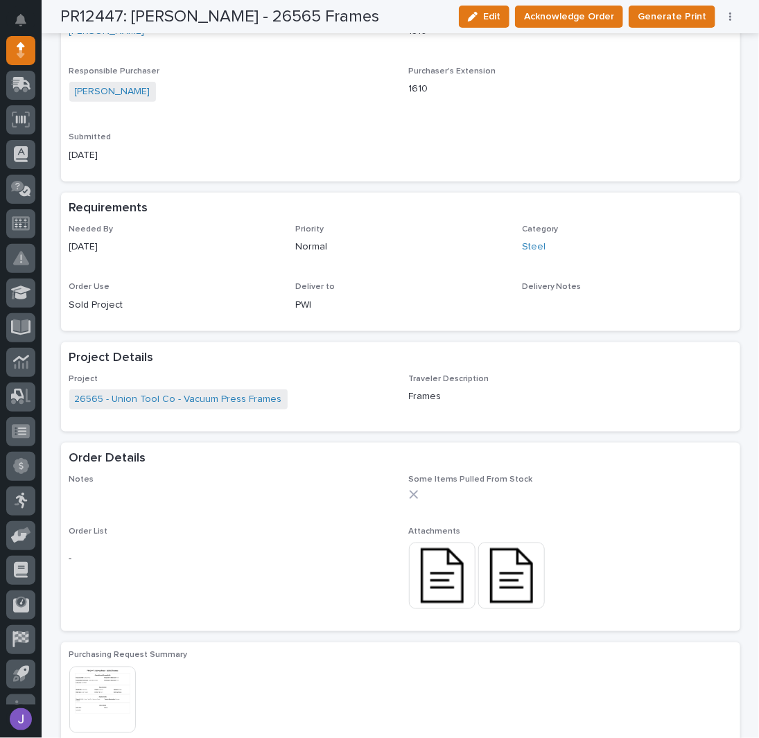
click at [432, 588] on img at bounding box center [442, 575] width 67 height 67
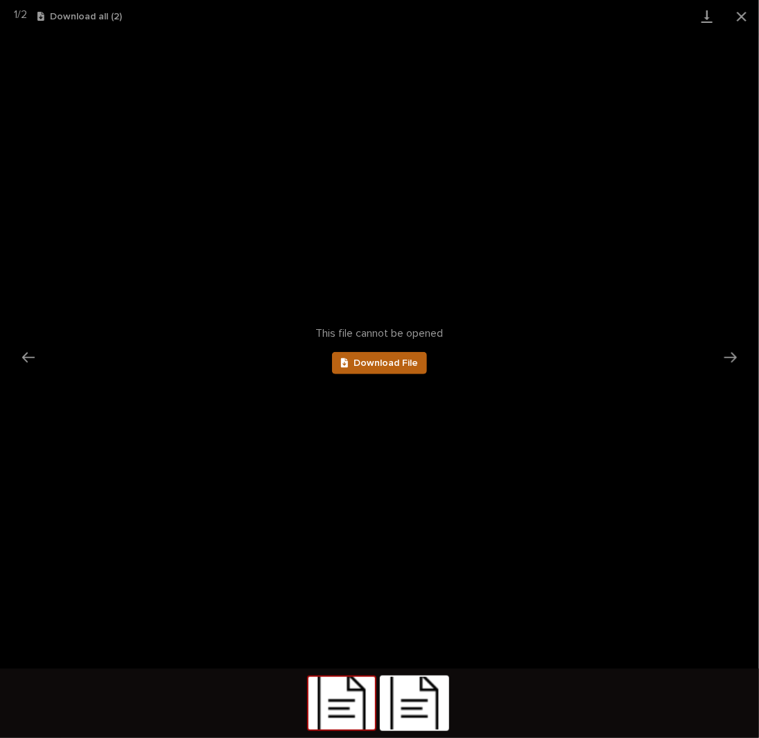
click at [387, 366] on span "Download File" at bounding box center [385, 363] width 64 height 10
drag, startPoint x: 740, startPoint y: 17, endPoint x: 758, endPoint y: 28, distance: 20.8
click at [740, 17] on button "Close gallery" at bounding box center [741, 16] width 35 height 33
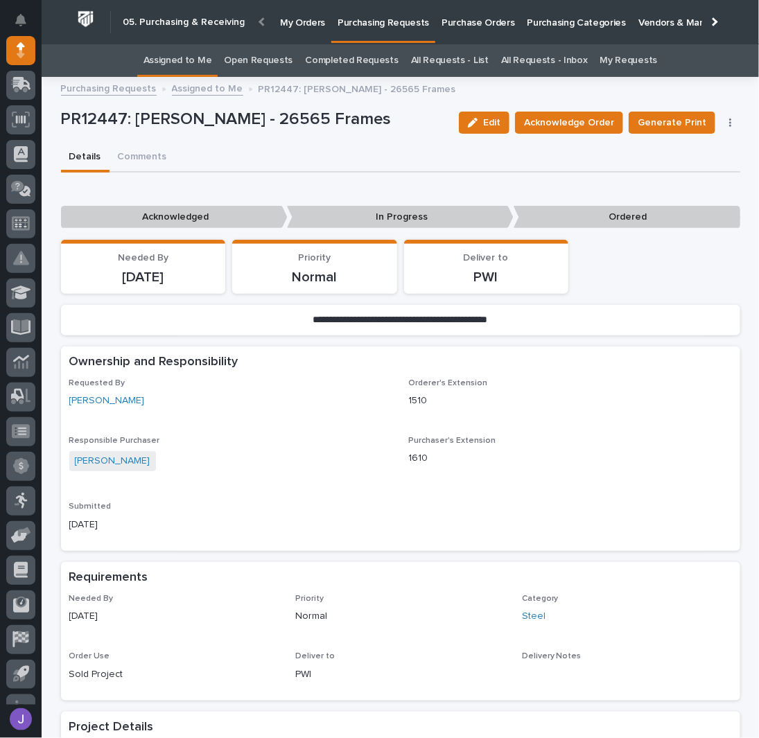
click at [197, 58] on link "Assigned to Me" at bounding box center [177, 60] width 69 height 33
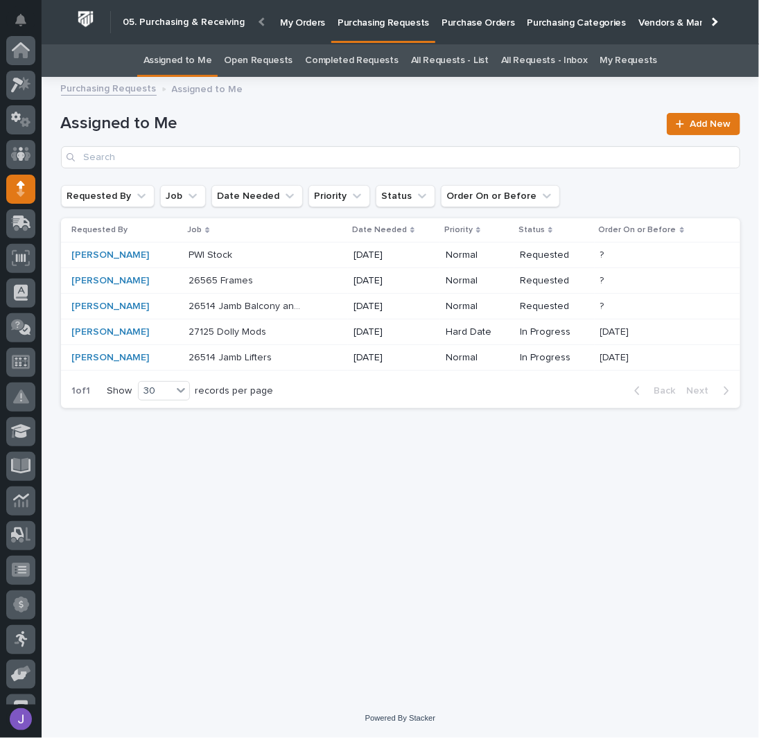
scroll to position [139, 0]
click at [470, 58] on link "All Requests - List" at bounding box center [450, 60] width 78 height 33
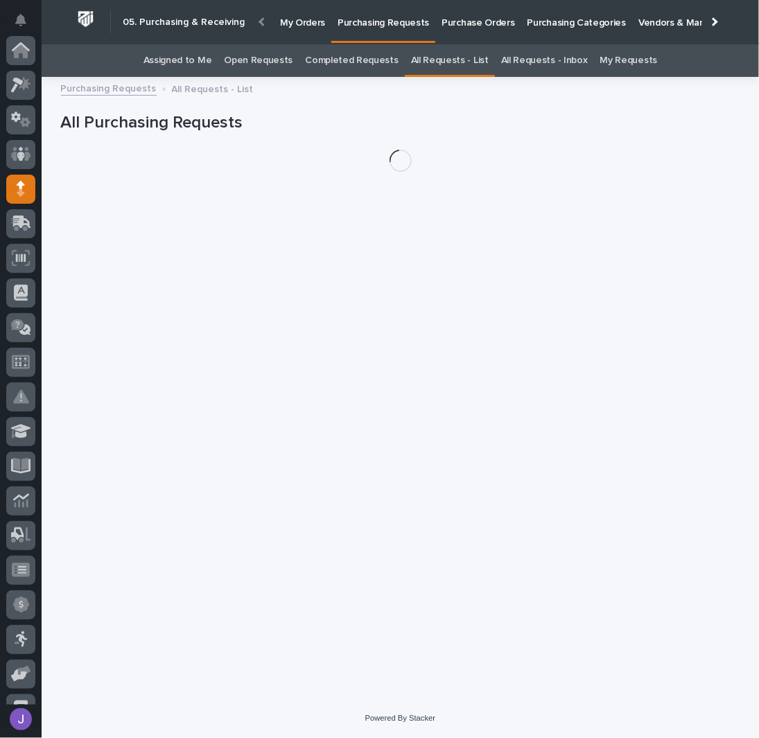
scroll to position [139, 0]
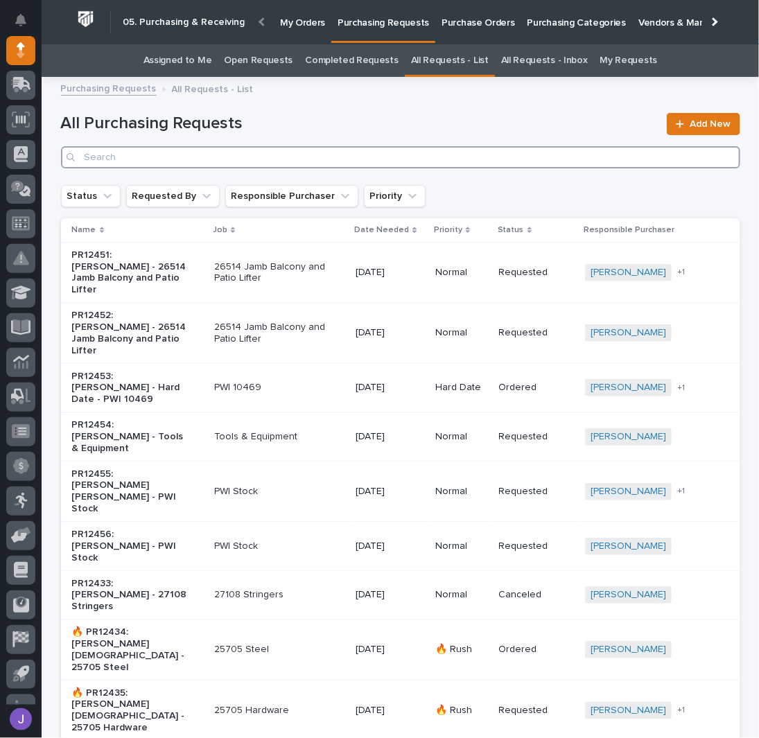
click at [203, 151] on input "Search" at bounding box center [400, 157] width 679 height 22
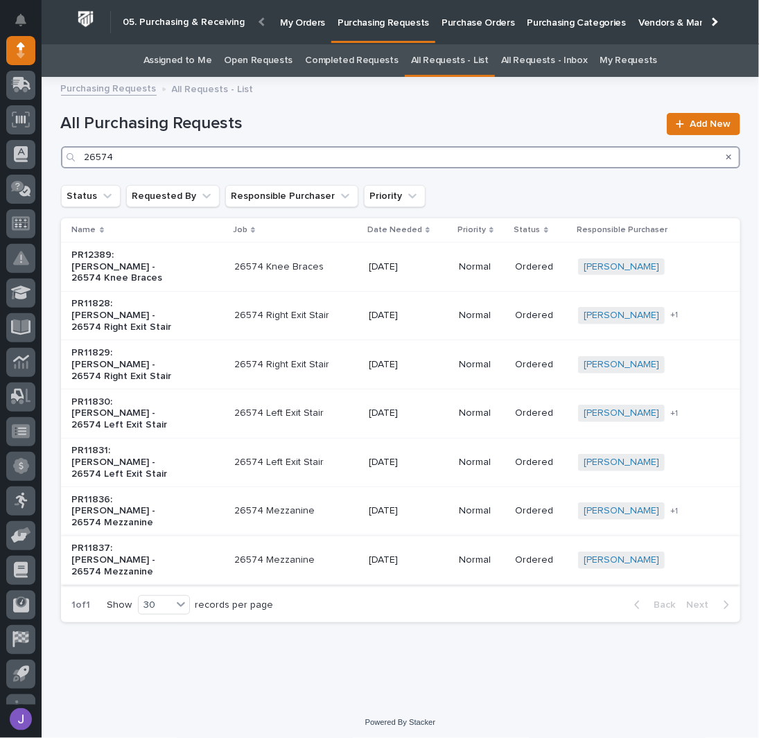
type input "26574"
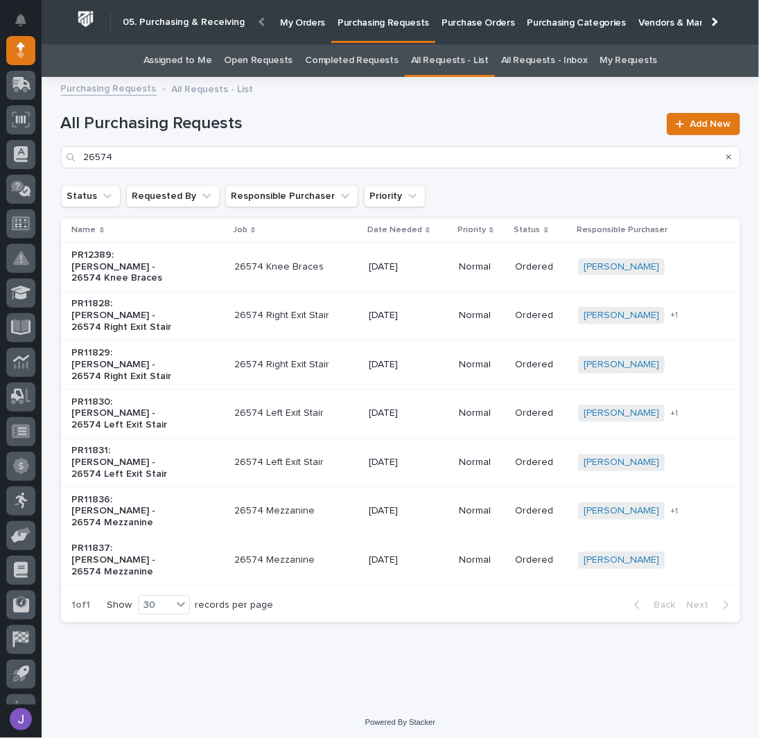
click at [326, 554] on p "26574 Mezzanine" at bounding box center [292, 560] width 116 height 12
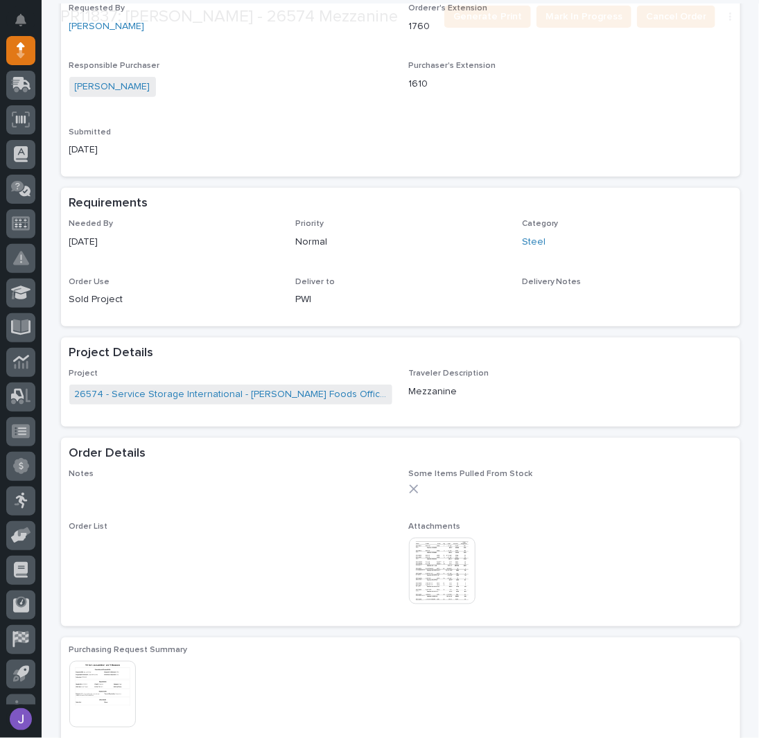
scroll to position [369, 0]
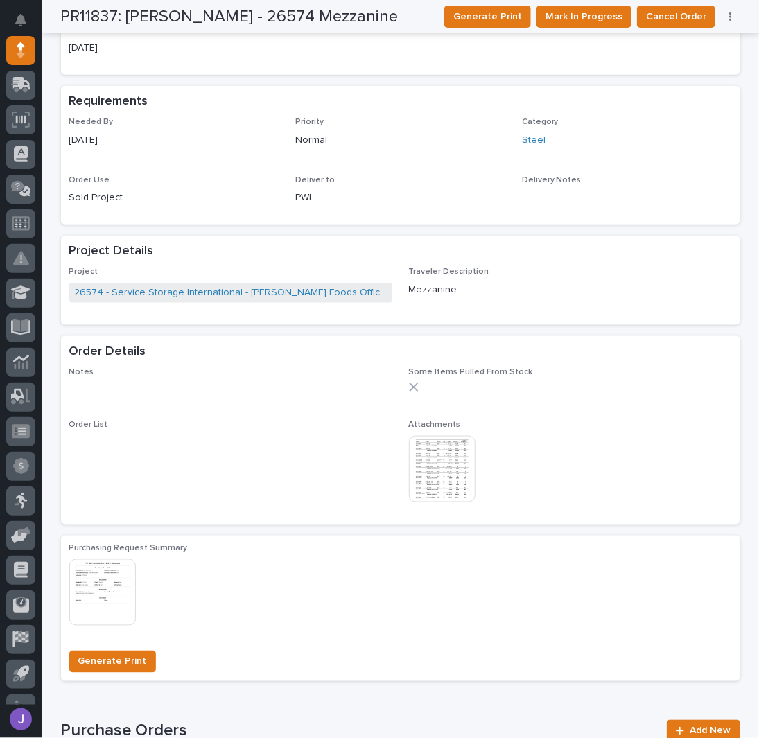
click at [438, 455] on img at bounding box center [442, 469] width 67 height 67
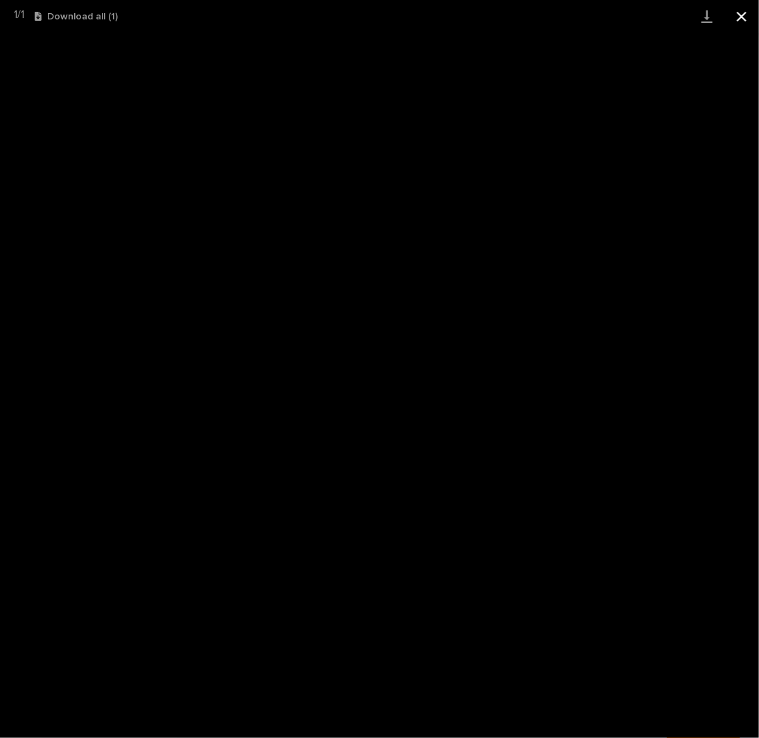
click at [739, 15] on button "Close gallery" at bounding box center [741, 16] width 35 height 33
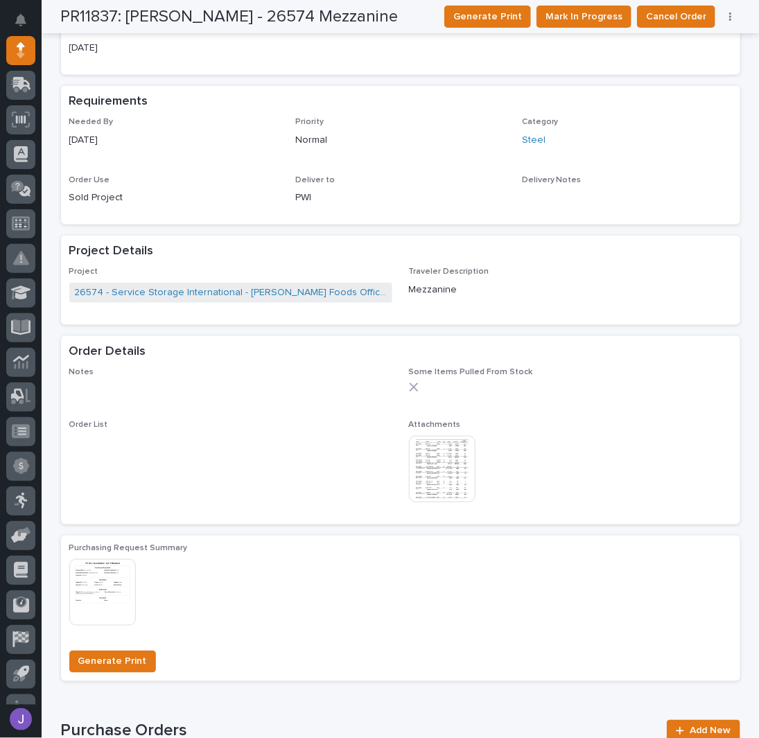
scroll to position [92, 0]
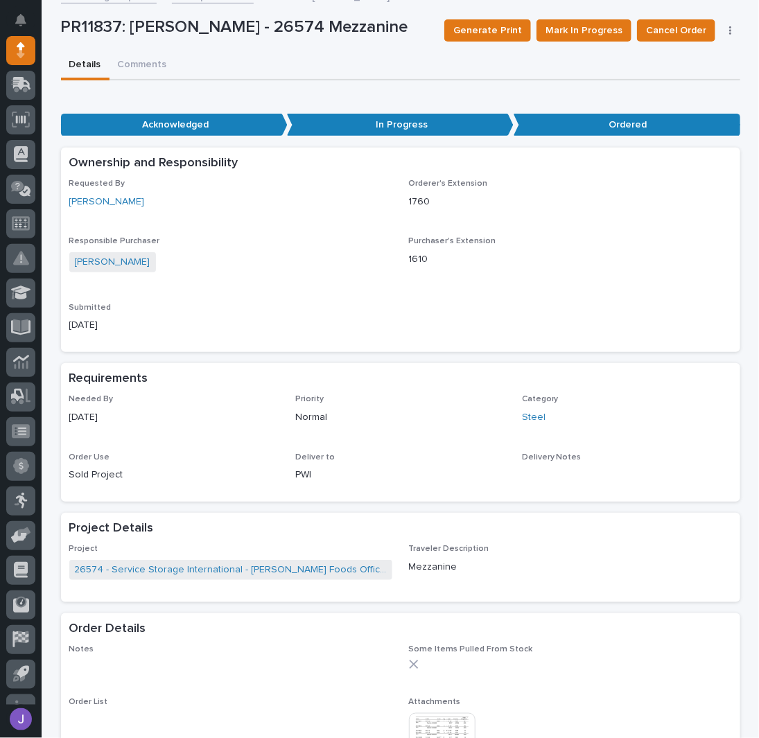
click at [276, 51] on div "Details Comments" at bounding box center [400, 65] width 679 height 29
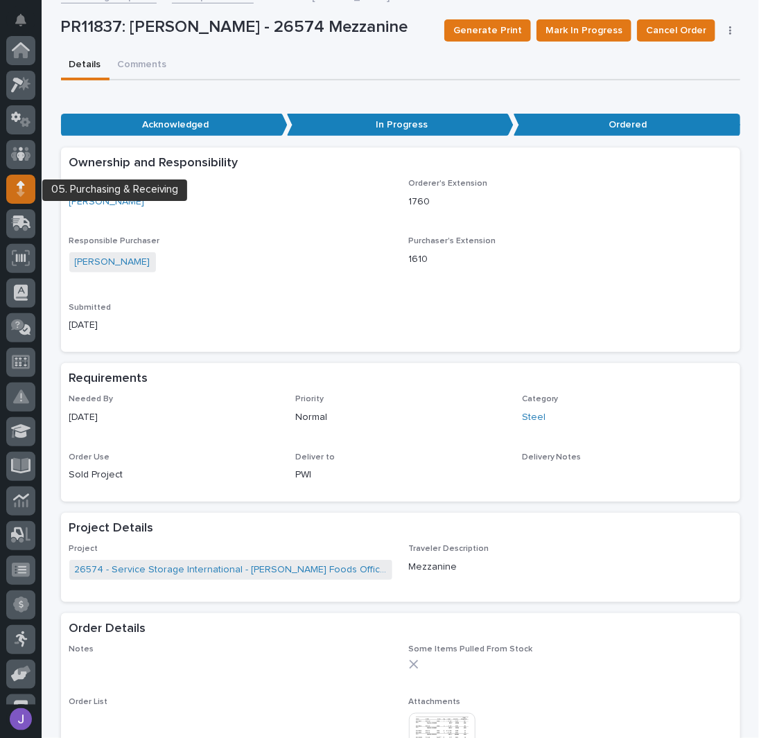
click at [21, 189] on icon at bounding box center [21, 192] width 8 height 8
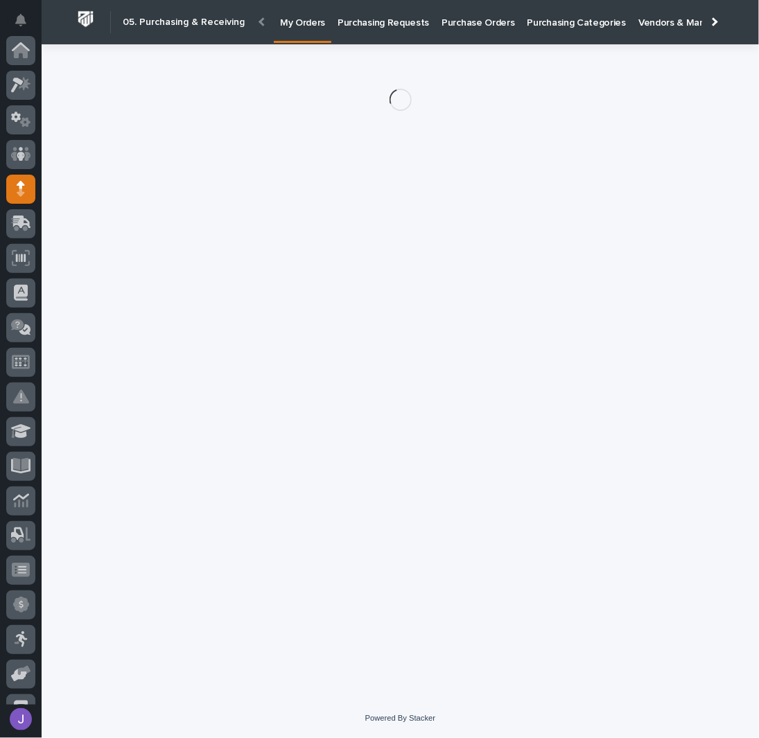
scroll to position [139, 0]
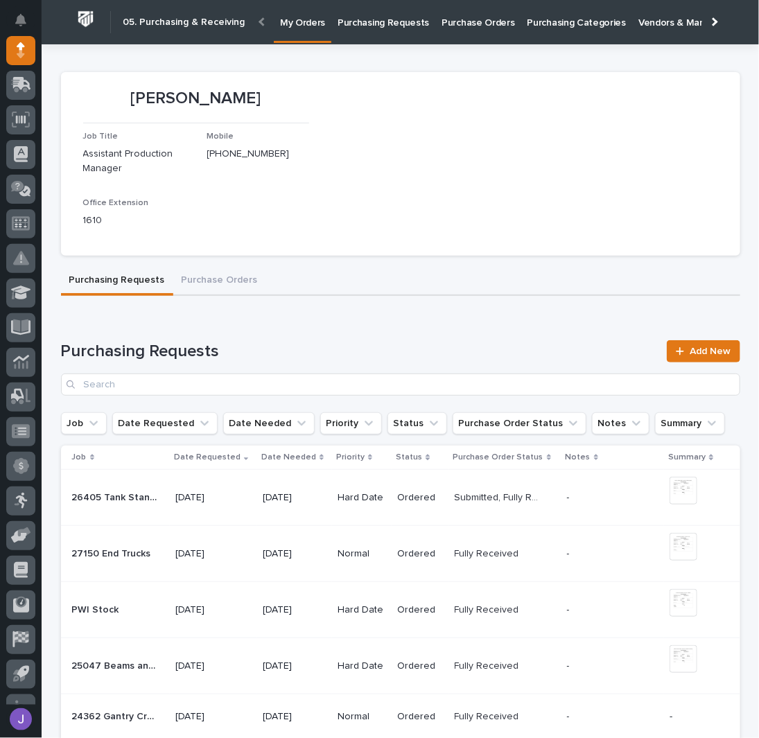
click at [707, 20] on div at bounding box center [713, 21] width 22 height 43
click at [254, 25] on div at bounding box center [262, 21] width 22 height 43
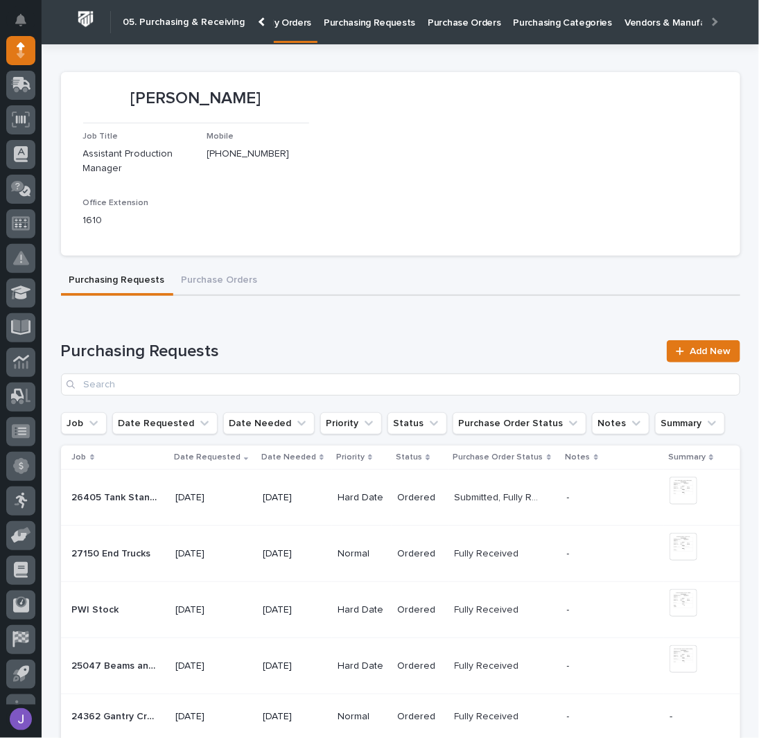
click at [254, 25] on div at bounding box center [262, 21] width 22 height 43
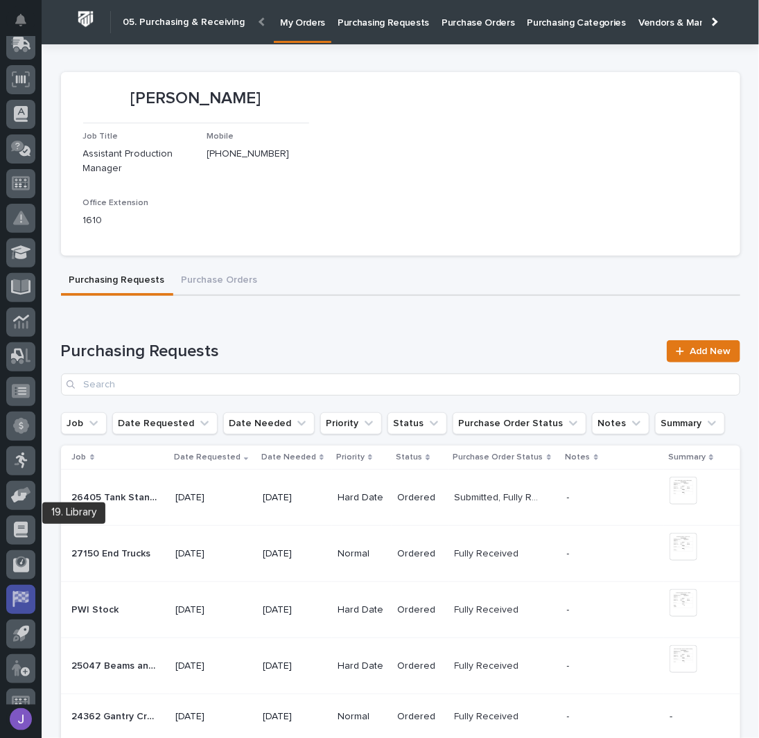
scroll to position [197, 0]
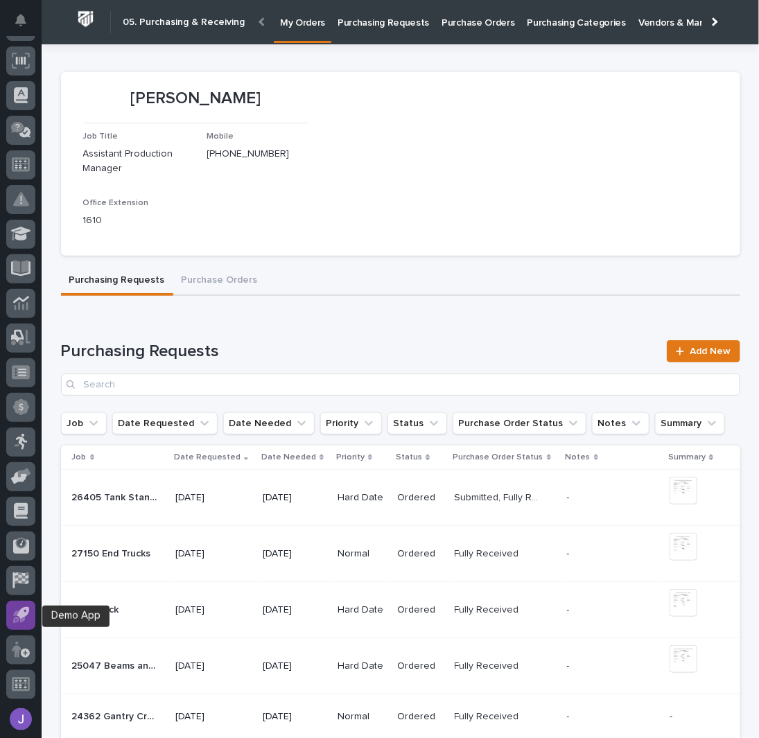
click at [21, 623] on div at bounding box center [20, 615] width 29 height 29
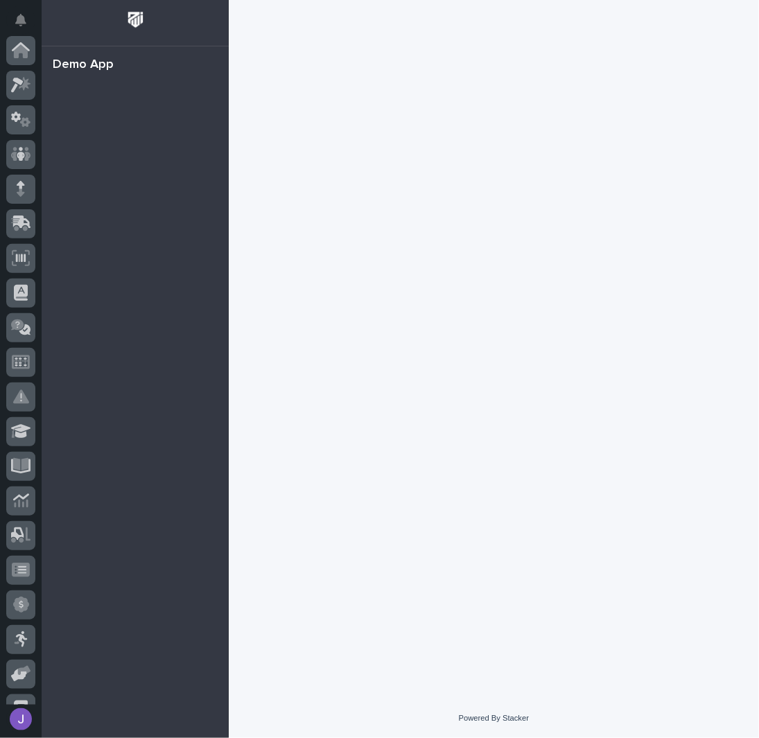
scroll to position [197, 0]
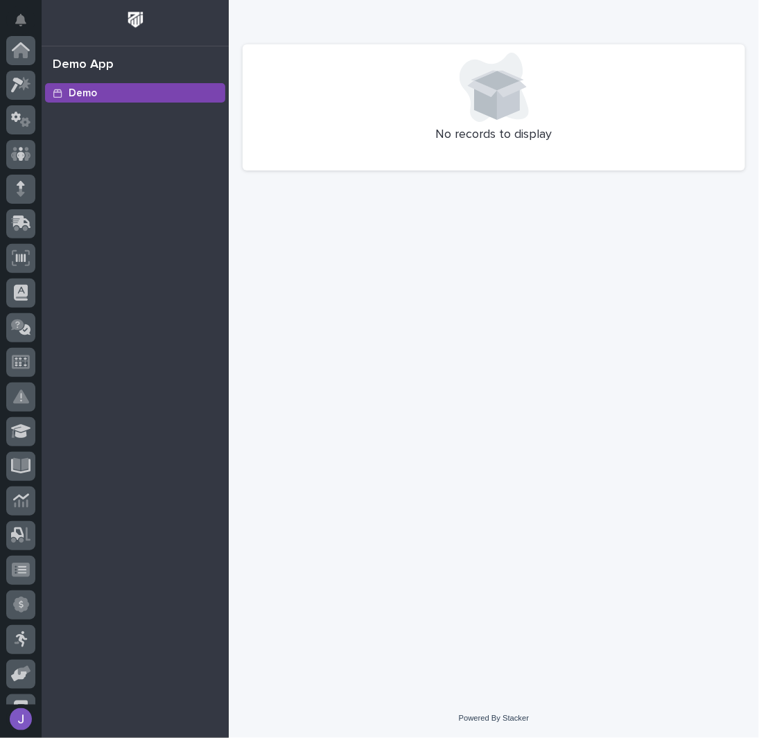
scroll to position [197, 0]
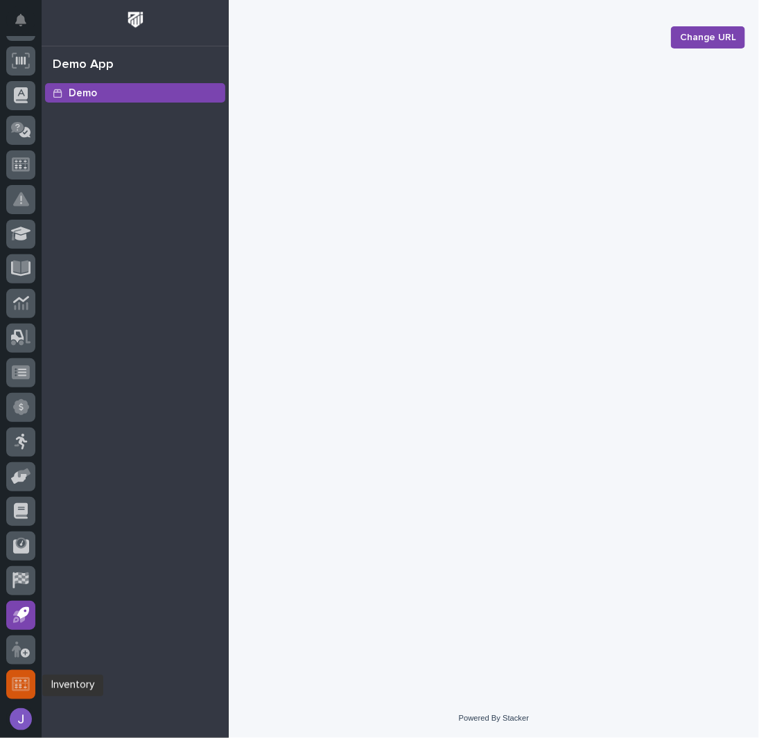
click at [28, 684] on icon at bounding box center [21, 684] width 18 height 14
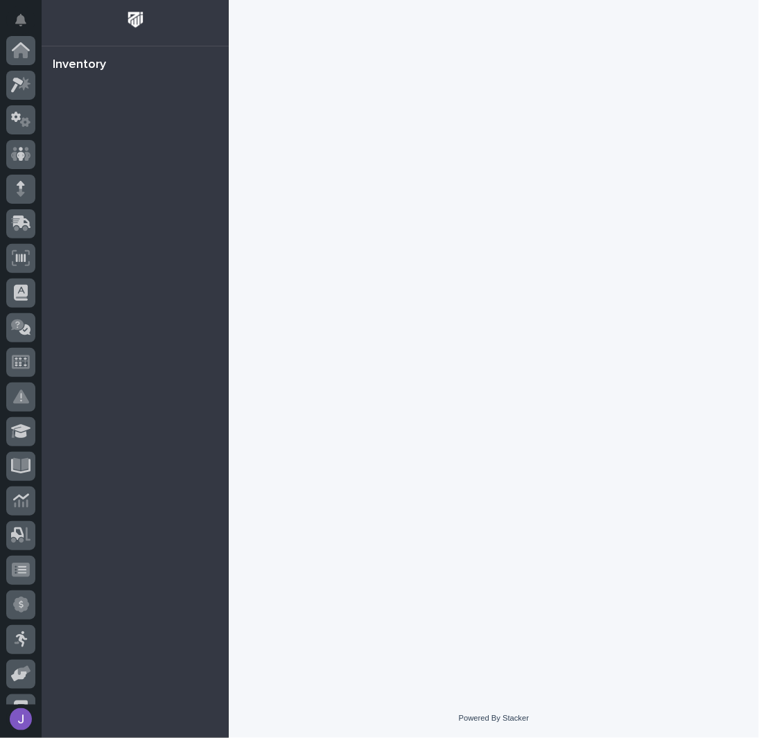
scroll to position [197, 0]
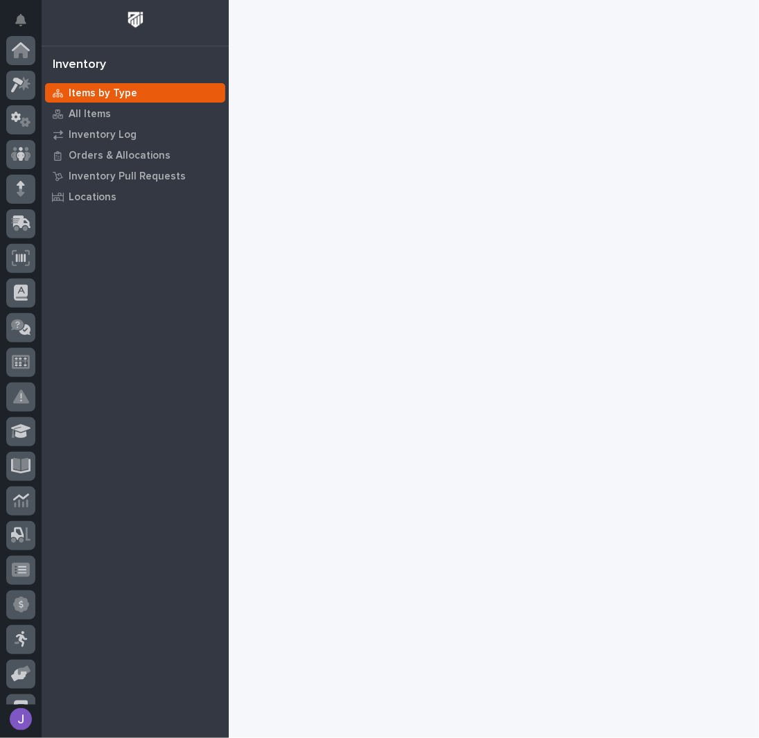
scroll to position [197, 0]
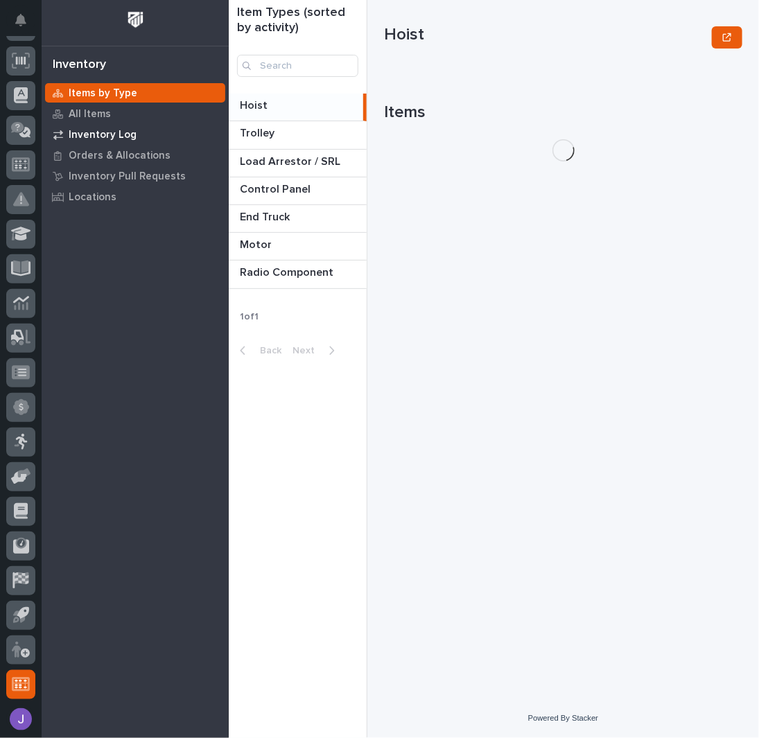
click at [86, 138] on p "Inventory Log" at bounding box center [103, 135] width 68 height 12
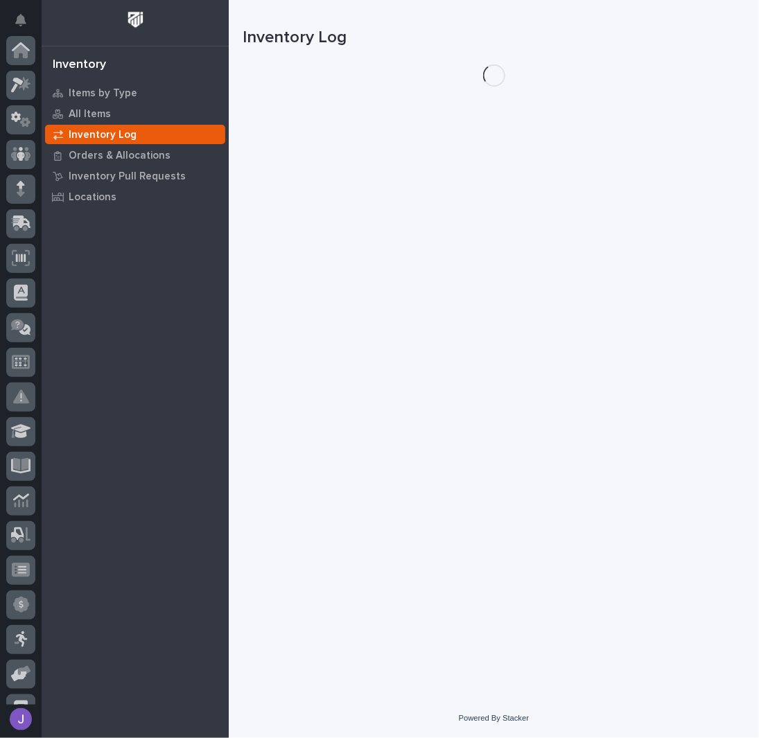
scroll to position [197, 0]
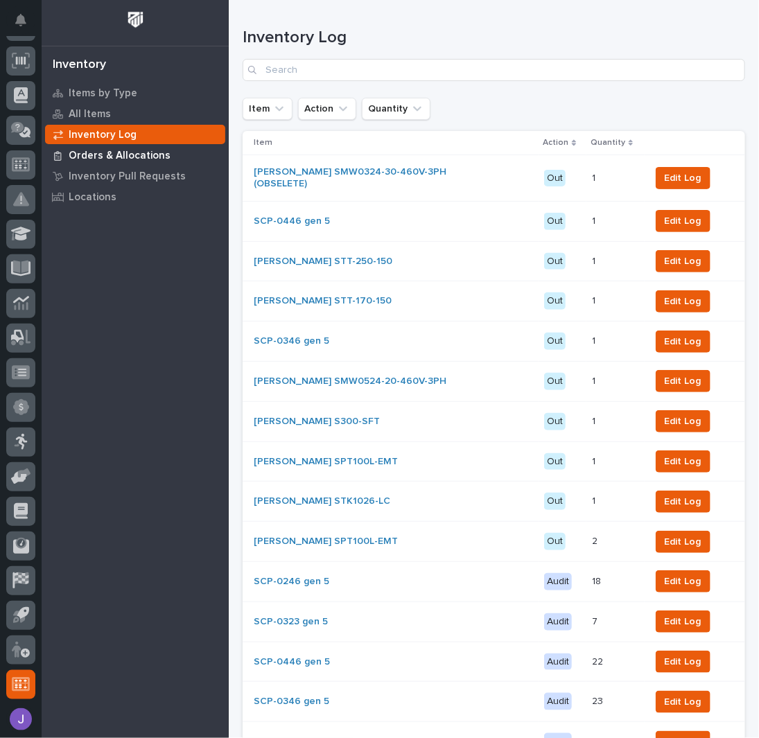
click at [78, 155] on p "Orders & Allocations" at bounding box center [120, 156] width 102 height 12
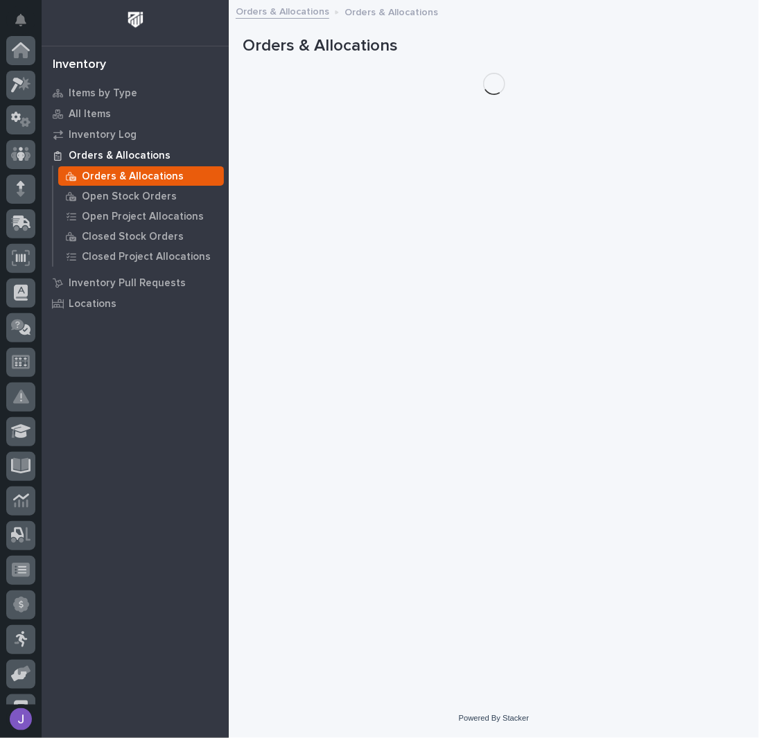
scroll to position [197, 0]
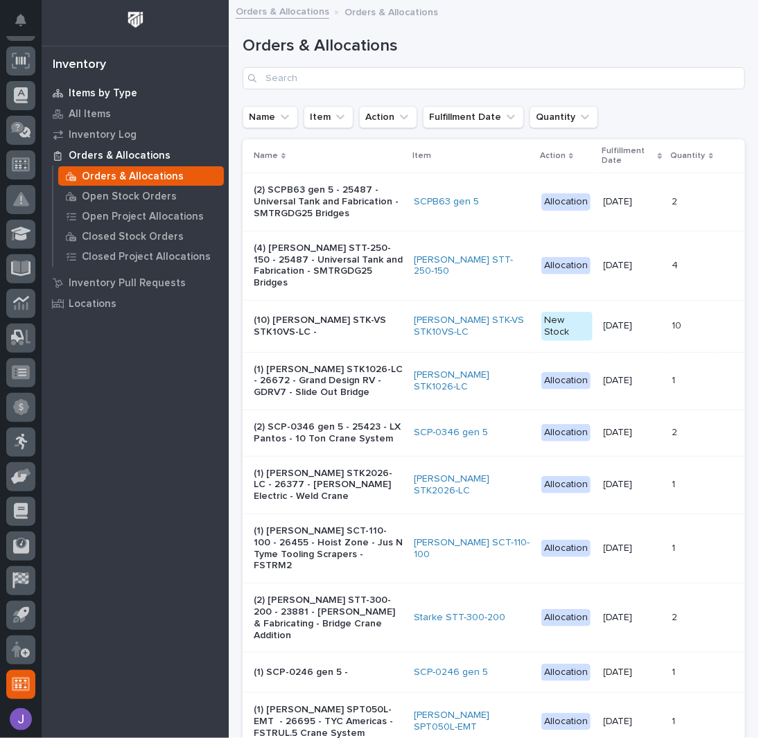
click at [80, 92] on p "Items by Type" at bounding box center [103, 93] width 69 height 12
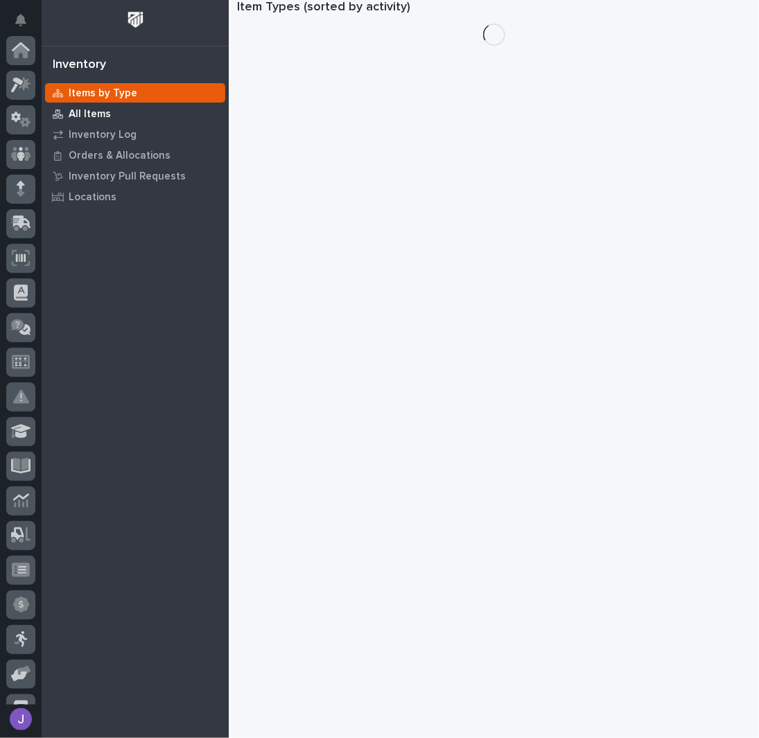
scroll to position [197, 0]
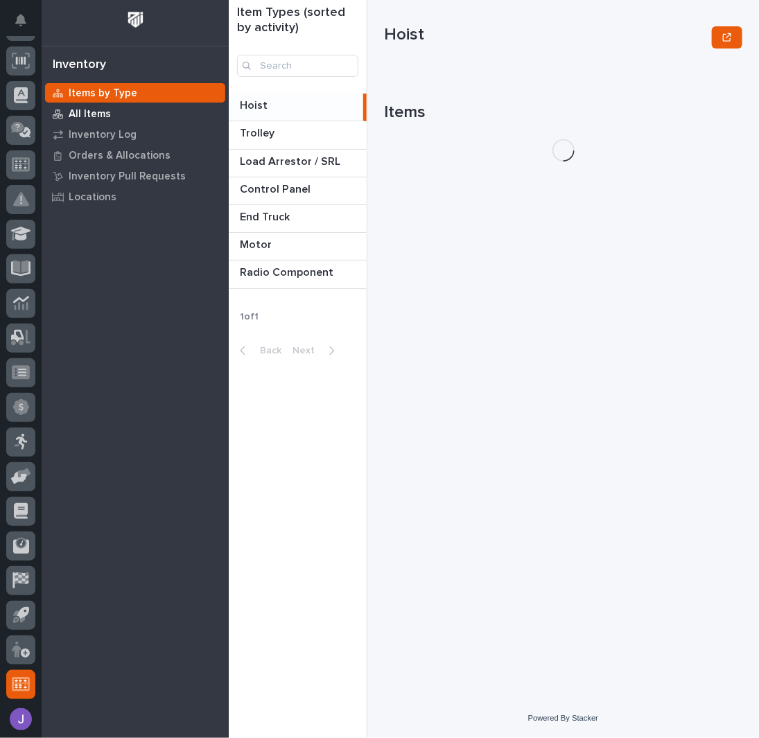
click at [80, 112] on p "All Items" at bounding box center [90, 114] width 42 height 12
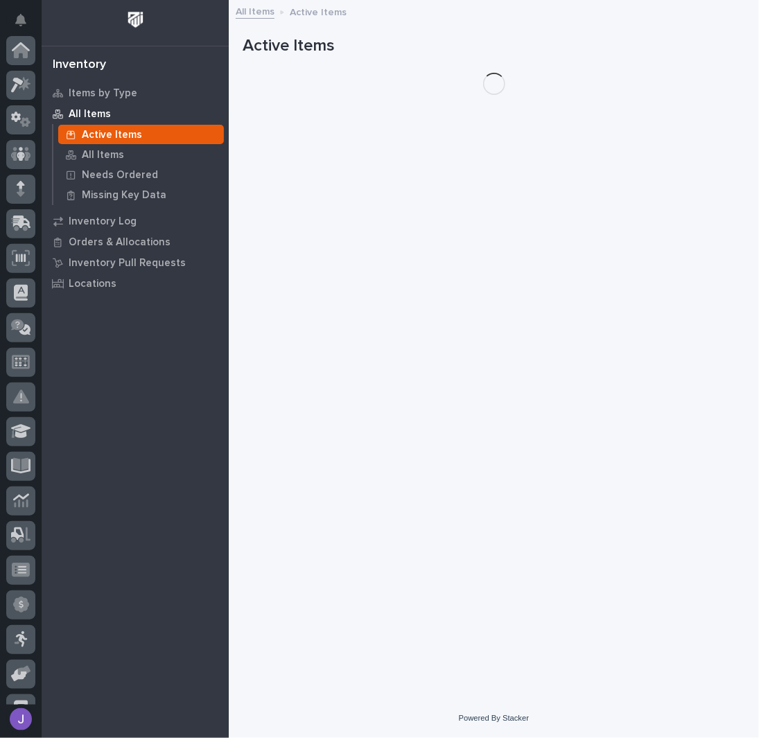
scroll to position [197, 0]
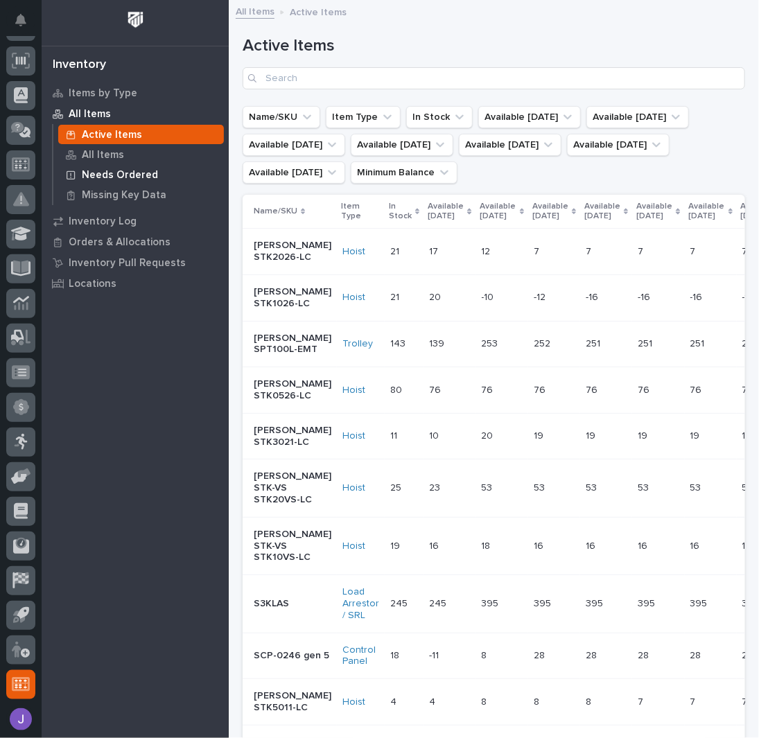
click at [94, 175] on p "Needs Ordered" at bounding box center [120, 175] width 76 height 12
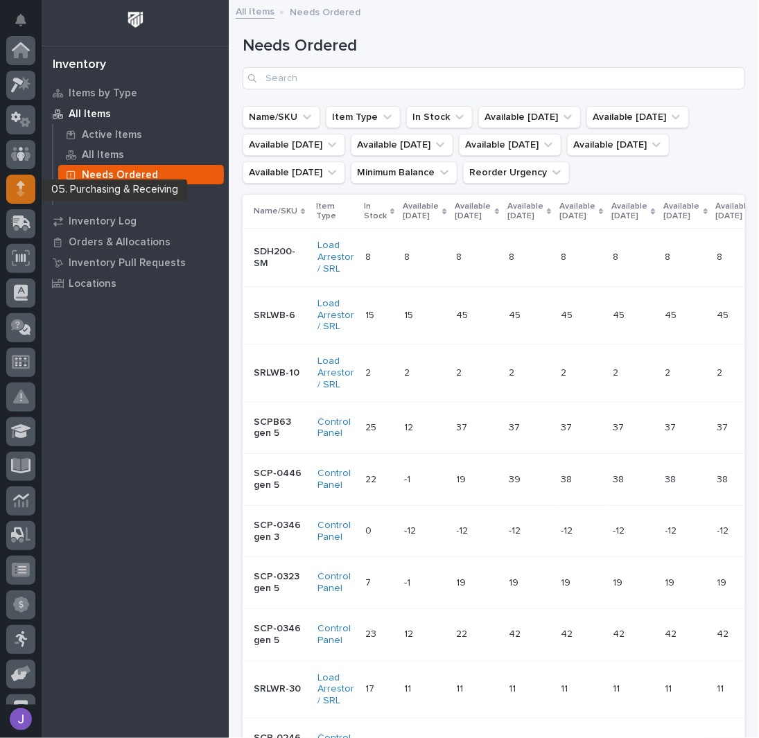
click at [19, 188] on icon at bounding box center [21, 185] width 8 height 8
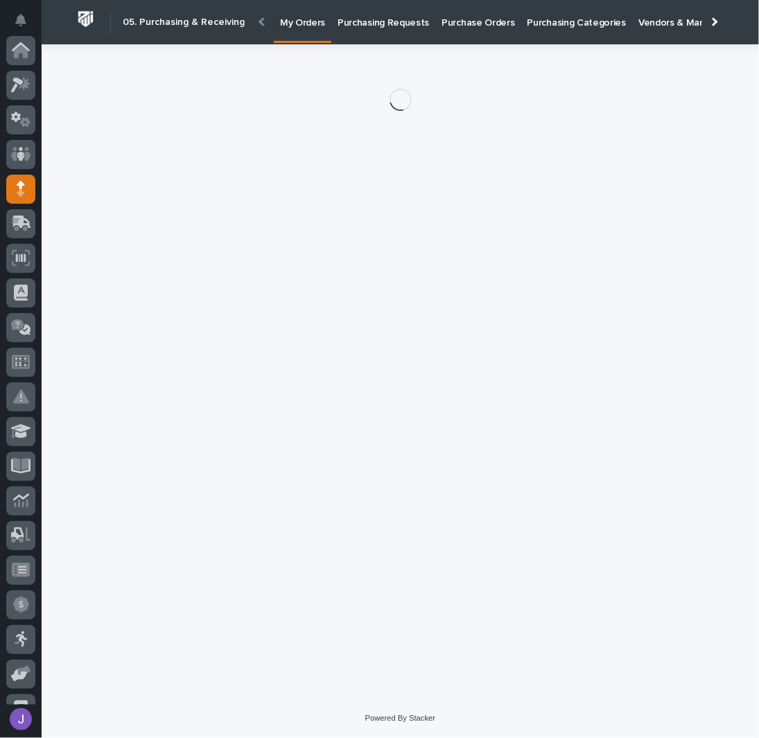
scroll to position [139, 0]
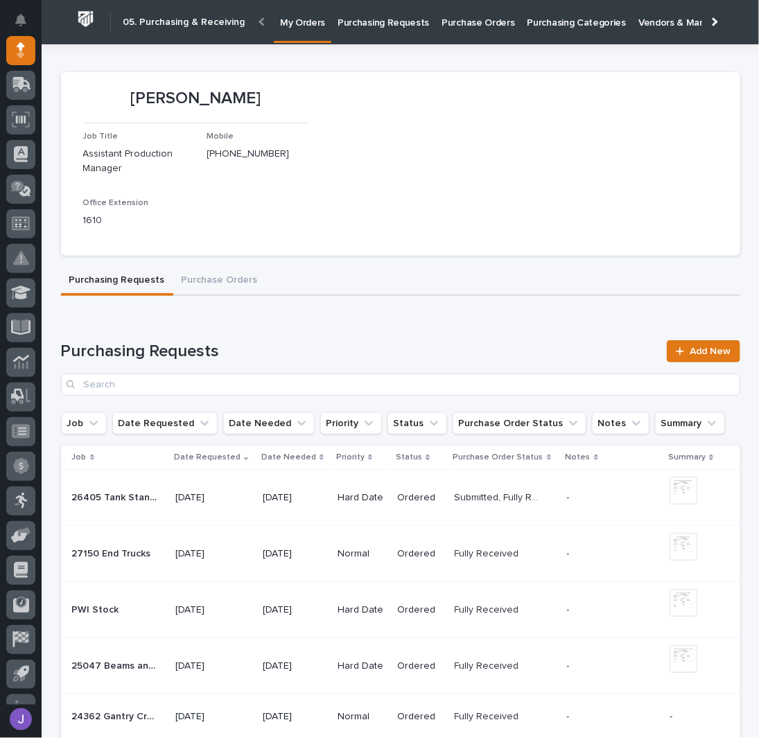
click at [394, 9] on p "Purchasing Requests" at bounding box center [382, 14] width 91 height 29
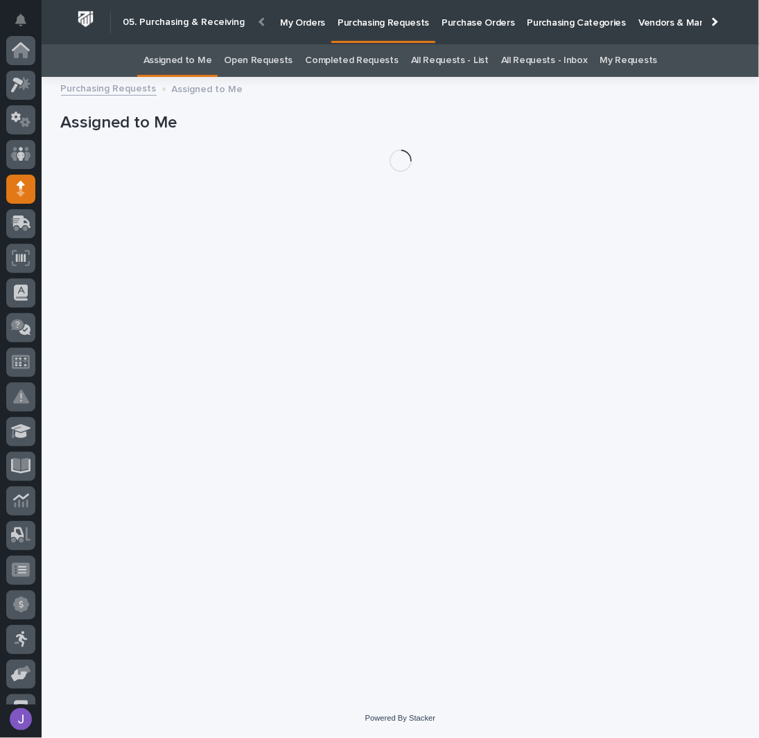
scroll to position [139, 0]
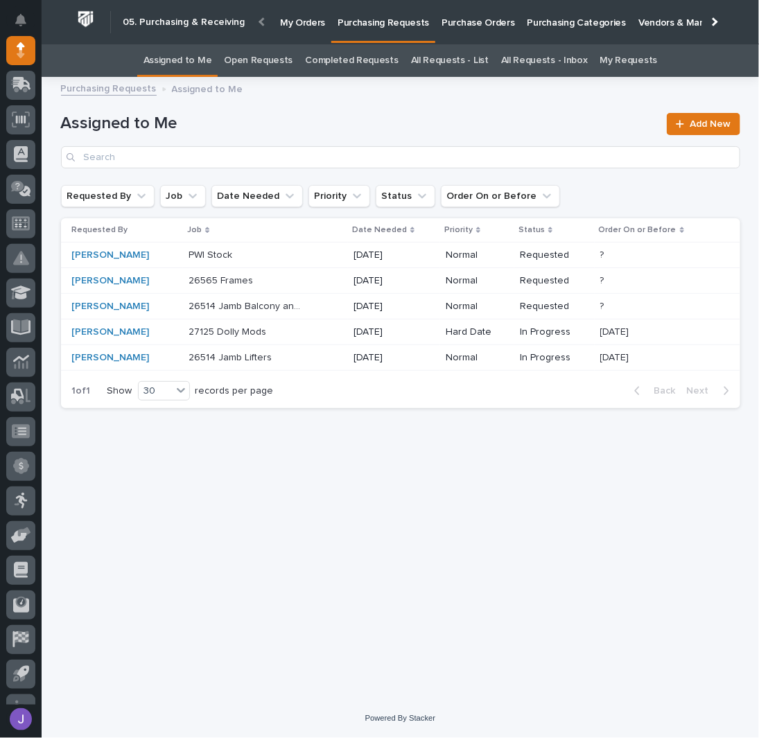
click at [443, 62] on link "All Requests - List" at bounding box center [450, 60] width 78 height 33
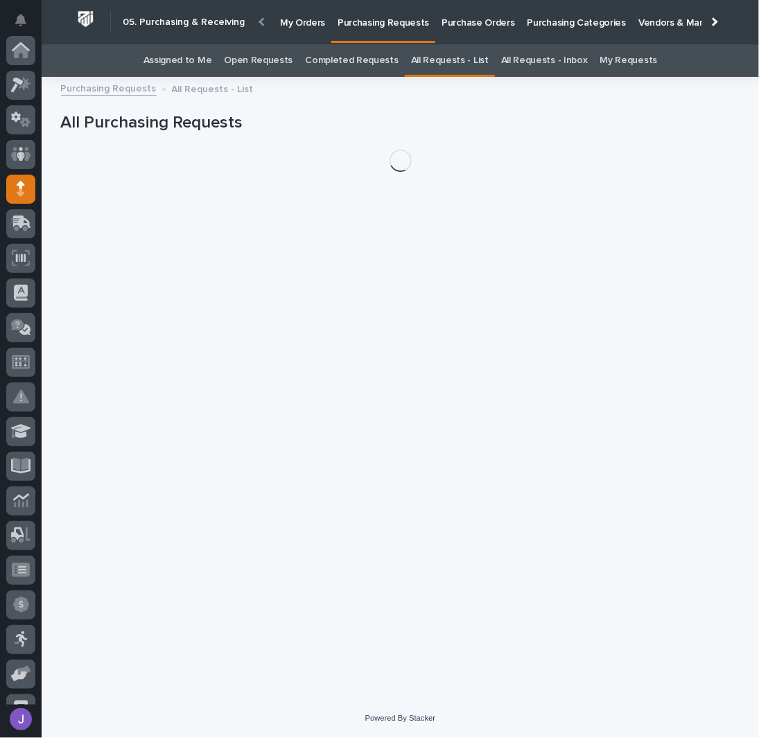
scroll to position [139, 0]
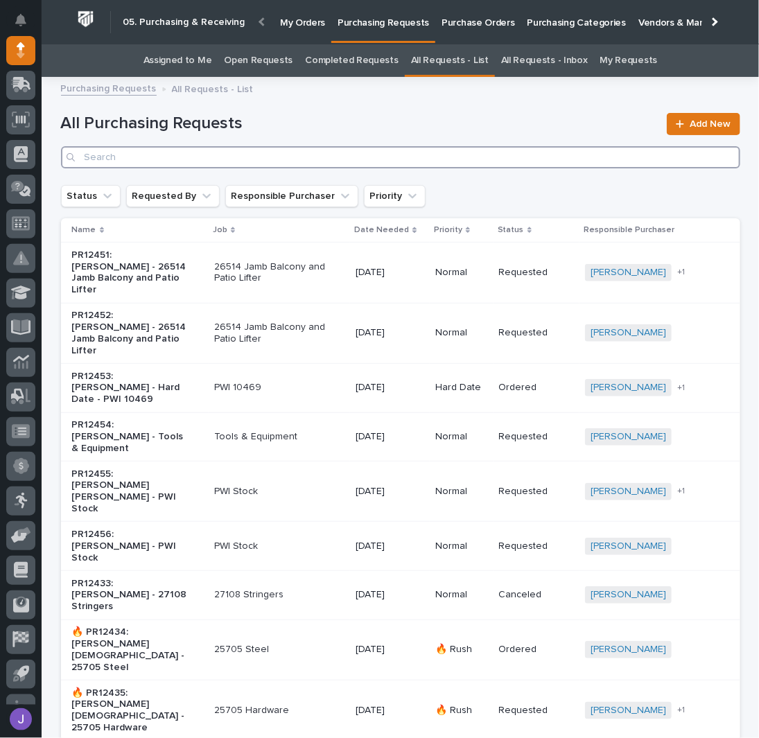
click at [233, 152] on input "Search" at bounding box center [400, 157] width 679 height 22
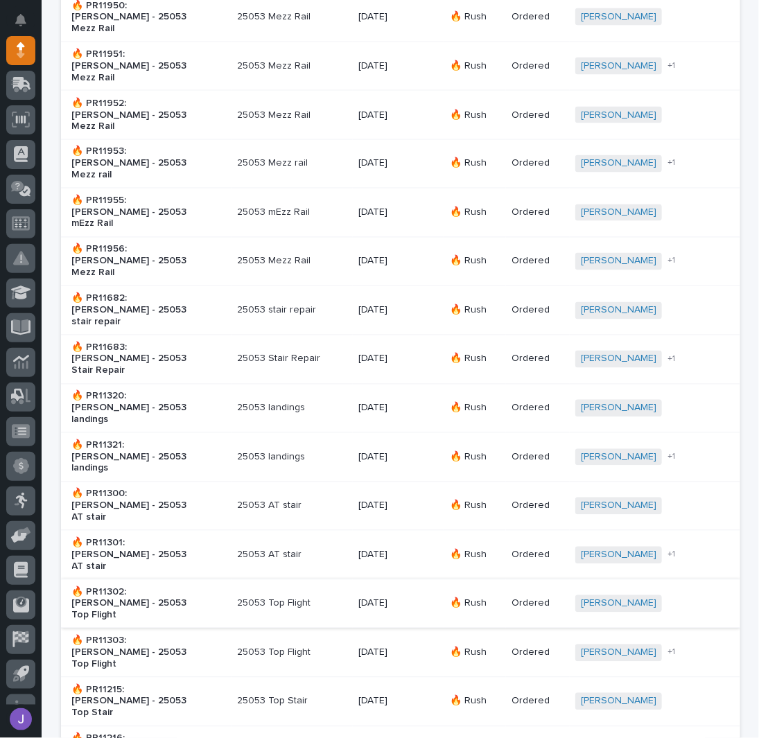
scroll to position [646, 0]
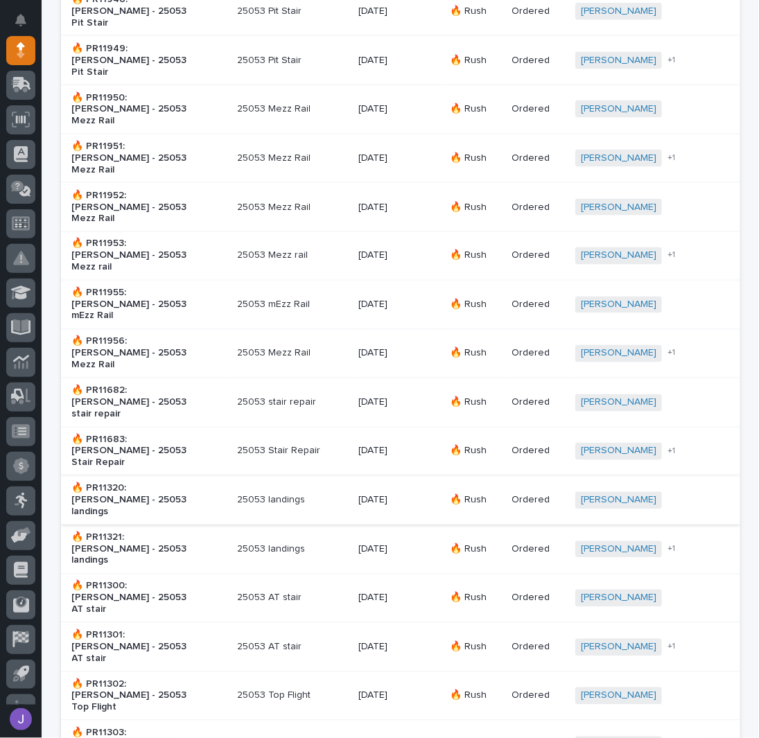
type input "25053"
click at [198, 477] on div "🔥 PR11320: [PERSON_NAME] - 25053 landings" at bounding box center [149, 500] width 154 height 46
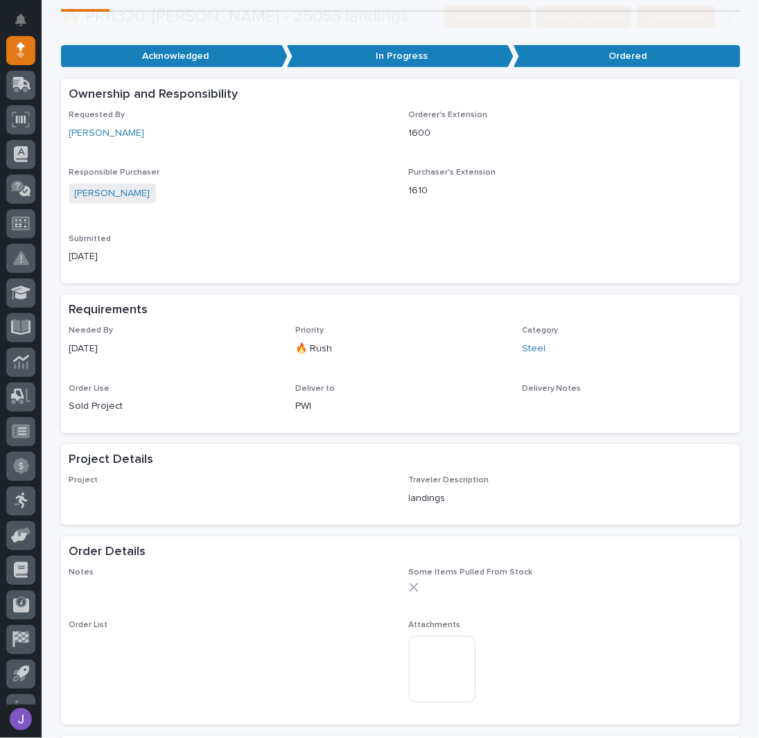
scroll to position [444, 0]
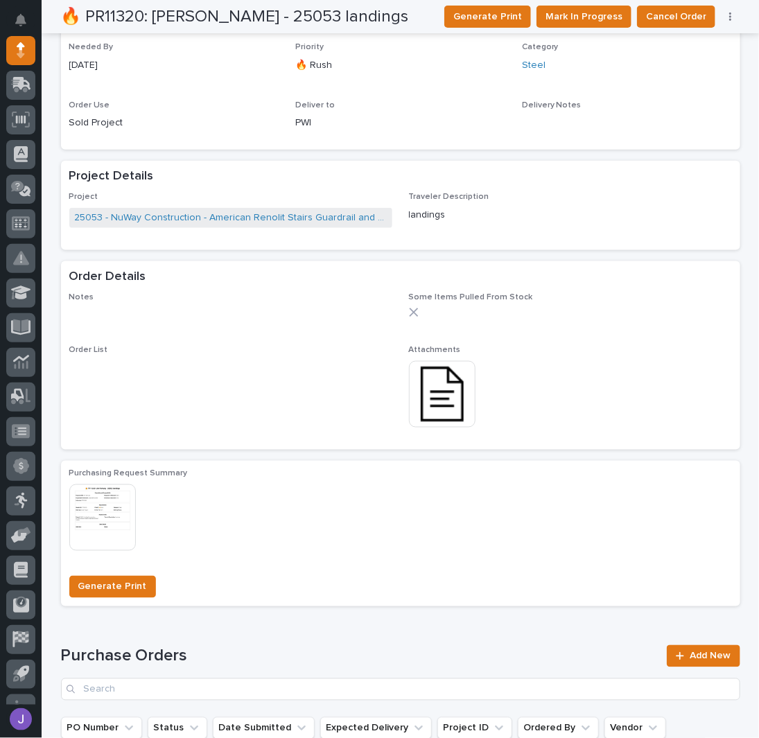
click at [455, 409] on img at bounding box center [442, 394] width 67 height 67
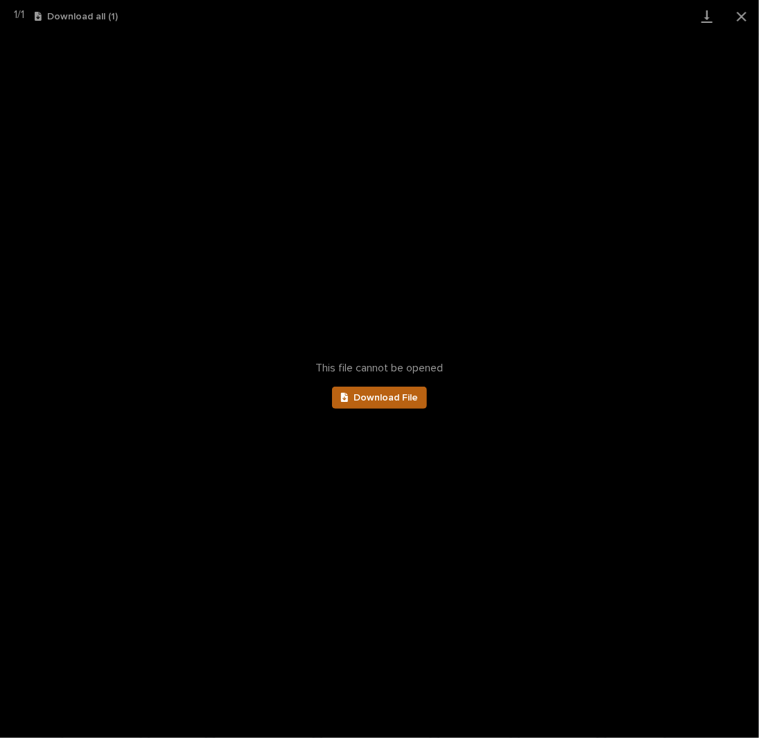
click at [398, 393] on span "Download File" at bounding box center [385, 398] width 64 height 10
click at [740, 20] on button "Close gallery" at bounding box center [741, 16] width 35 height 33
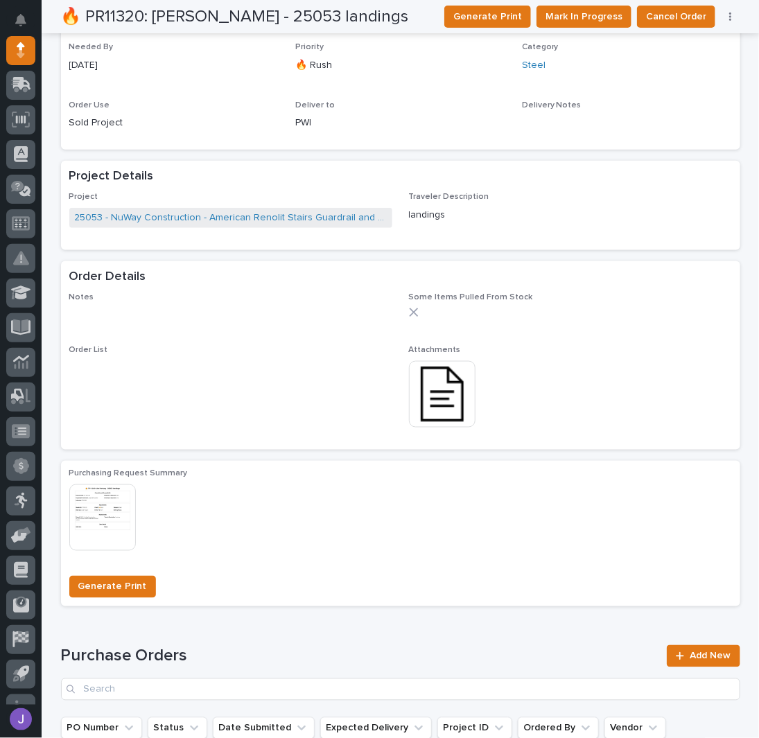
scroll to position [0, 0]
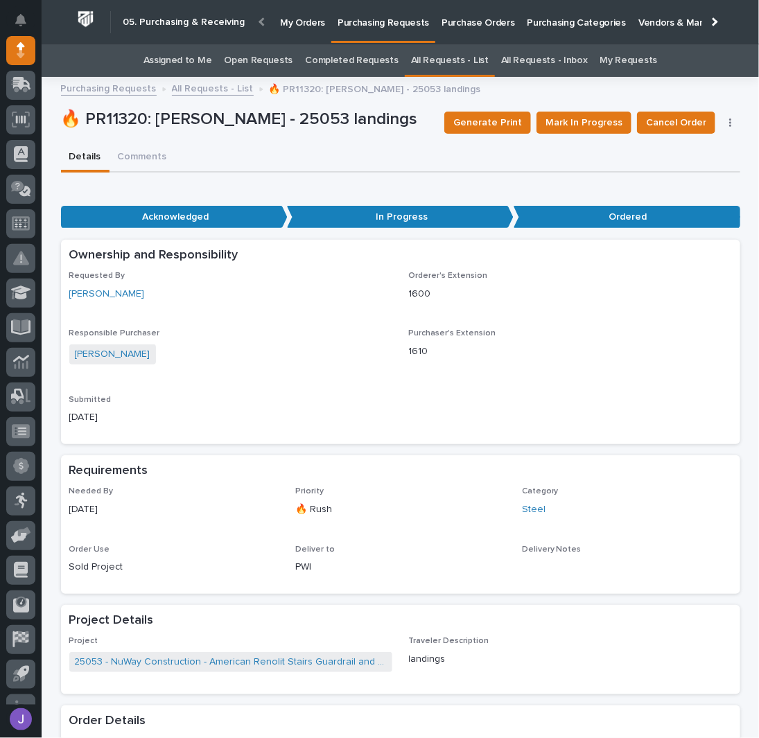
click at [176, 48] on link "Assigned to Me" at bounding box center [177, 60] width 69 height 33
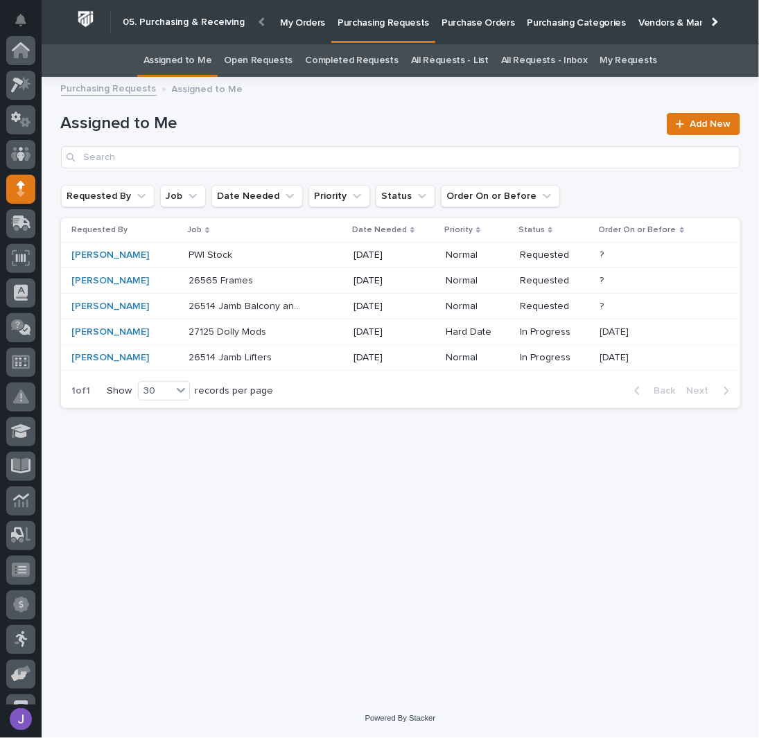
scroll to position [139, 0]
click at [459, 67] on link "All Requests - List" at bounding box center [450, 60] width 78 height 33
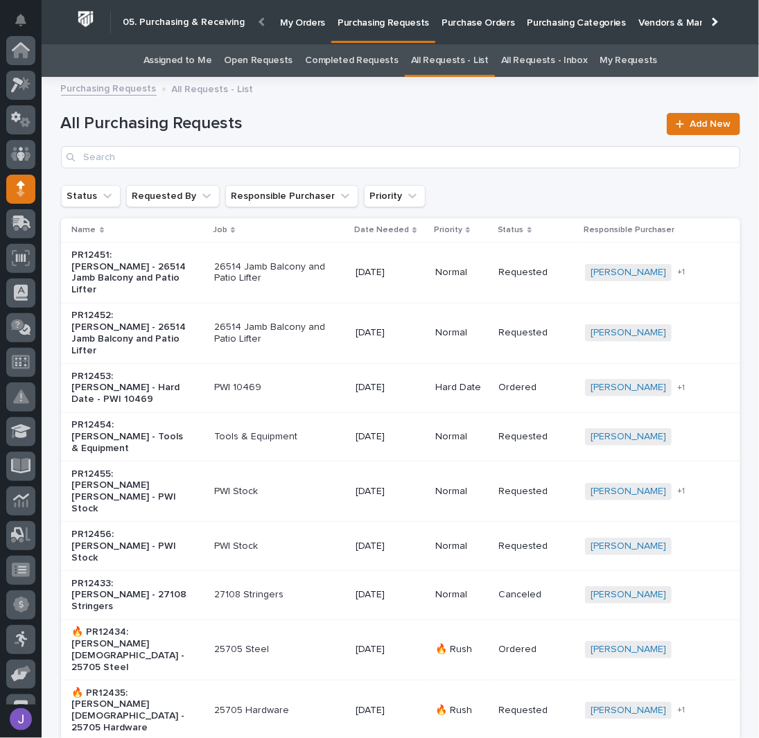
scroll to position [139, 0]
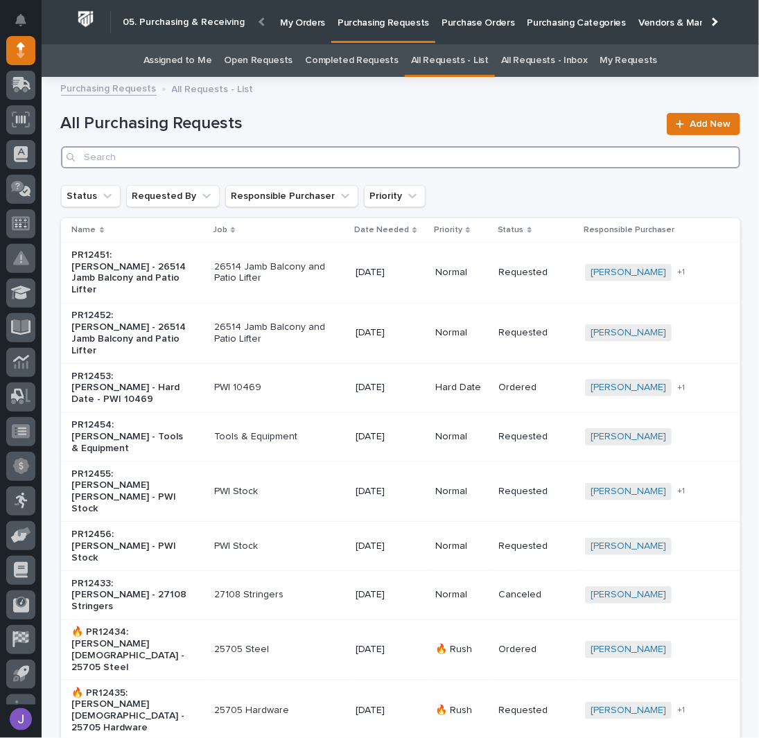
click at [242, 152] on input "Search" at bounding box center [400, 157] width 679 height 22
type input "25053"
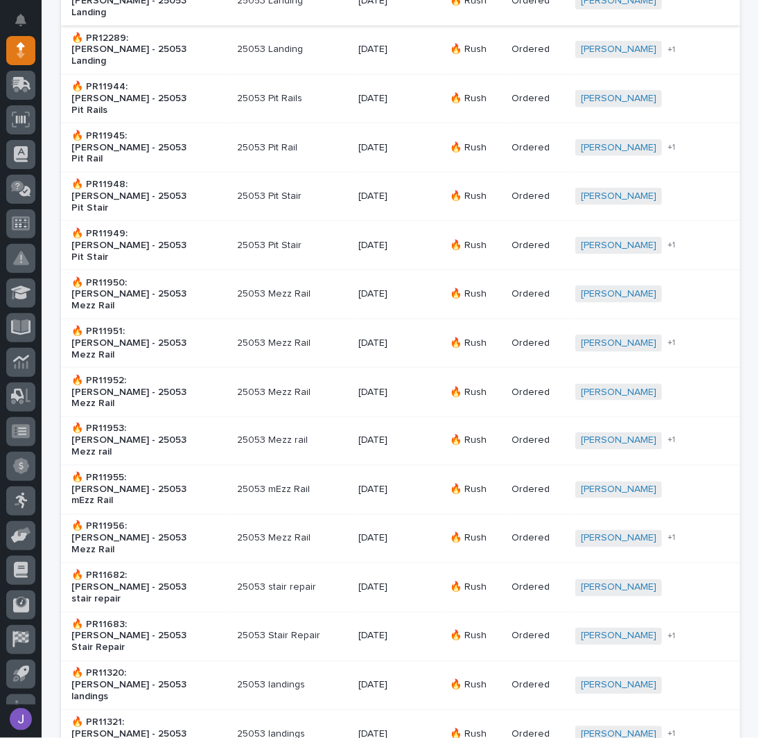
scroll to position [92, 0]
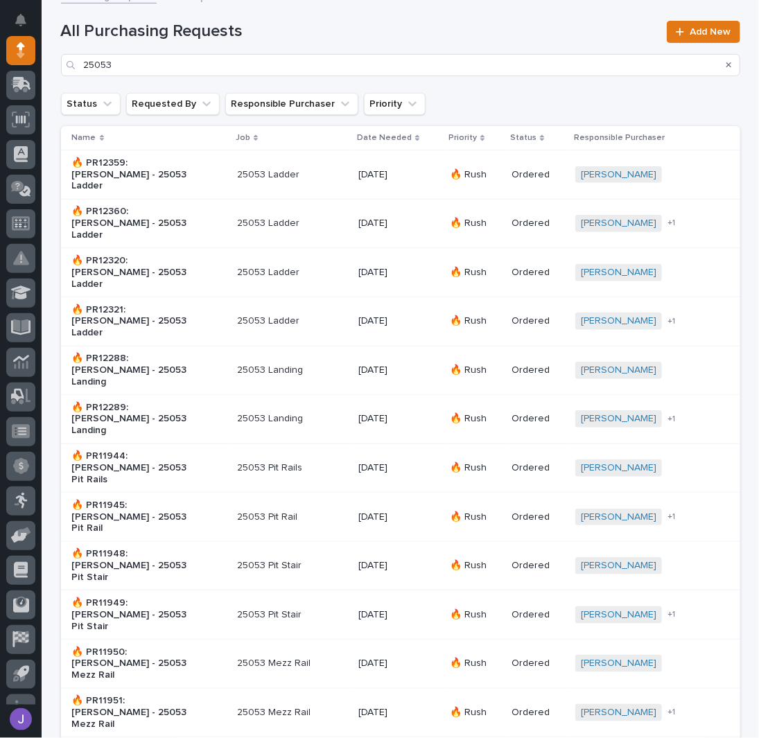
click at [170, 353] on p "🔥 PR12288: [PERSON_NAME] - 25053 Landing" at bounding box center [130, 370] width 116 height 35
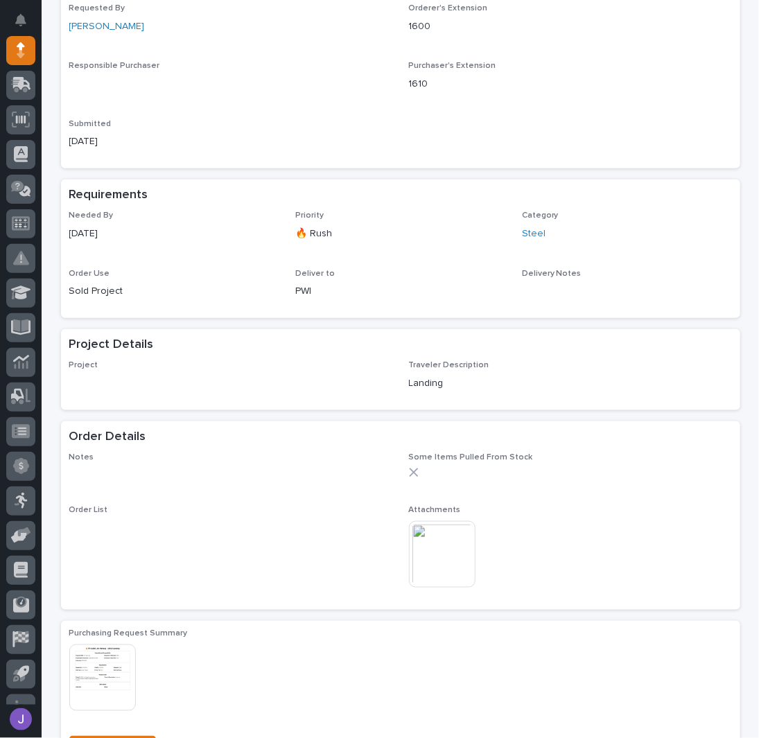
scroll to position [352, 0]
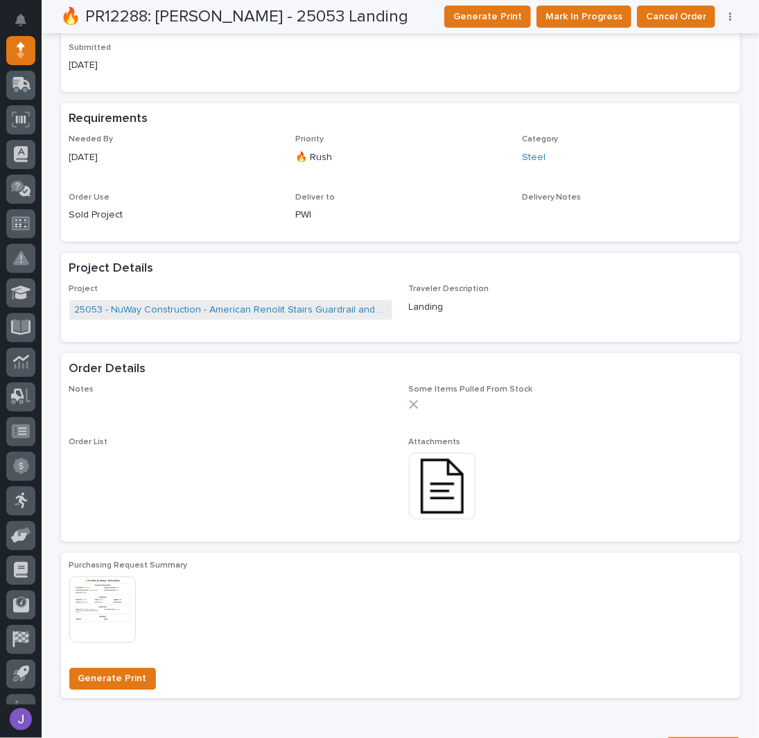
click at [438, 491] on img at bounding box center [442, 486] width 67 height 67
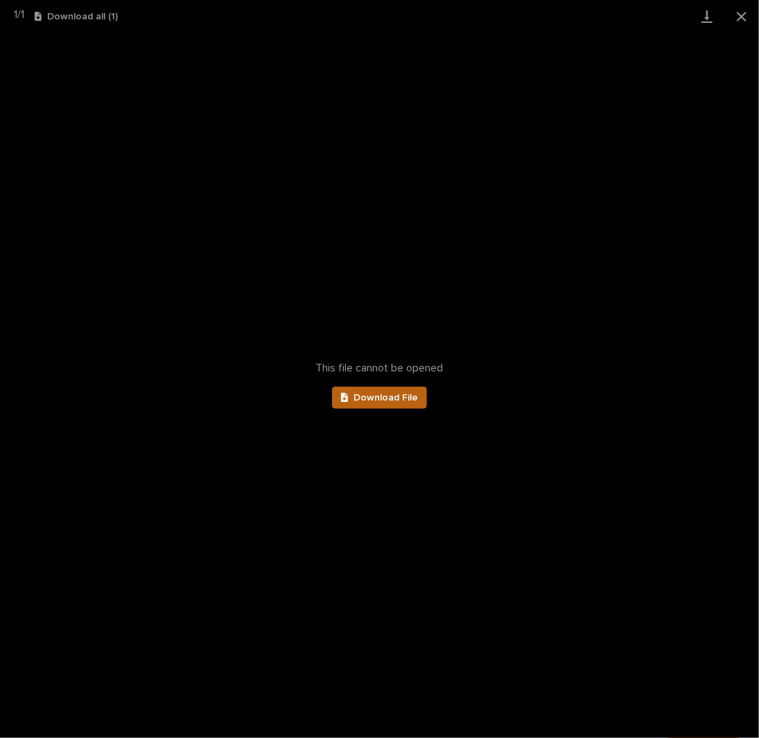
click at [412, 396] on span "Download File" at bounding box center [385, 398] width 64 height 10
click at [740, 15] on button "Close gallery" at bounding box center [741, 16] width 35 height 33
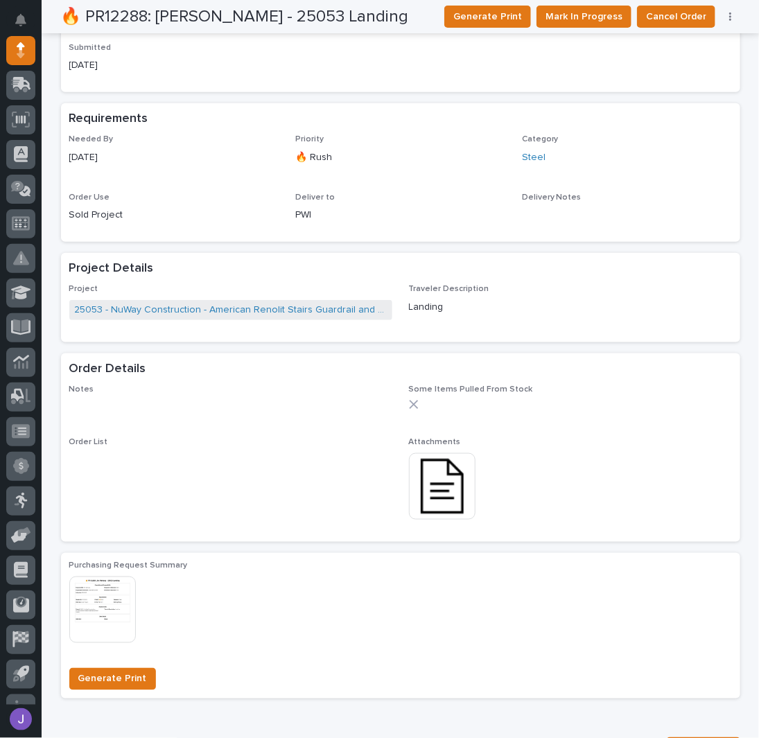
scroll to position [0, 0]
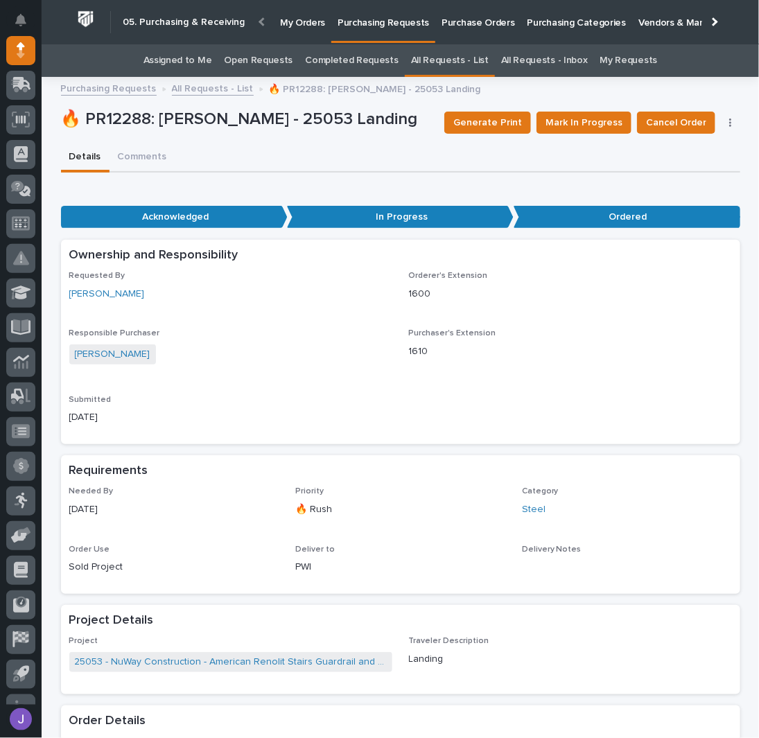
click at [181, 58] on link "Assigned to Me" at bounding box center [177, 60] width 69 height 33
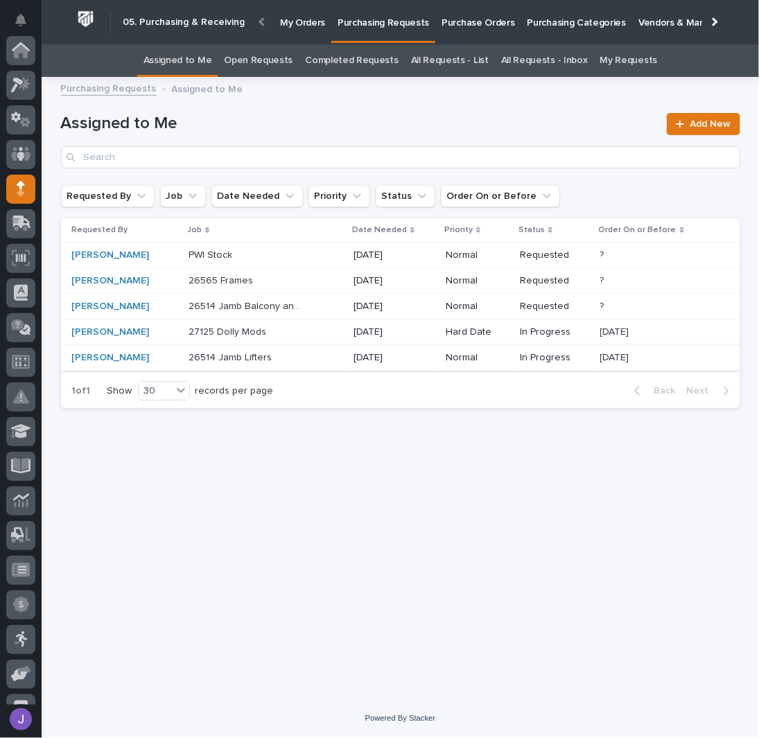
scroll to position [139, 0]
click at [286, 247] on div "PWI Stock PWI Stock" at bounding box center [265, 255] width 154 height 23
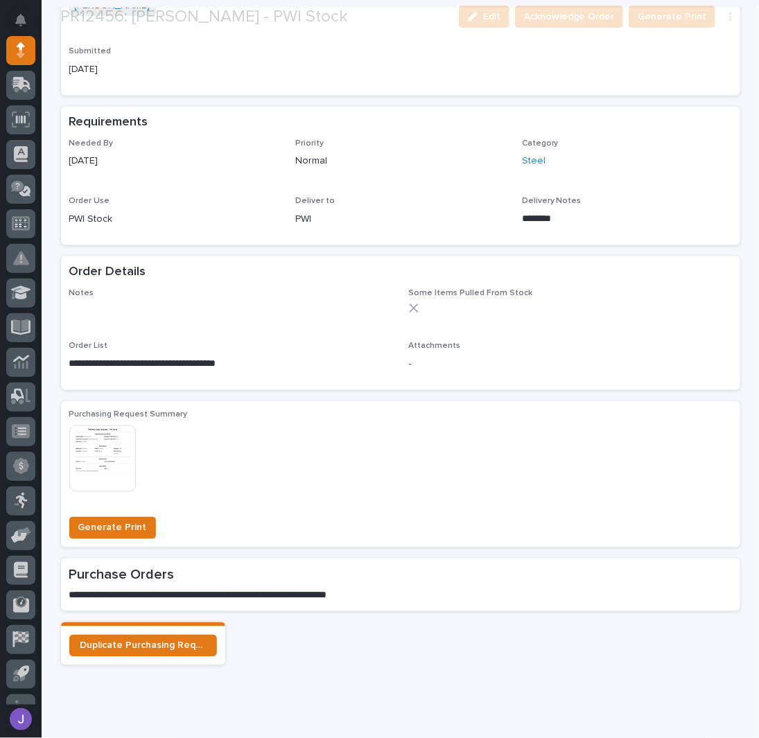
scroll to position [461, 0]
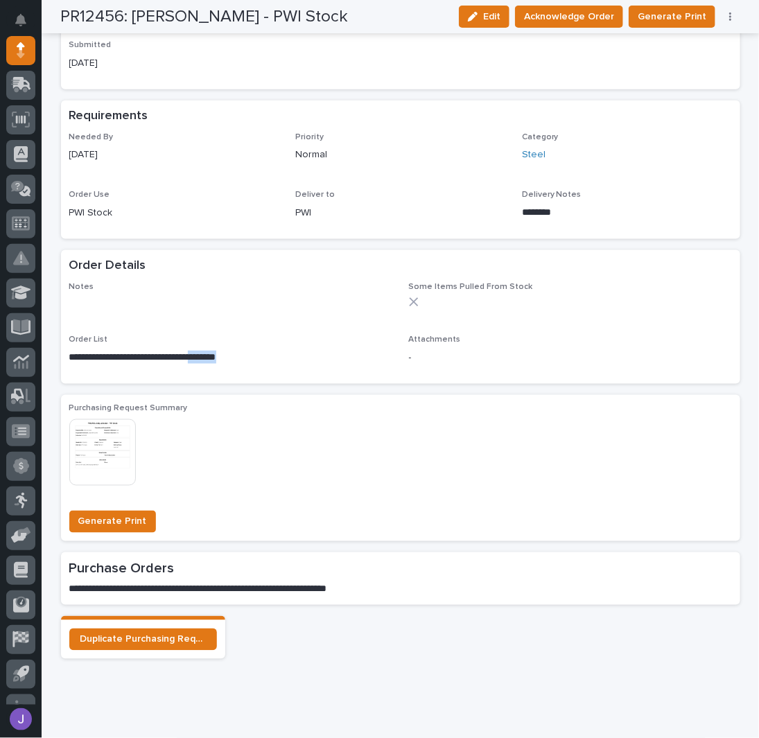
drag, startPoint x: 258, startPoint y: 355, endPoint x: 209, endPoint y: 352, distance: 49.3
click at [209, 352] on p "**********" at bounding box center [230, 358] width 323 height 14
copy p "********"
click at [301, 332] on div "**********" at bounding box center [400, 329] width 662 height 94
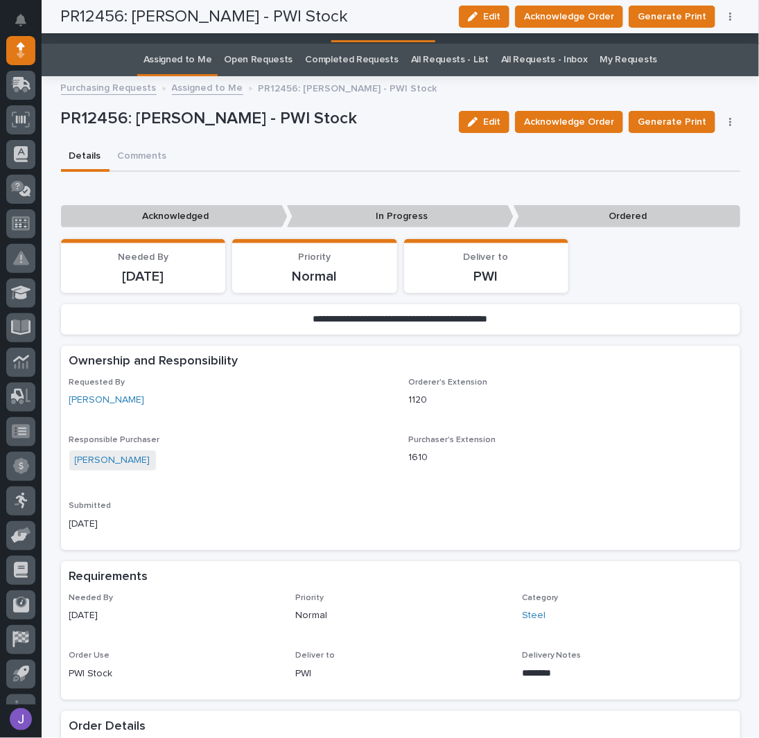
scroll to position [0, 0]
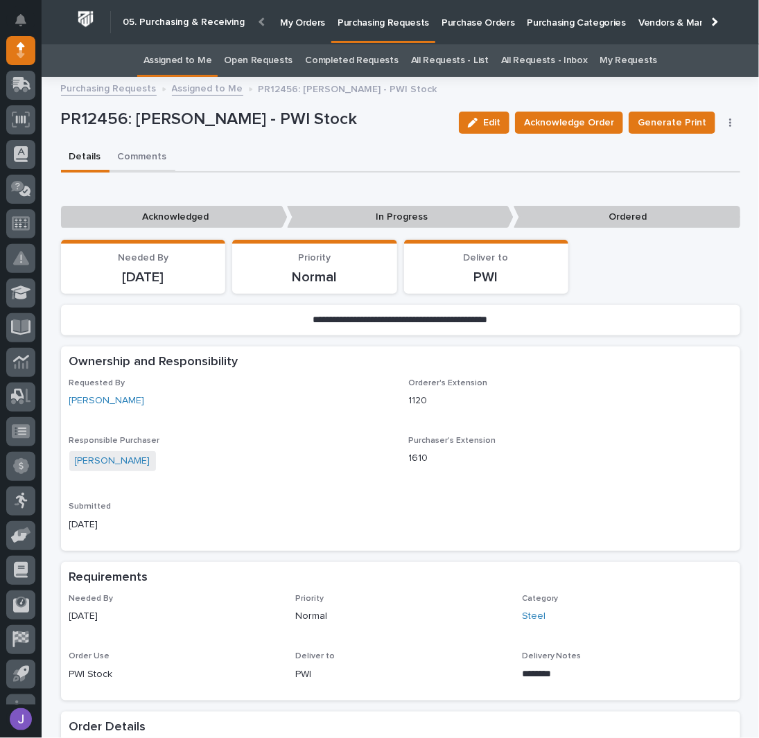
click at [161, 155] on button "Comments" at bounding box center [142, 157] width 66 height 29
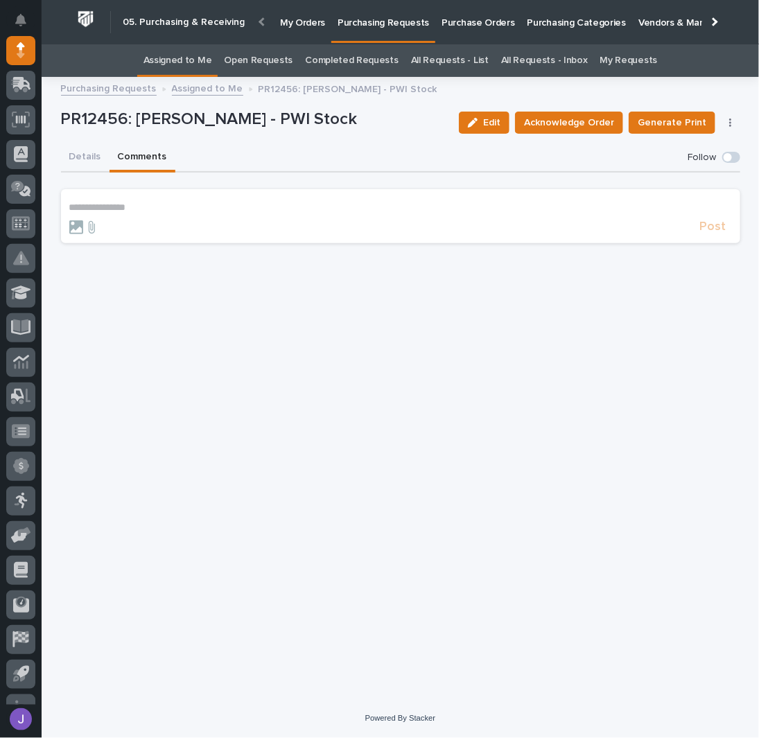
click at [134, 206] on p "**********" at bounding box center [400, 208] width 662 height 12
click at [703, 227] on span "Post" at bounding box center [713, 233] width 26 height 16
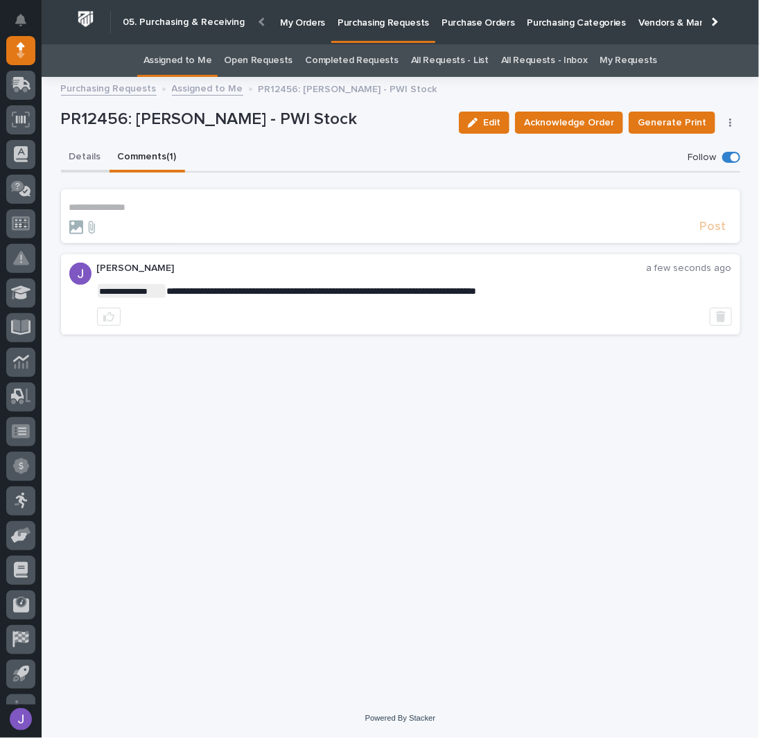
click at [85, 154] on button "Details" at bounding box center [85, 157] width 48 height 29
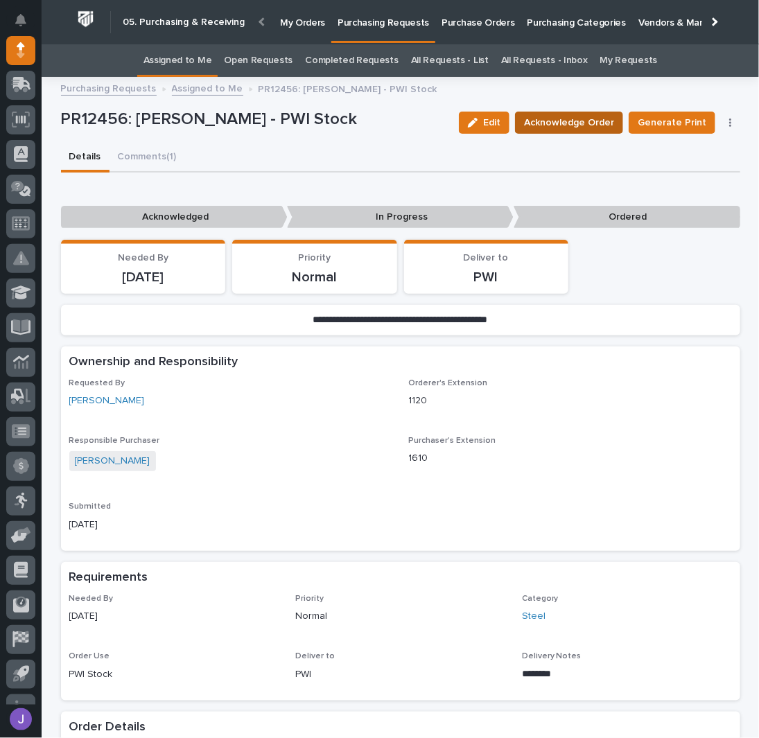
click at [558, 118] on span "Acknowledge Order" at bounding box center [569, 122] width 90 height 17
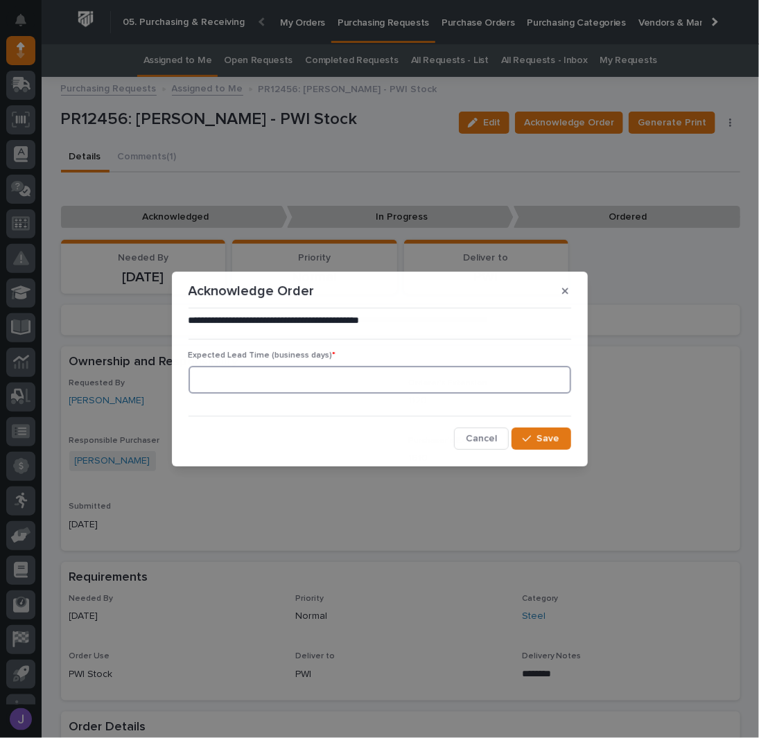
click at [314, 391] on input at bounding box center [379, 380] width 382 height 28
type input "0"
click at [560, 439] on button "Save" at bounding box center [540, 438] width 59 height 22
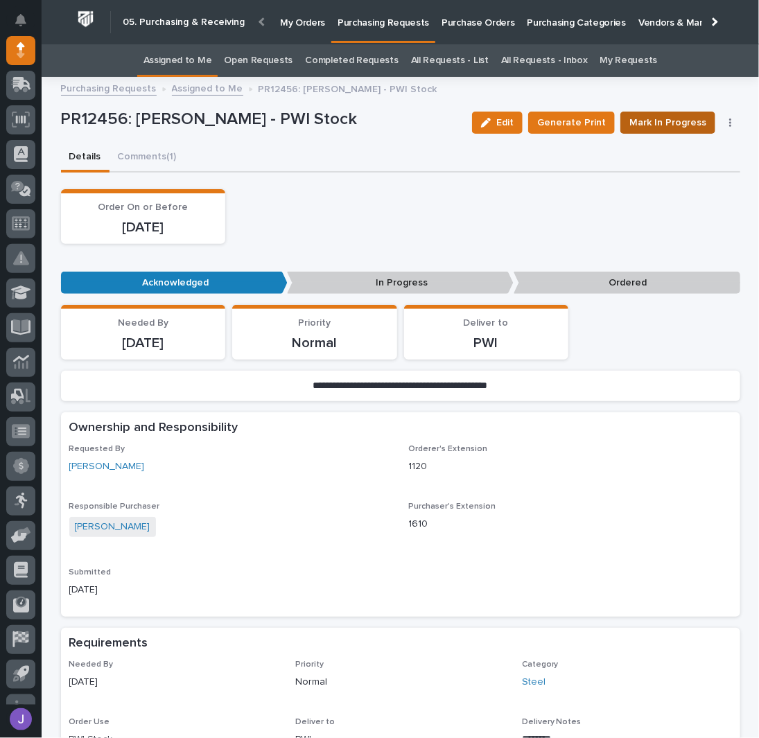
click at [651, 116] on span "Mark In Progress" at bounding box center [667, 122] width 77 height 17
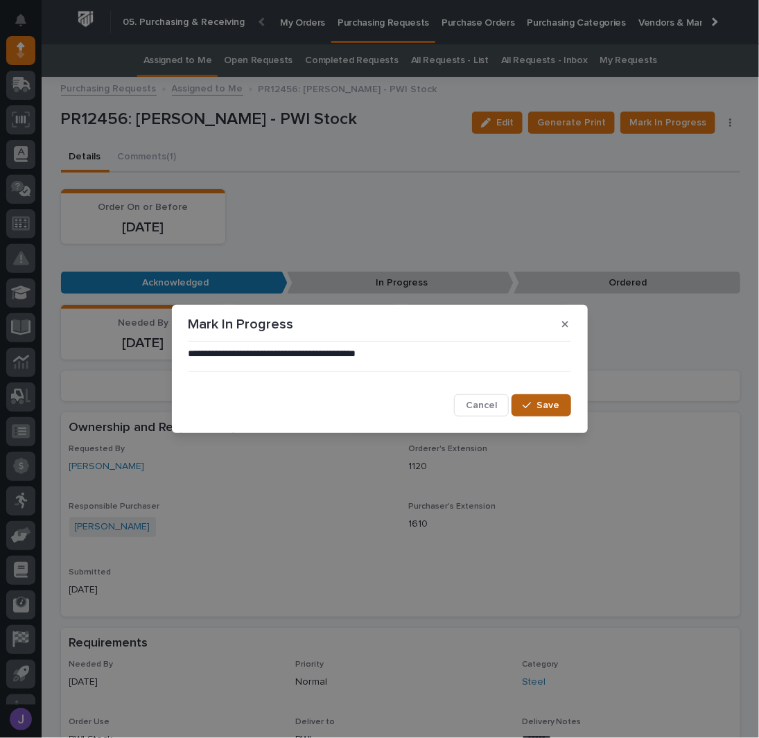
click at [553, 403] on span "Save" at bounding box center [548, 405] width 23 height 12
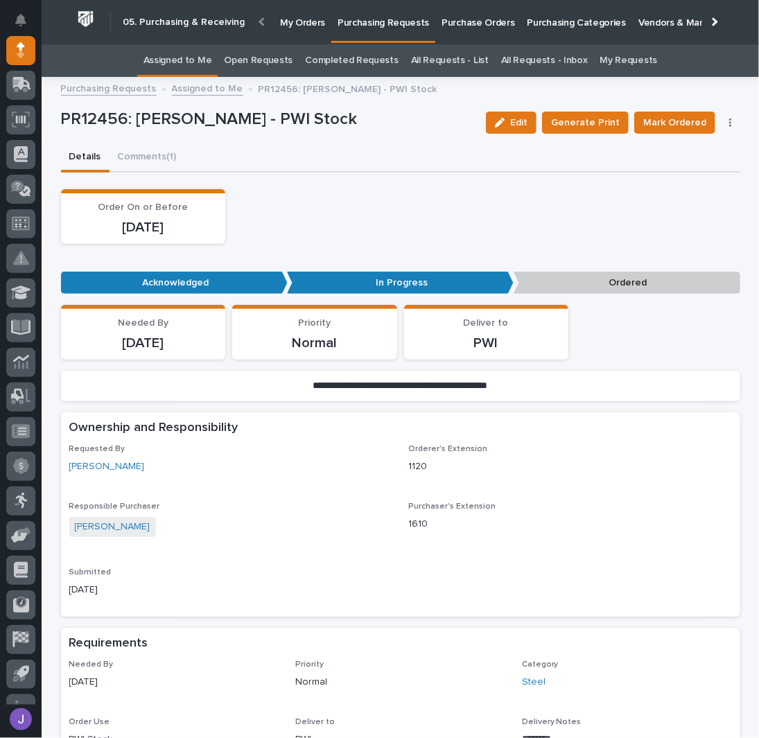
click at [209, 54] on link "Assigned to Me" at bounding box center [177, 60] width 69 height 33
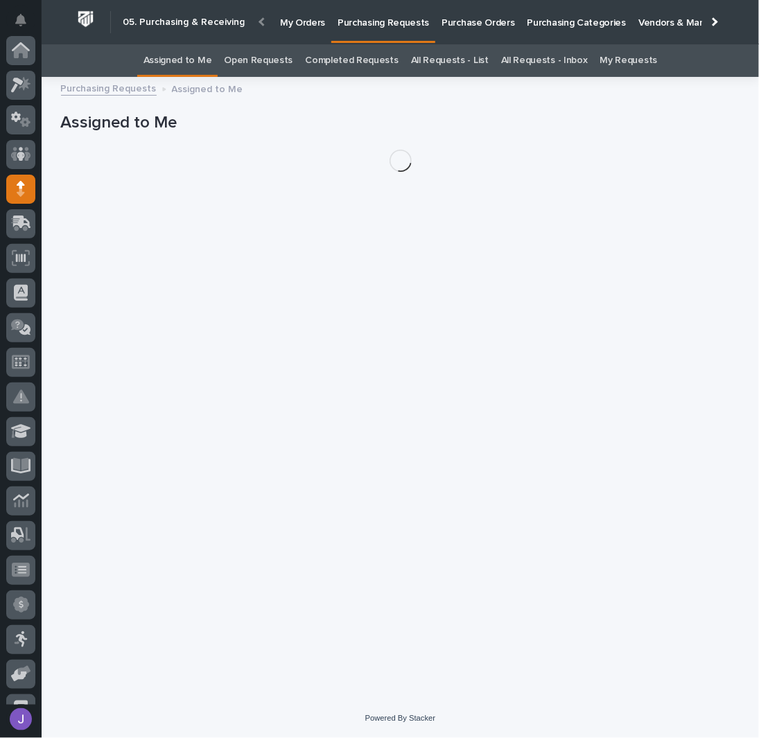
scroll to position [139, 0]
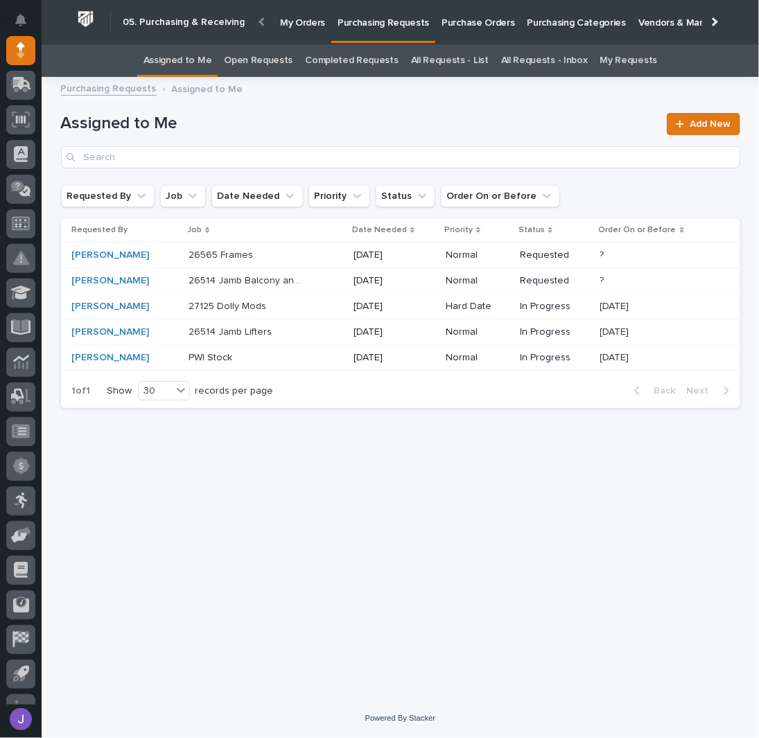
click at [294, 258] on p at bounding box center [246, 255] width 116 height 12
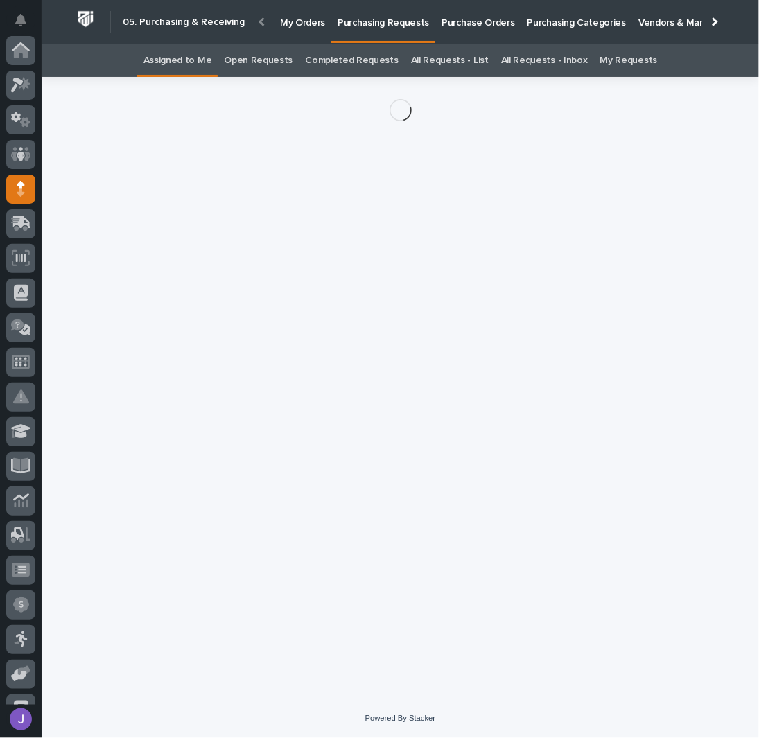
scroll to position [139, 0]
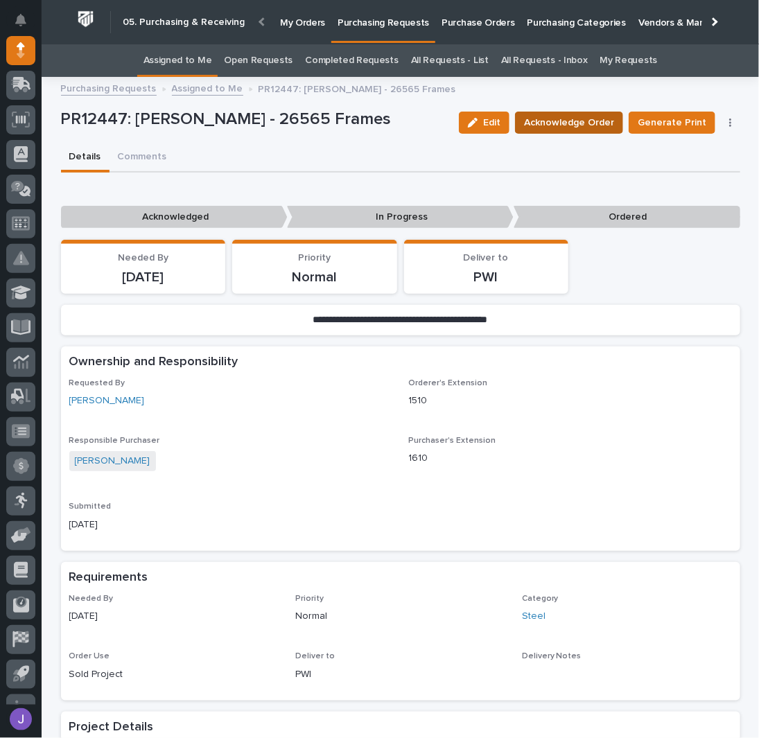
click at [584, 114] on span "Acknowledge Order" at bounding box center [569, 122] width 90 height 17
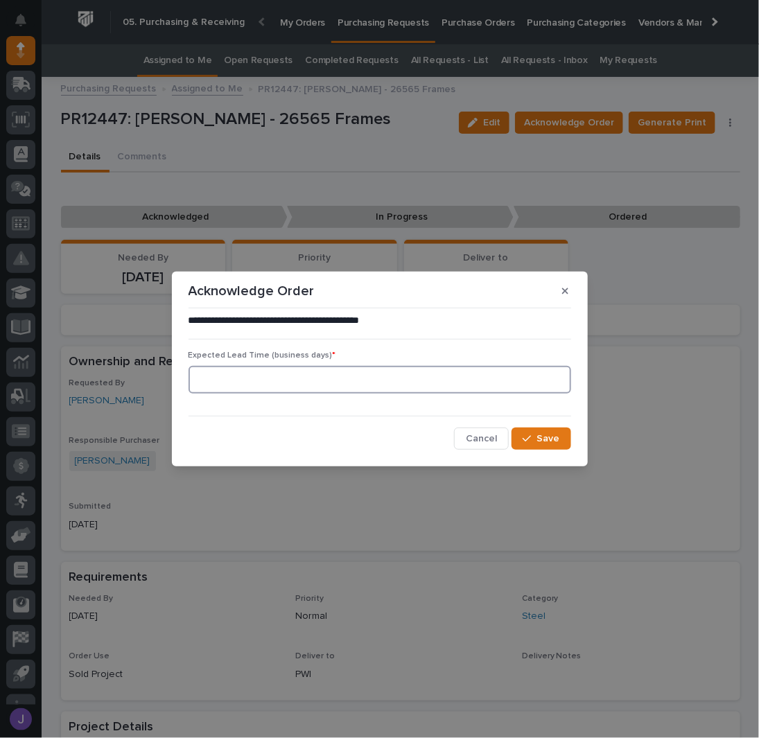
click at [254, 375] on input at bounding box center [379, 380] width 382 height 28
type input "0"
click at [558, 440] on span "Save" at bounding box center [548, 438] width 23 height 12
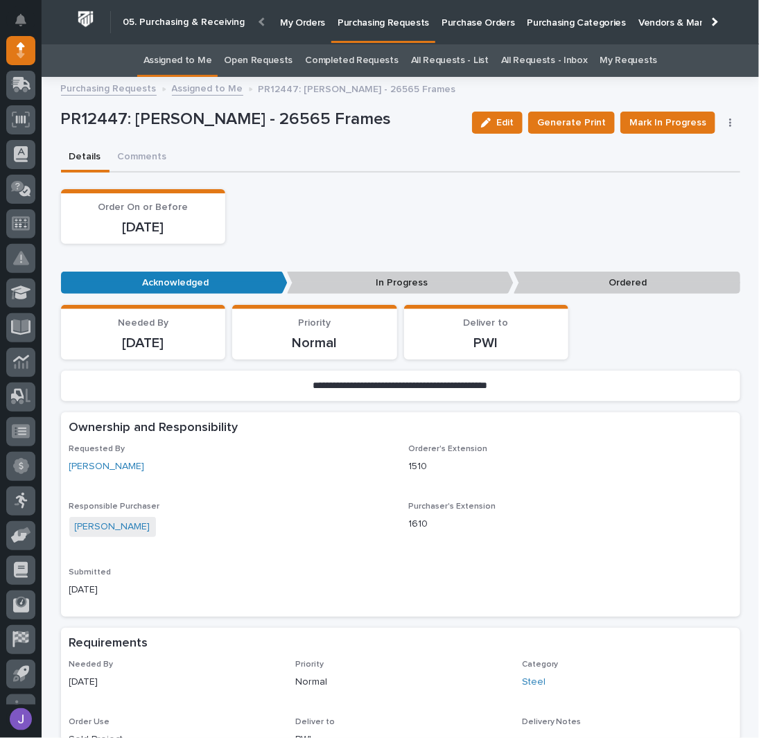
click at [391, 236] on div "Order On or Before [DATE]" at bounding box center [400, 216] width 679 height 55
click at [356, 202] on div "Order On or Before [DATE]" at bounding box center [400, 216] width 679 height 55
click at [182, 60] on link "Assigned to Me" at bounding box center [177, 60] width 69 height 33
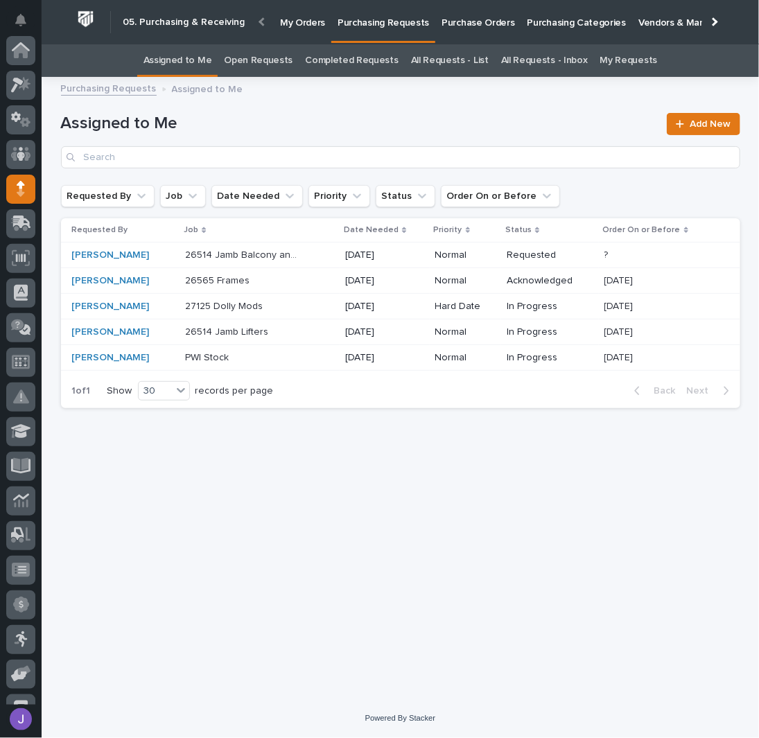
scroll to position [139, 0]
click at [260, 335] on p at bounding box center [243, 332] width 116 height 12
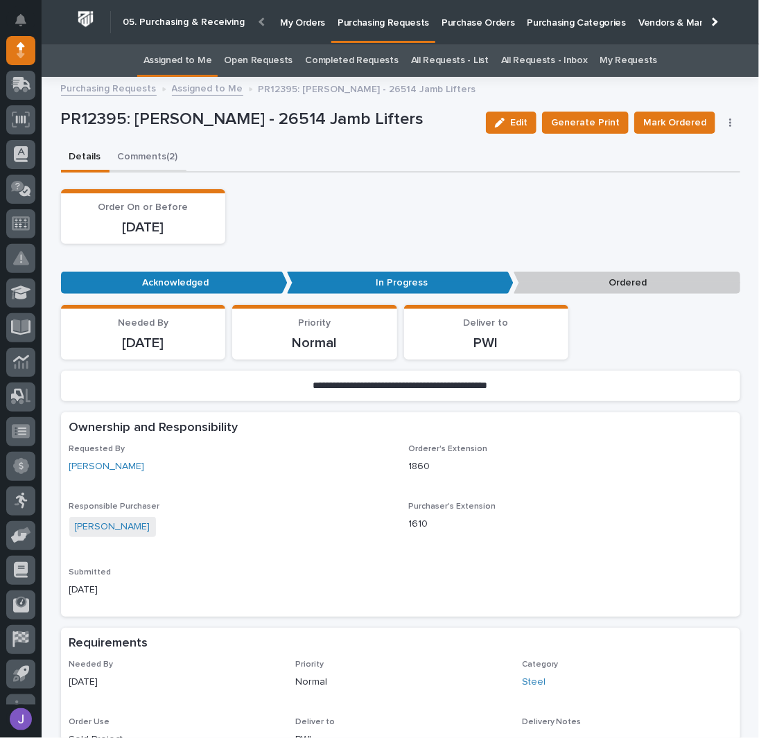
click at [154, 161] on button "Comments (2)" at bounding box center [147, 157] width 77 height 29
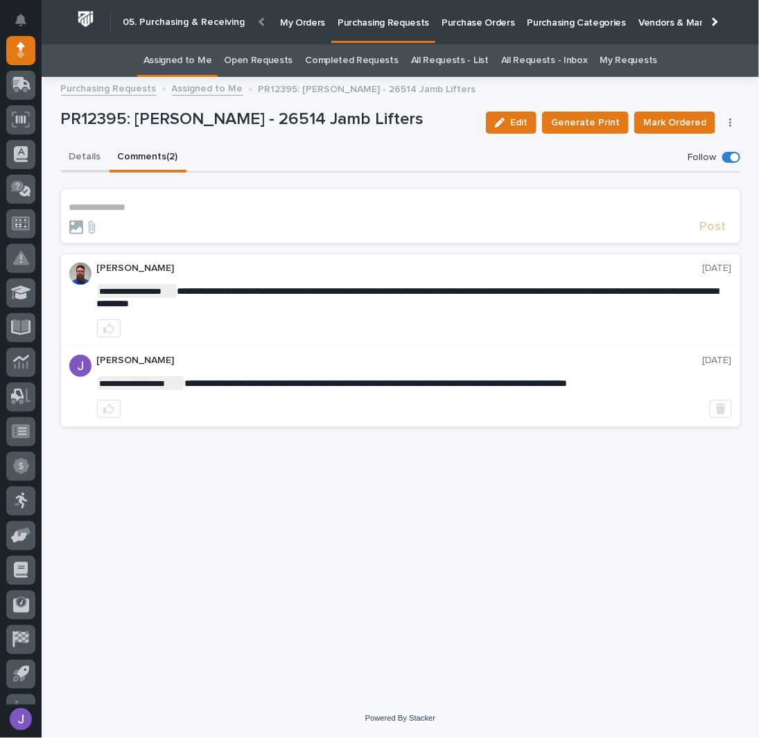
click at [83, 152] on button "Details" at bounding box center [85, 157] width 48 height 29
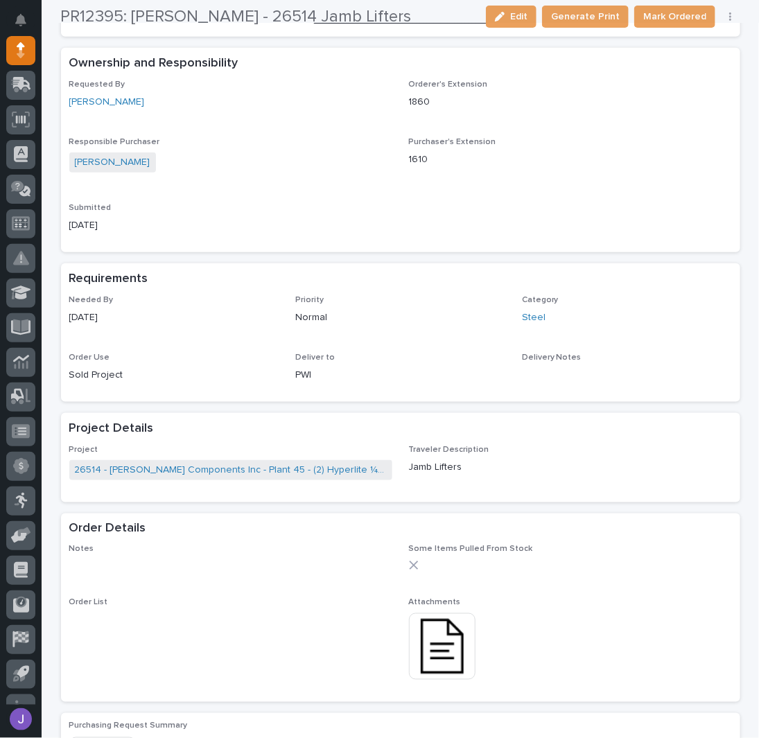
scroll to position [369, 0]
